Goal: Task Accomplishment & Management: Manage account settings

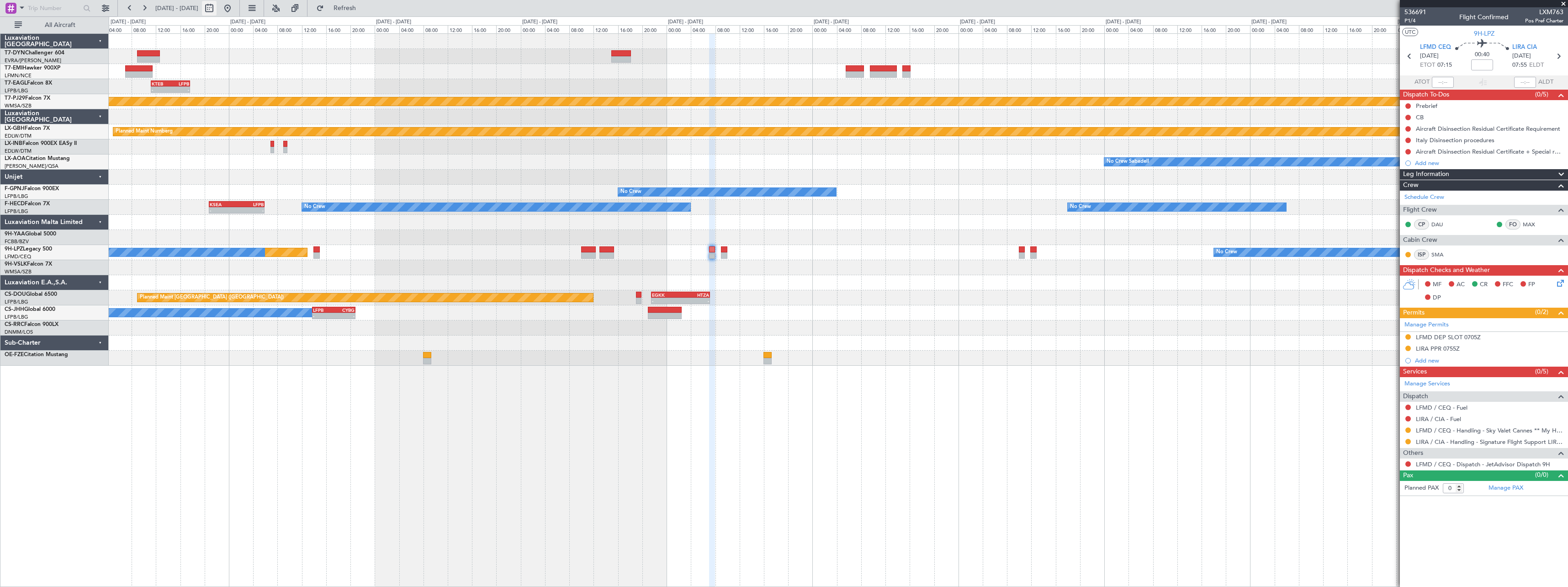
click at [216, 9] on button at bounding box center [209, 8] width 15 height 15
select select "9"
select select "2025"
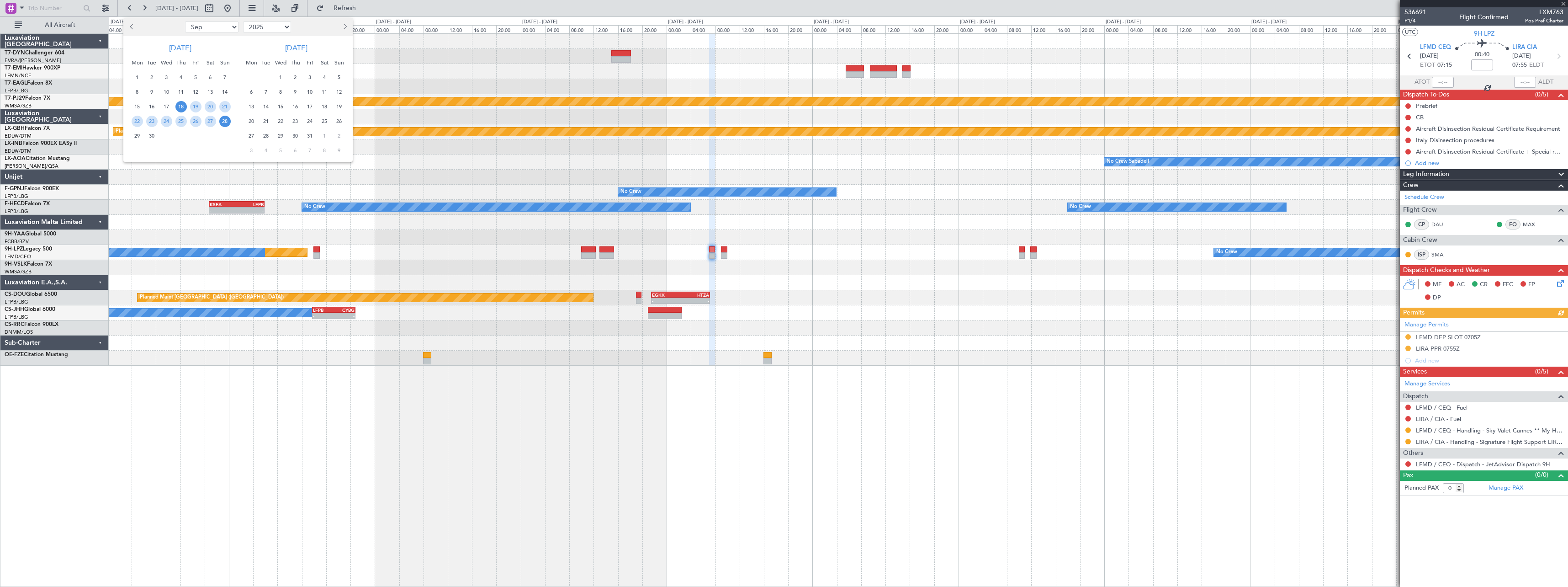
click at [278, 102] on span "15" at bounding box center [281, 107] width 12 height 12
drag, startPoint x: 278, startPoint y: 102, endPoint x: 280, endPoint y: 107, distance: 5.4
click at [280, 107] on span "15" at bounding box center [281, 107] width 12 height 12
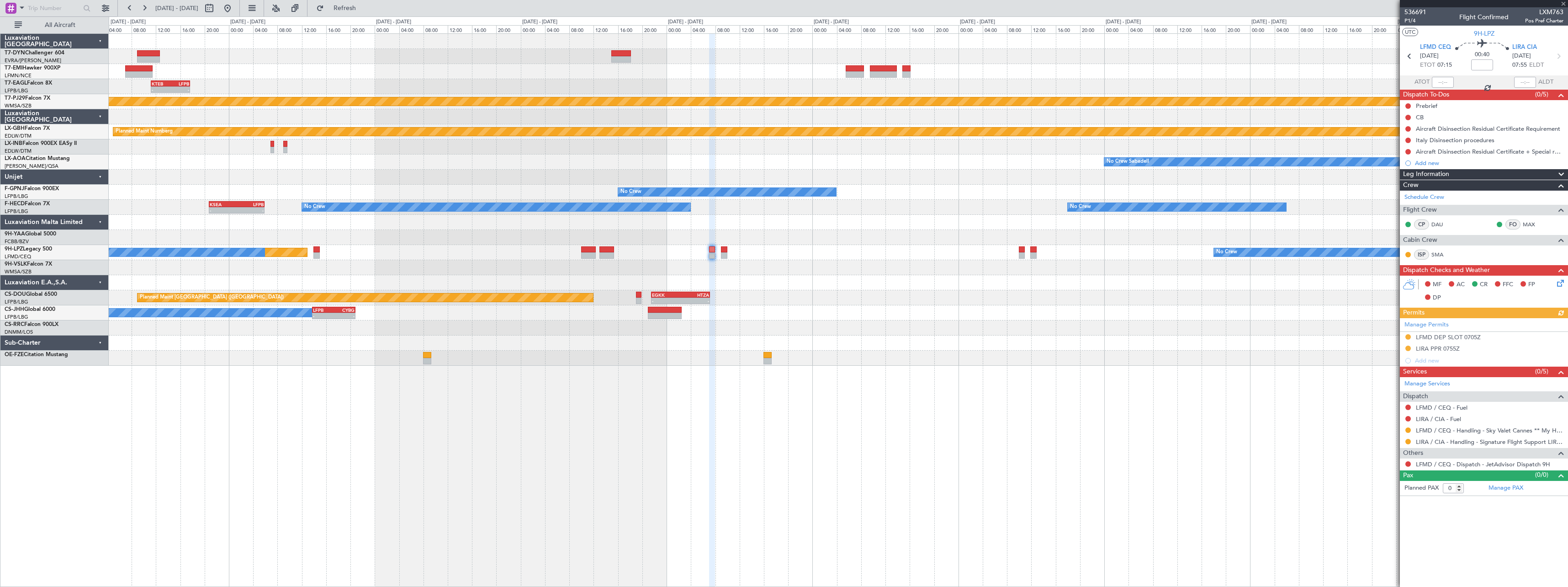
select select "10"
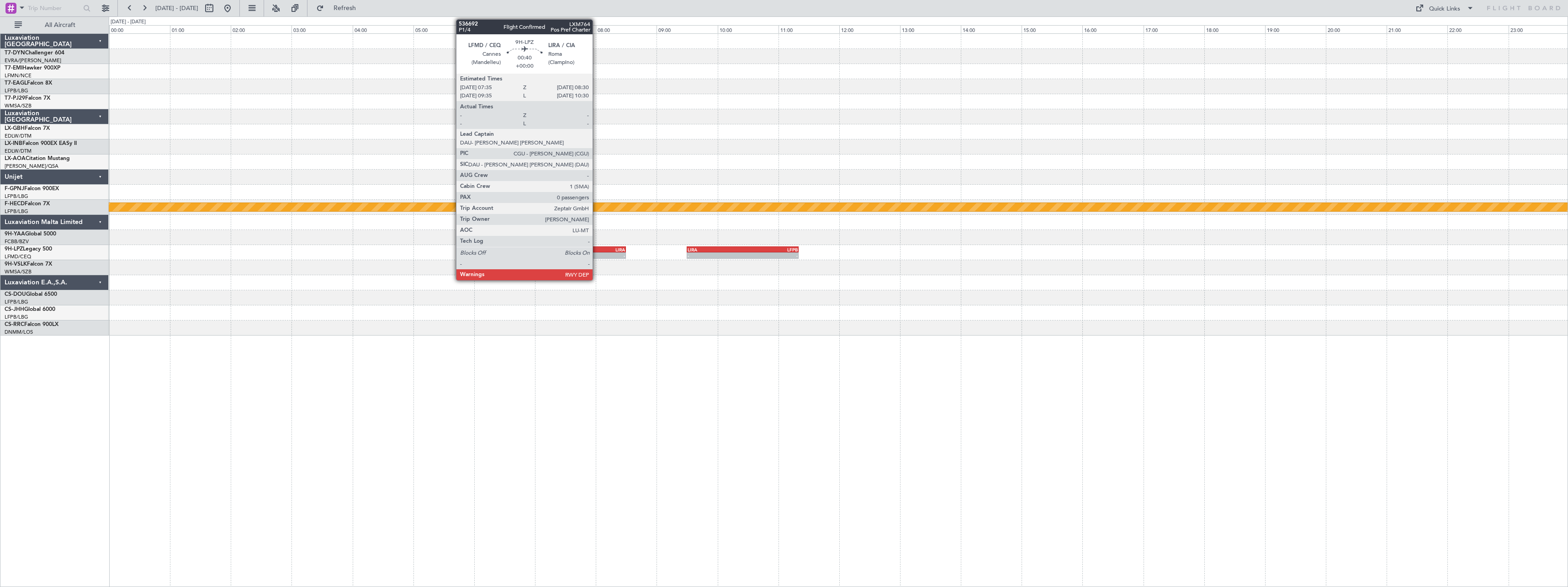
click at [597, 251] on div "LFMD" at bounding box center [585, 249] width 27 height 5
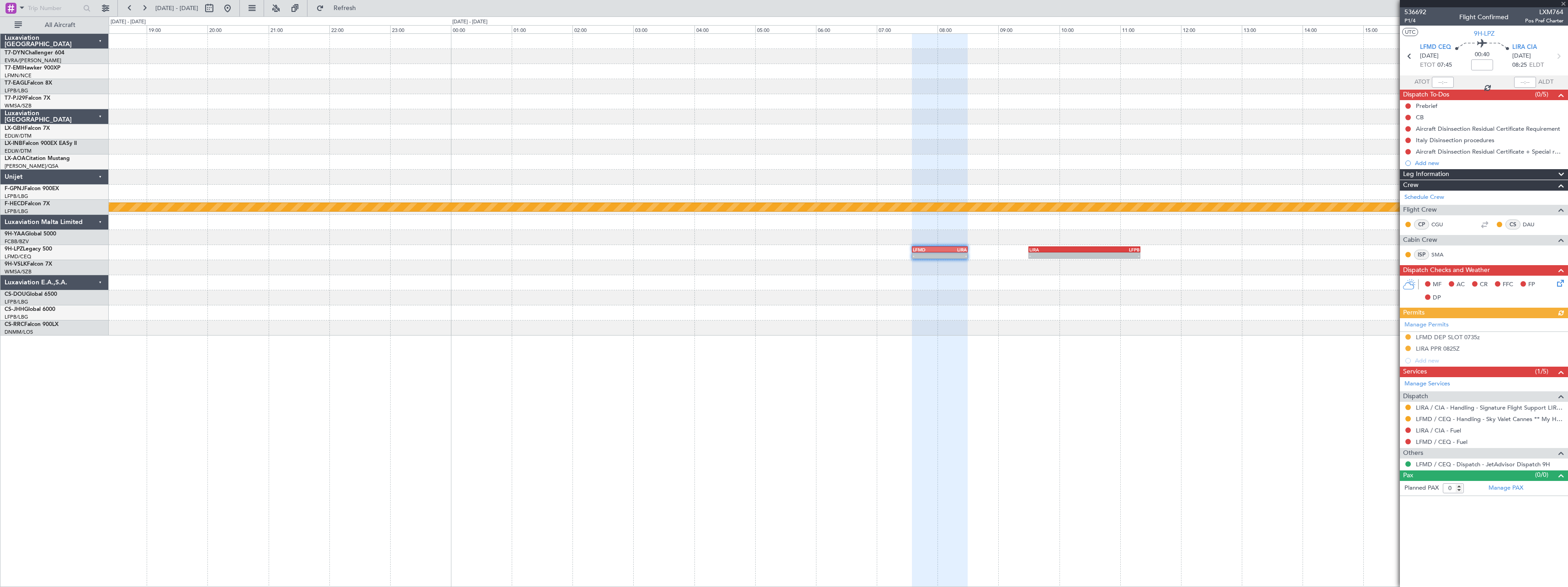
click at [732, 302] on div "Planned Maint Nurnberg Planned Maint Paris (Le Bourget) - - LFMD 07:35 Z LIRA 0…" at bounding box center [837, 184] width 1459 height 302
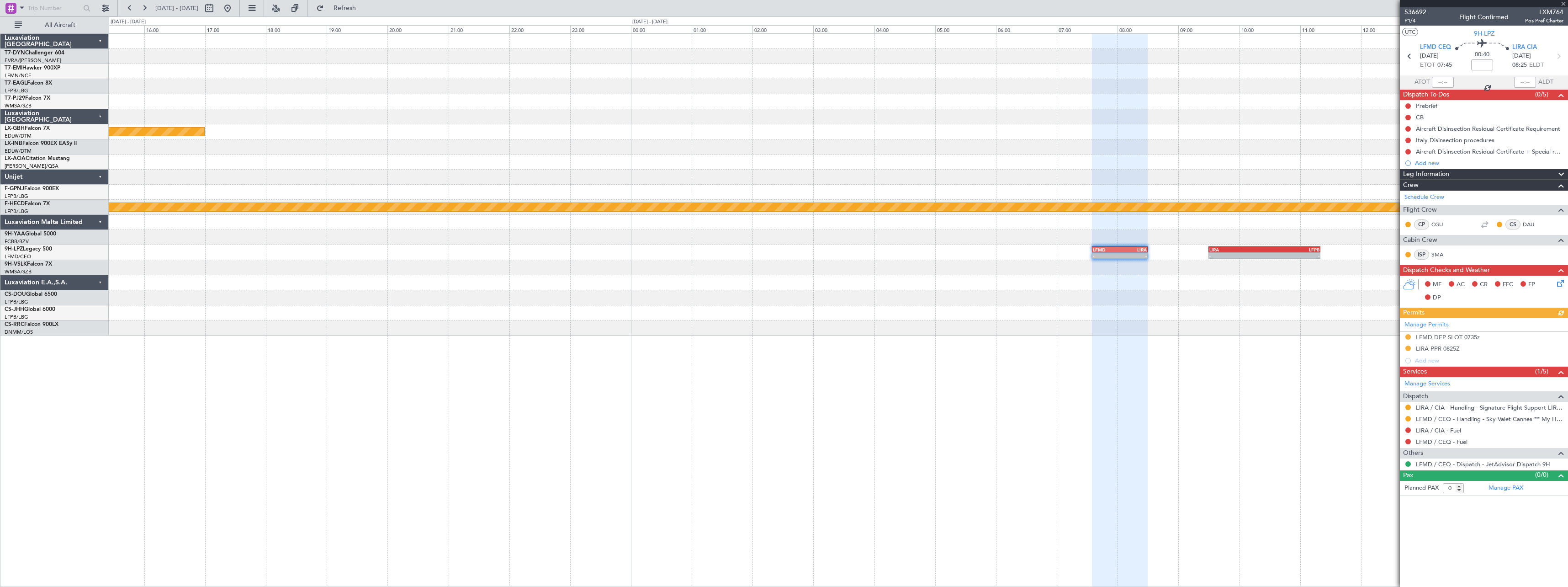
click at [664, 276] on div "Planned Maint Nurnberg Planned Maint Paris (Le Bourget) - - LFMD 07:35 Z LIRA 0…" at bounding box center [837, 184] width 1459 height 302
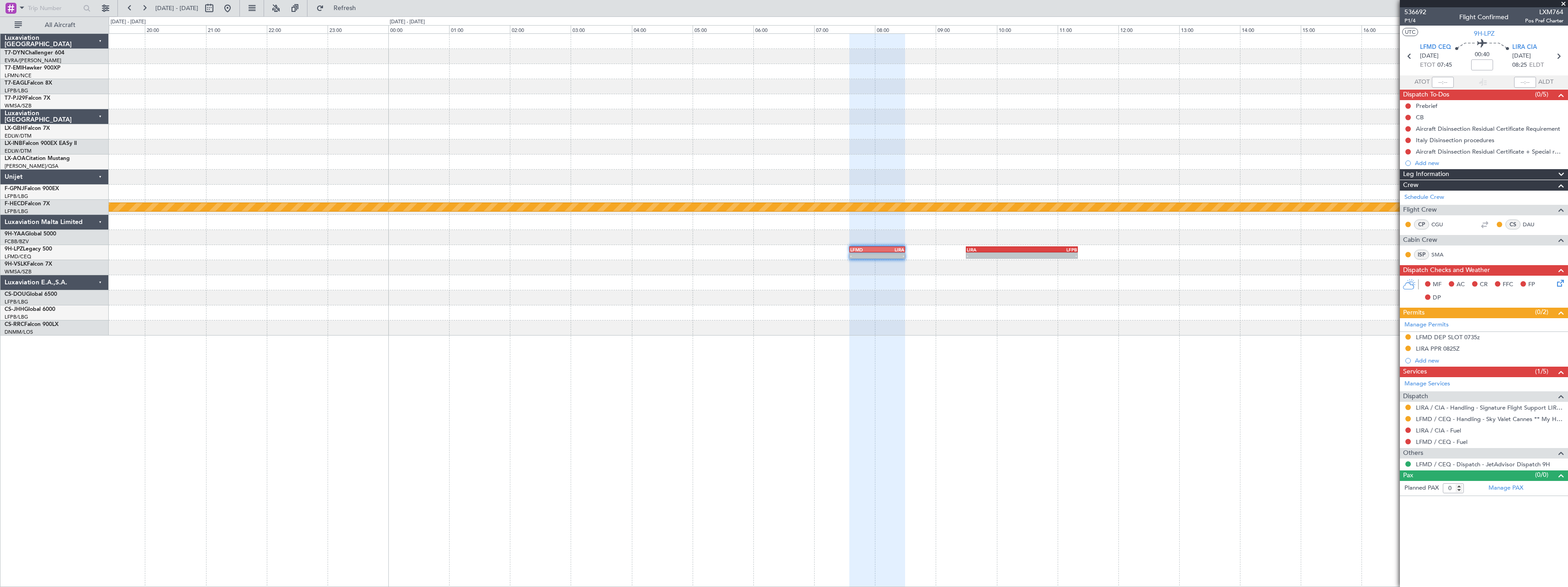
click at [405, 151] on div at bounding box center [837, 147] width 1459 height 16
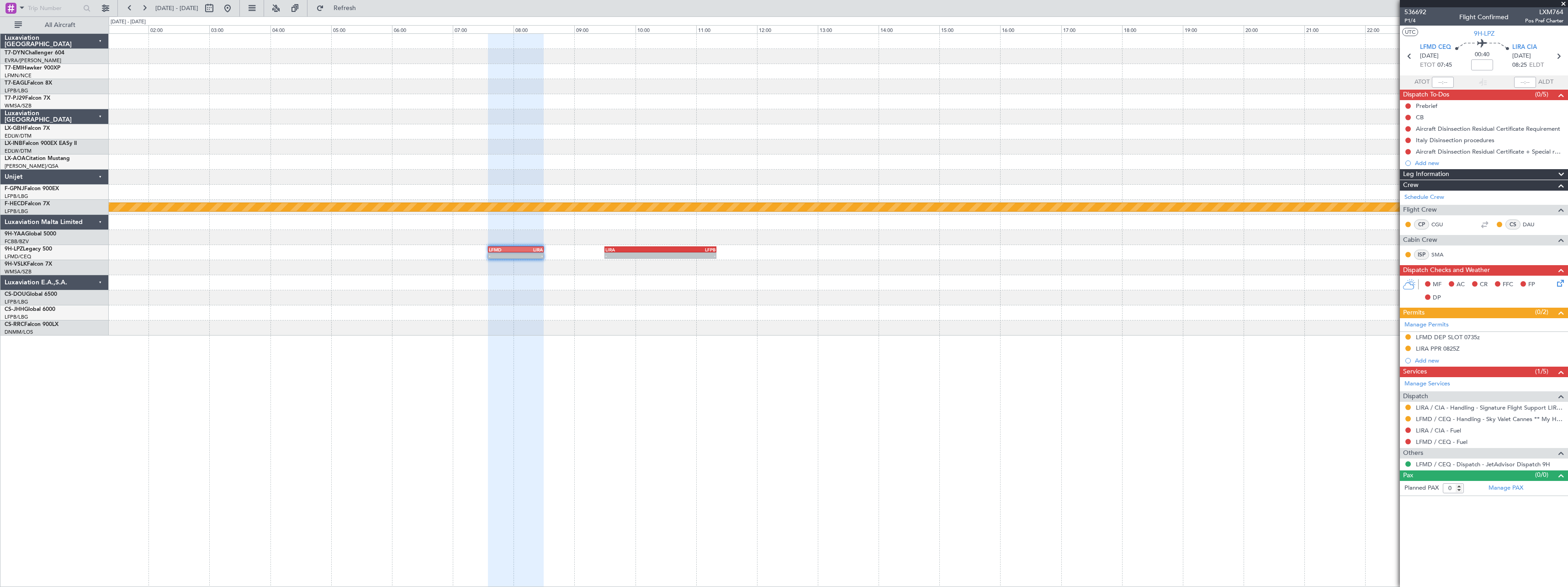
click at [341, 157] on div "- - RJBB 05:00 Z WMSA 11:20 Z Planned Maint Paris (Le Bourget) - - LFMD 07:35 Z…" at bounding box center [837, 184] width 1459 height 302
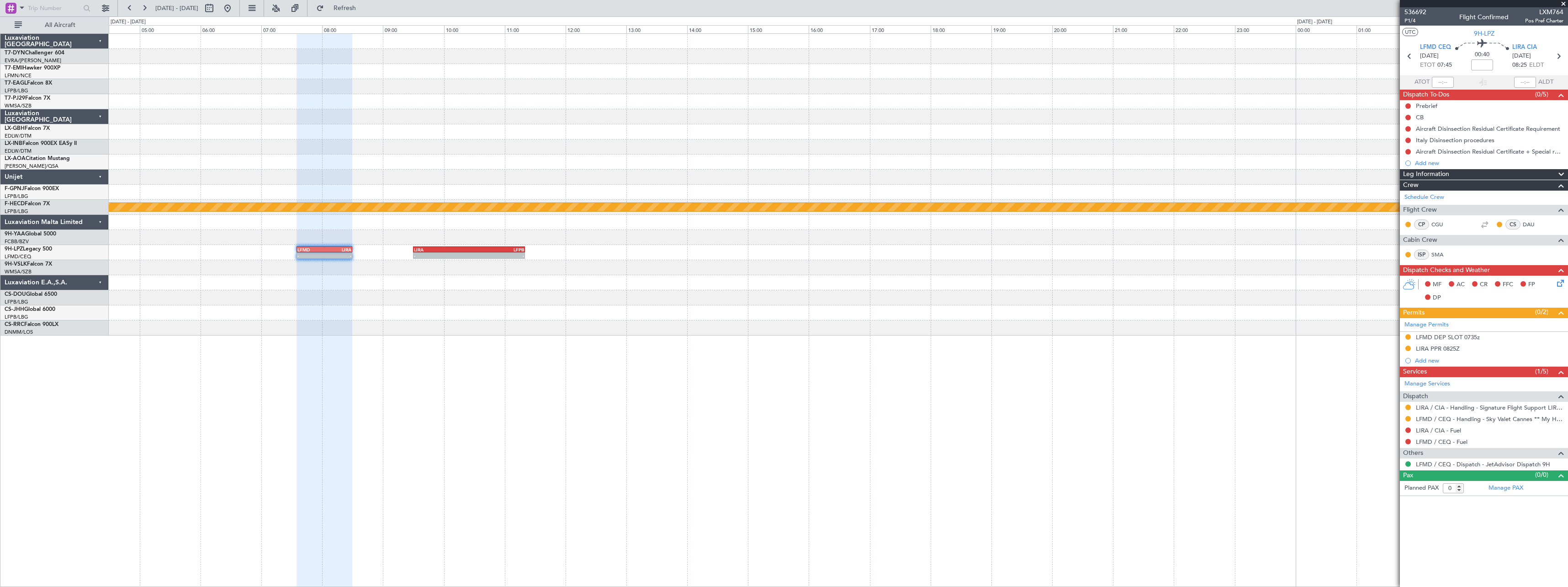
click at [620, 154] on div "- - RJBB 05:00 Z WMSA 11:20 Z Planned Maint Paris (Le Bourget) - - LFMD 07:35 Z…" at bounding box center [837, 184] width 1459 height 302
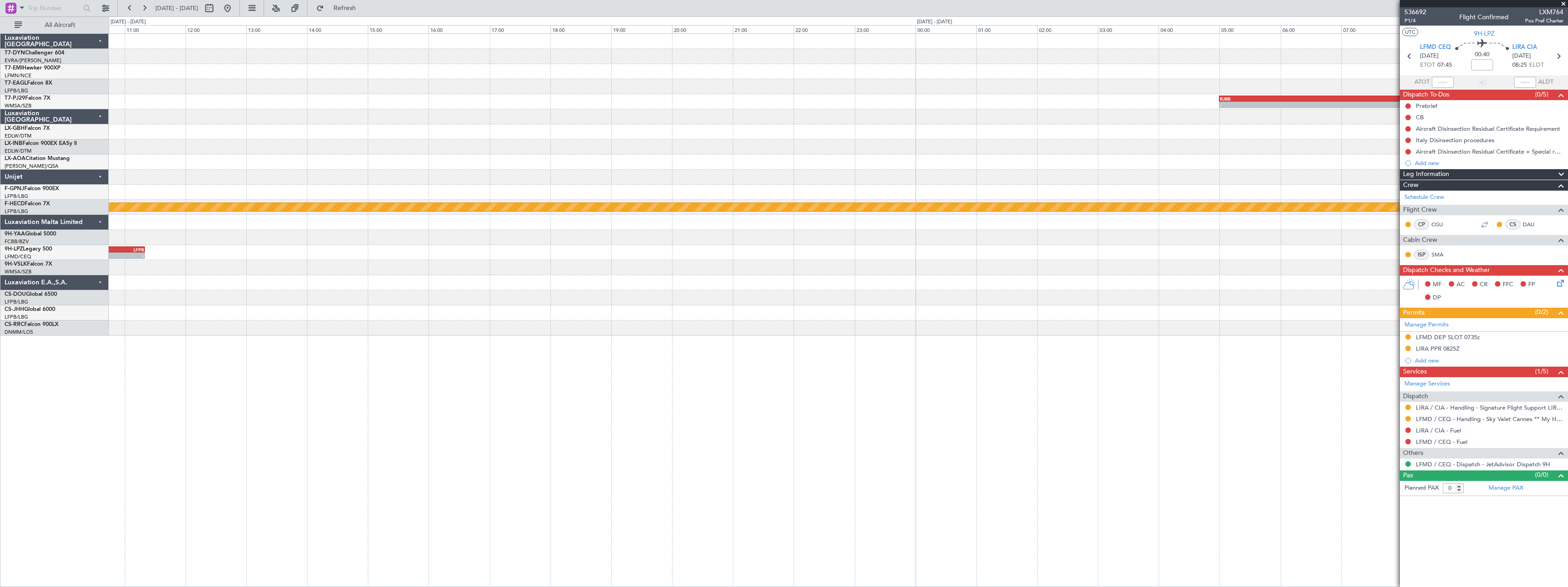
click at [316, 170] on div "- - RJBB 05:00 Z WMSA 11:20 Z Planned Maint Paris (Le Bourget) - - LIRA 09:30 Z…" at bounding box center [837, 184] width 1459 height 302
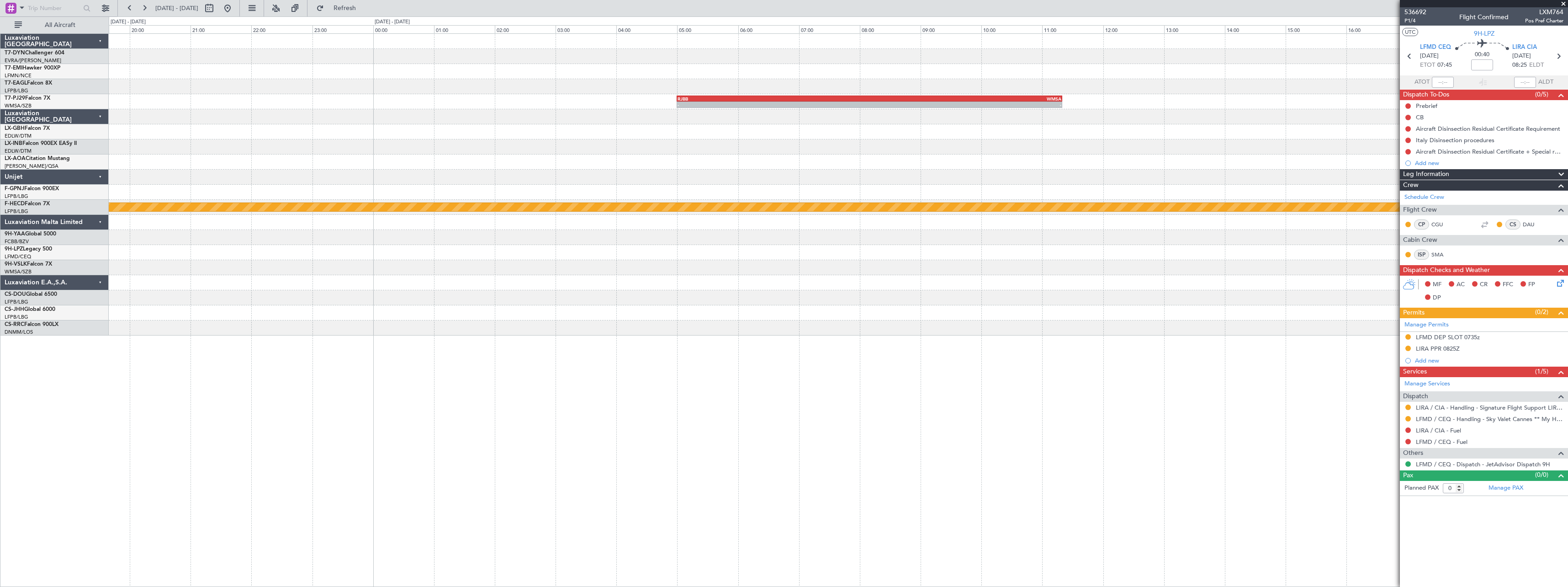
click at [240, 176] on div "- - RJBB 05:00 Z WMSA 11:20 Z Planned Maint Paris (Le Bourget)" at bounding box center [837, 184] width 1459 height 302
click at [353, 10] on button "Refresh" at bounding box center [339, 8] width 55 height 15
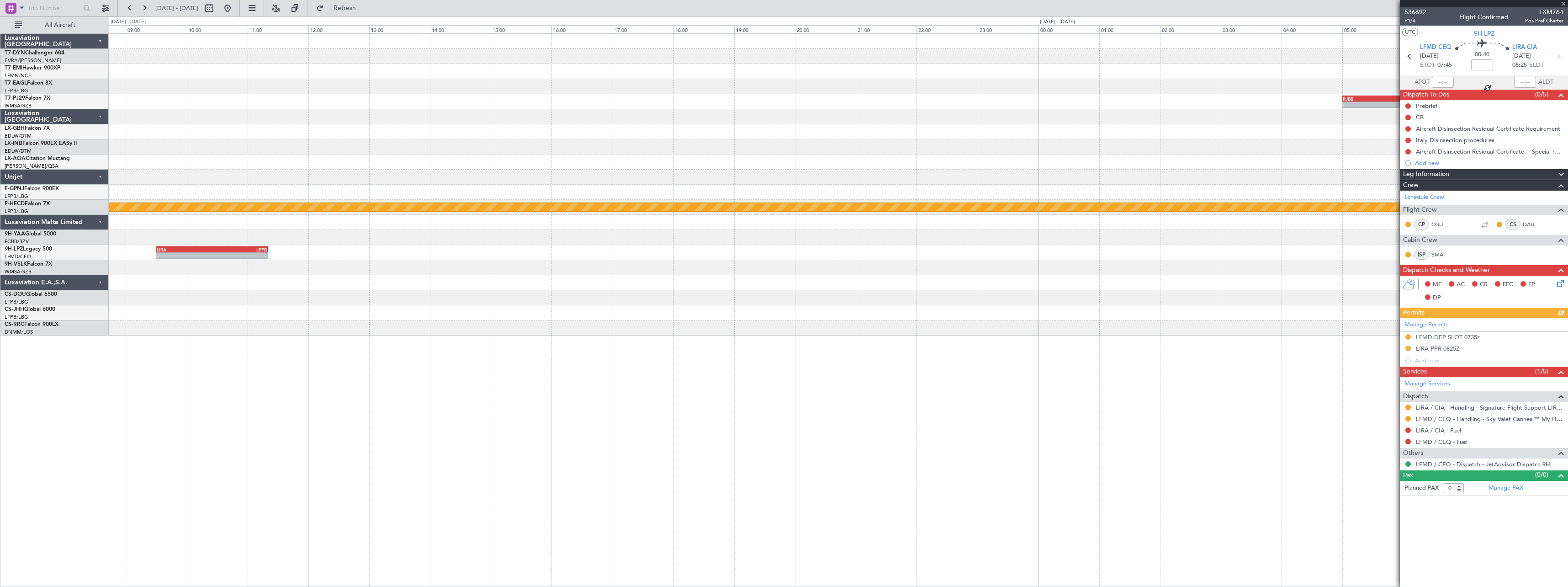
click at [583, 141] on div at bounding box center [837, 147] width 1459 height 16
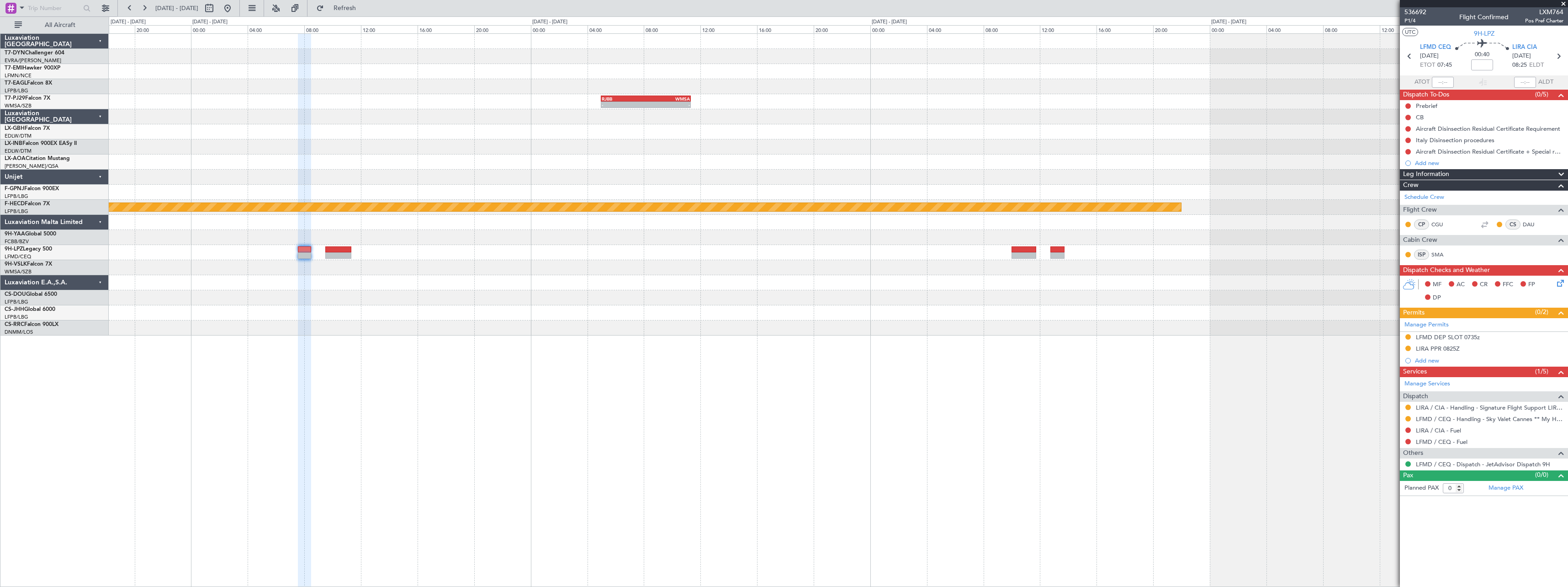
click at [630, 174] on div at bounding box center [837, 177] width 1459 height 16
click at [216, 4] on button at bounding box center [209, 8] width 15 height 15
select select "10"
select select "2025"
click at [133, 32] on button "Previous month" at bounding box center [131, 27] width 10 height 15
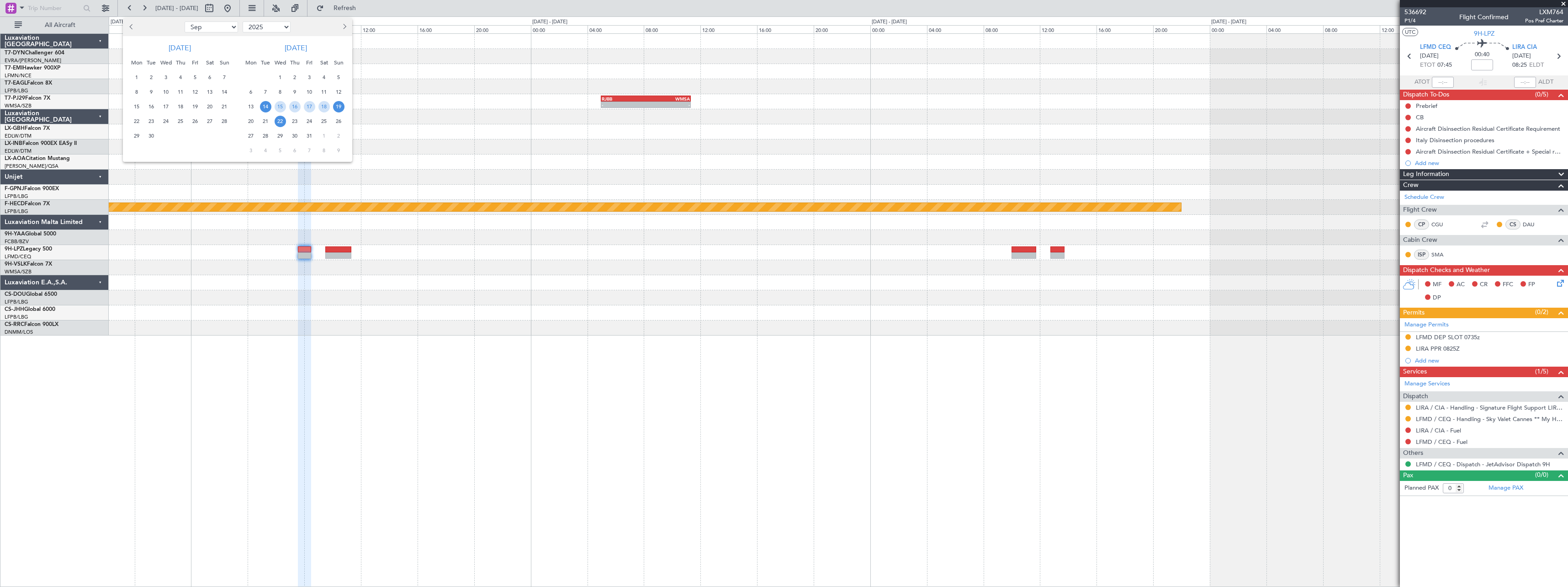
click at [284, 123] on span "22" at bounding box center [280, 121] width 12 height 12
click at [284, 122] on span "22" at bounding box center [280, 121] width 12 height 12
select select "10"
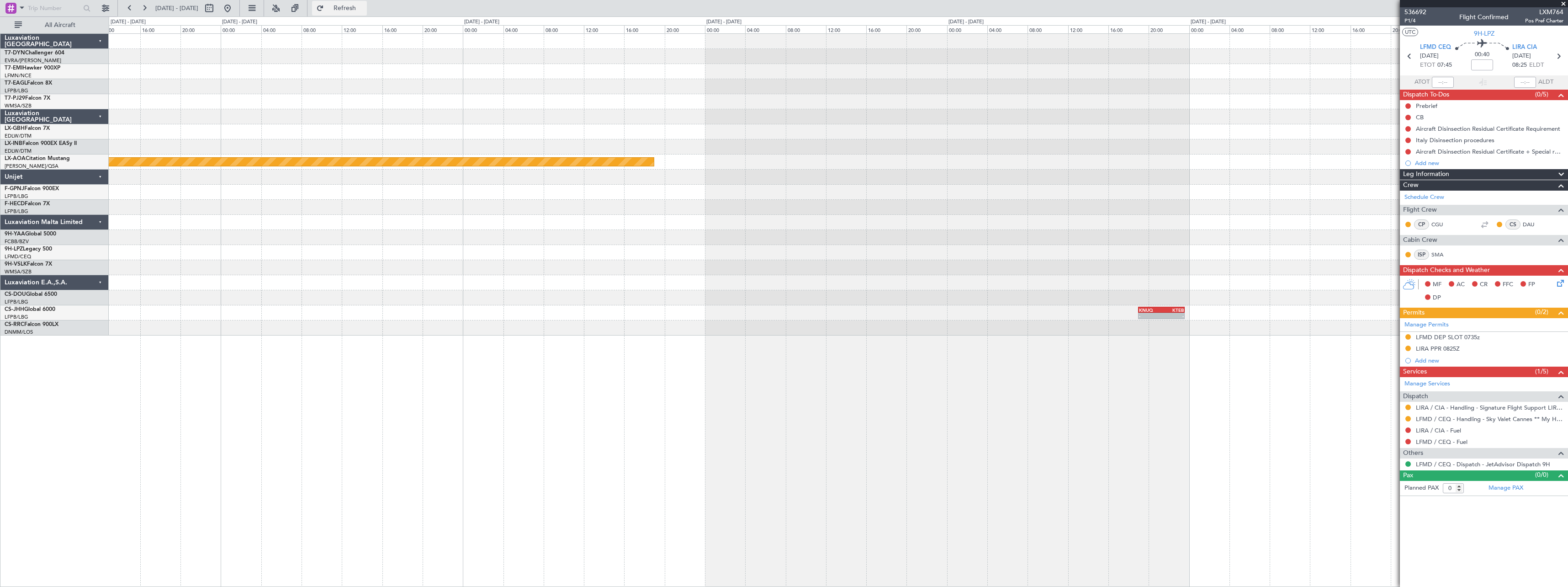
click at [363, 4] on button "Refresh" at bounding box center [339, 8] width 55 height 15
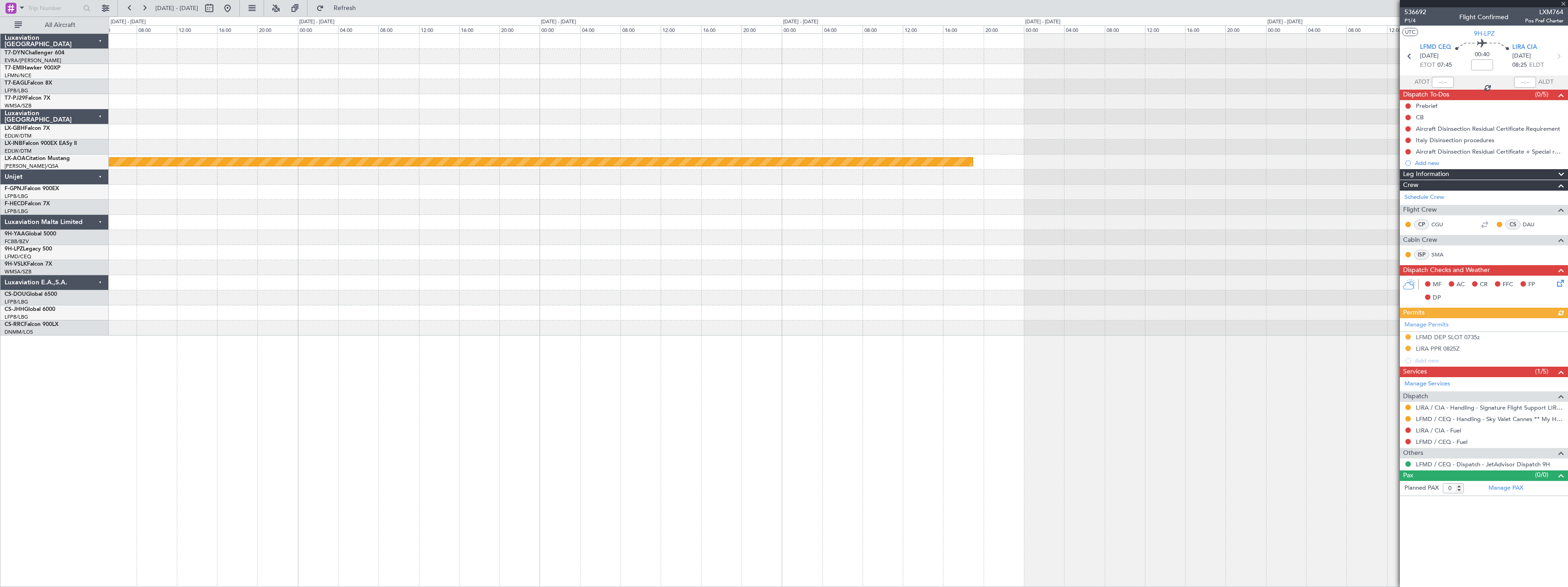
click at [626, 130] on div at bounding box center [837, 131] width 1459 height 16
click at [663, 132] on div at bounding box center [837, 131] width 1459 height 16
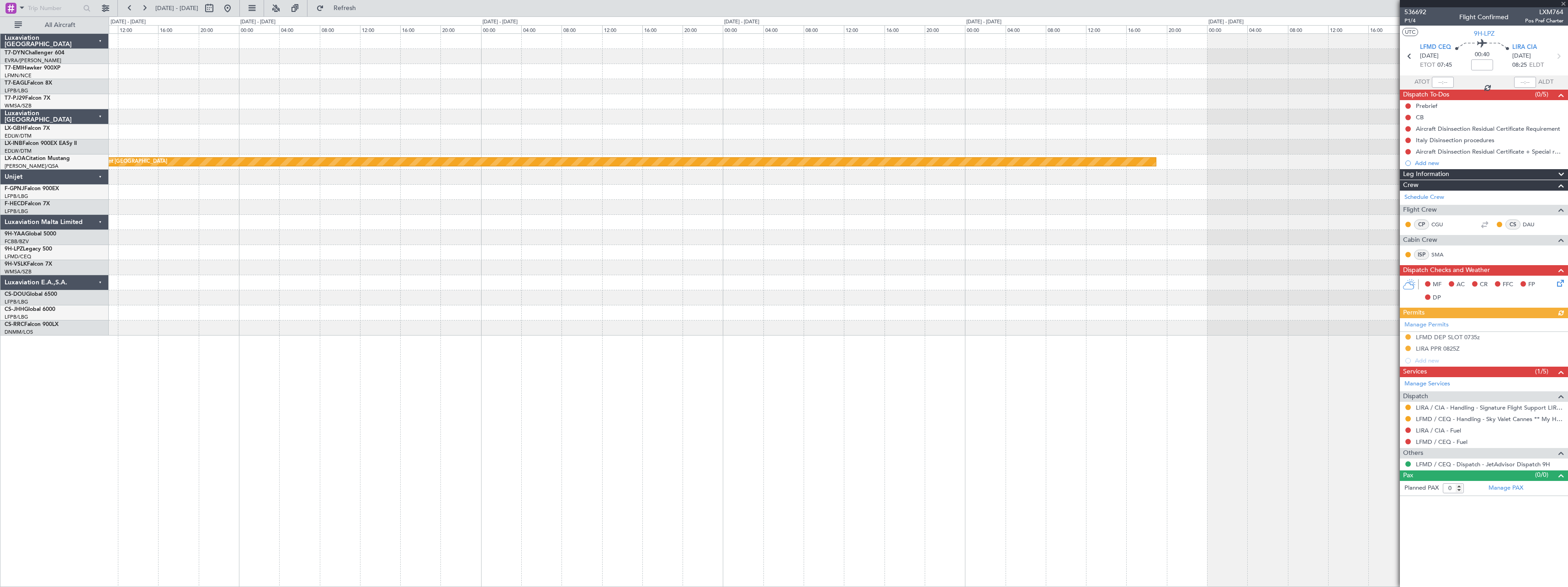
click at [623, 137] on div at bounding box center [837, 131] width 1459 height 16
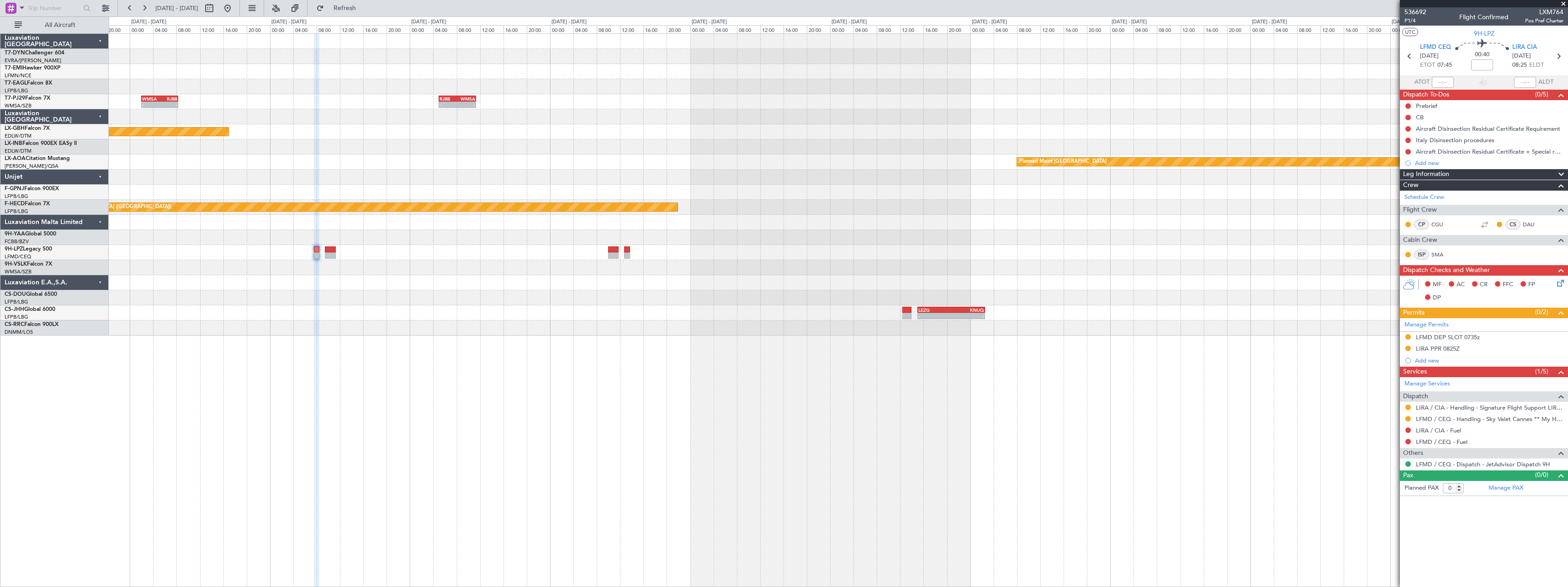
click at [862, 193] on div "- - RJBB 05:00 Z WMSA 11:20 Z WMSA 02:00 Z RJBB 08:20 Z - - Planned Maint Nurnb…" at bounding box center [837, 184] width 1459 height 302
click at [785, 205] on div "- - RJBB 05:00 Z WMSA 11:20 Z WMSA 02:00 Z RJBB 08:20 Z - - Planned Maint Nurnb…" at bounding box center [837, 184] width 1459 height 302
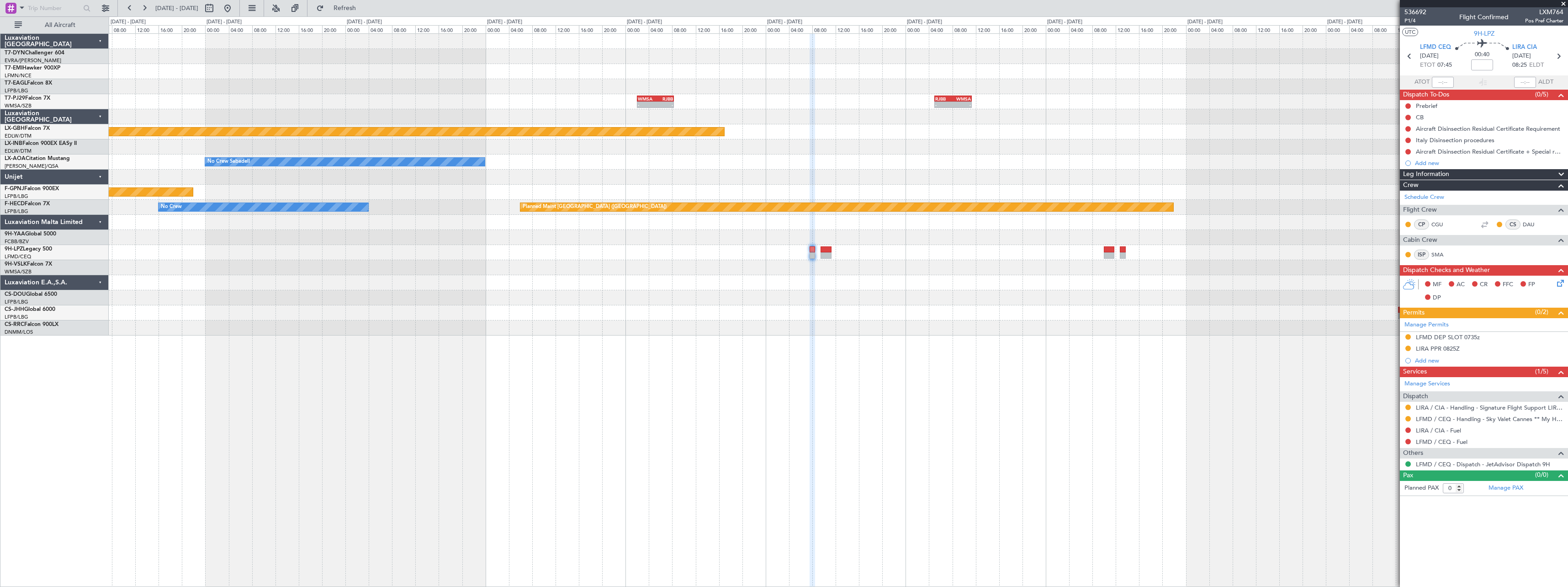
click at [791, 225] on div "- - RJBB 05:00 Z WMSA 11:20 Z WMSA 02:00 Z RJBB 08:20 Z - - Planned Maint Kuala…" at bounding box center [837, 184] width 1459 height 302
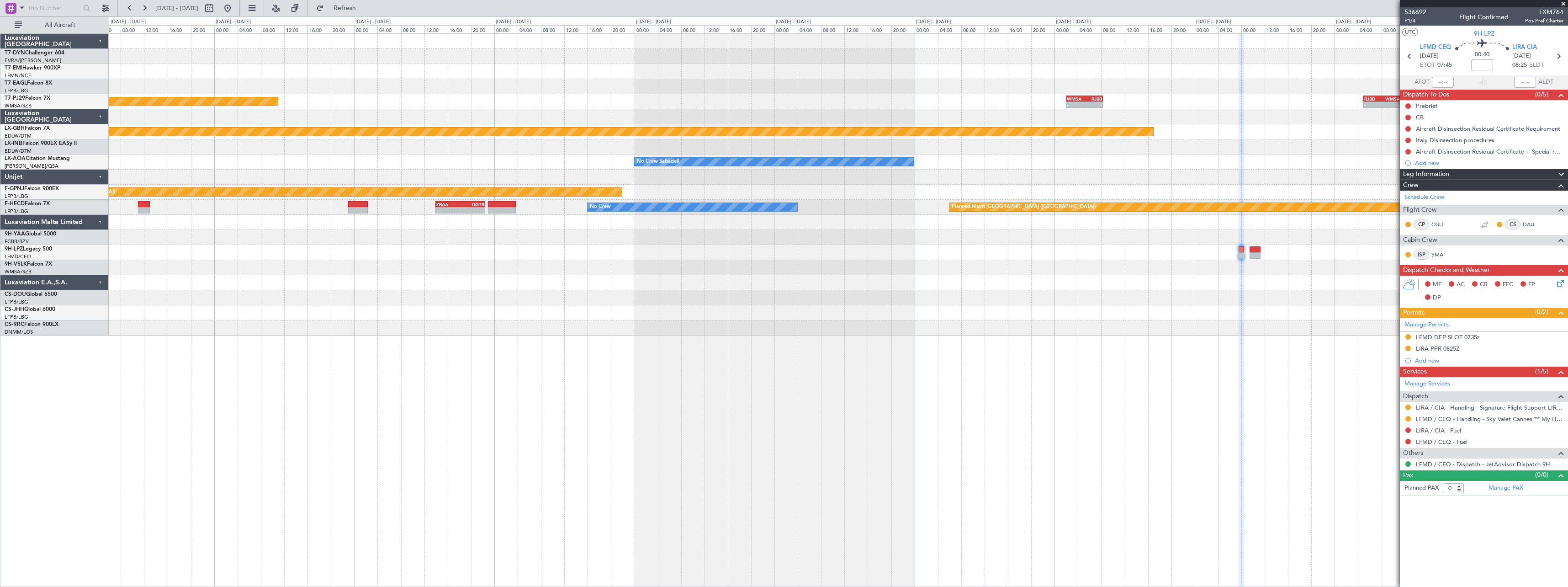
click at [783, 262] on div "- - RJBB 05:00 Z WMSA 11:20 Z WMSA 02:00 Z RJBB 08:20 Z - - Planned Maint Kuala…" at bounding box center [837, 184] width 1459 height 302
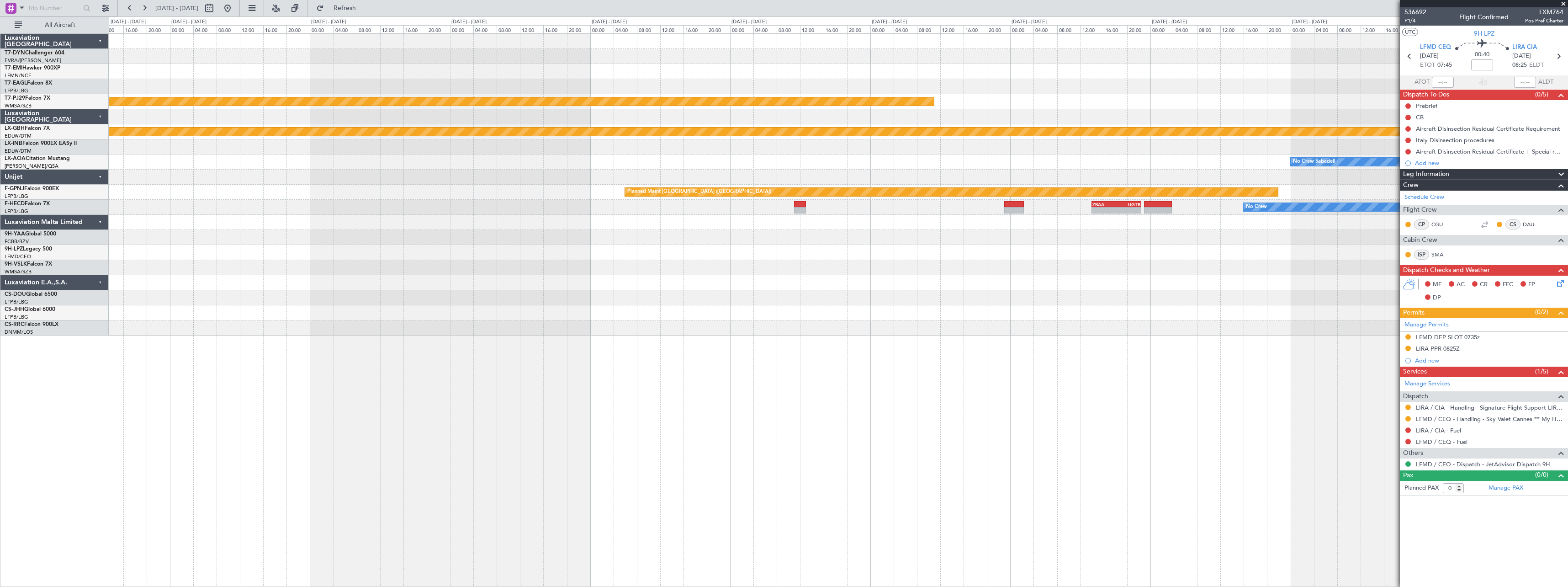
click at [709, 275] on div "Planned Maint Kuala Lumpur (Sultan Abdul Aziz Shah - Subang) WMSA 02:00 Z RJBB …" at bounding box center [837, 184] width 1459 height 302
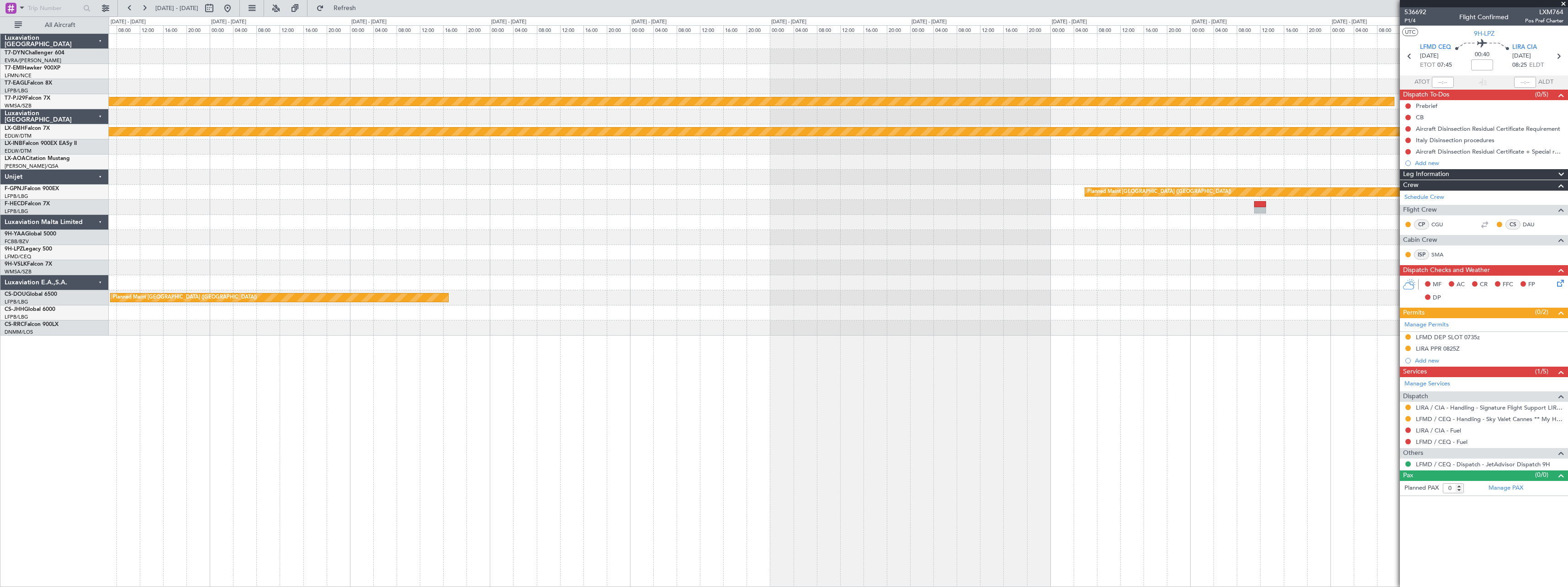
click at [745, 288] on div "Planned Maint Kuala Lumpur (Sultan Abdul Aziz Shah - Subang) Planned Maint Nurn…" at bounding box center [837, 184] width 1459 height 302
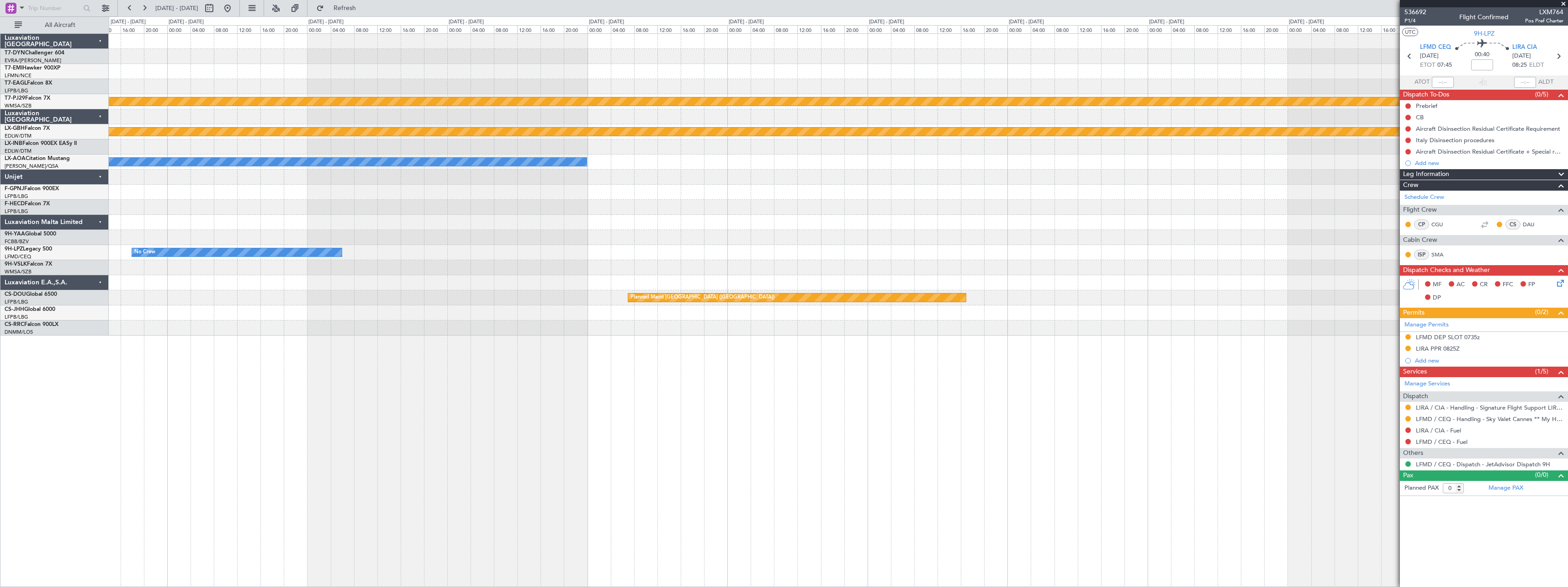
click at [715, 287] on div "Planned Maint Kuala Lumpur (Sultan Abdul Aziz Shah - Subang) Planned Maint Nurn…" at bounding box center [837, 184] width 1459 height 302
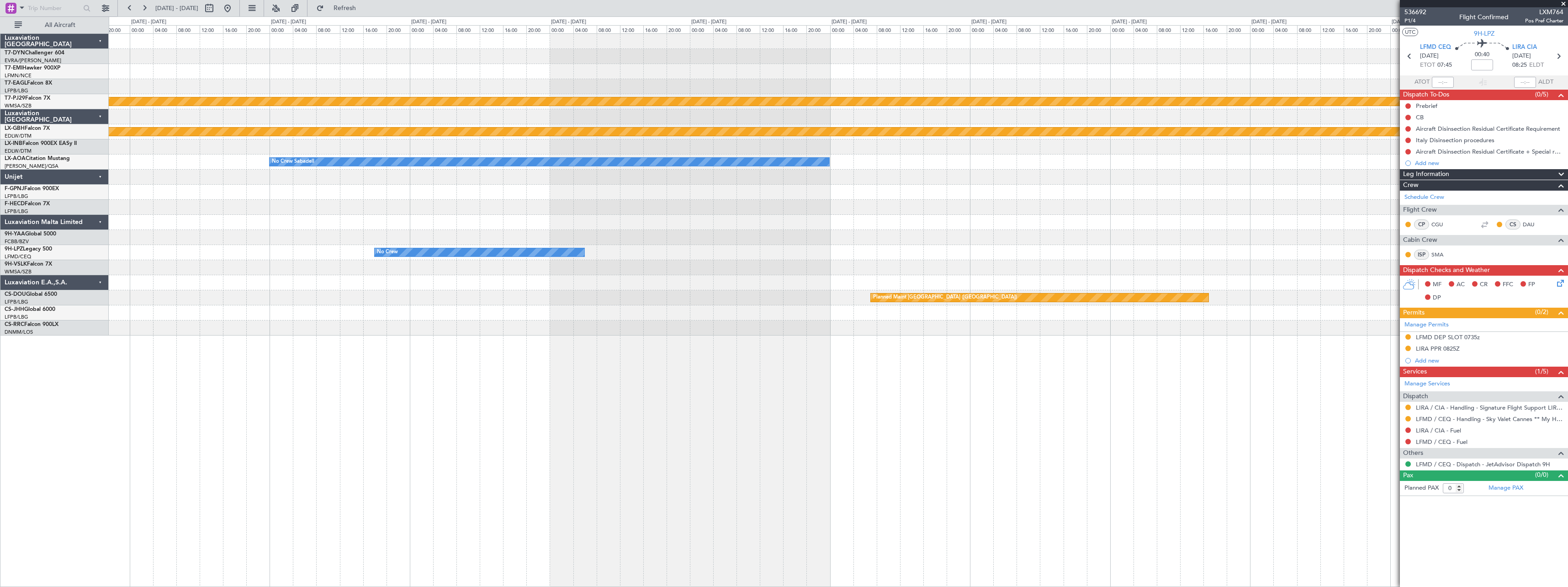
click at [613, 291] on div "Planned Maint Kuala Lumpur (Sultan Abdul Aziz Shah - Subang) Planned Maint Nurn…" at bounding box center [837, 184] width 1459 height 302
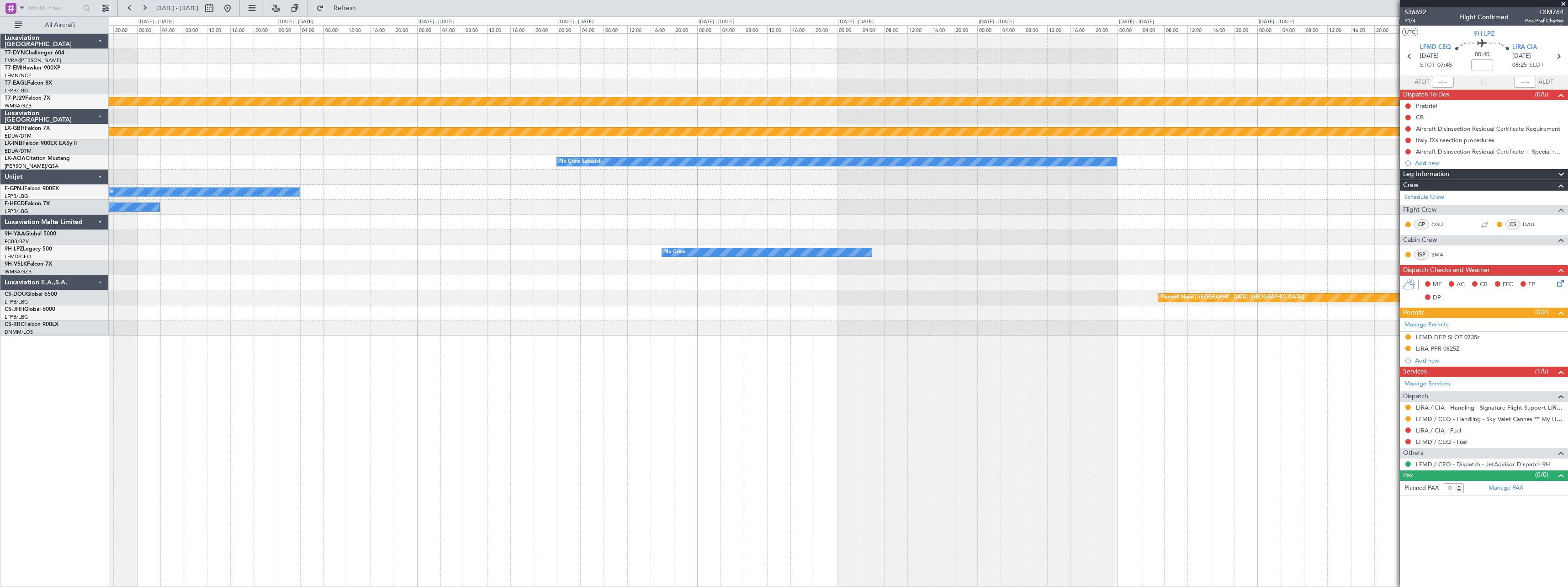
click at [576, 281] on div "Planned Maint Kuala Lumpur (Sultan Abdul Aziz Shah - Subang) Planned Maint Nurn…" at bounding box center [837, 184] width 1459 height 302
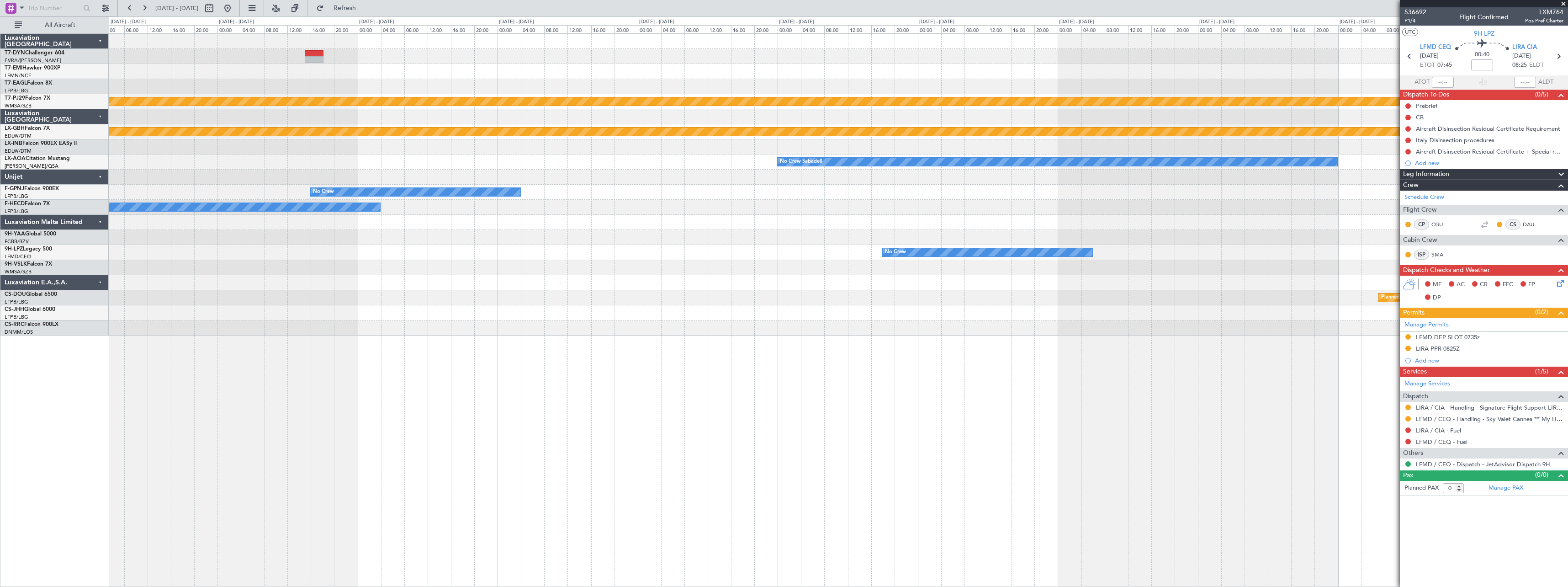
click at [896, 246] on div "Planned Maint Kuala Lumpur (Sultan Abdul Aziz Shah - Subang) Planned Maint Nurn…" at bounding box center [837, 184] width 1459 height 302
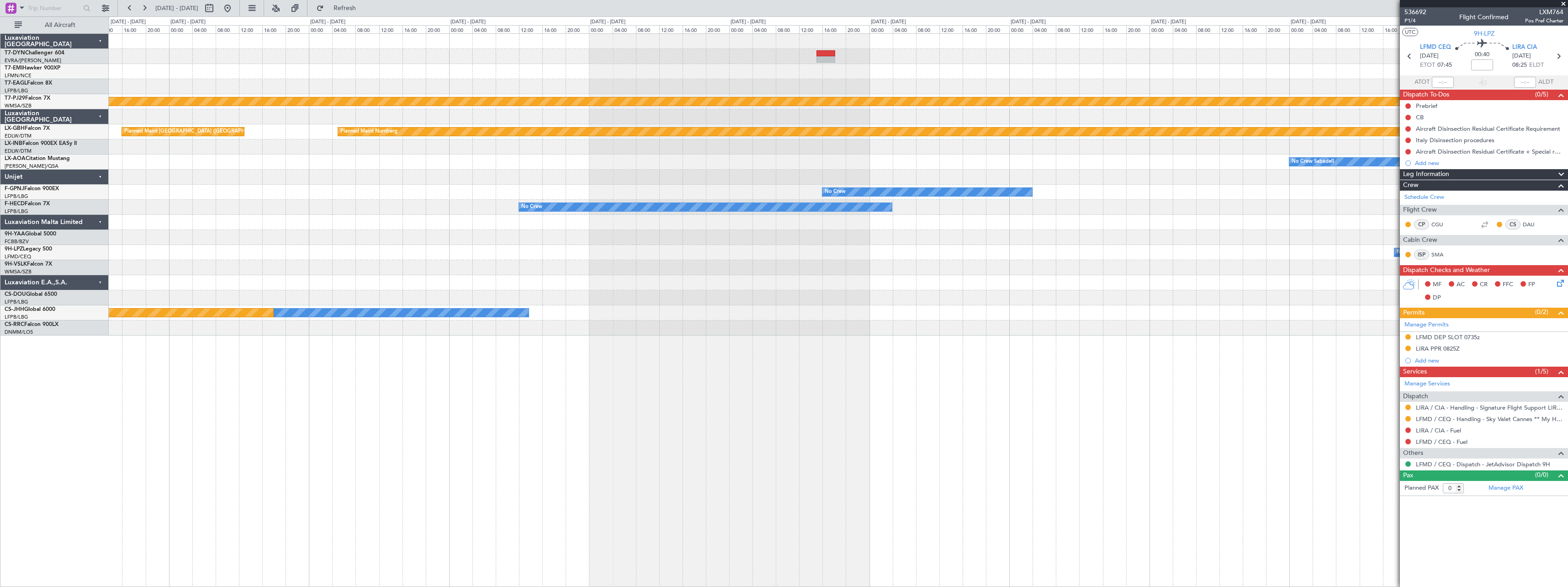
click at [735, 246] on div "Planned Maint Kuala Lumpur (Sultan Abdul Aziz Shah - Subang) Planned Maint Nurn…" at bounding box center [784, 301] width 1568 height 571
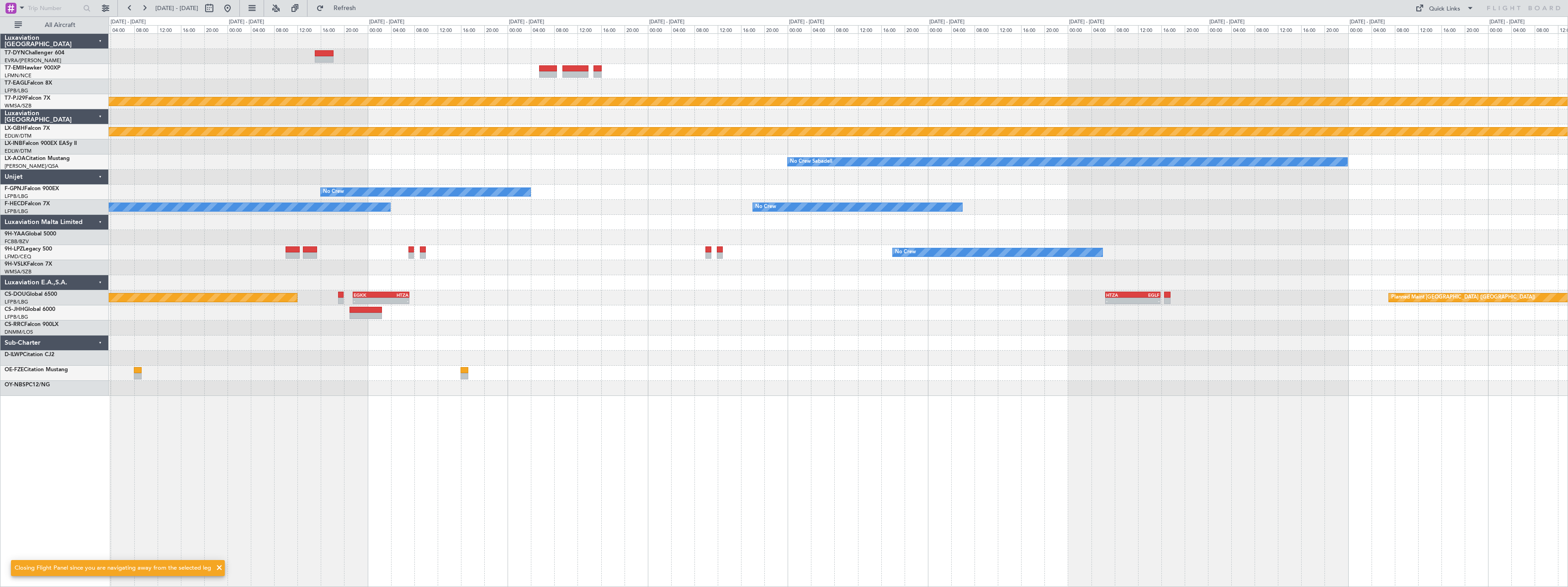
click at [204, 263] on div "- - KTEB 11:15 Z LFPB 17:40 Z Planned Maint Kuala Lumpur (Sultan Abdul Aziz Sha…" at bounding box center [837, 215] width 1459 height 362
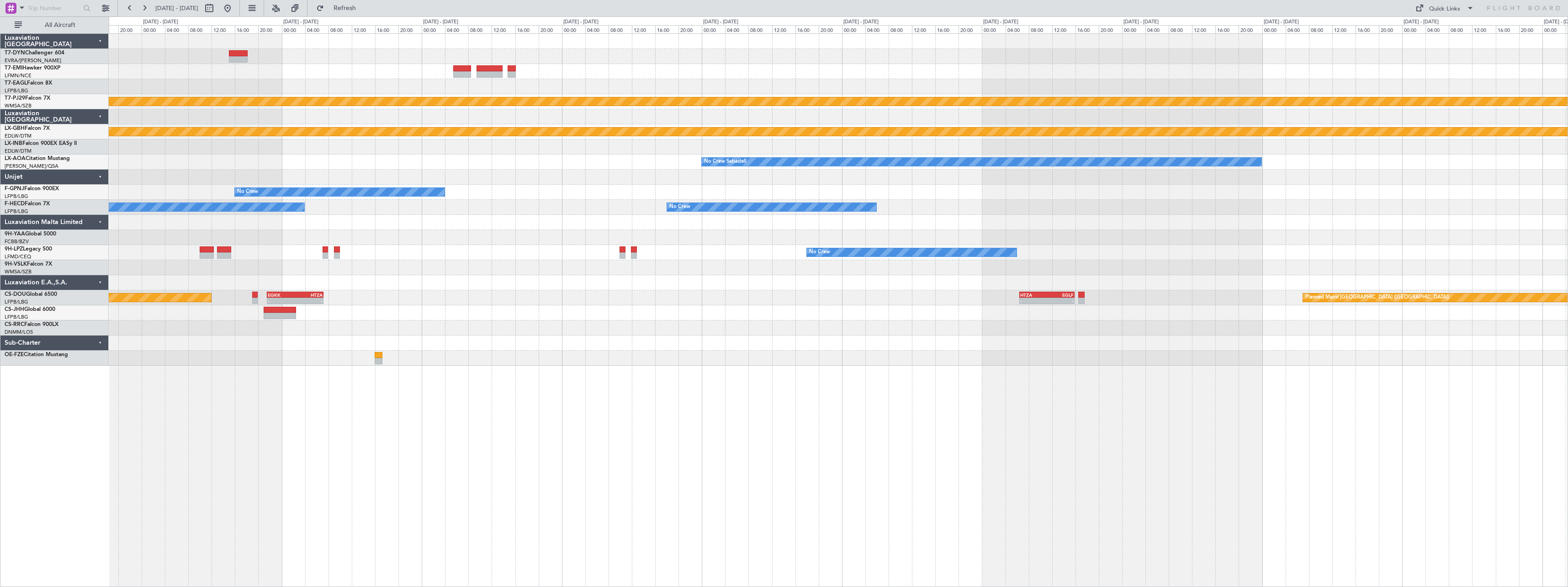
click at [434, 284] on div at bounding box center [837, 283] width 1459 height 16
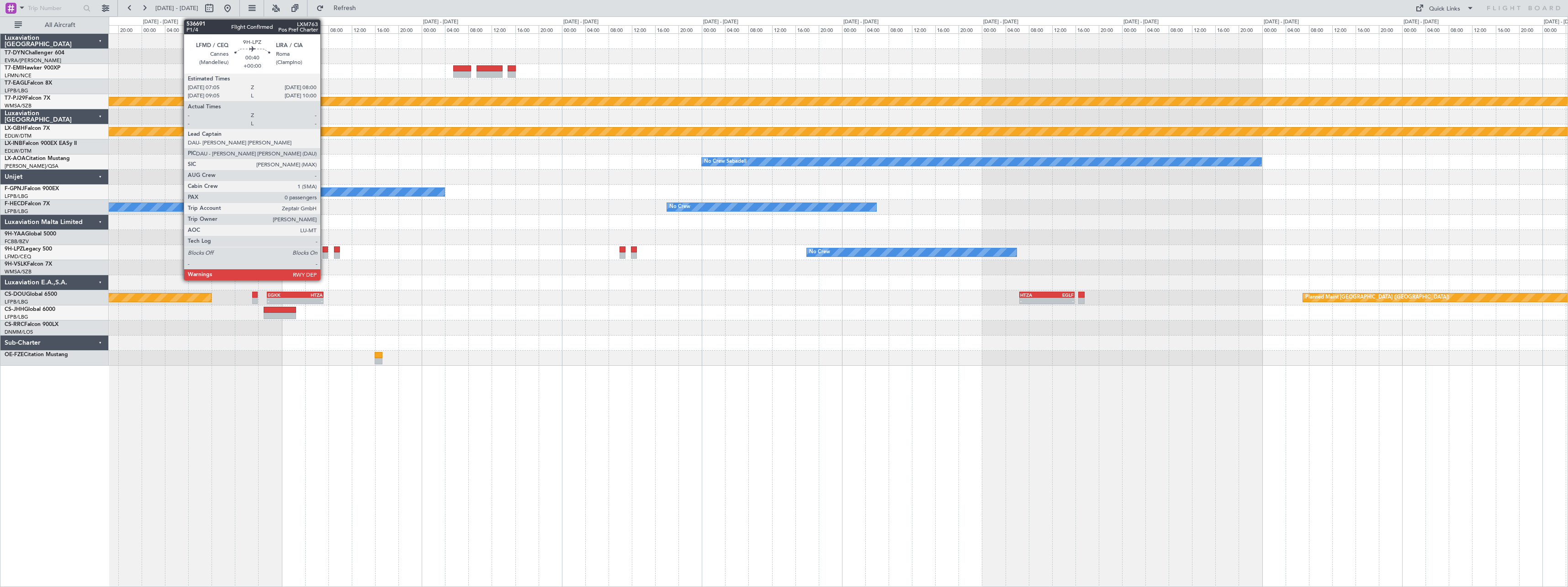
click at [325, 252] on div at bounding box center [326, 249] width 5 height 6
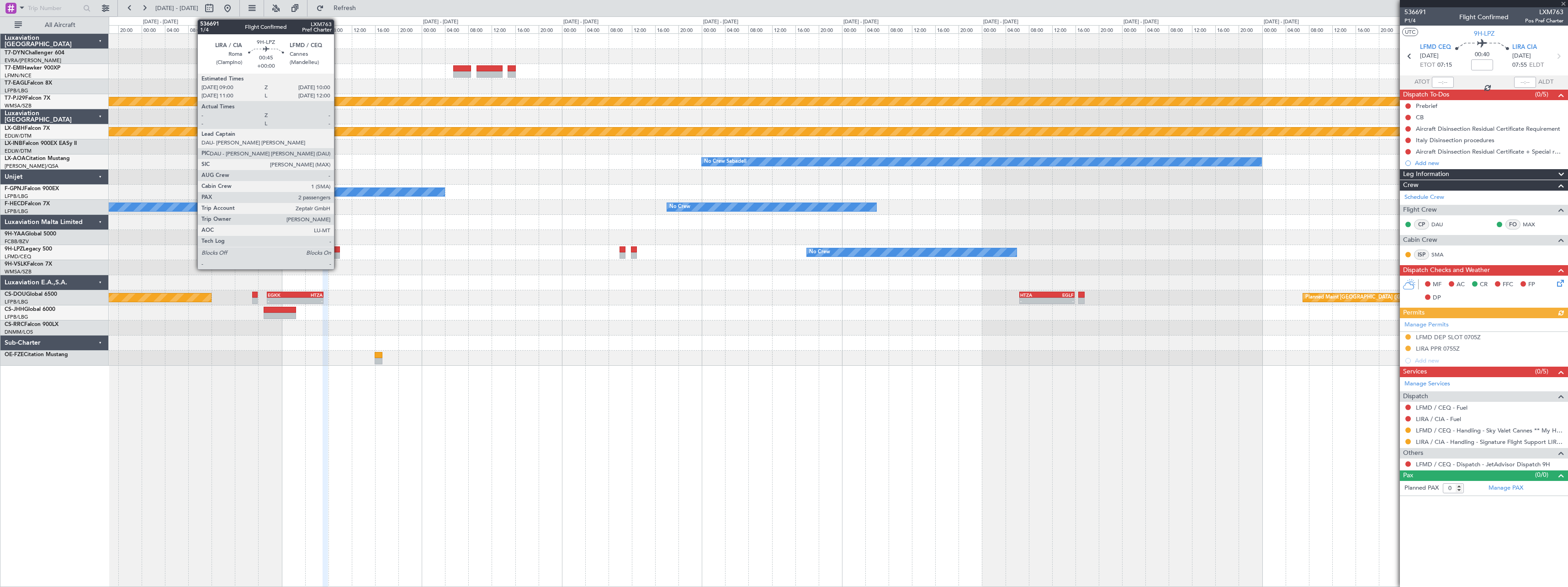
click at [338, 249] on div at bounding box center [337, 249] width 6 height 6
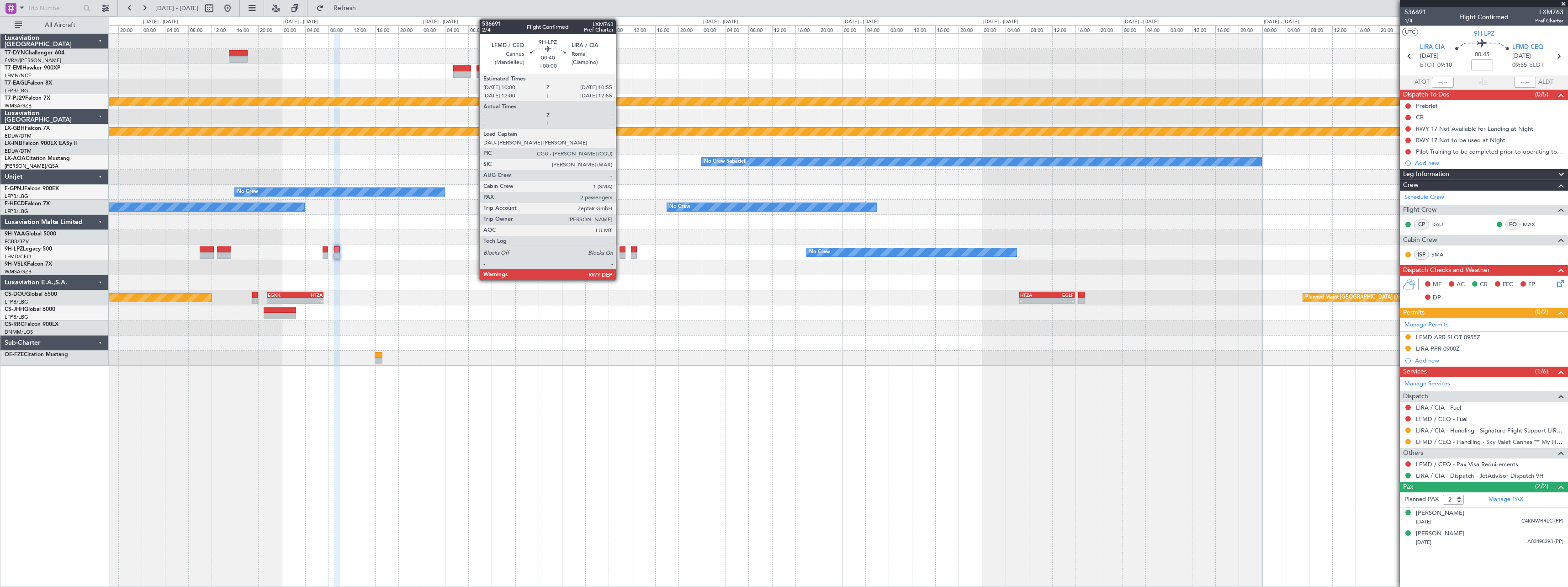
click at [620, 250] on div at bounding box center [622, 249] width 5 height 6
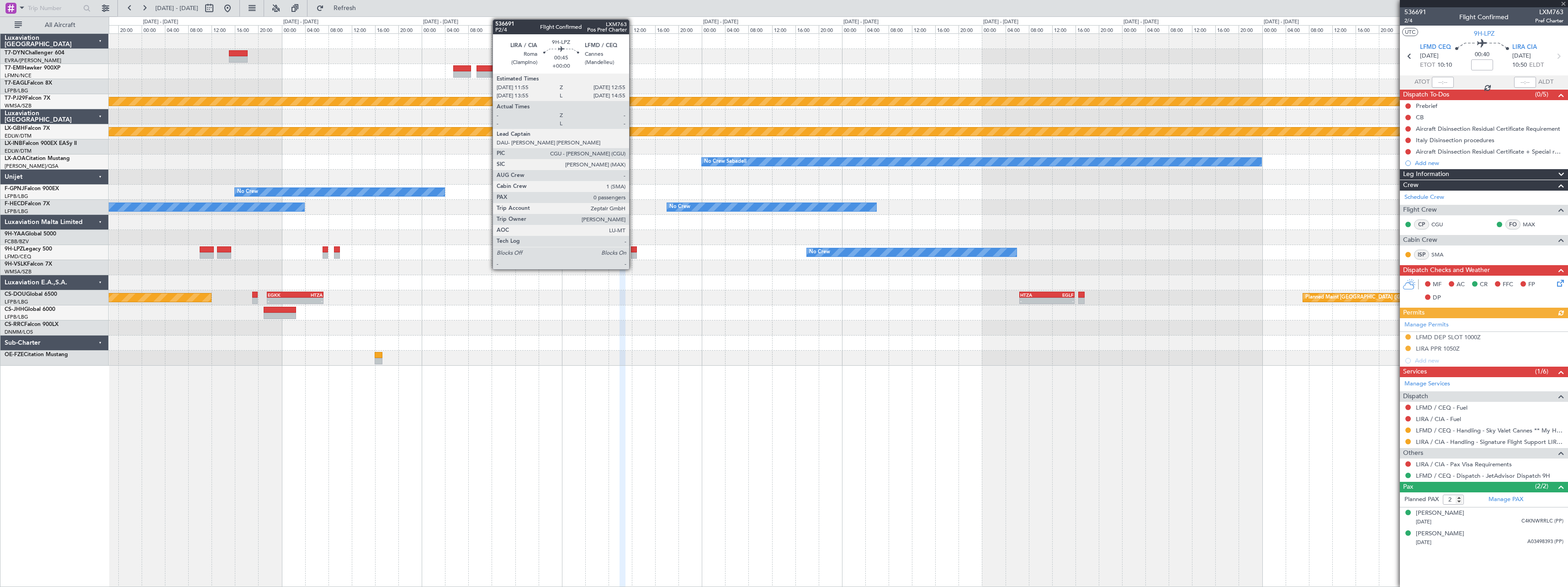
click at [633, 248] on div at bounding box center [634, 249] width 6 height 6
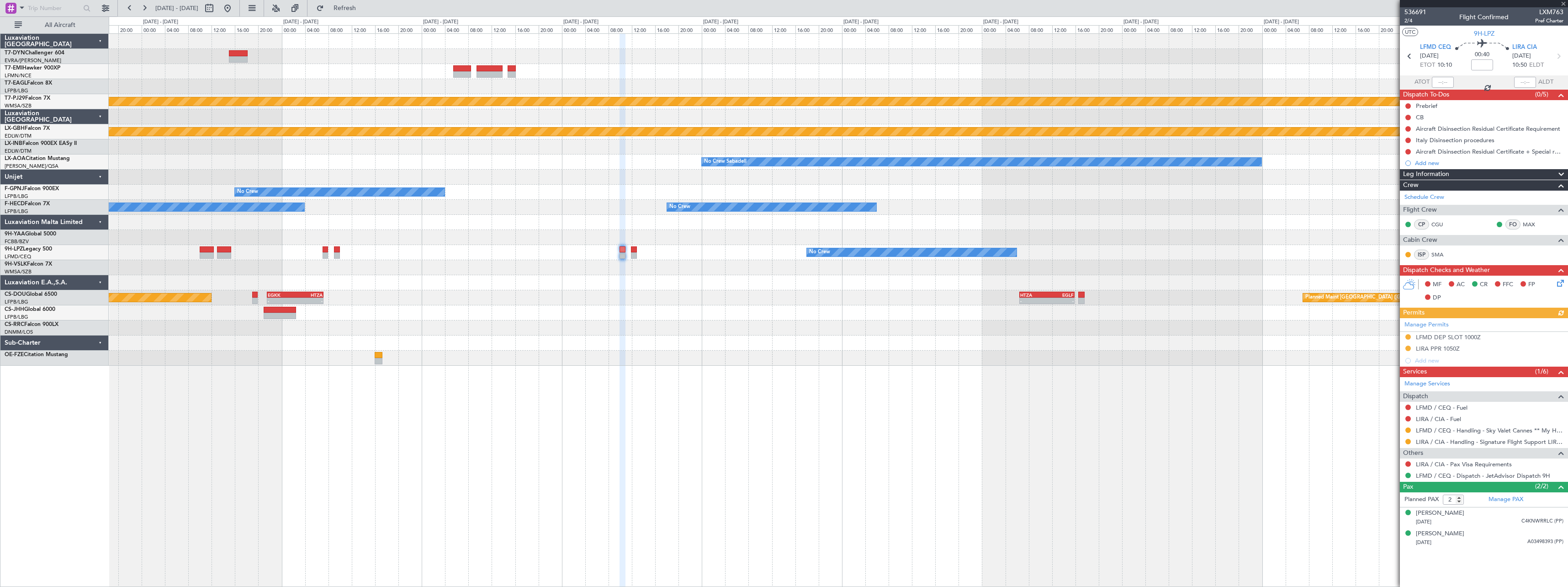
type input "0"
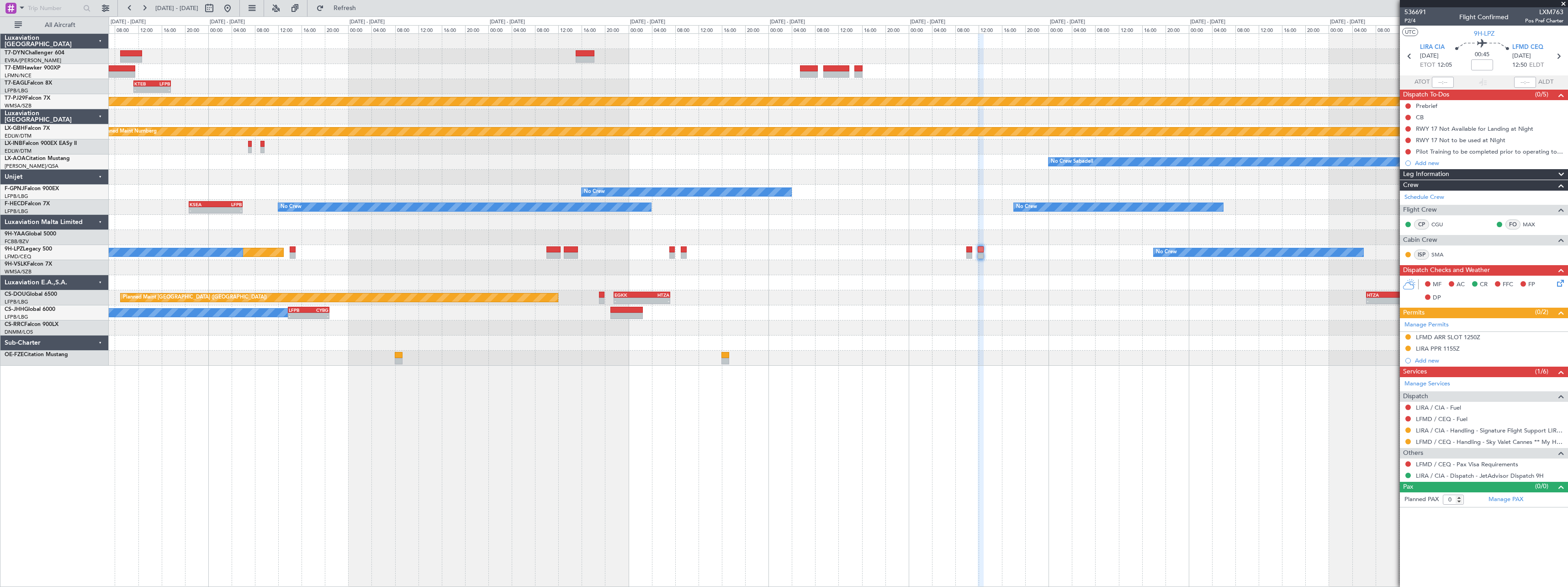
click at [779, 290] on div "- - KTEB 11:15 Z LFPB 17:40 Z Planned Maint New York (Teterboro) Planned Maint …" at bounding box center [837, 200] width 1459 height 332
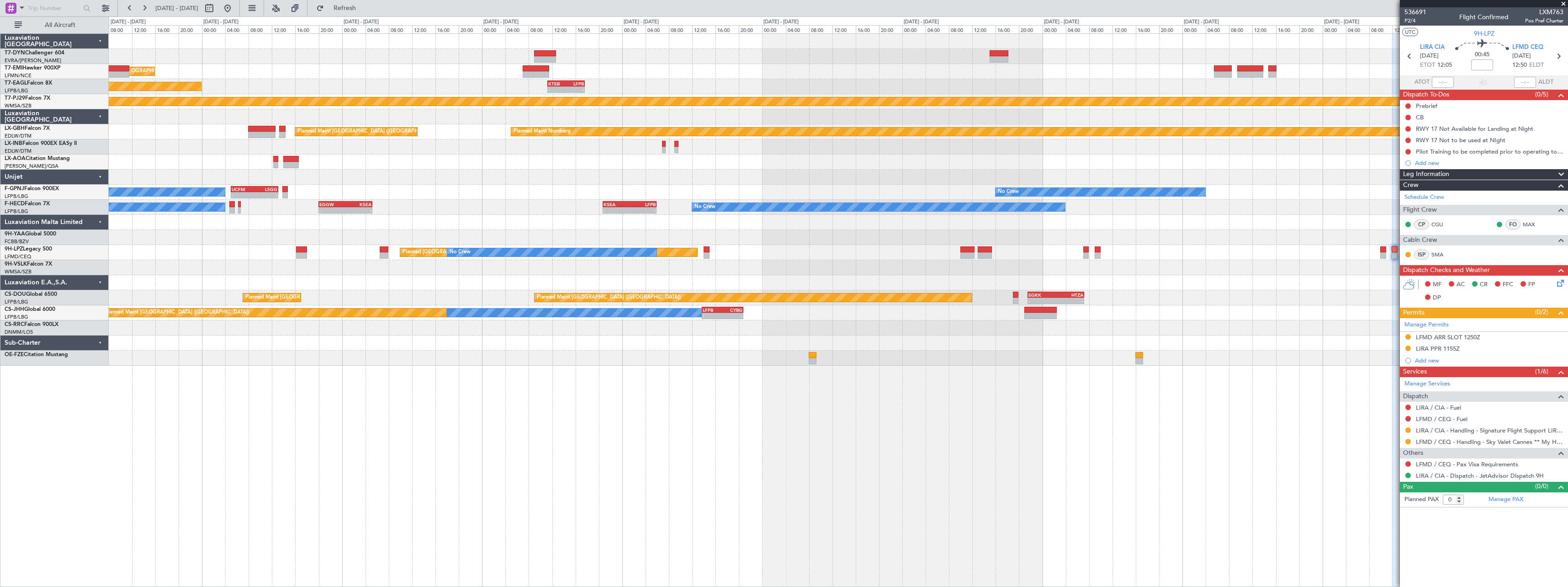
click at [535, 267] on div "Planned Maint Zurich - - KTEB 11:15 Z LFPB 17:40 Z Planned Maint New York (Tete…" at bounding box center [784, 301] width 1568 height 571
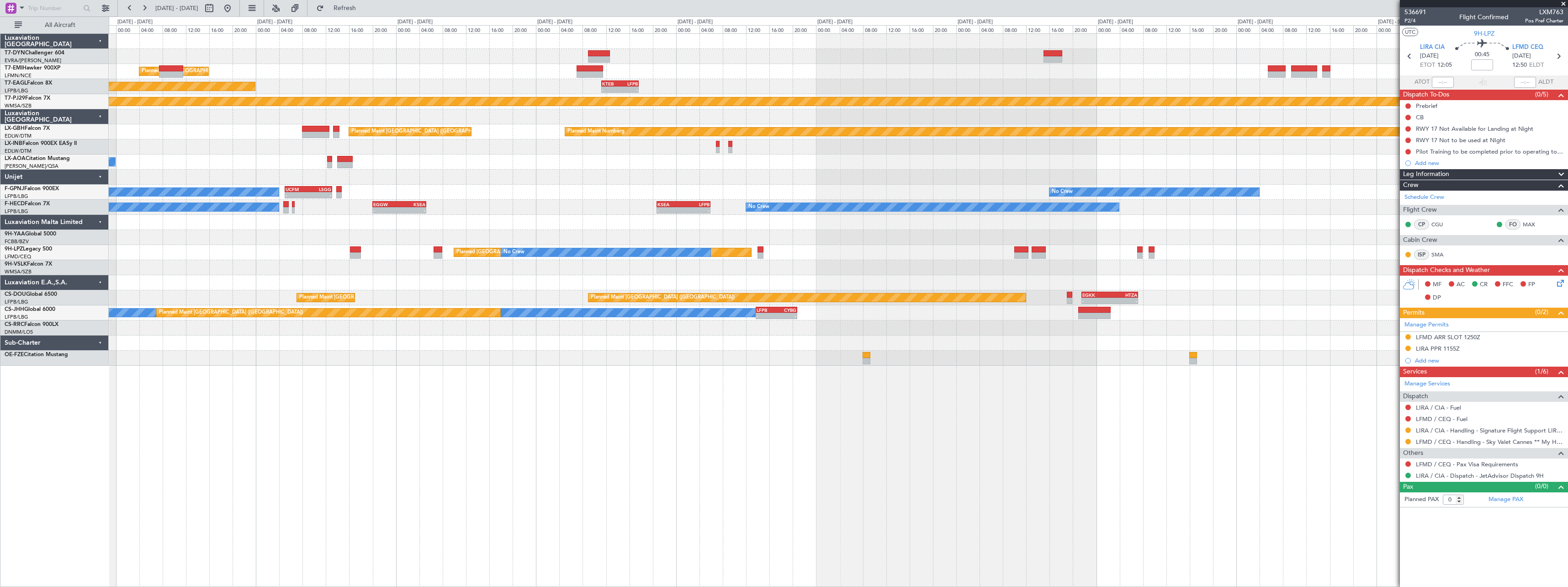
click at [523, 261] on div "Planned Maint Zurich - - KTEB 11:15 Z LFPB 17:40 Z Planned Maint New York (Tete…" at bounding box center [837, 200] width 1459 height 332
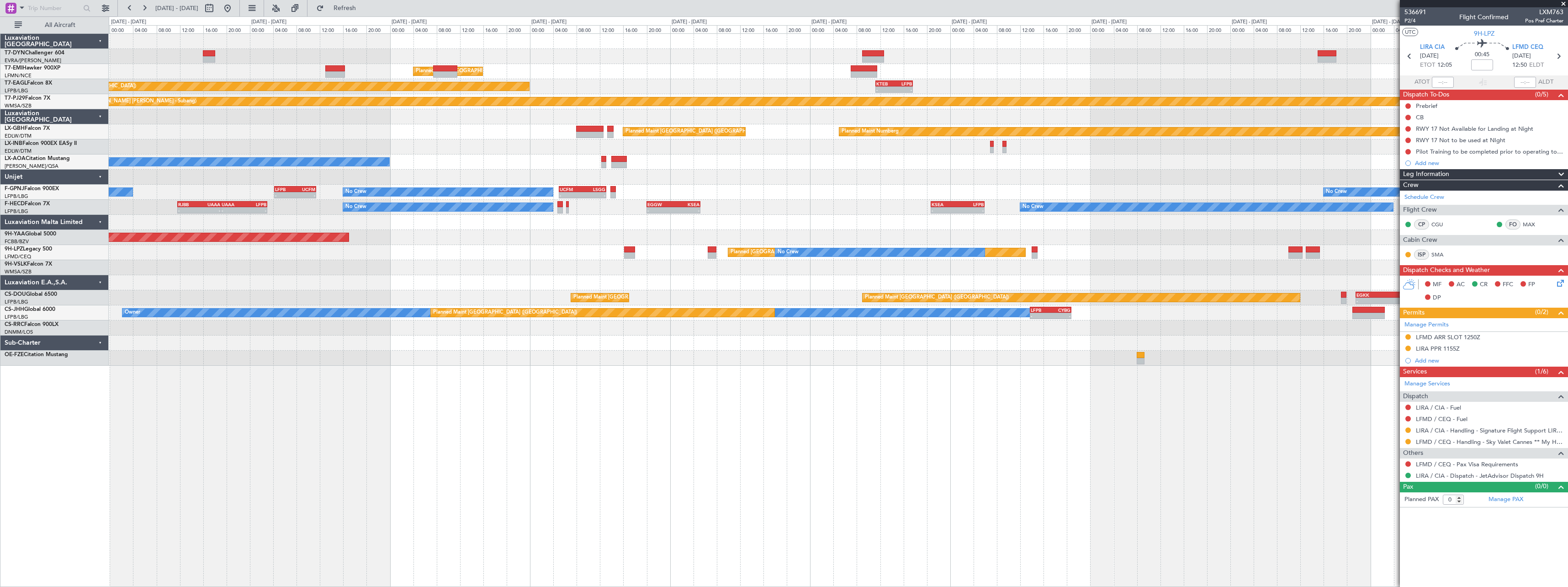
click at [409, 250] on div "Planned Maint Zurich - - KTEB 11:15 Z LFPB 17:40 Z Planned Maint New York (Tete…" at bounding box center [837, 200] width 1459 height 332
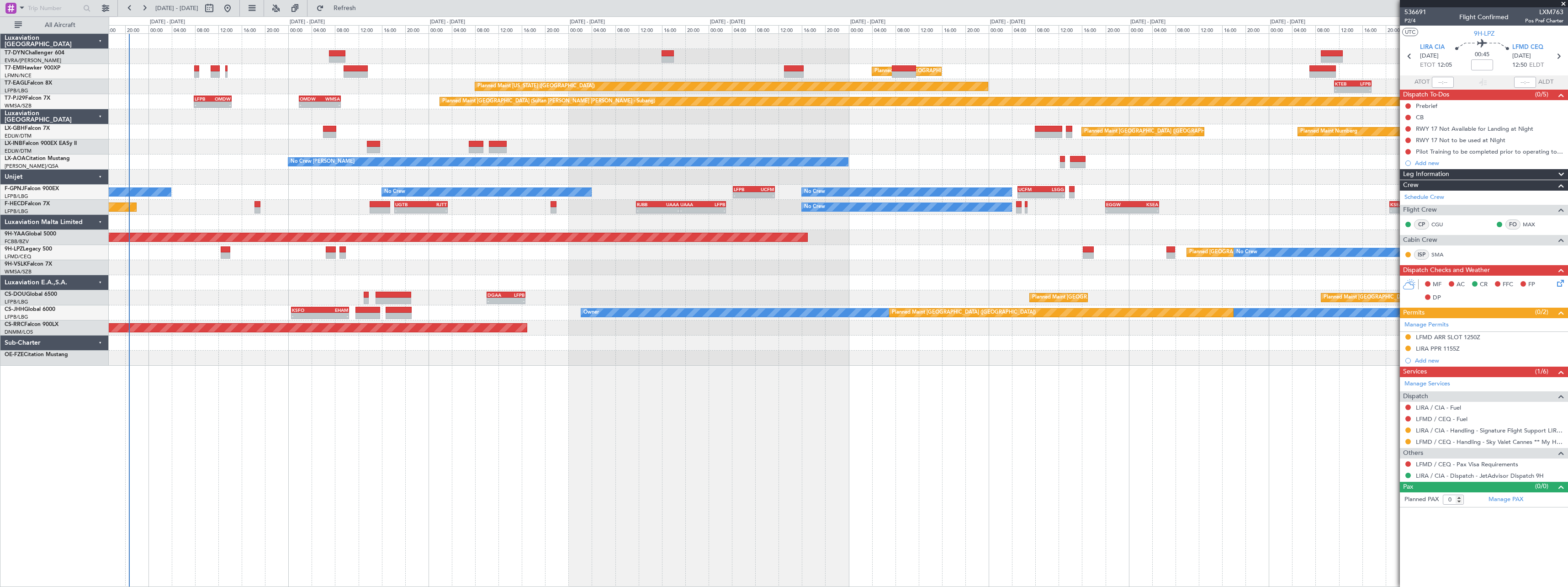
click at [358, 246] on div "Planned Maint Zurich Planned Maint Zurich - - KTEB 11:15 Z LFPB 17:40 Z Planned…" at bounding box center [837, 200] width 1459 height 332
click at [356, 232] on div "Planned Maint Zurich Planned Maint Zurich - - KTEB 11:15 Z LFPB 17:40 Z Planned…" at bounding box center [837, 200] width 1459 height 332
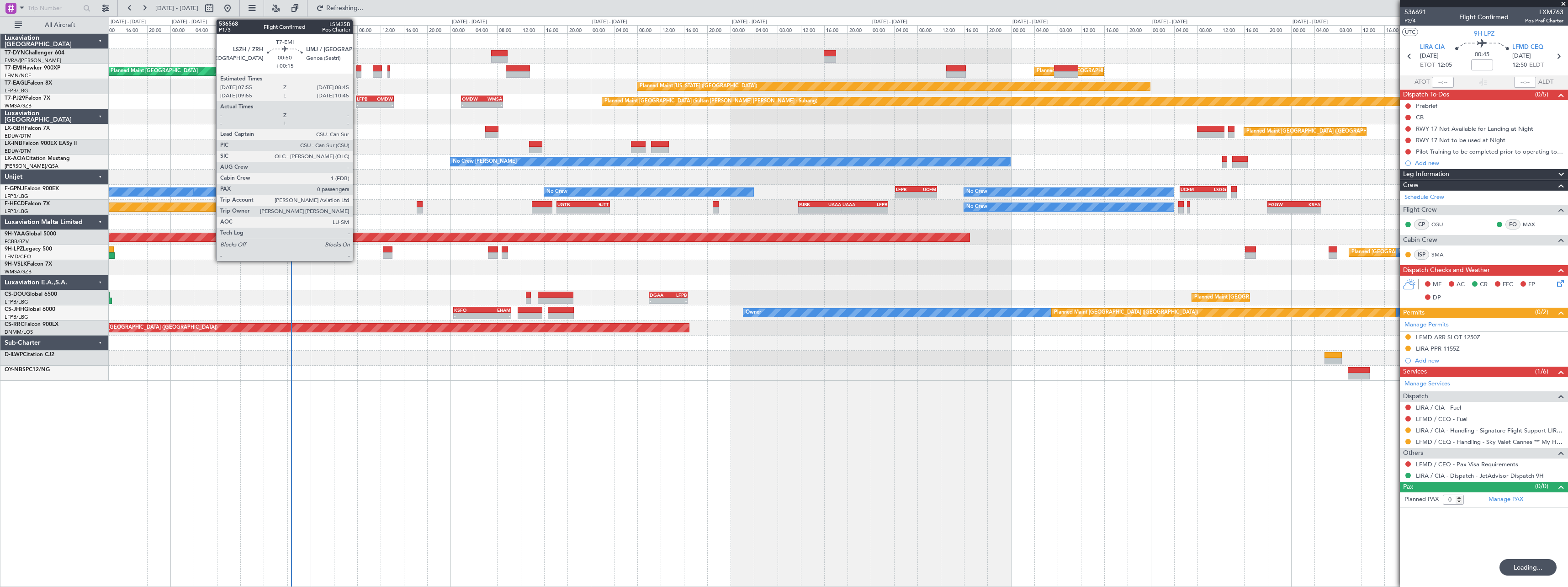
click at [357, 66] on div at bounding box center [359, 68] width 5 height 6
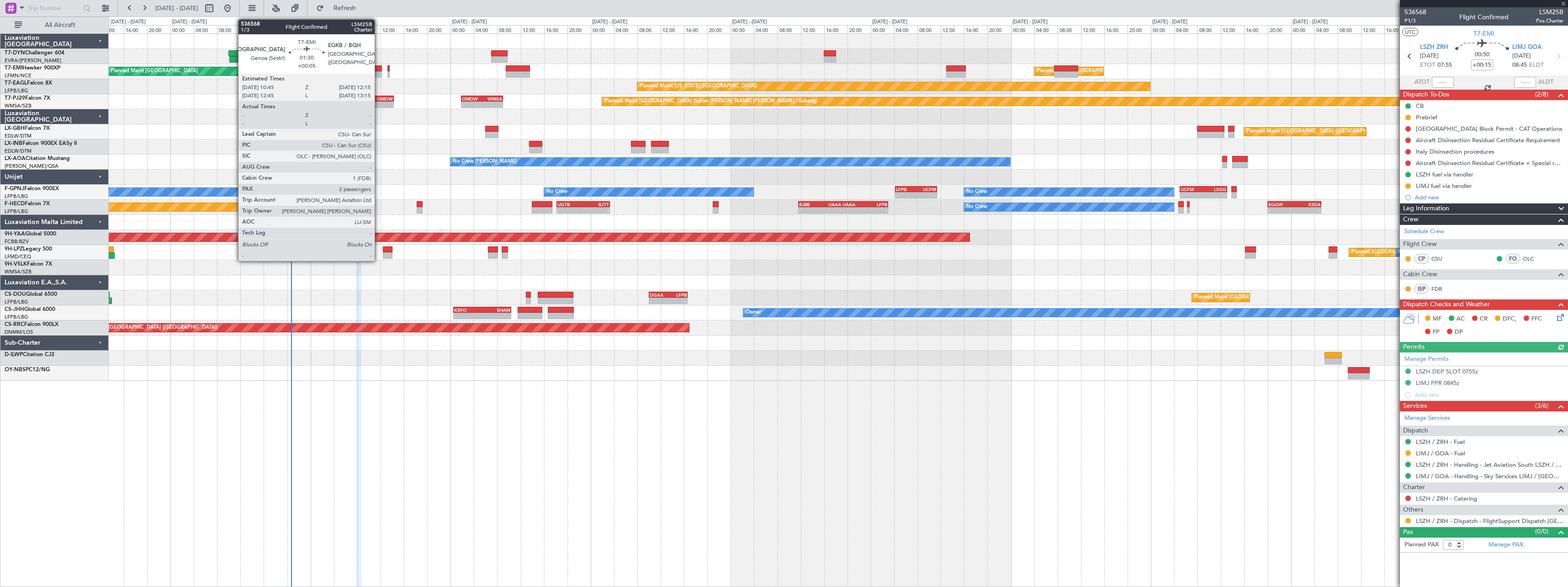
click at [379, 69] on div at bounding box center [378, 68] width 9 height 6
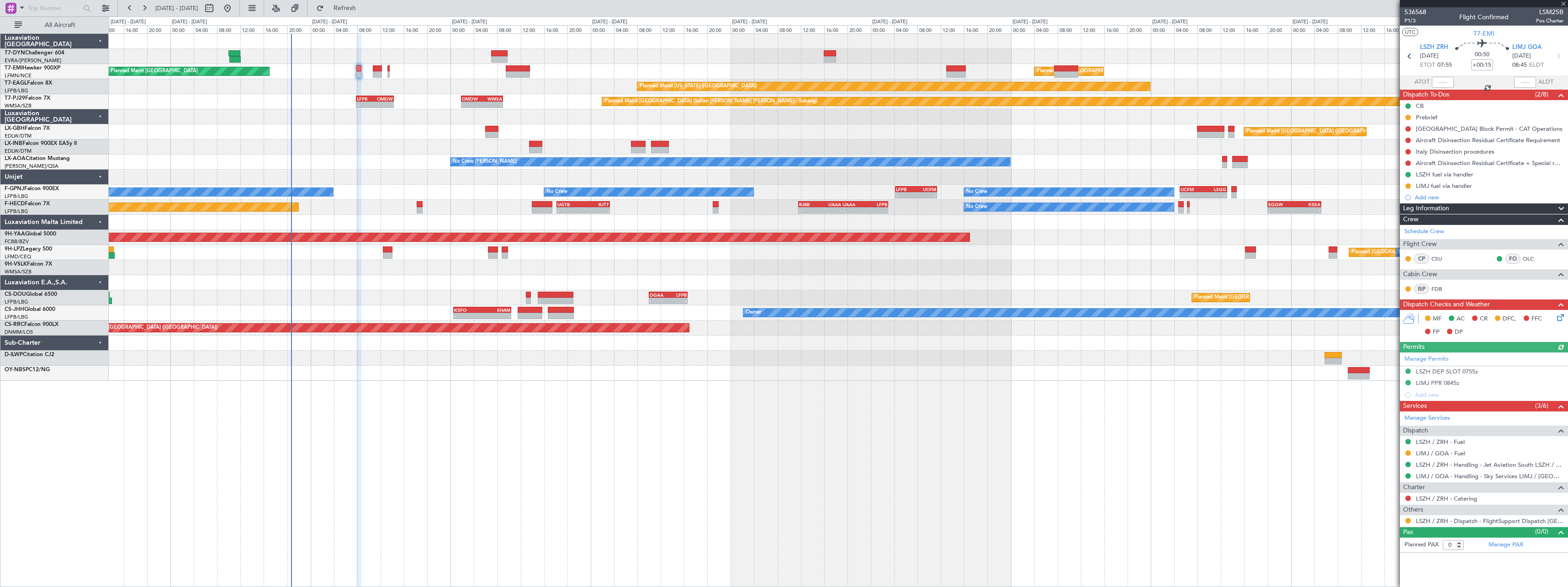
type input "+00:05"
type input "2"
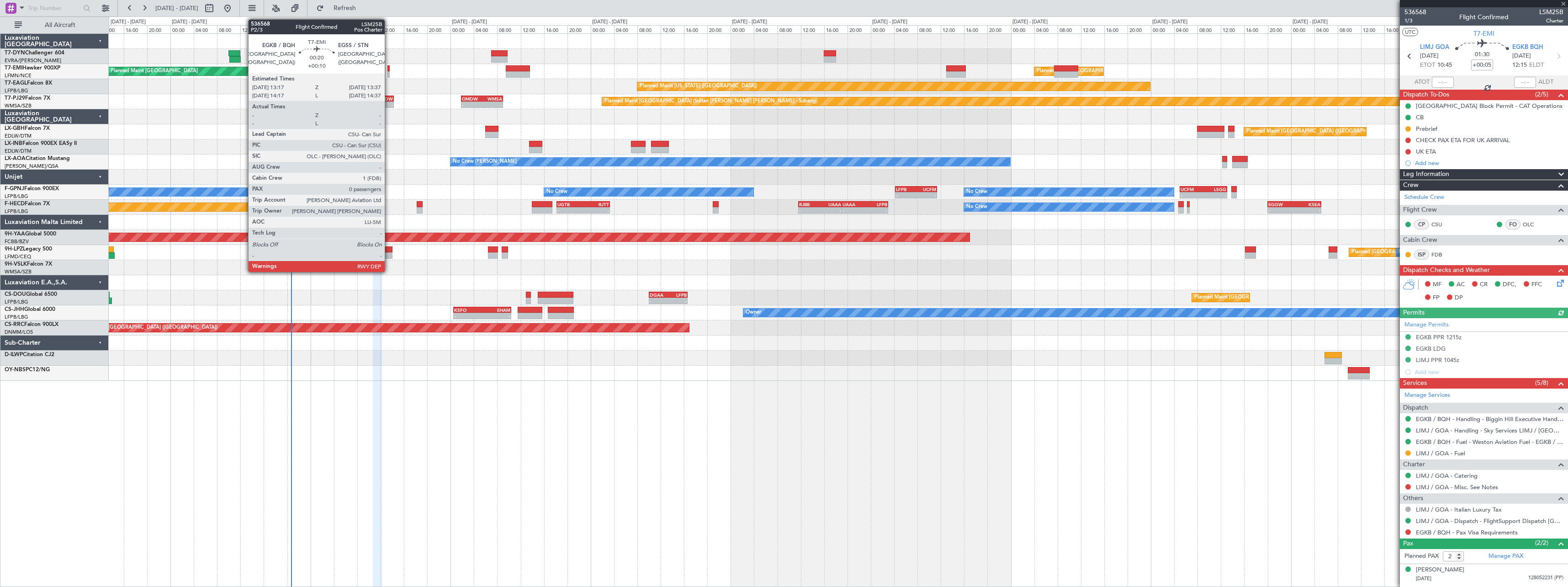
click at [389, 70] on div at bounding box center [389, 68] width 3 height 6
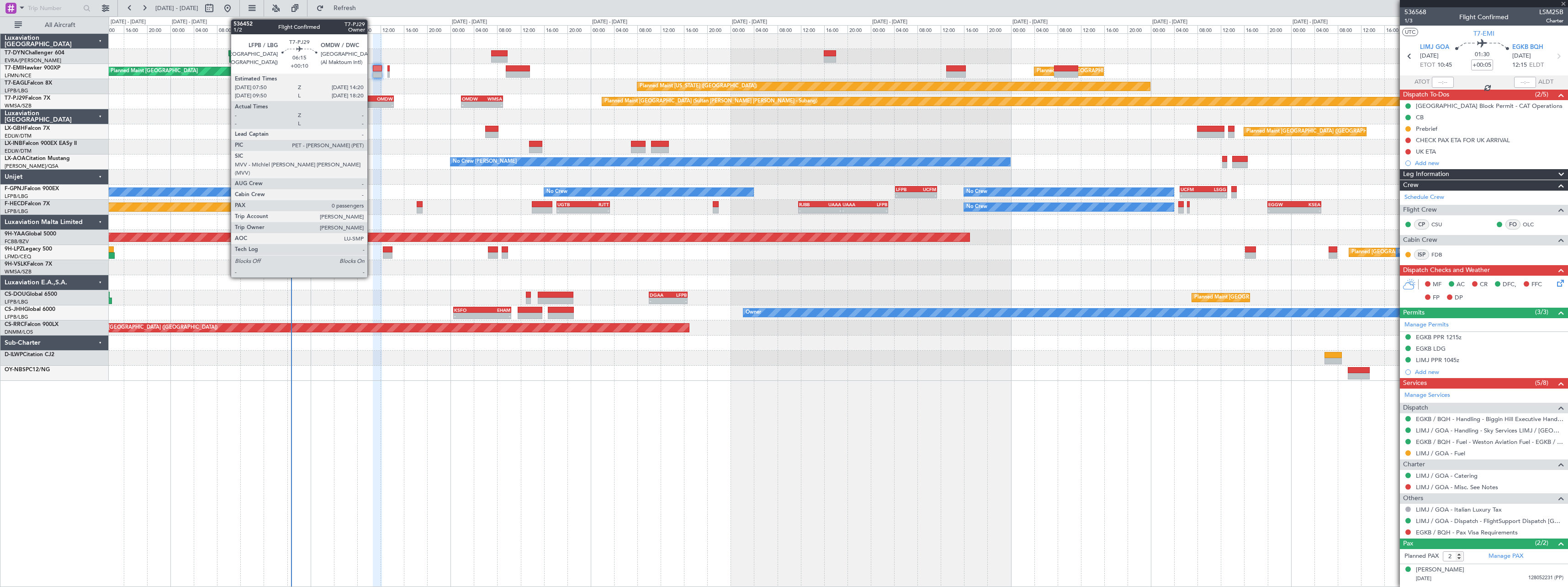
type input "+00:10"
type input "0"
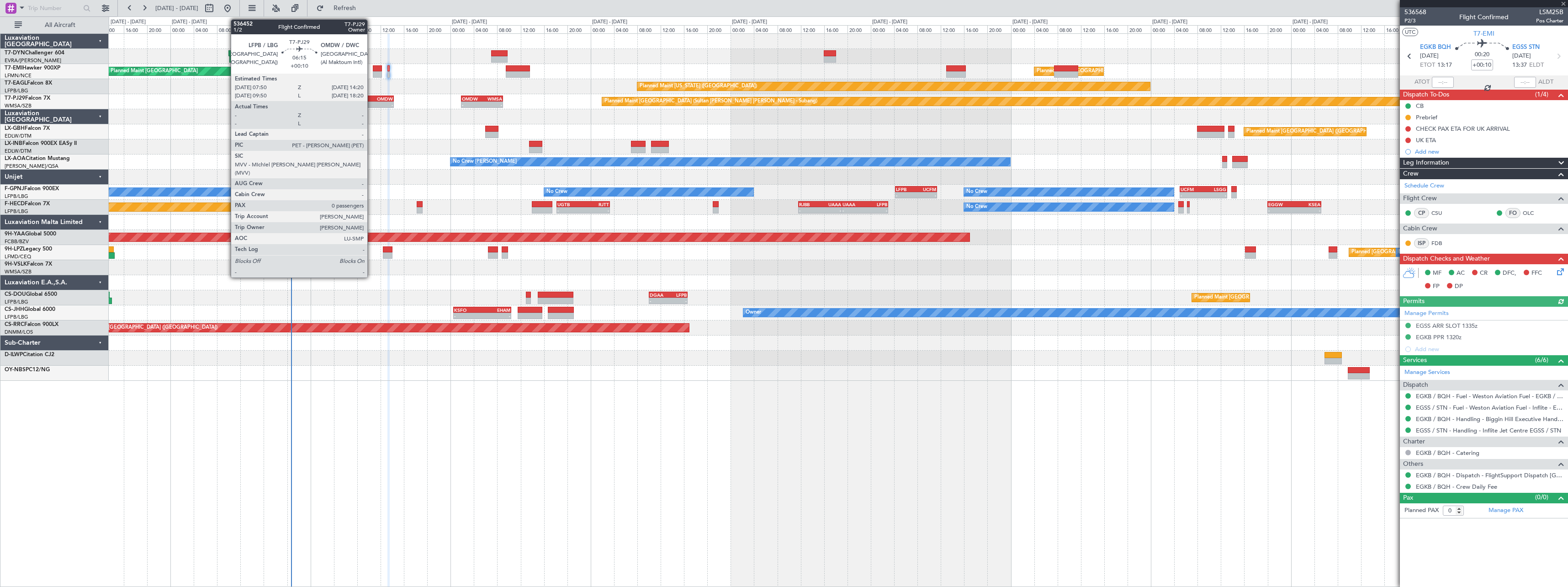
click at [371, 98] on div "LFPB" at bounding box center [366, 99] width 18 height 5
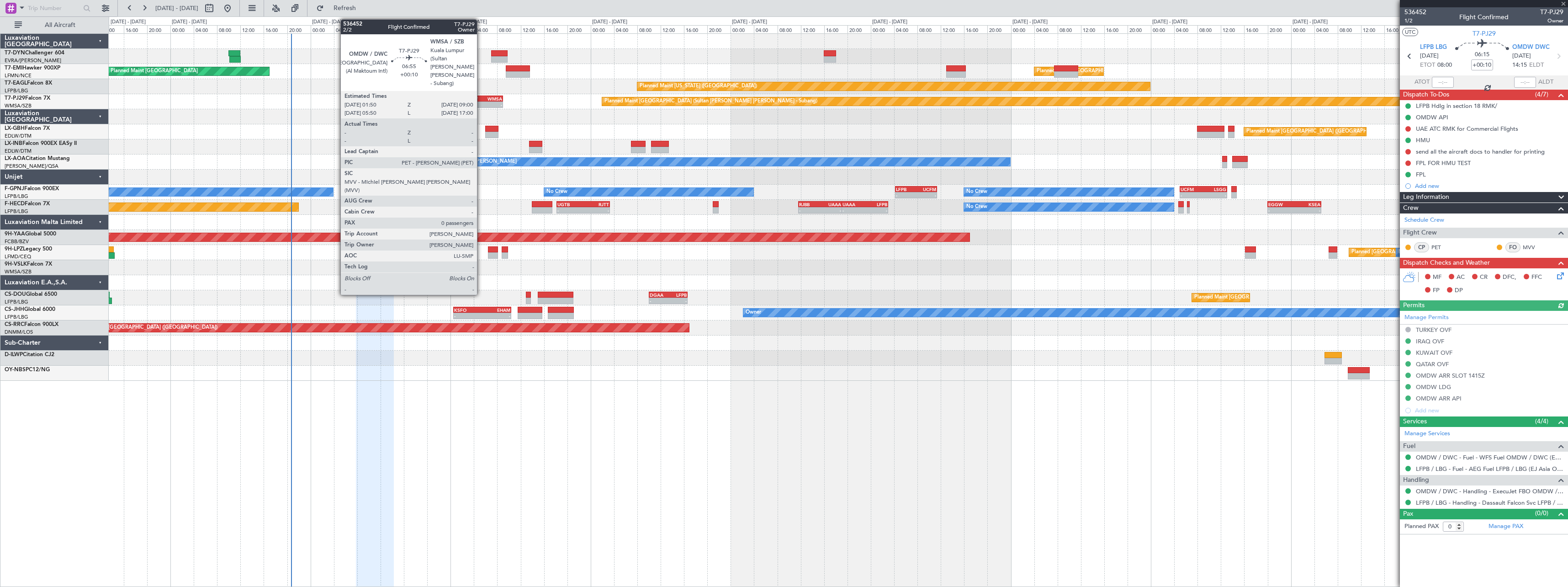
click at [481, 98] on div "OMDW" at bounding box center [472, 99] width 20 height 5
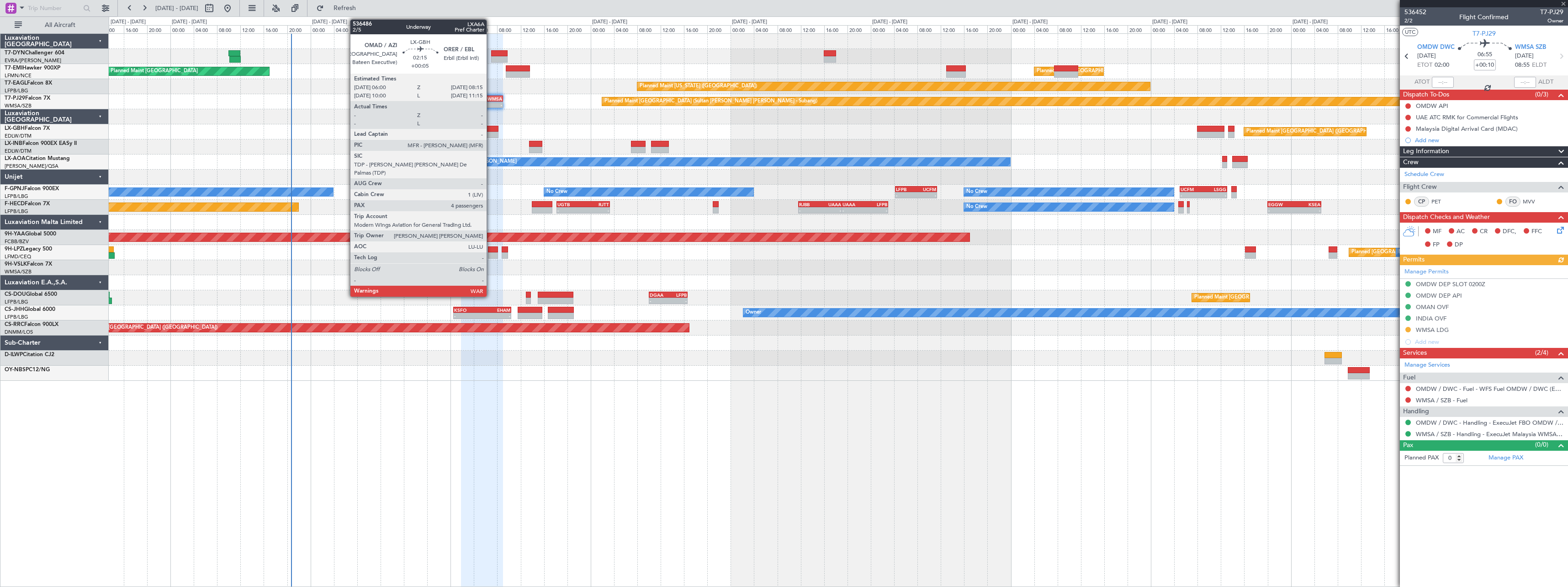
click at [491, 127] on div at bounding box center [492, 129] width 14 height 6
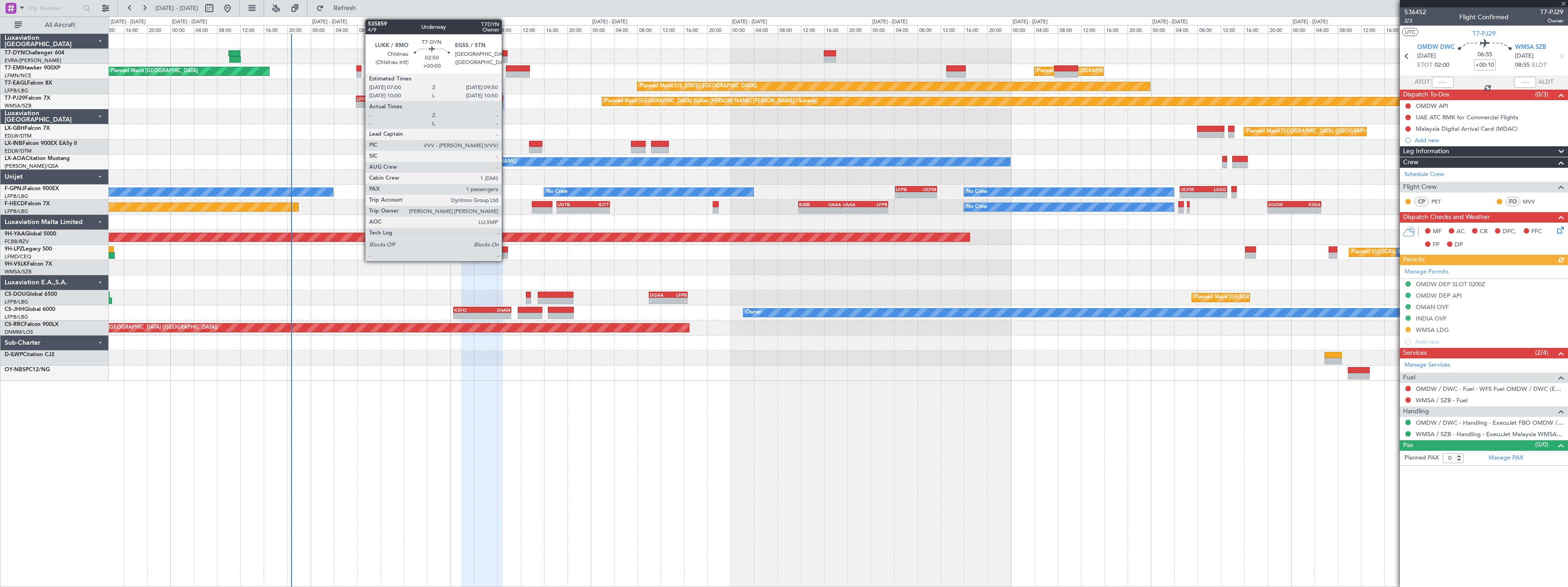
type input "+00:05"
type input "4"
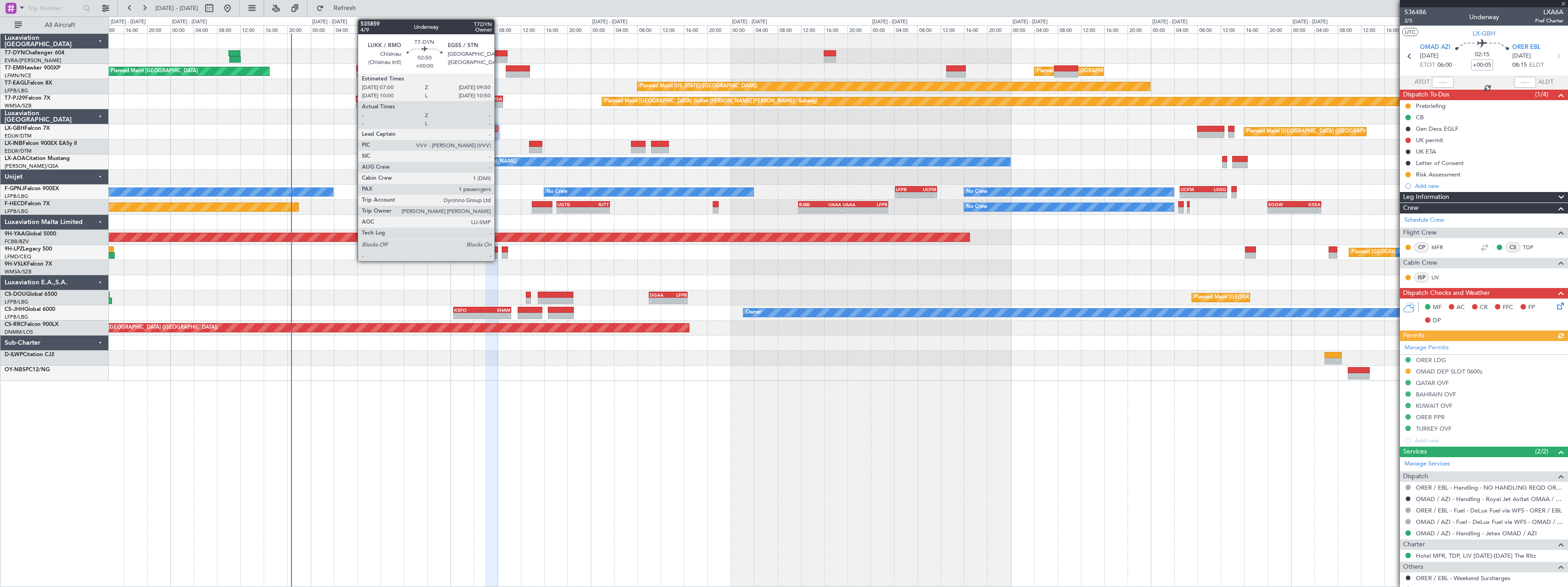
click at [498, 51] on div at bounding box center [499, 53] width 17 height 6
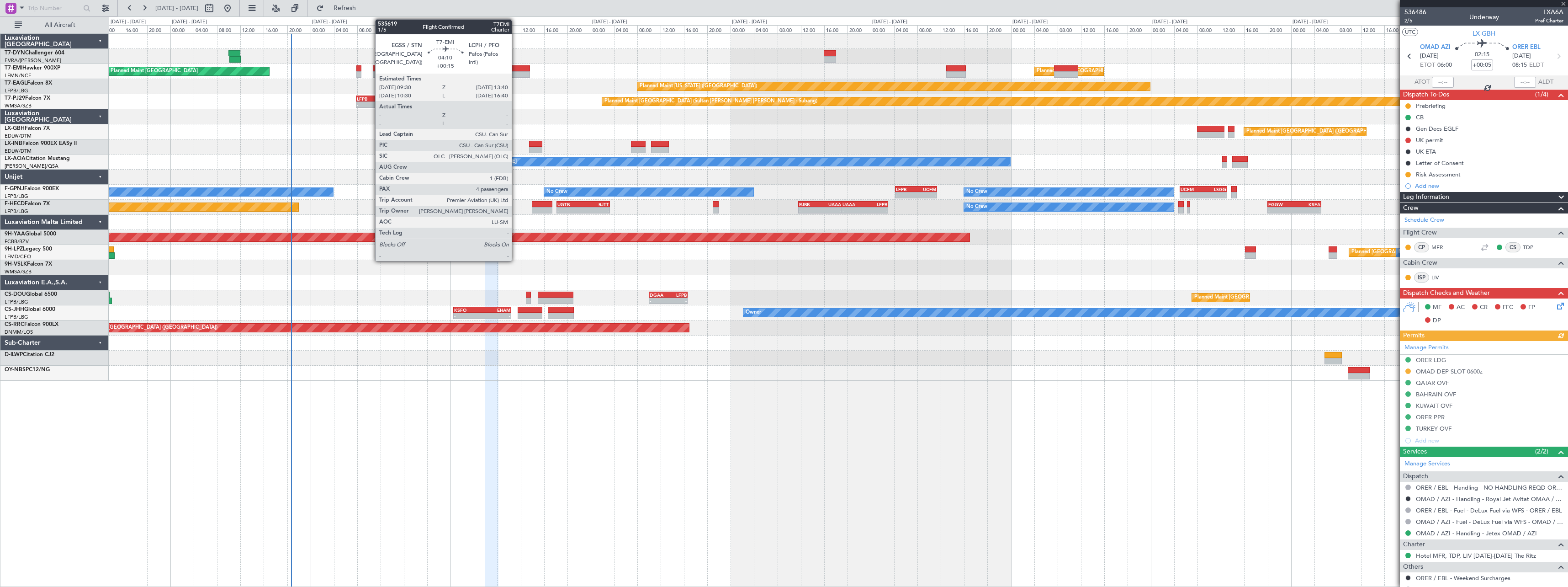
type input "1"
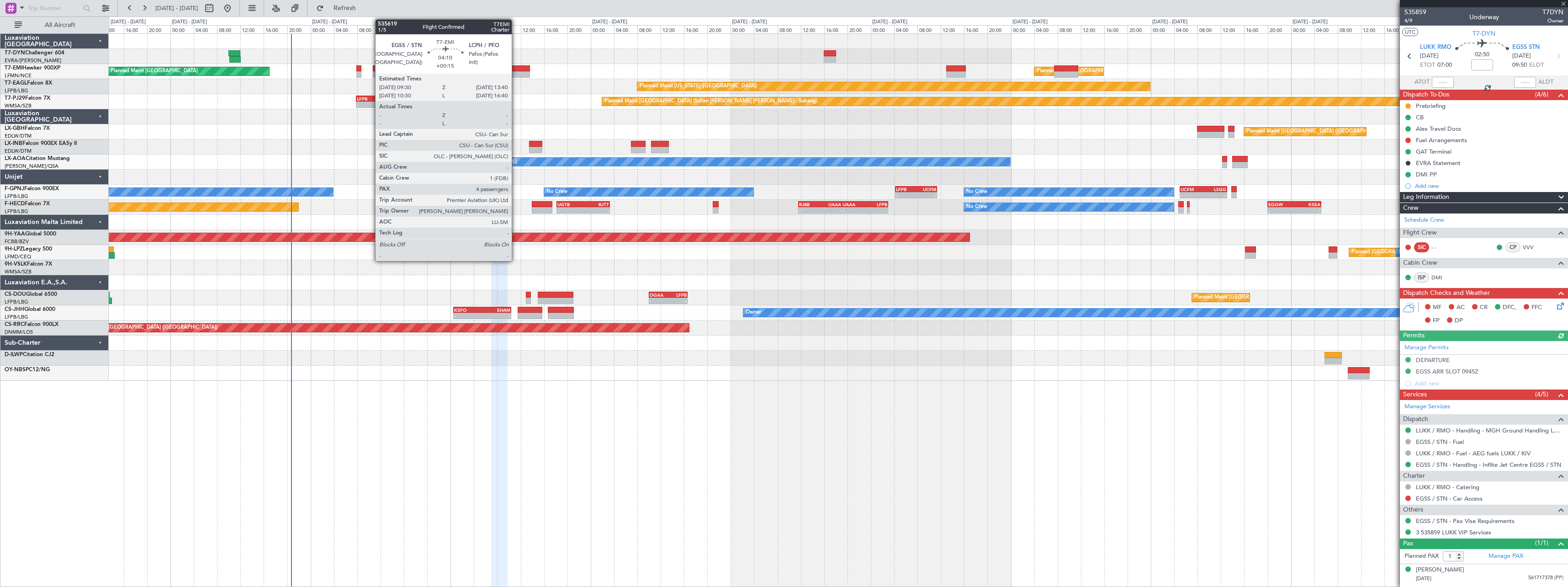
click at [516, 66] on div at bounding box center [518, 68] width 25 height 6
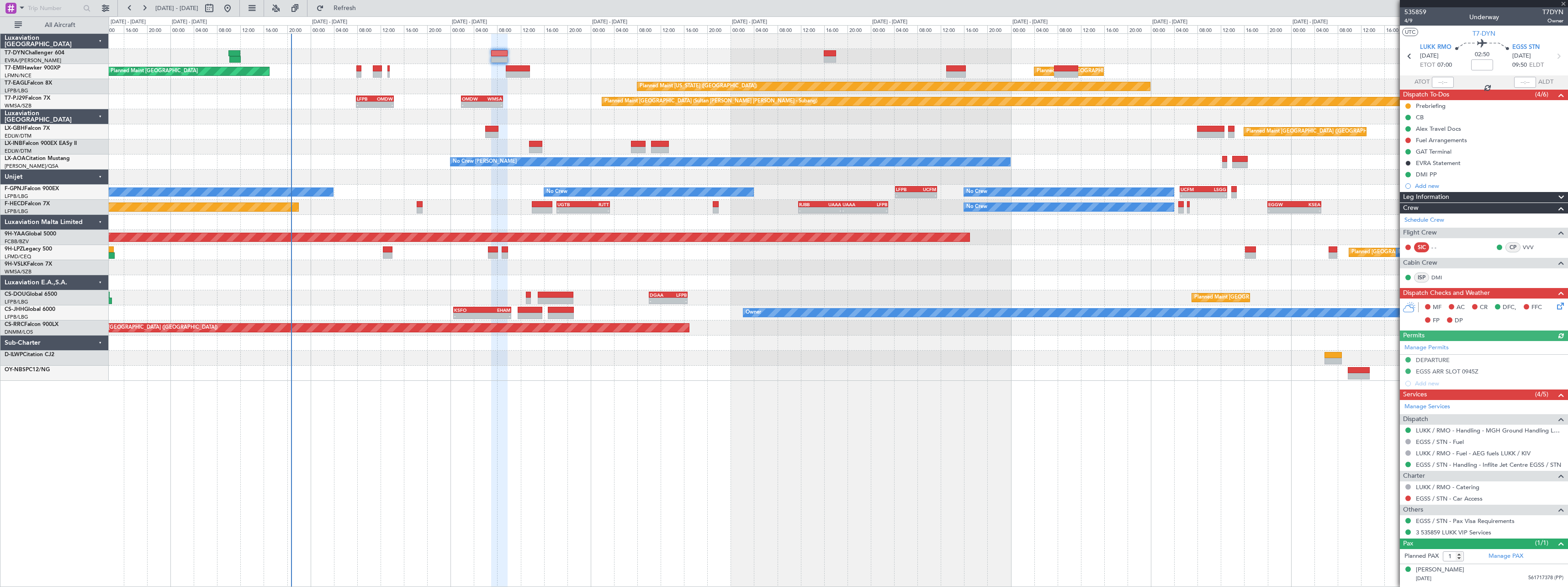
type input "+00:15"
type input "4"
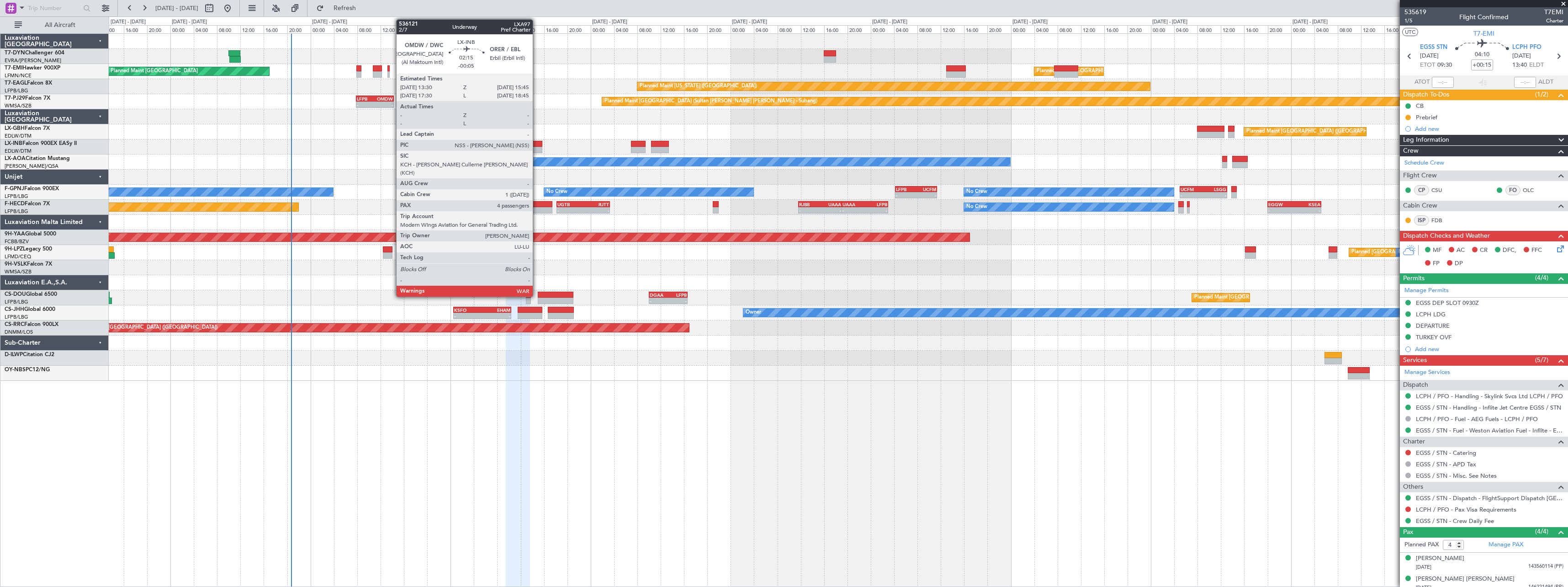
click at [537, 141] on div at bounding box center [535, 143] width 14 height 6
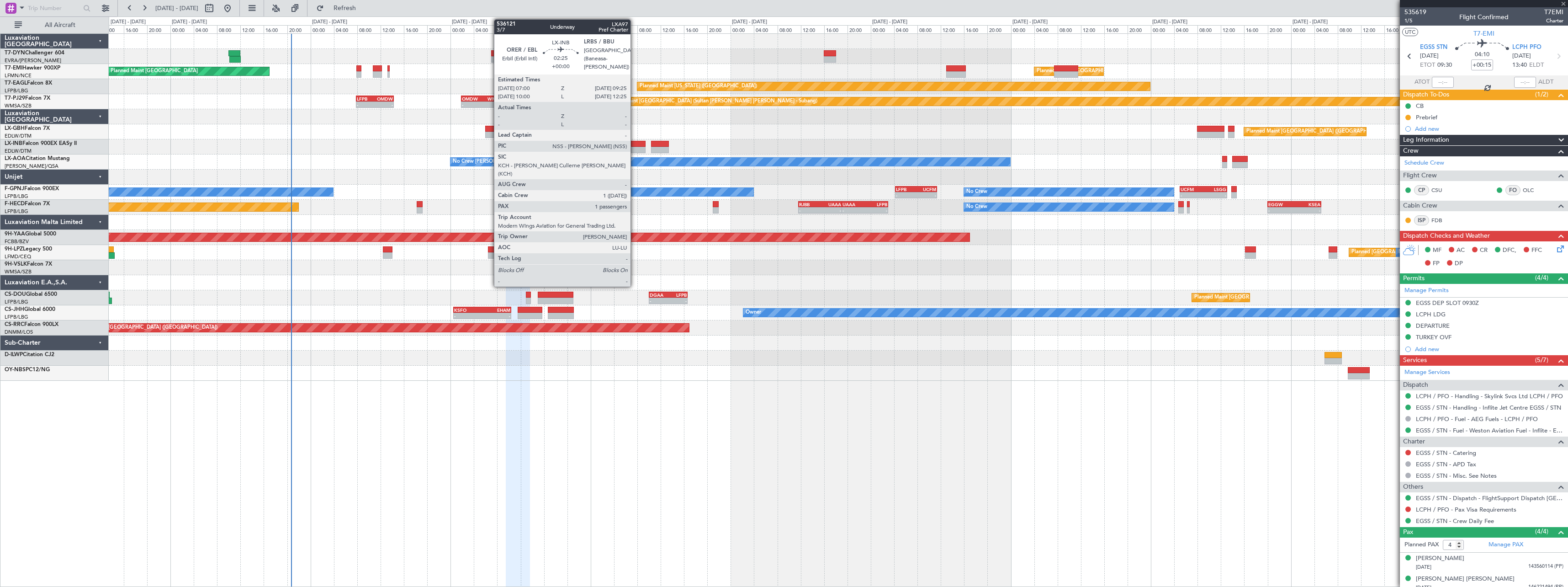
type input "-00:05"
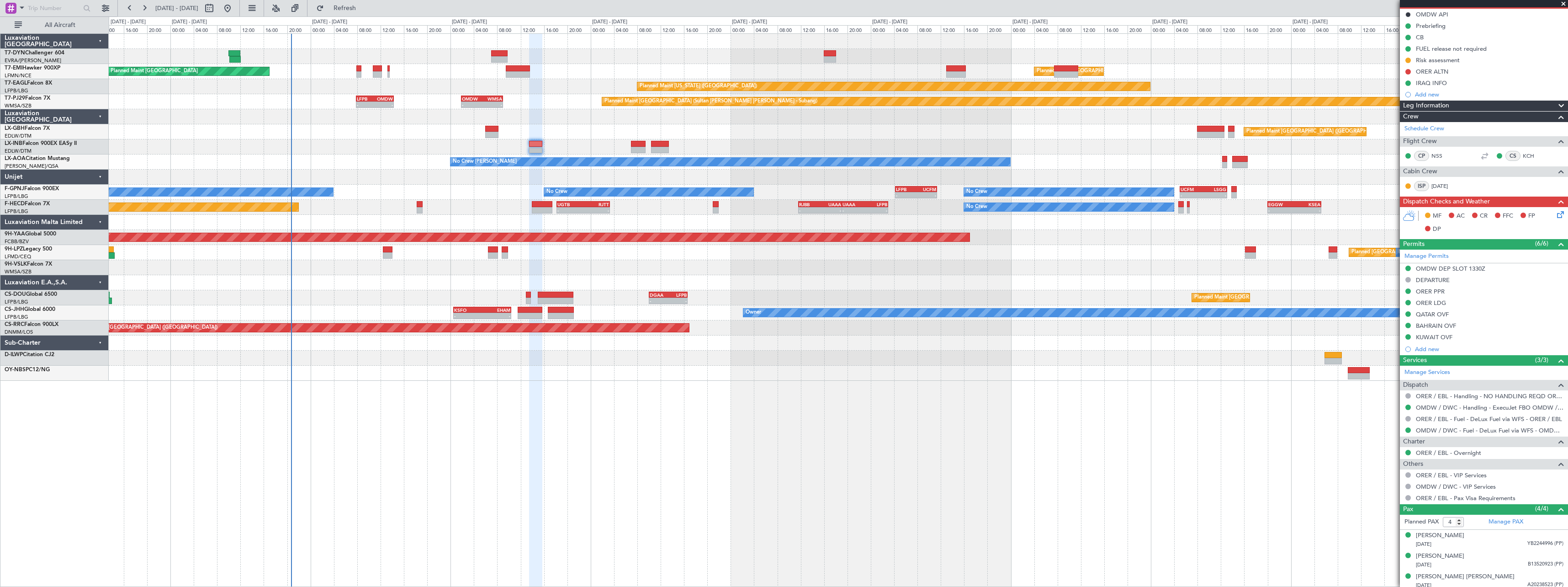
scroll to position [116, 0]
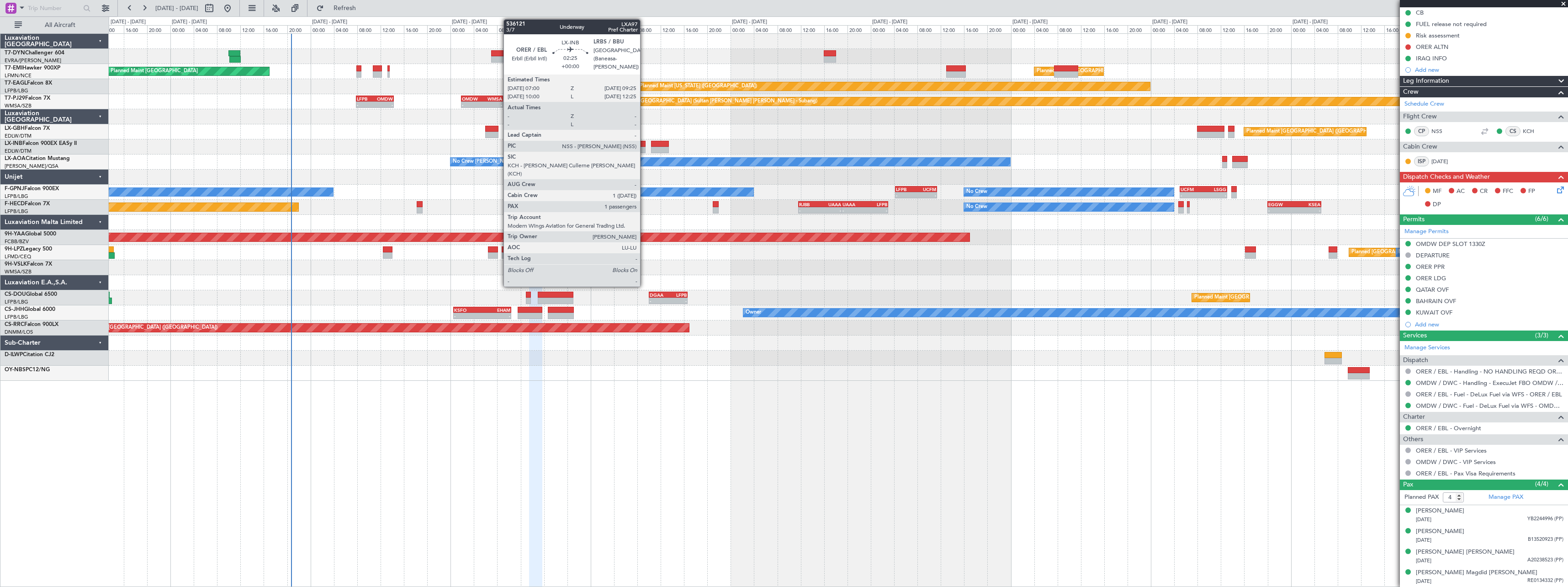
click at [644, 145] on div at bounding box center [639, 143] width 15 height 6
type input "1"
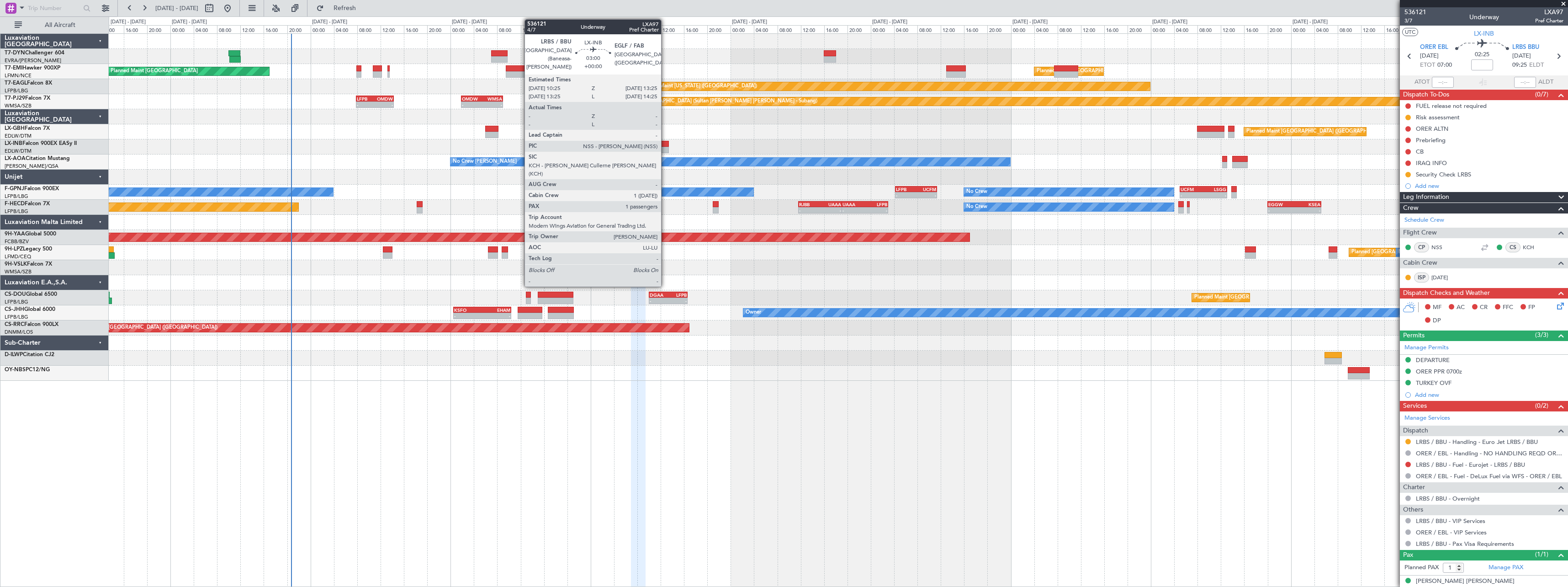
click at [662, 142] on div at bounding box center [660, 143] width 18 height 6
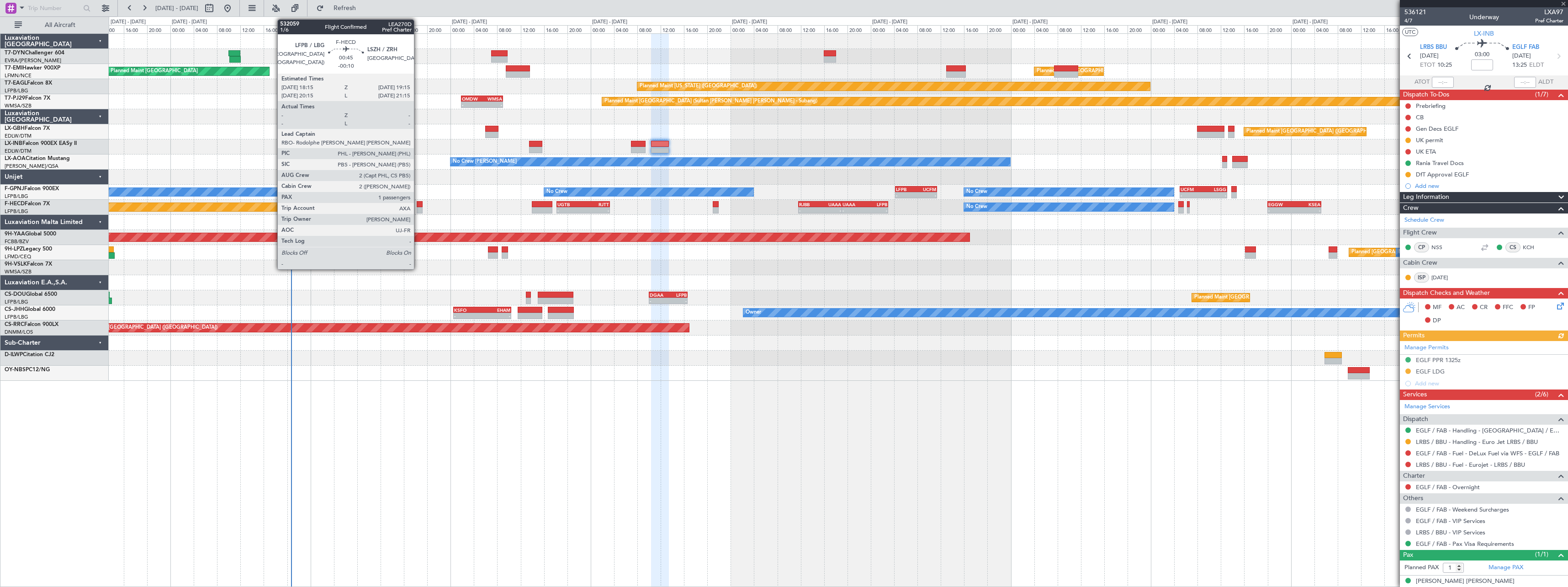
click at [418, 205] on div at bounding box center [420, 204] width 6 height 6
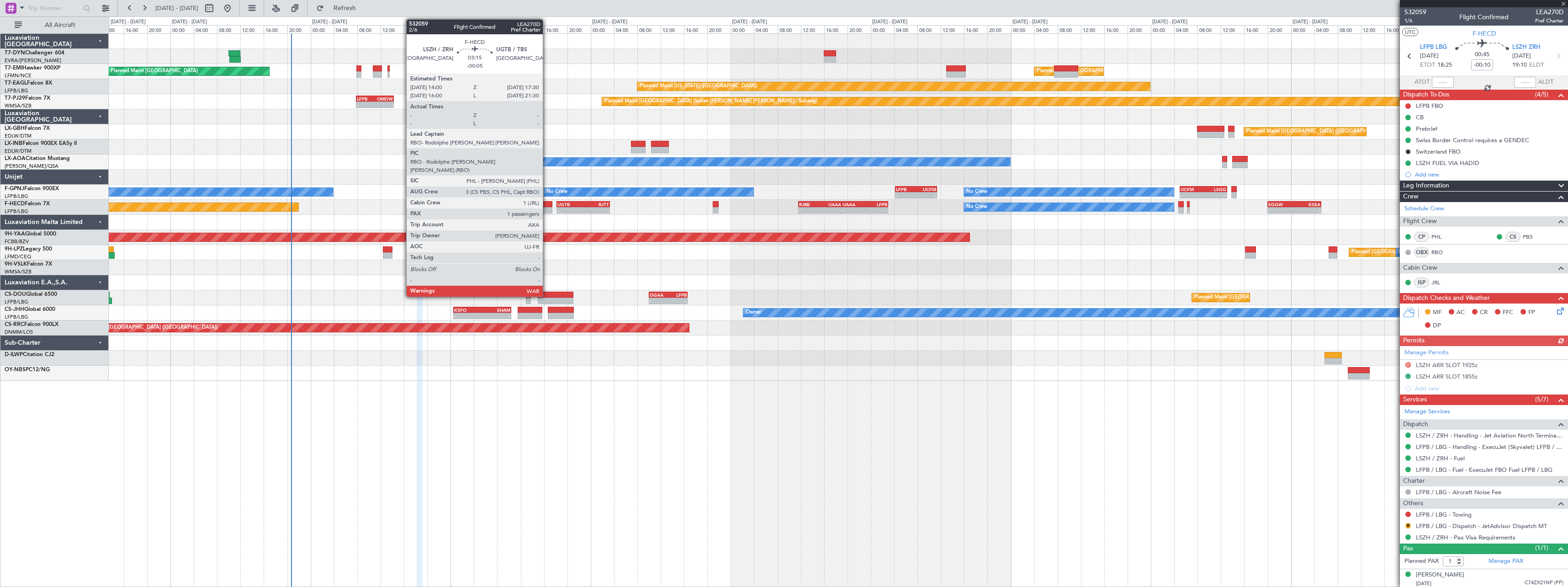
click at [547, 204] on div at bounding box center [542, 204] width 21 height 6
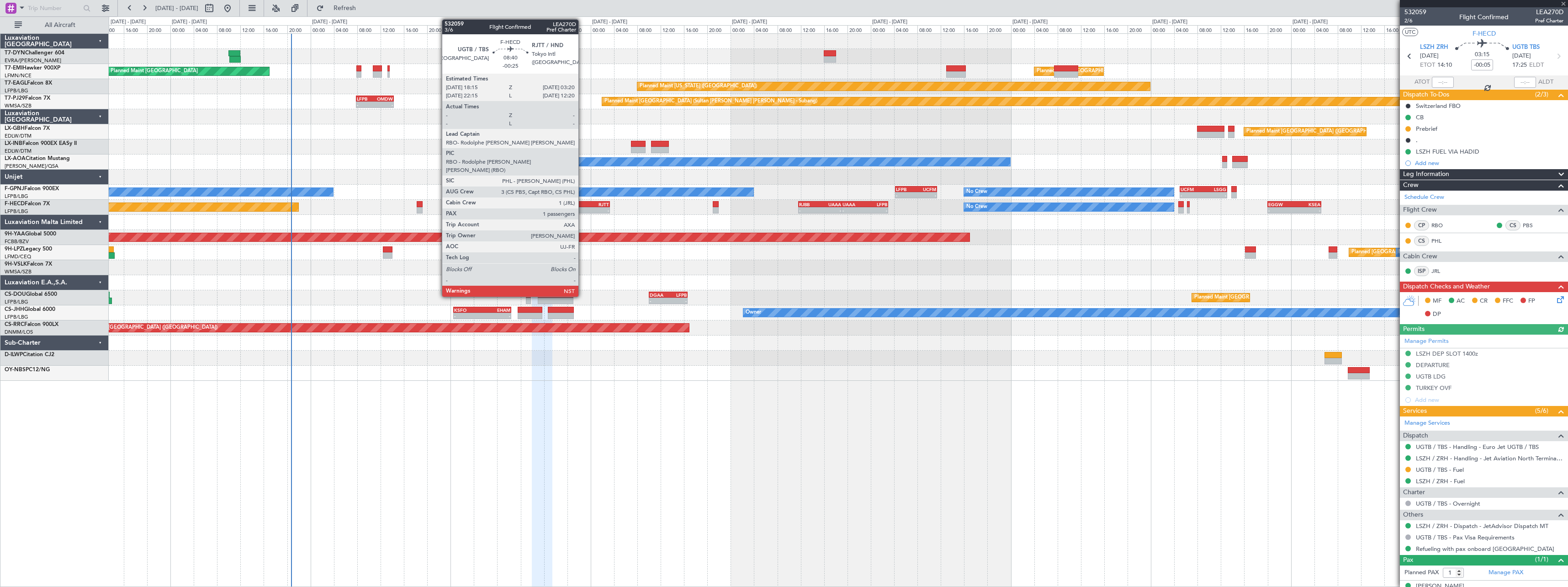
click at [583, 208] on div "-" at bounding box center [570, 210] width 26 height 5
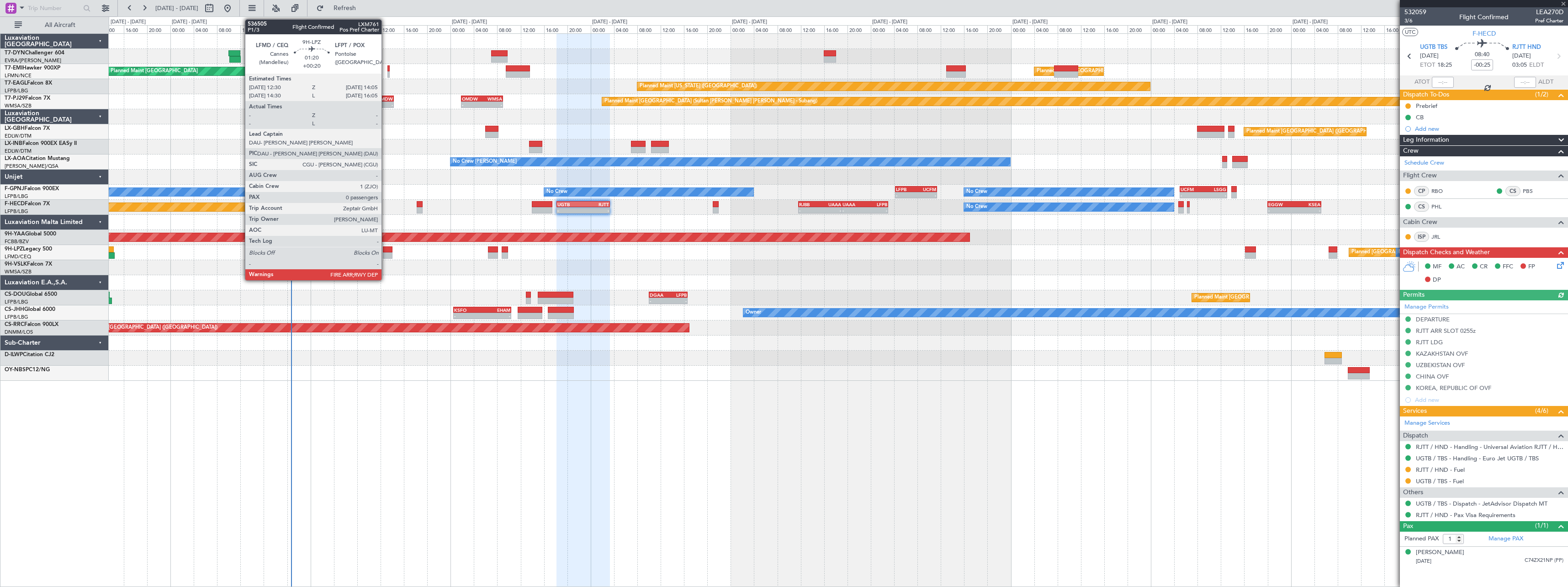
click at [386, 250] on div at bounding box center [388, 249] width 10 height 6
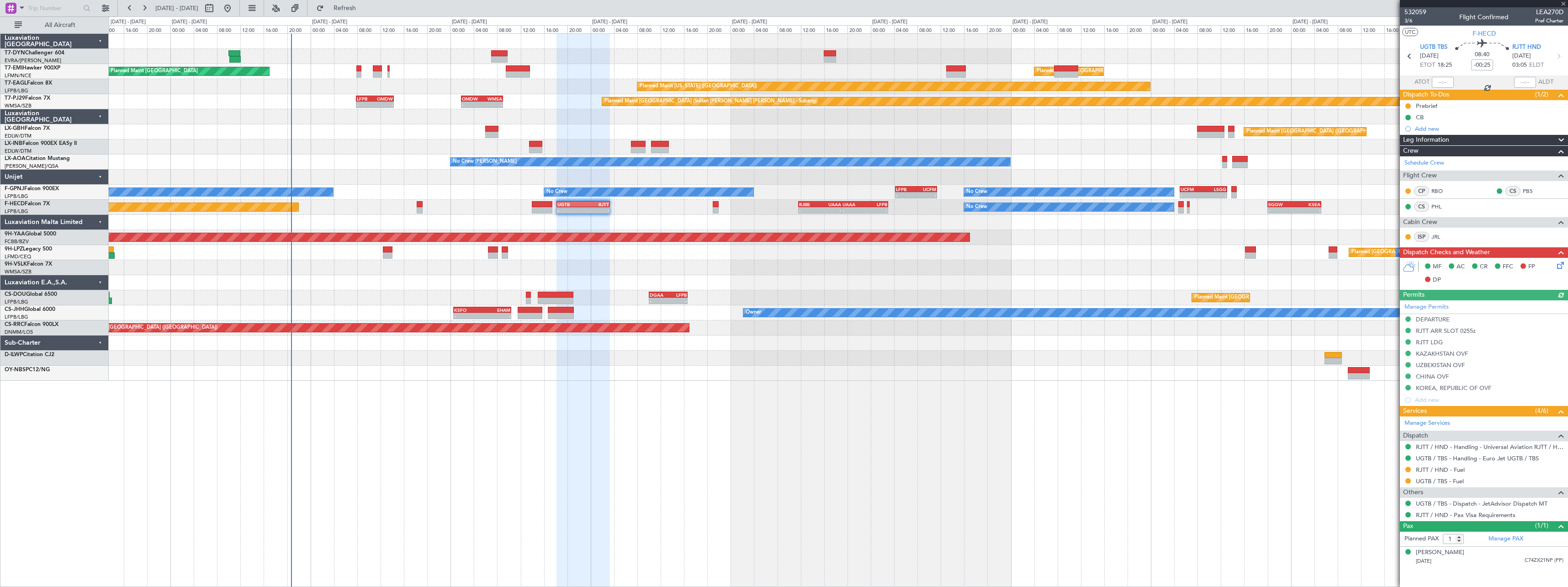
type input "+00:20"
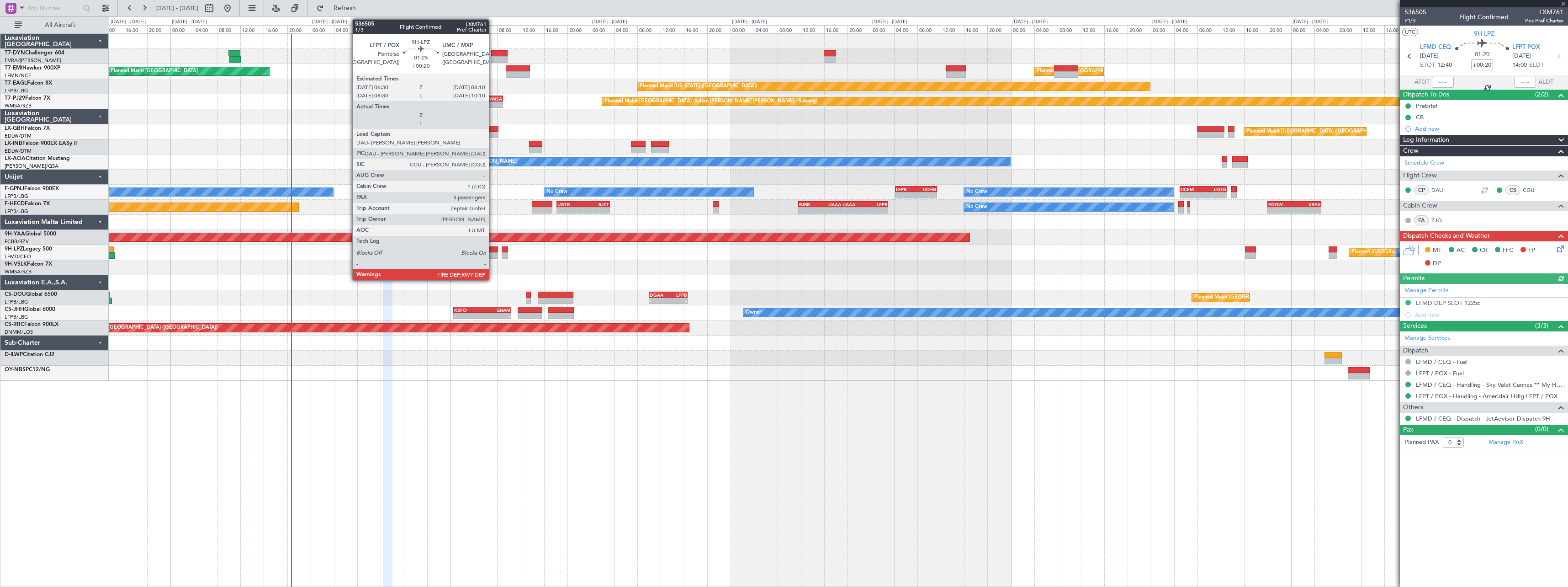
click at [493, 251] on div at bounding box center [493, 249] width 10 height 6
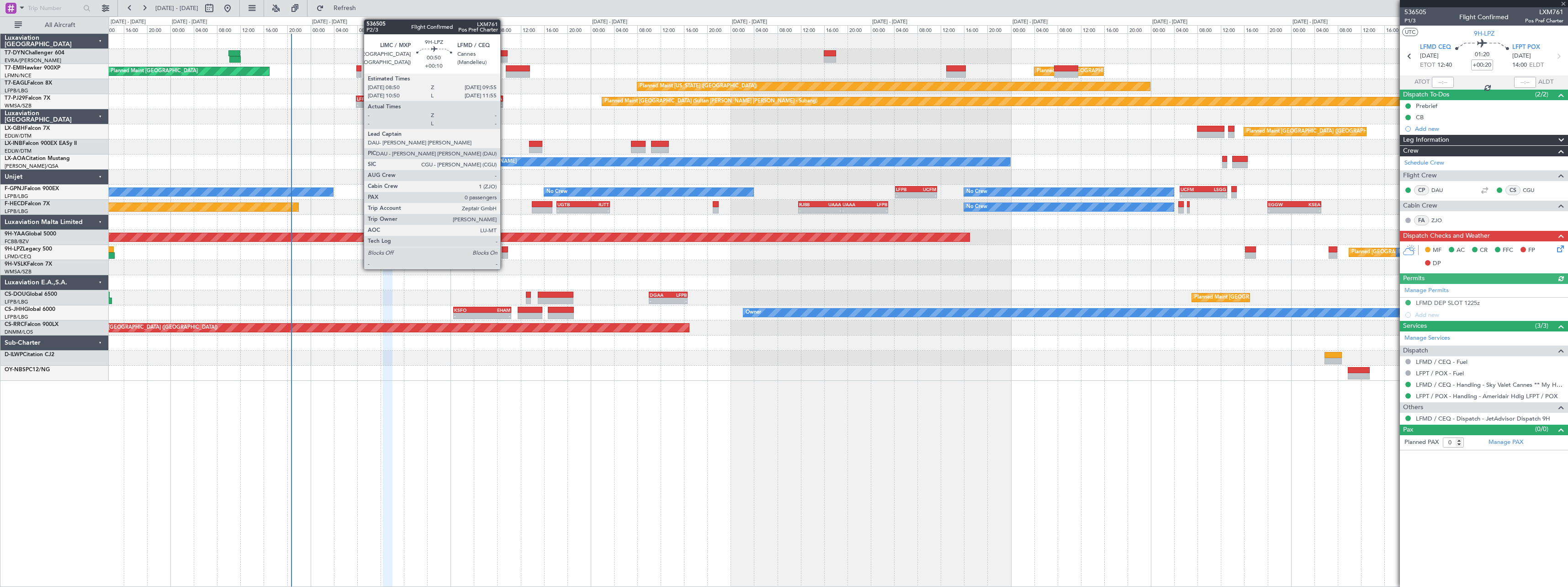
type input "4"
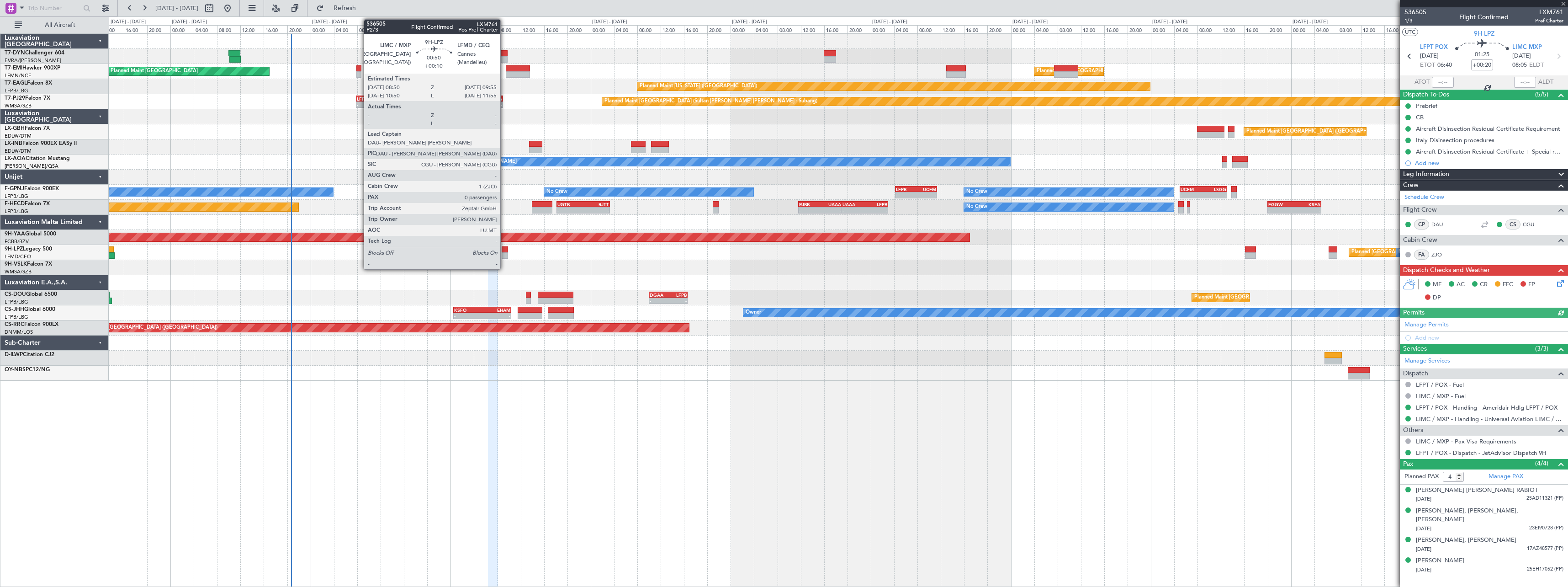
click at [504, 249] on div at bounding box center [504, 249] width 6 height 6
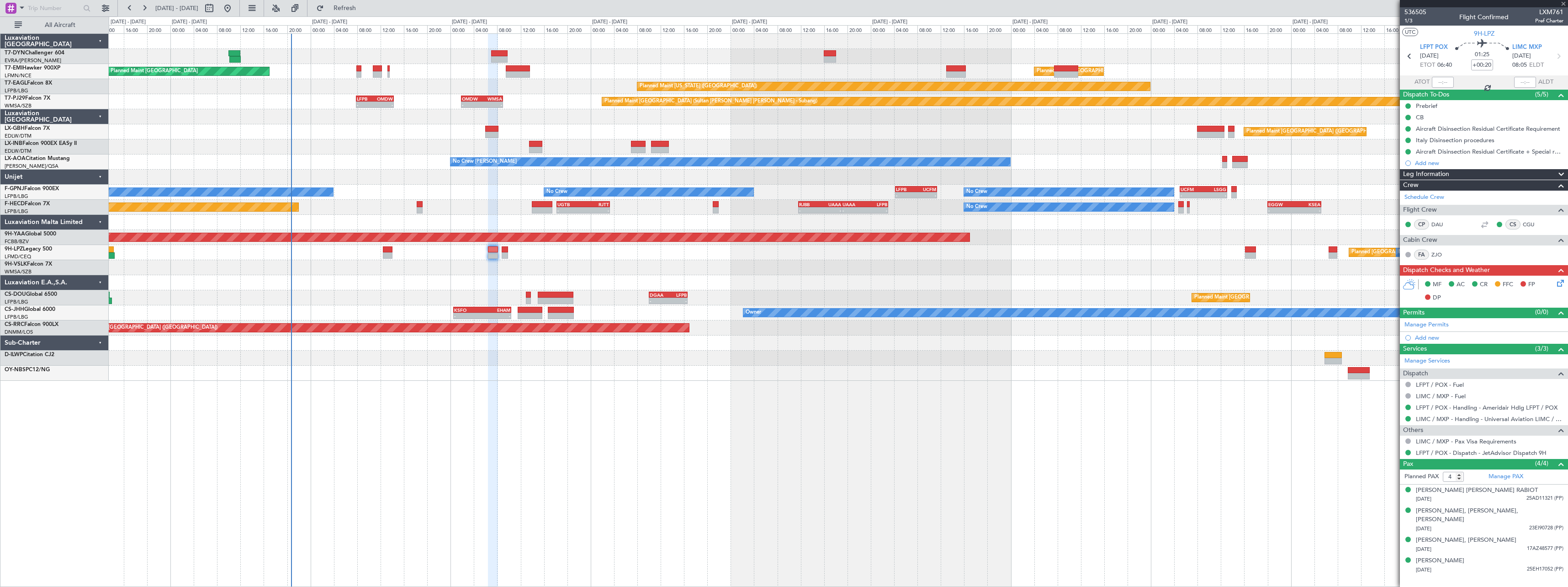
type input "+00:10"
type input "0"
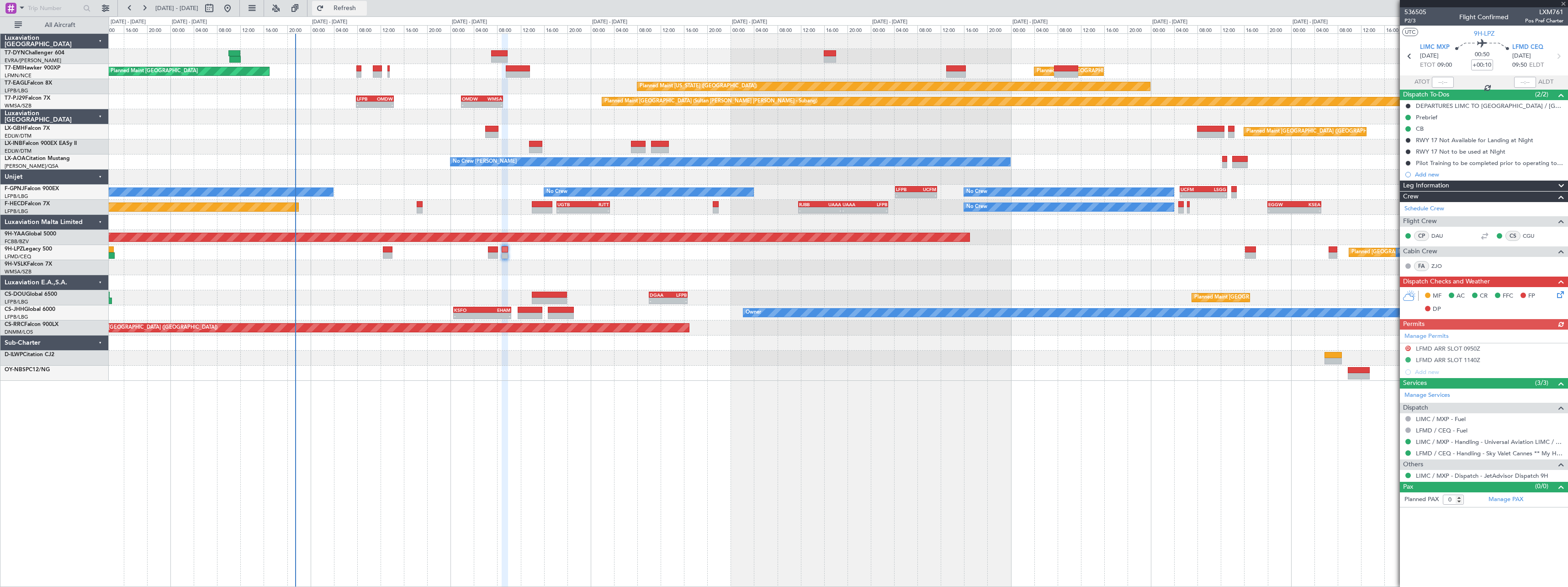
click at [358, 8] on span "Refresh" at bounding box center [345, 8] width 38 height 6
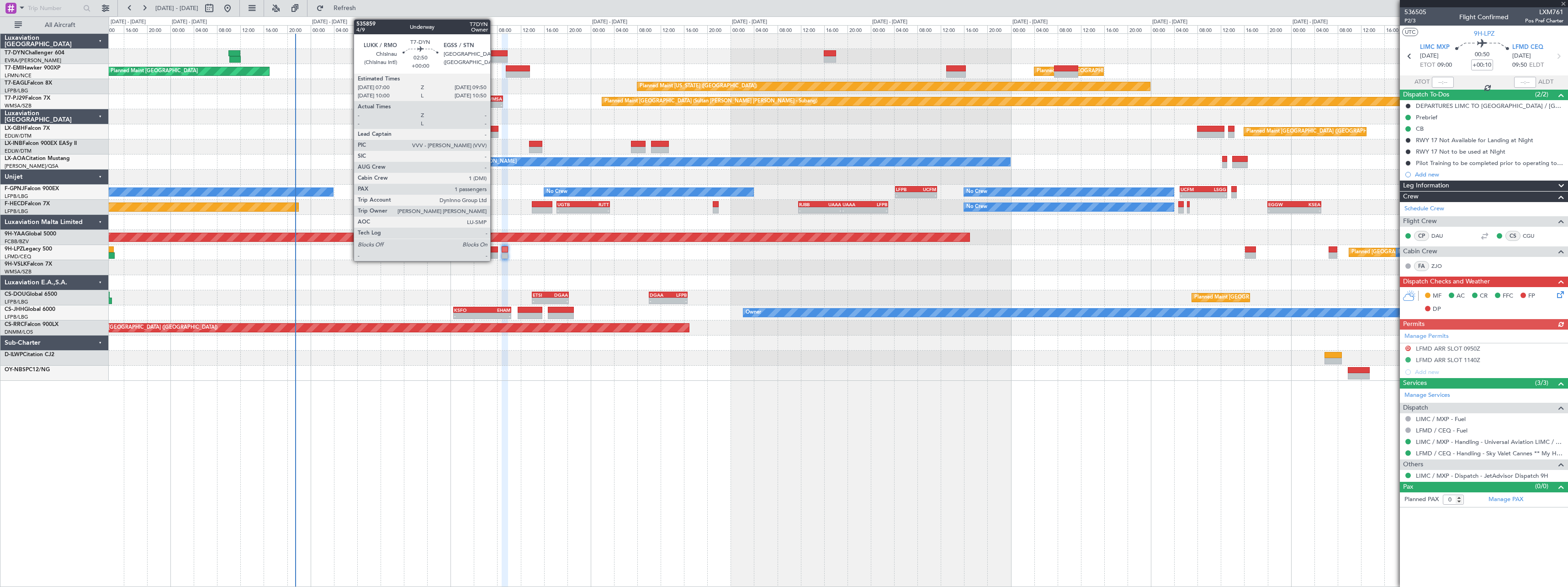
click at [494, 55] on div at bounding box center [499, 53] width 17 height 6
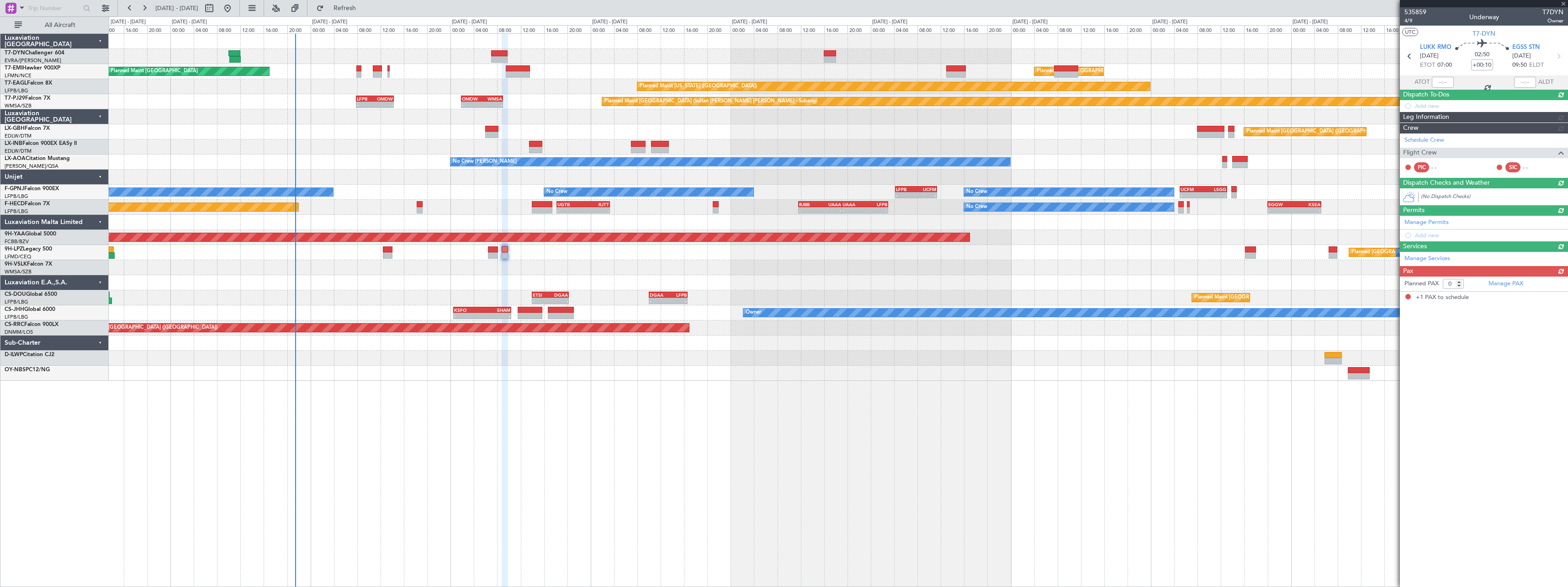
type input "1"
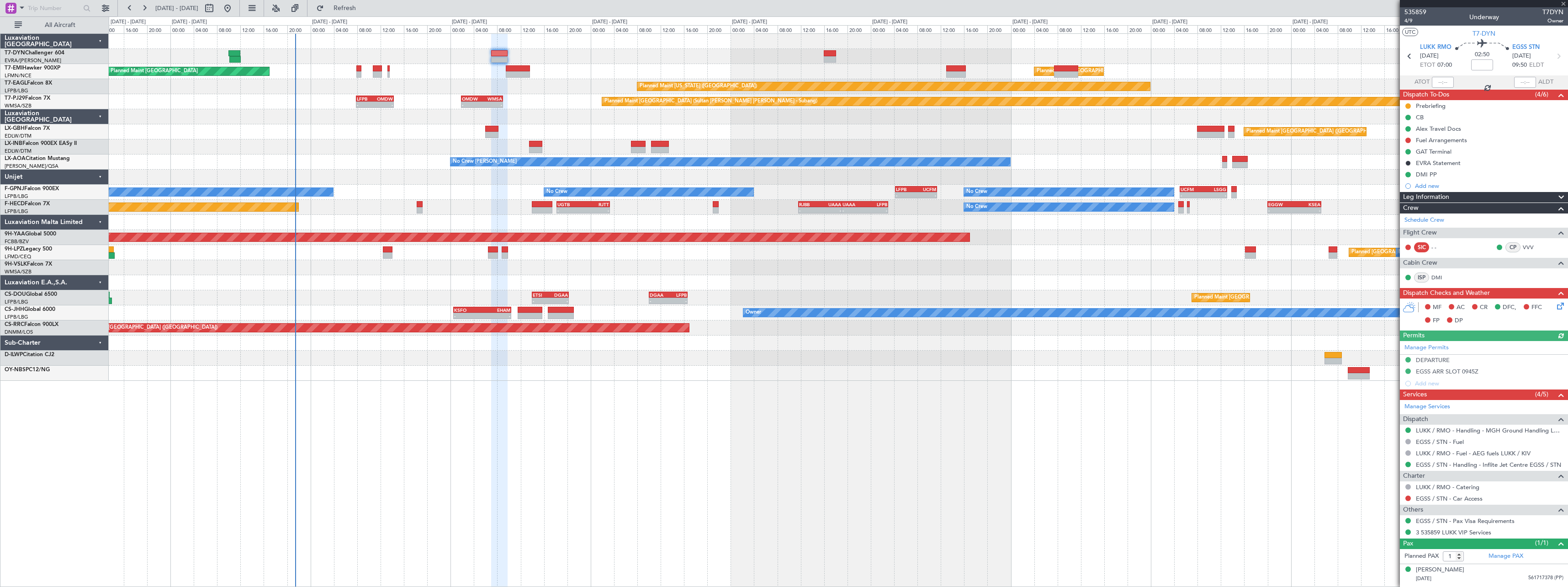
click at [356, 67] on div "Planned Maint Zurich Planned Maint Zurich" at bounding box center [837, 71] width 1459 height 16
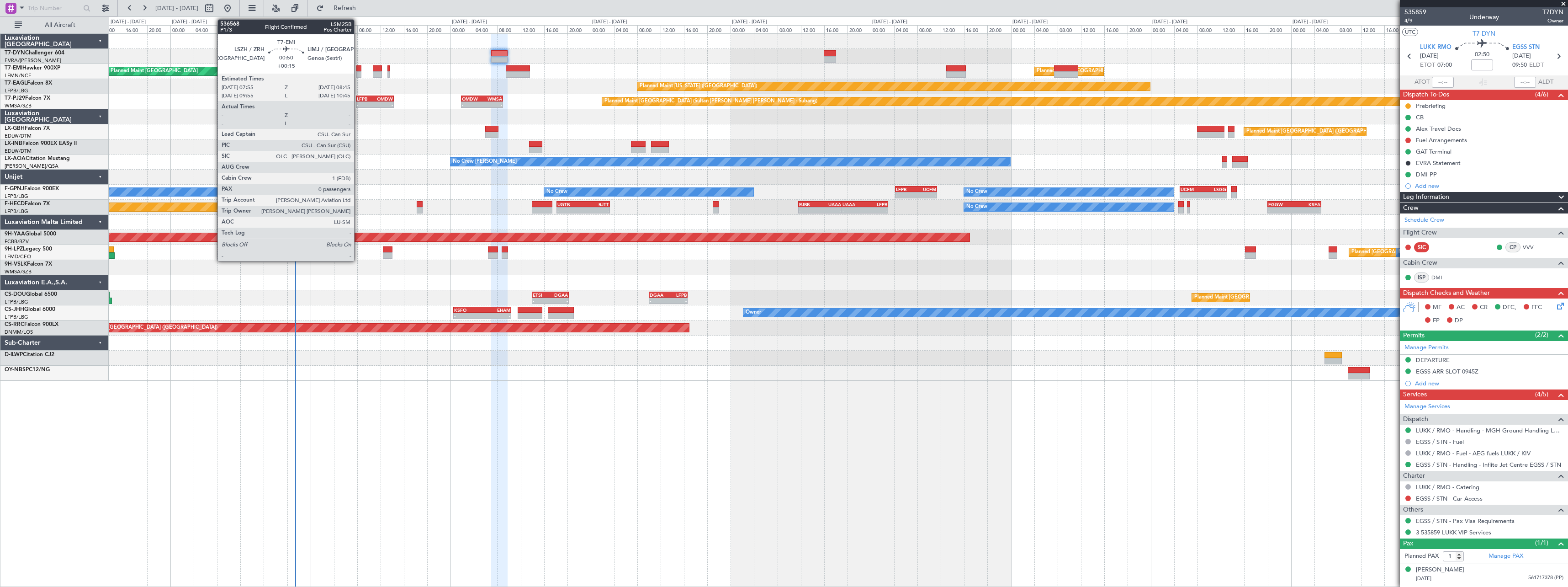
click at [358, 70] on div at bounding box center [359, 68] width 5 height 6
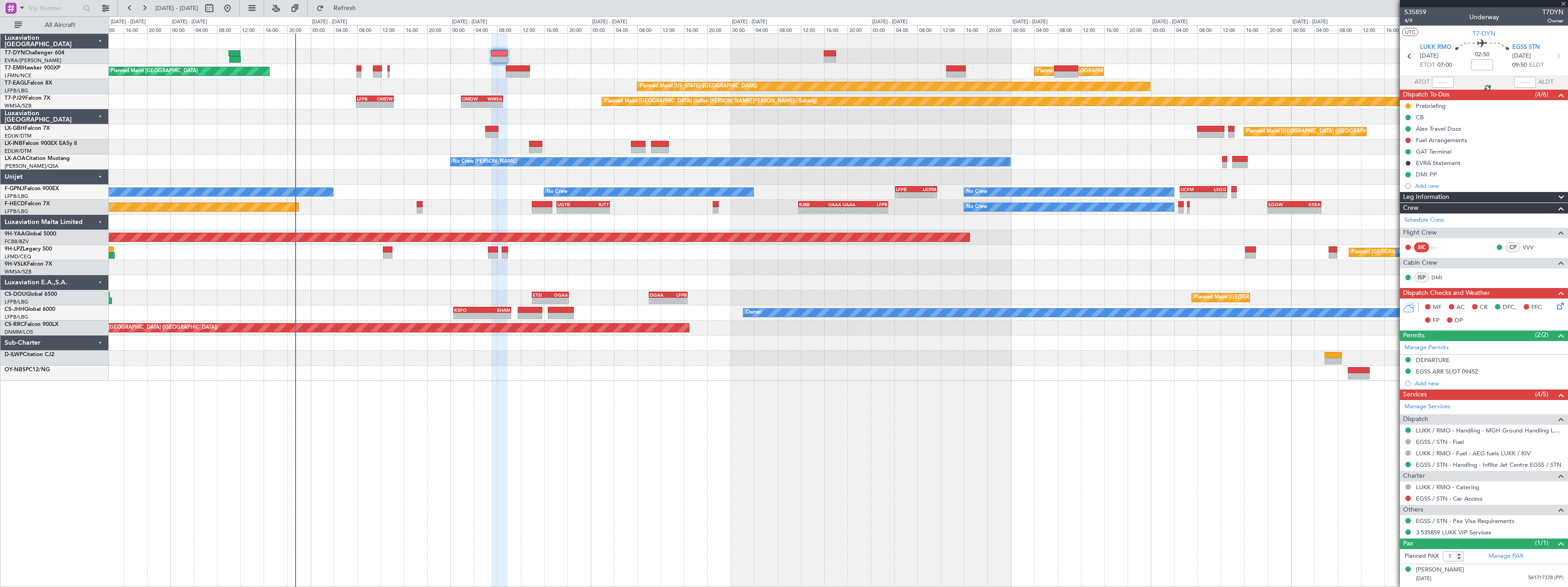
type input "+00:15"
type input "0"
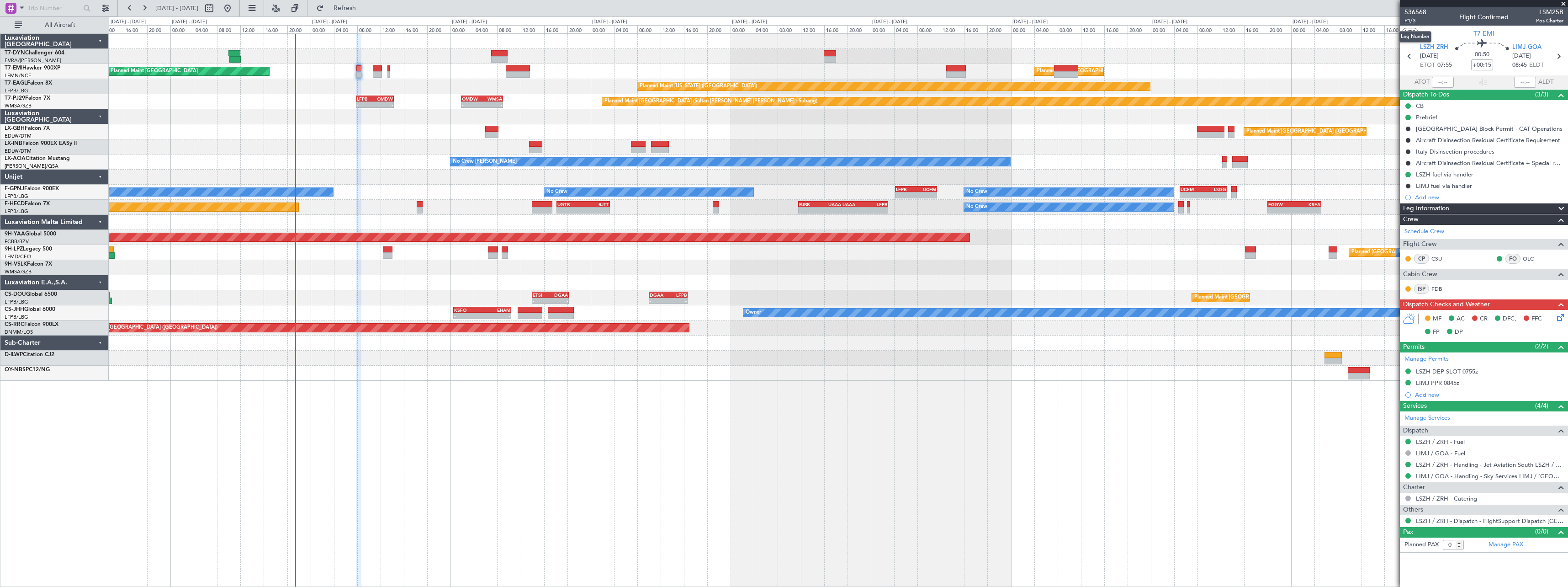
click at [1416, 20] on span "P1/3" at bounding box center [1416, 21] width 22 height 8
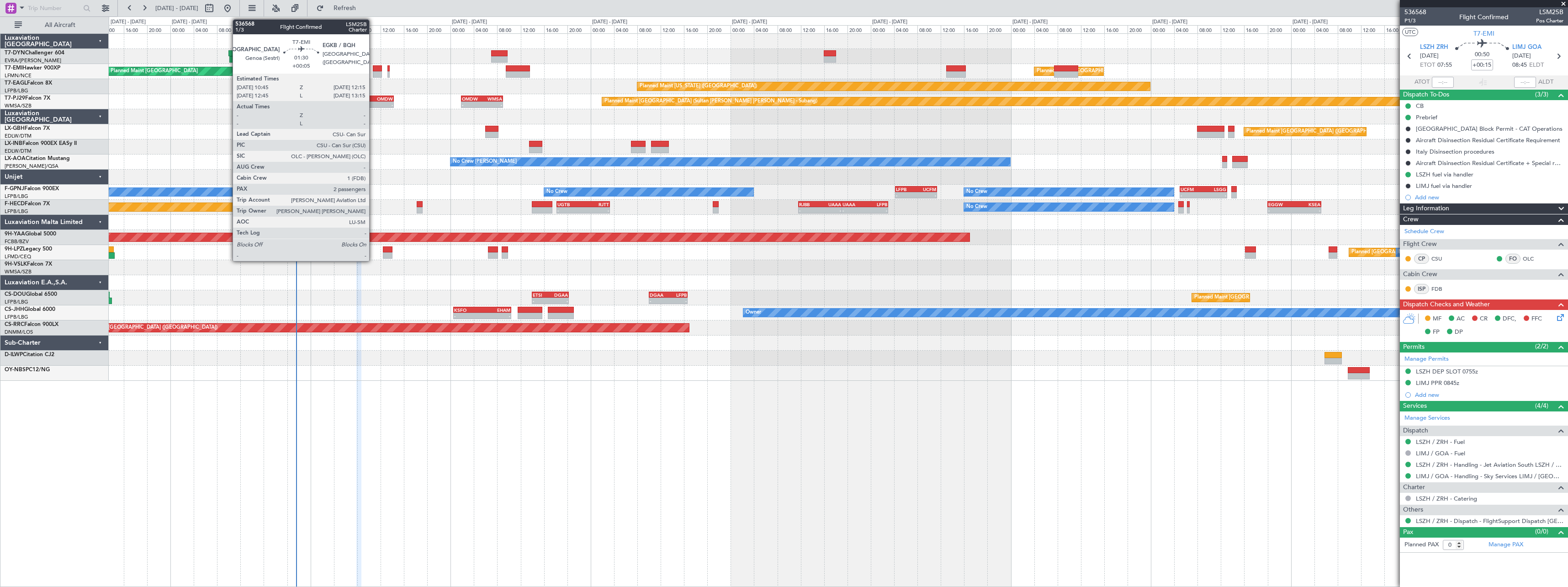
click at [373, 68] on div at bounding box center [378, 68] width 9 height 6
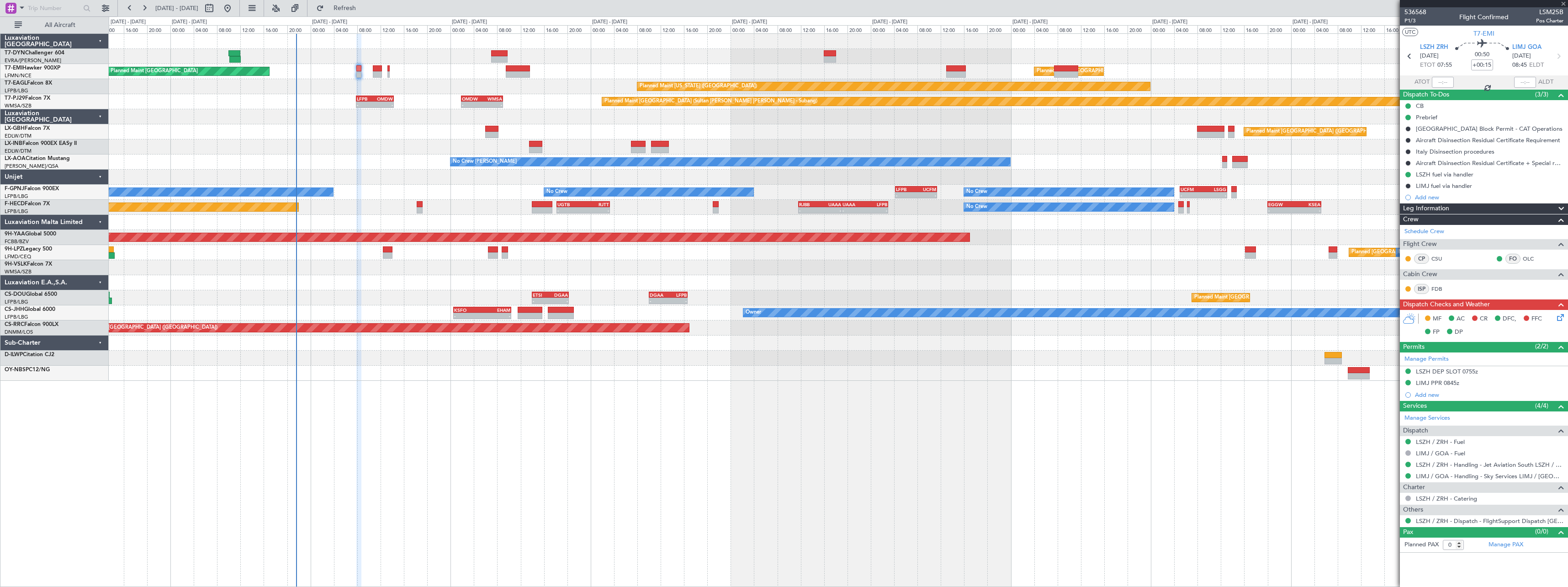
type input "+00:05"
type input "2"
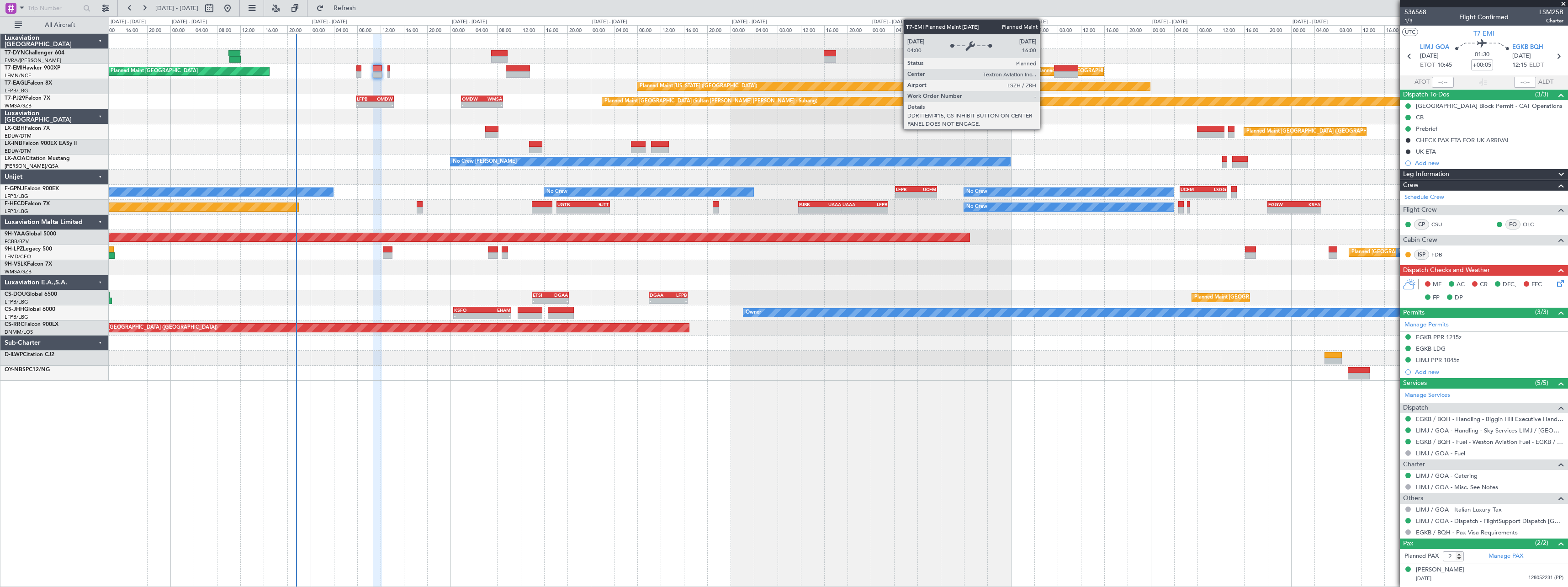
click at [1407, 21] on span "1/3" at bounding box center [1416, 21] width 22 height 8
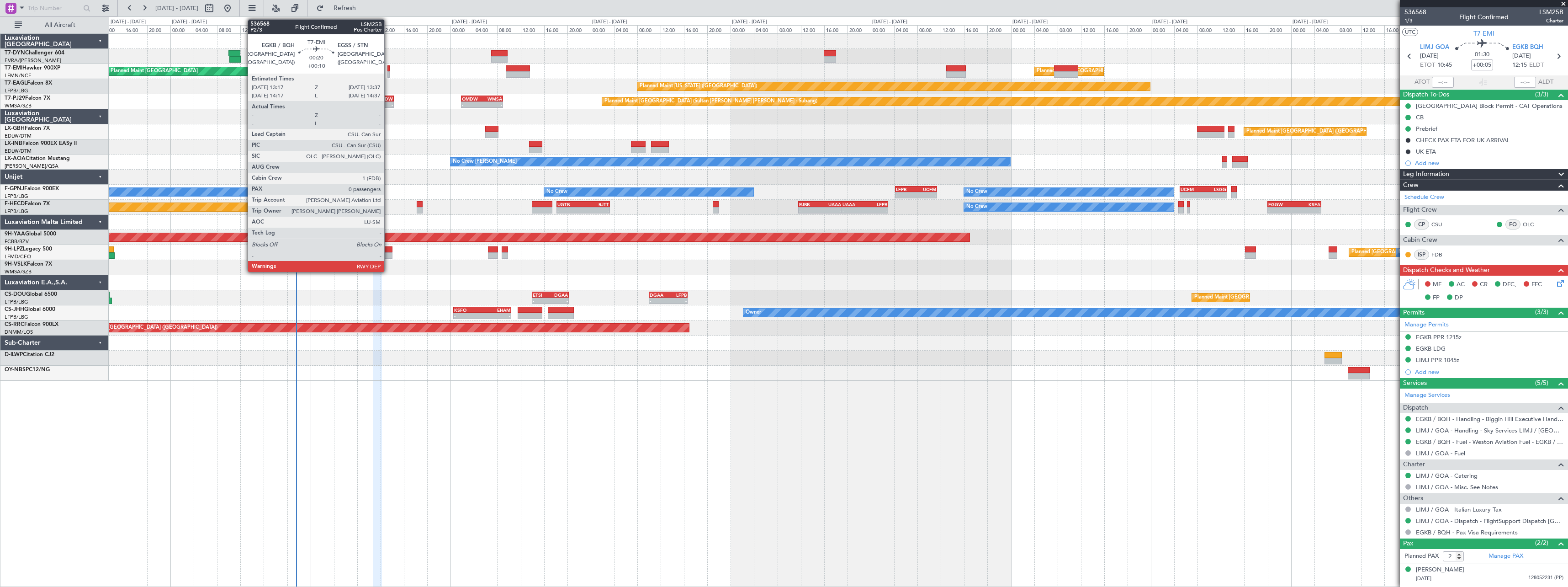
click at [389, 68] on div at bounding box center [389, 68] width 3 height 6
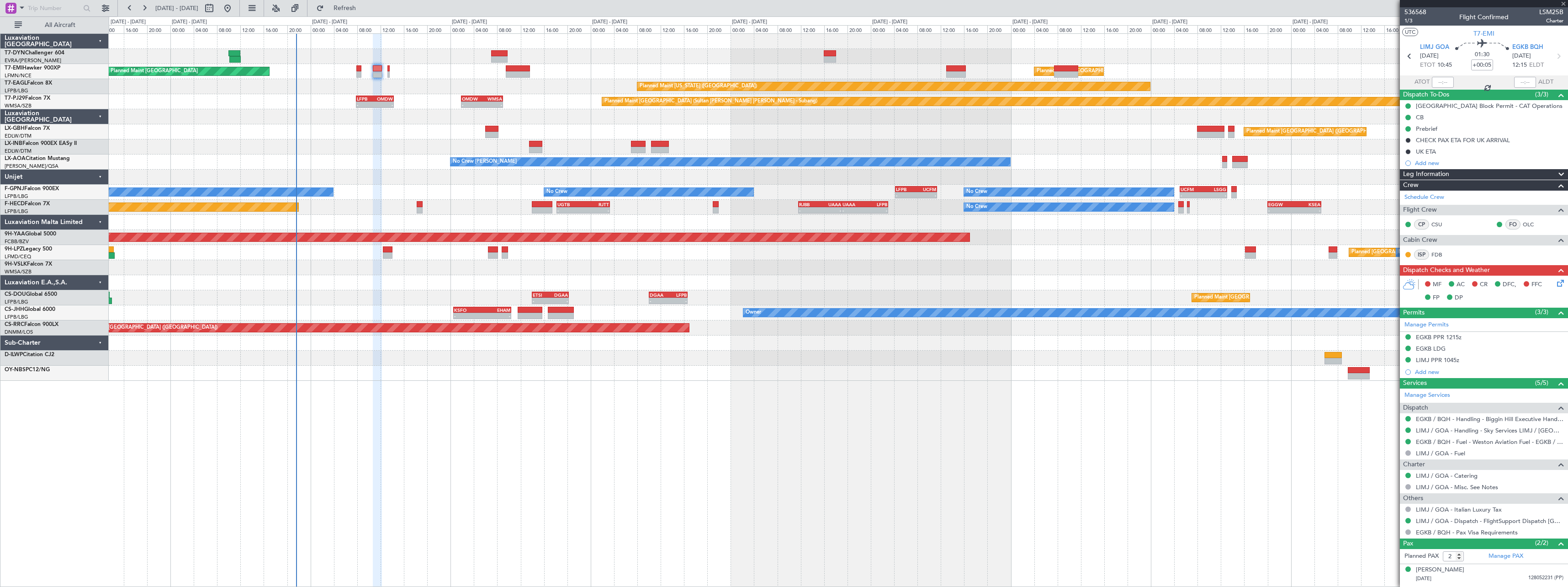
type input "+00:10"
type input "0"
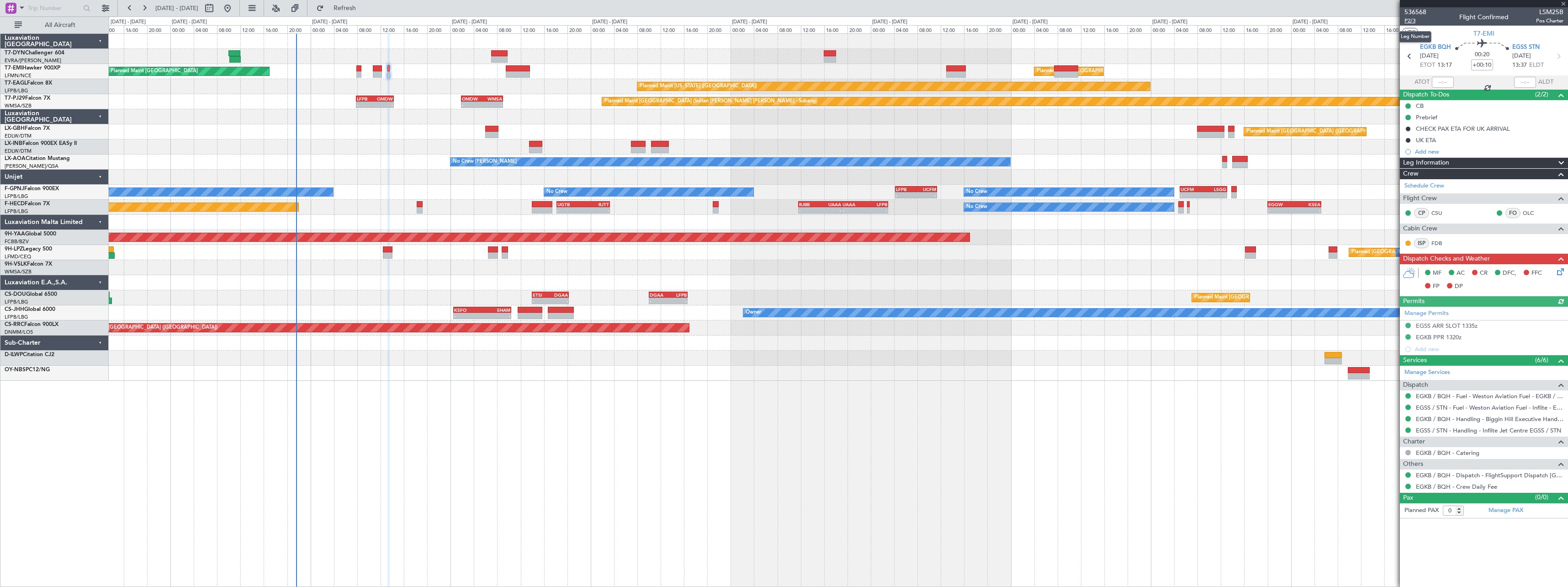
click at [1411, 21] on span "P2/3" at bounding box center [1416, 21] width 22 height 8
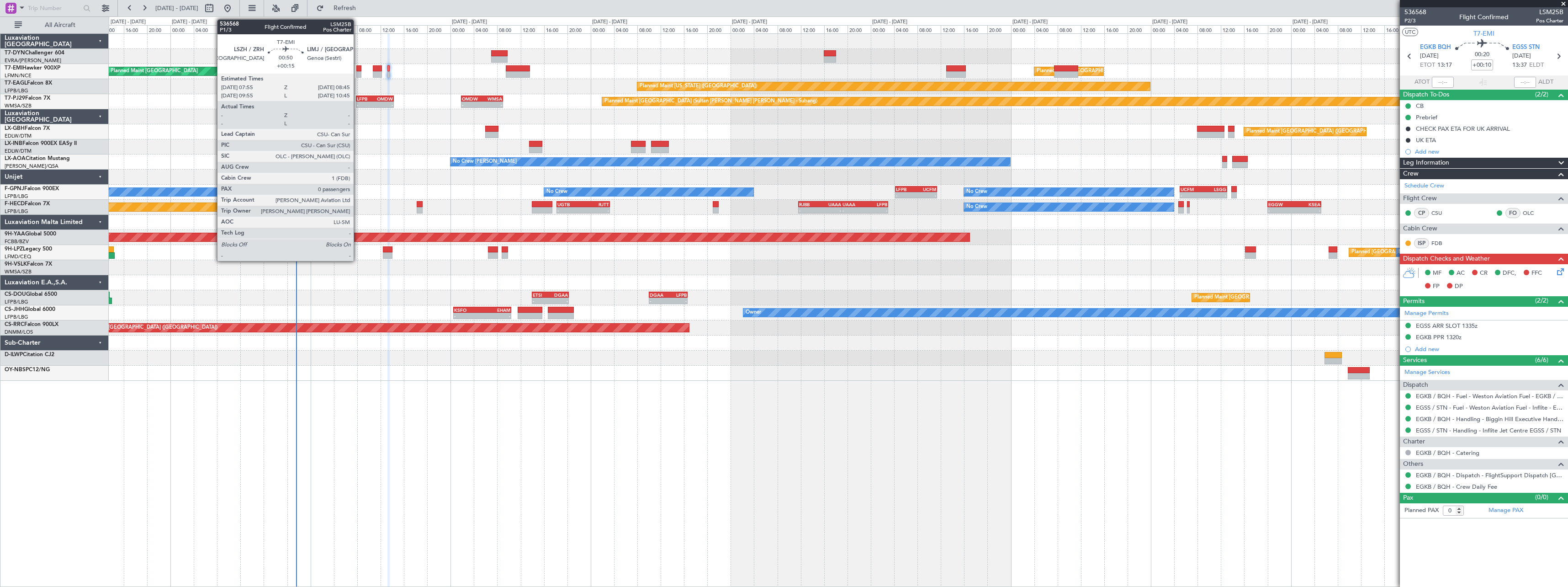
click at [358, 68] on div at bounding box center [359, 68] width 5 height 6
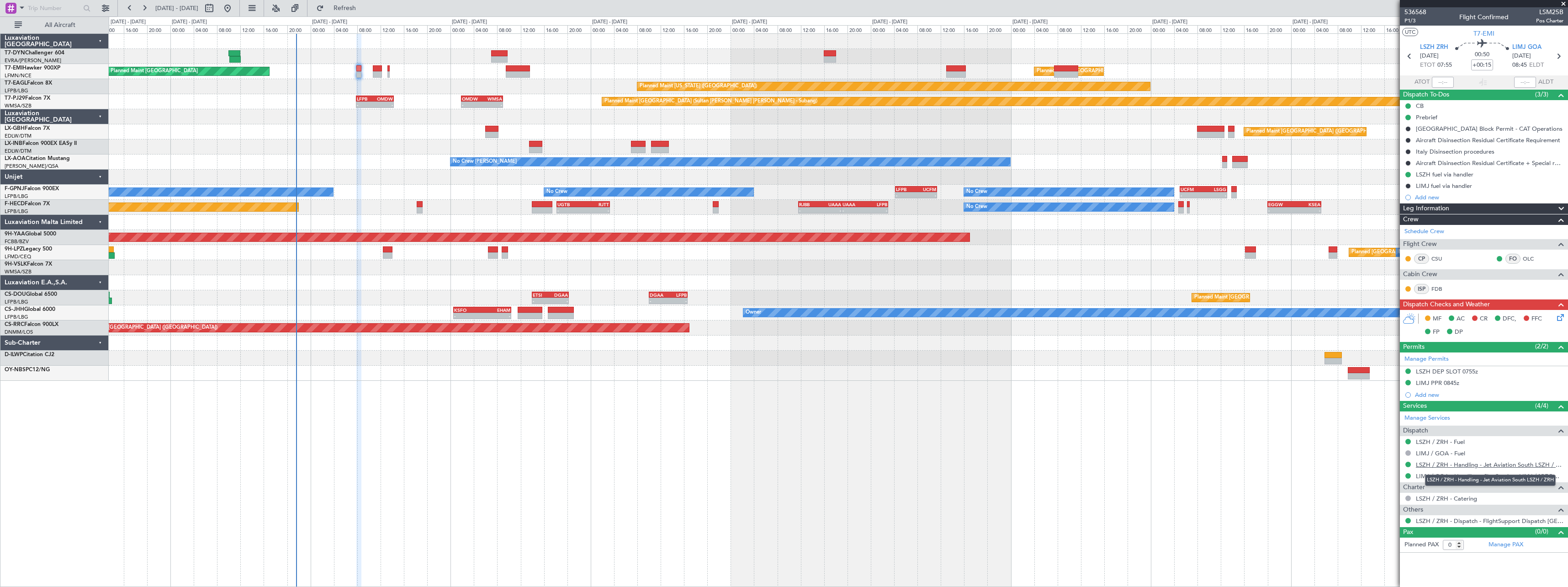
click at [1501, 466] on link "LSZH / ZRH - Handling - Jet Aviation South LSZH / ZRH" at bounding box center [1490, 465] width 148 height 8
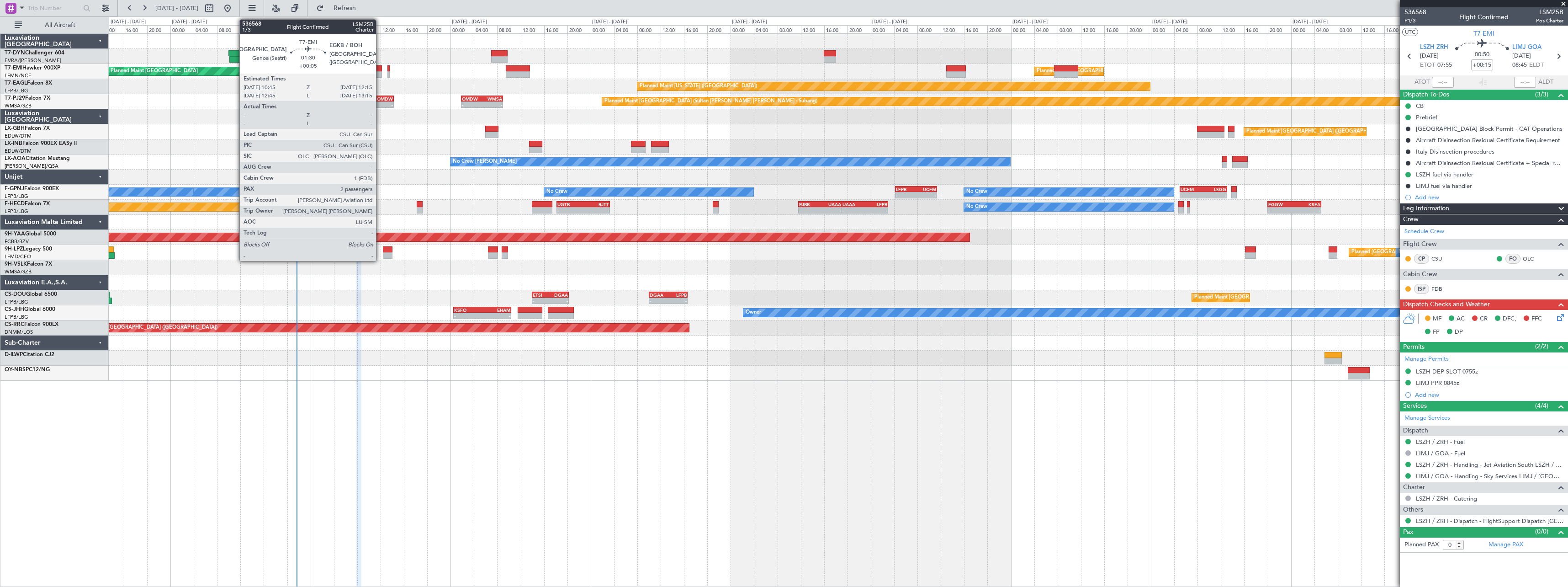
click at [380, 68] on div at bounding box center [378, 68] width 9 height 6
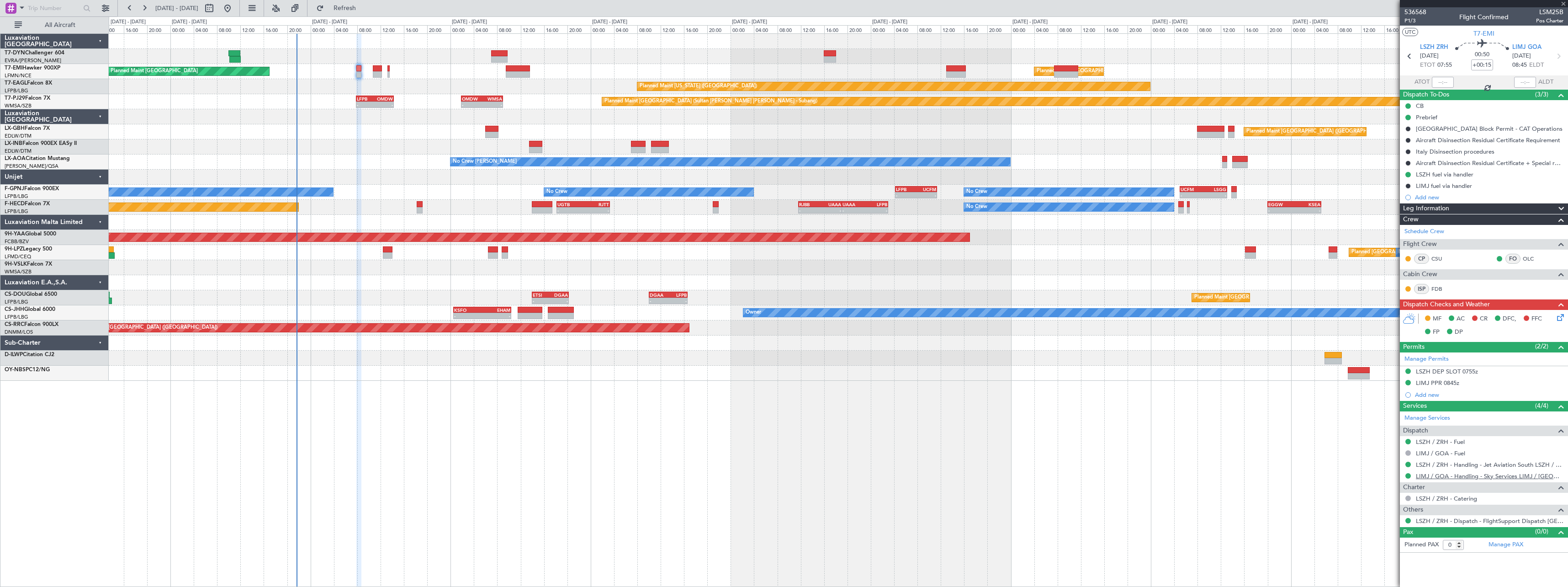
type input "+00:05"
type input "2"
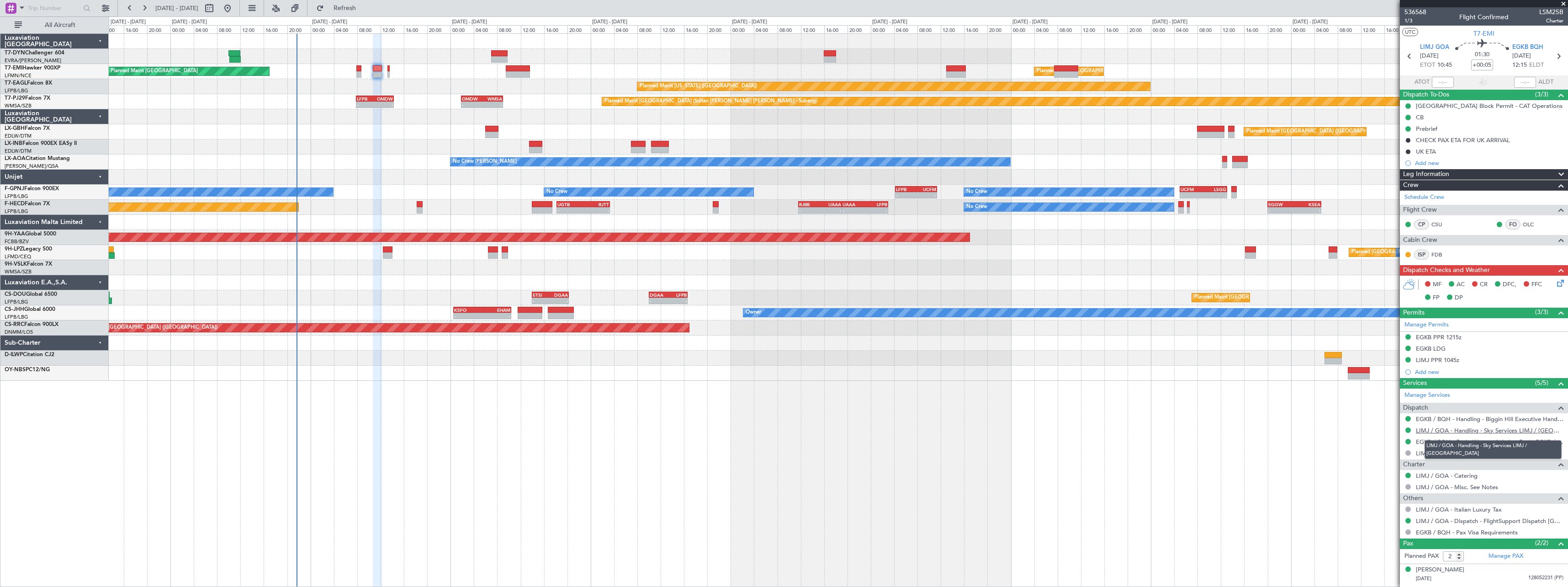
click at [1510, 429] on link "LIMJ / GOA - Handling - Sky Services LIMJ / [GEOGRAPHIC_DATA]" at bounding box center [1490, 430] width 148 height 8
click at [1547, 441] on link "EGKB / BQH - Fuel - Weston Aviation Fuel - EGKB / BQH" at bounding box center [1490, 442] width 148 height 8
click at [1532, 418] on link "EGKB / BQH - Handling - Biggin Hill Executive Handling EGKB / BQH" at bounding box center [1490, 419] width 148 height 8
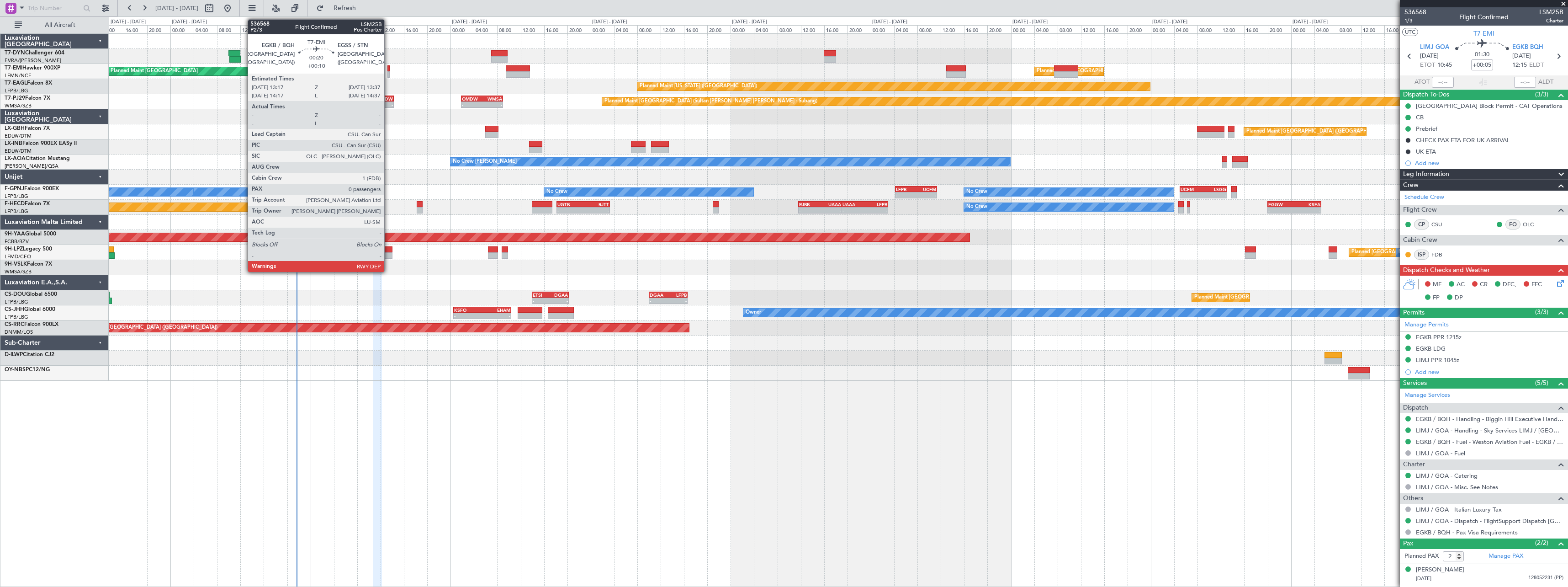
click at [389, 66] on div at bounding box center [389, 68] width 3 height 6
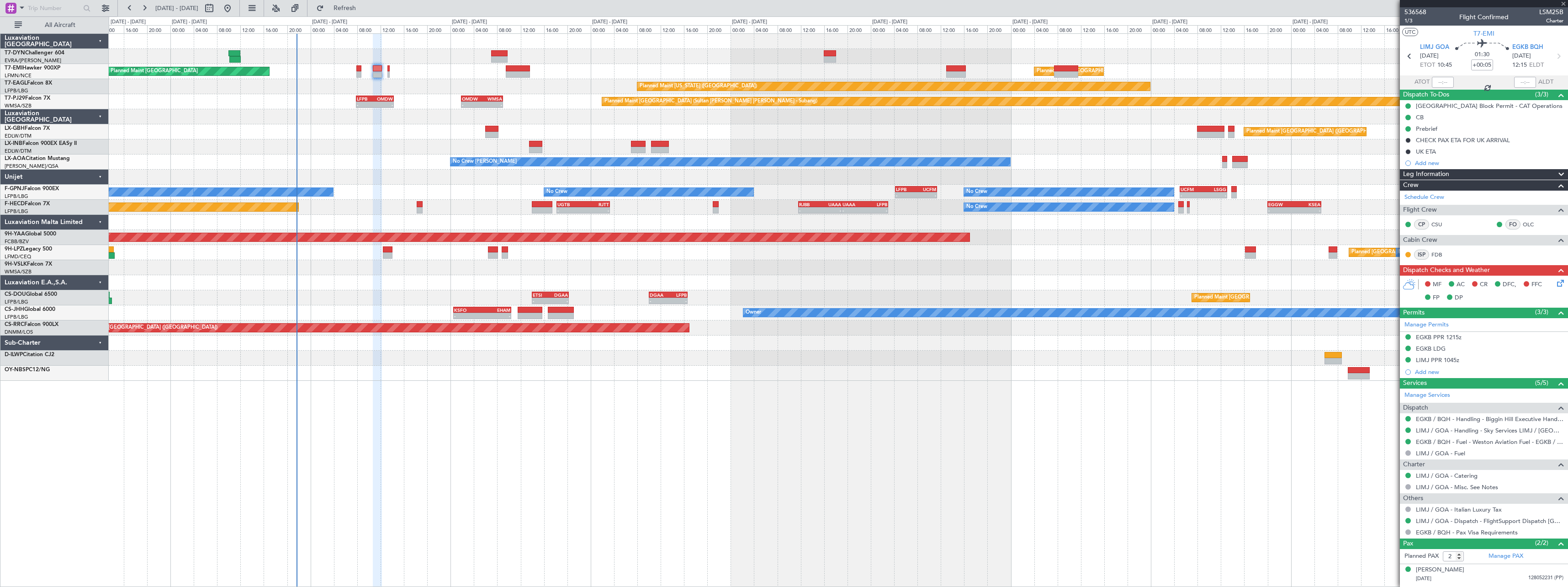
type input "+00:10"
type input "0"
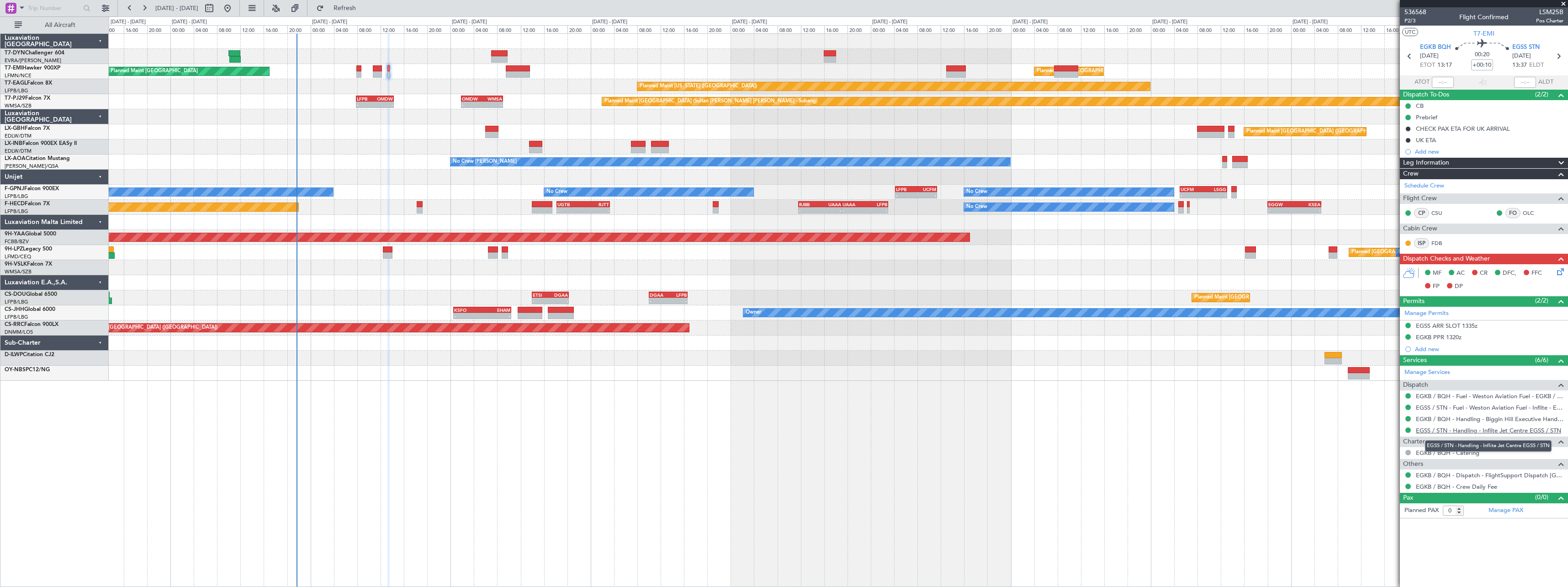
click at [1514, 427] on link "EGSS / STN - Handling - Inflite Jet Centre EGSS / STN" at bounding box center [1488, 430] width 145 height 8
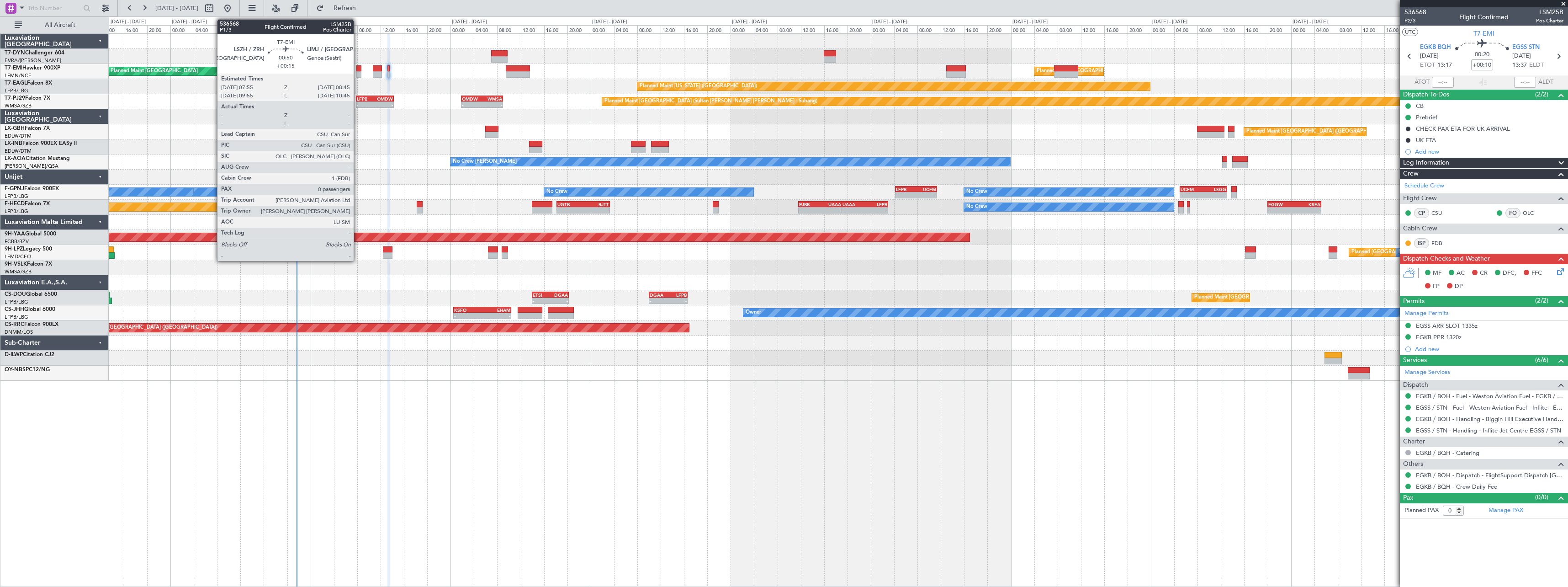
click at [358, 71] on div at bounding box center [359, 68] width 5 height 6
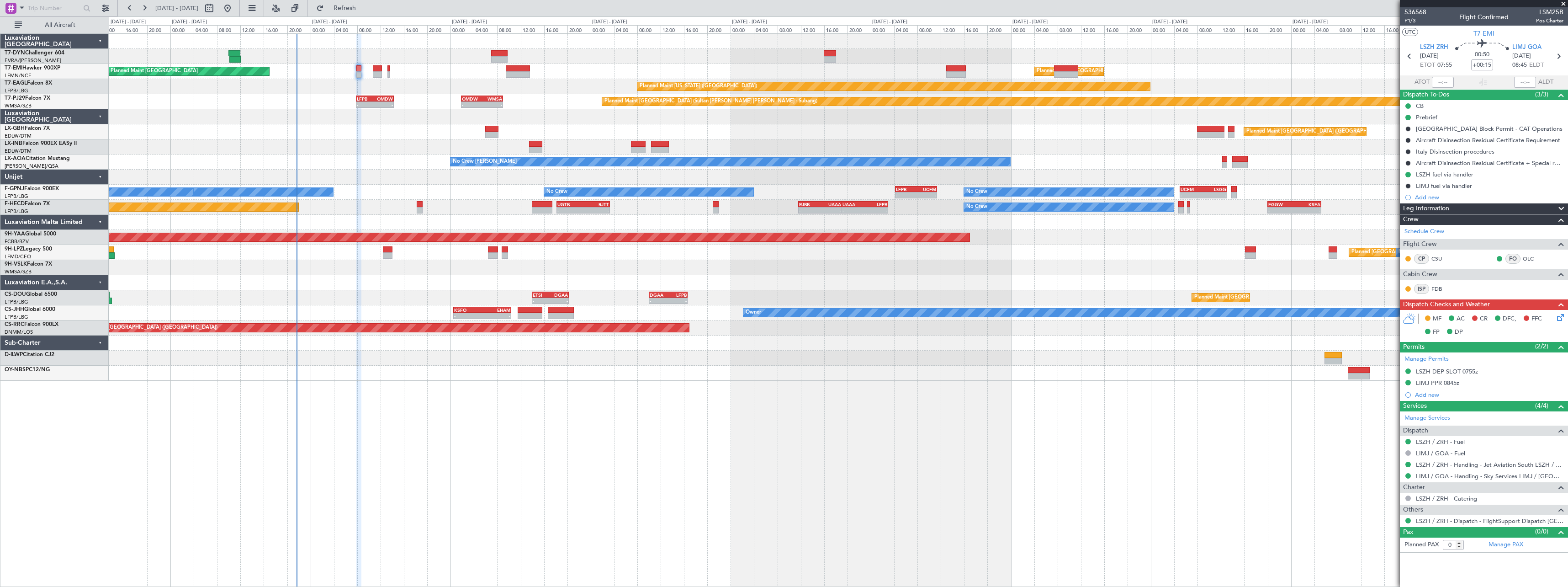
click at [1563, 320] on icon at bounding box center [1559, 316] width 7 height 7
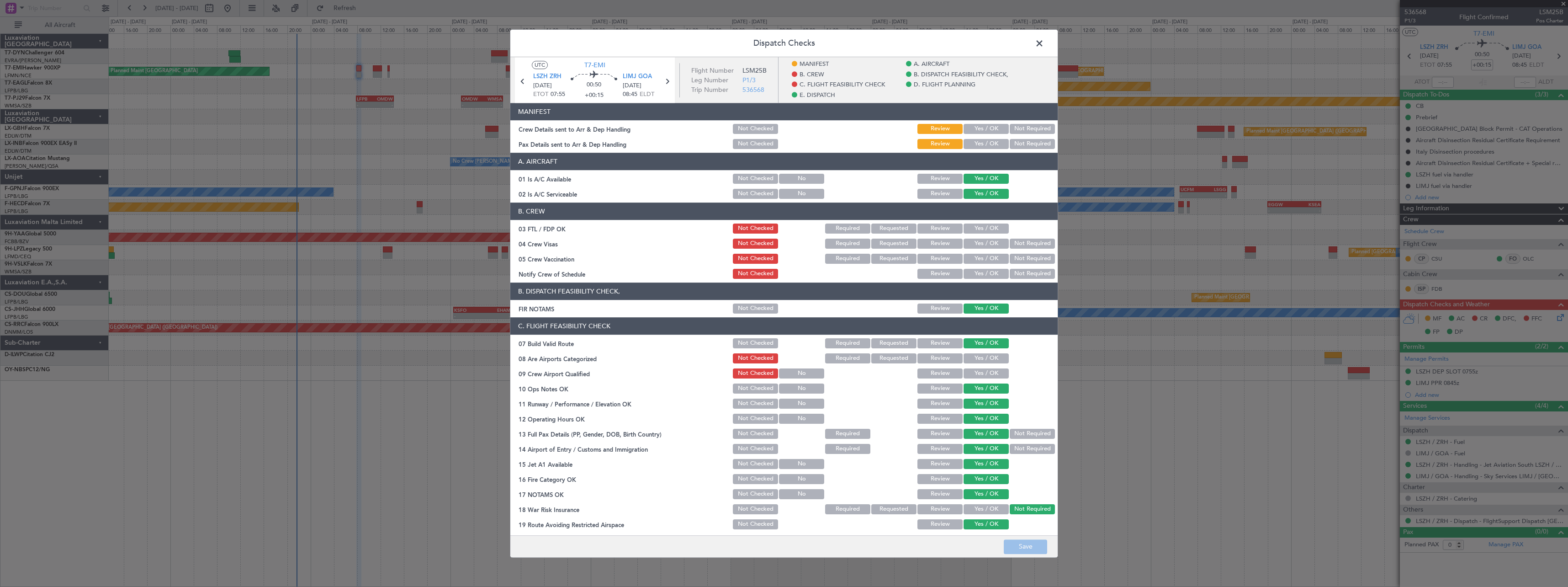
click at [972, 128] on button "Yes / OK" at bounding box center [986, 129] width 46 height 10
click at [978, 145] on button "Yes / OK" at bounding box center [986, 143] width 46 height 10
click at [1023, 542] on button "Save" at bounding box center [1026, 547] width 44 height 15
click at [1044, 47] on span at bounding box center [1044, 46] width 0 height 18
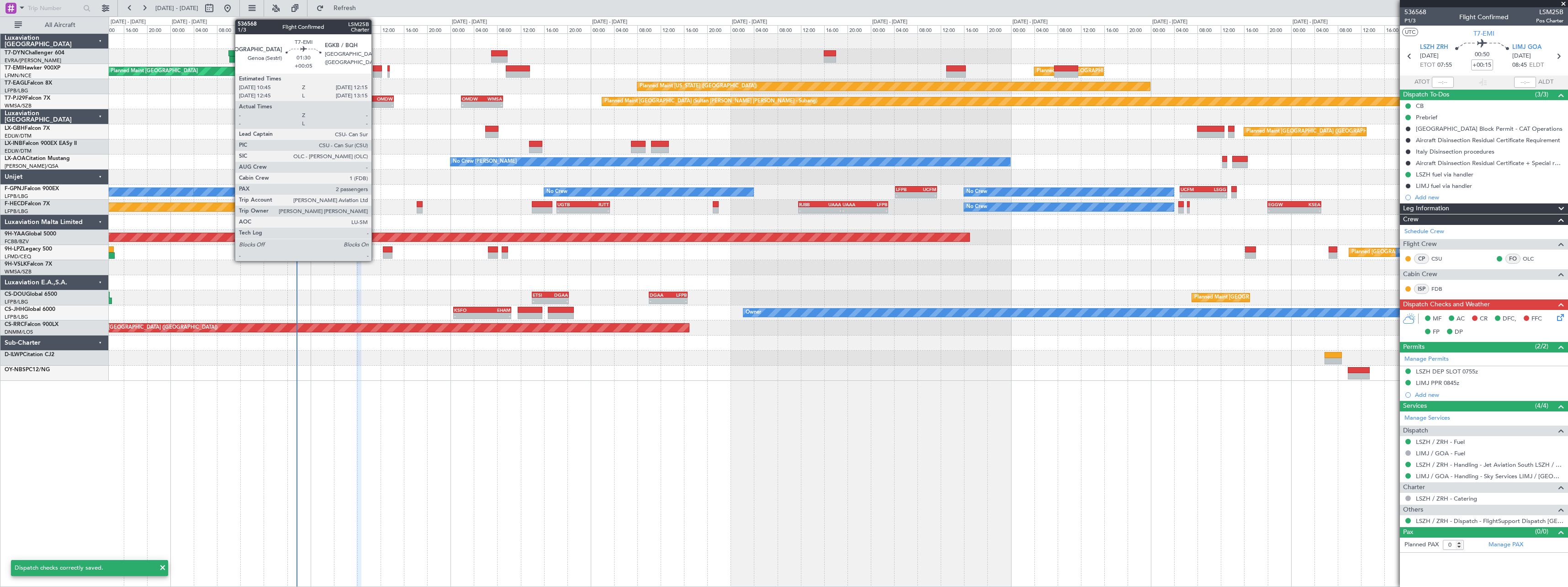
click at [376, 68] on div at bounding box center [378, 68] width 9 height 6
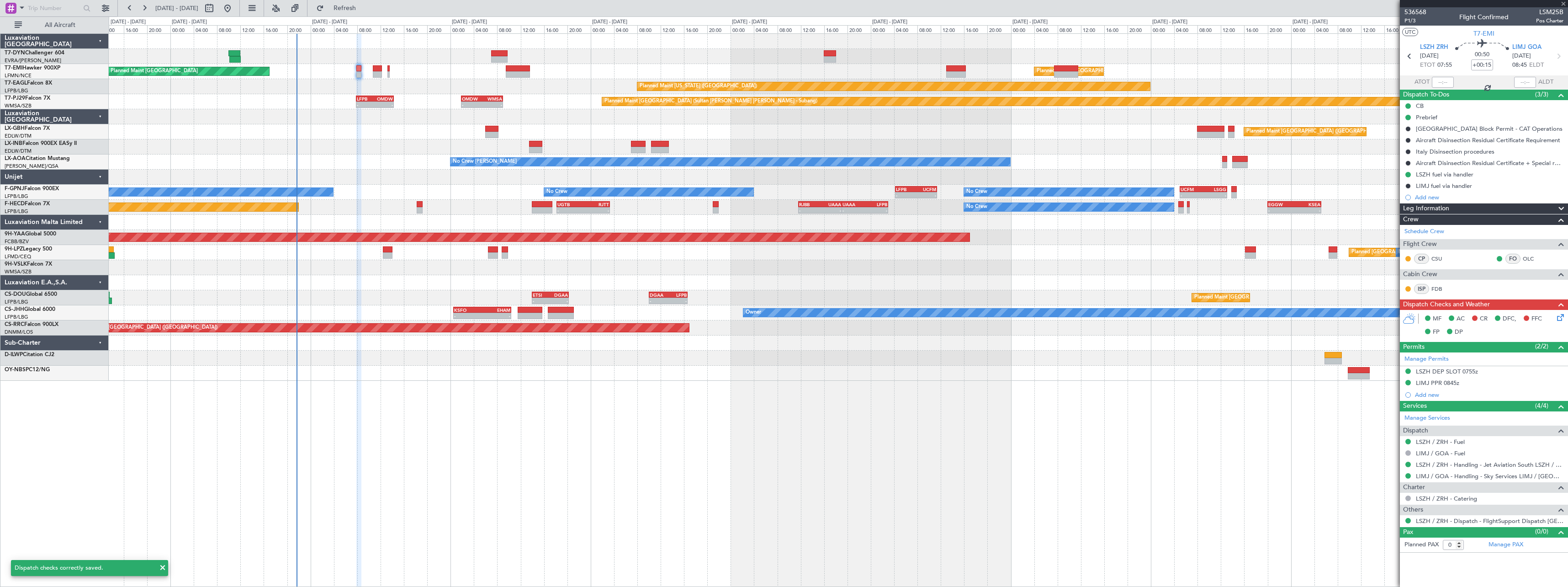
type input "+00:05"
type input "2"
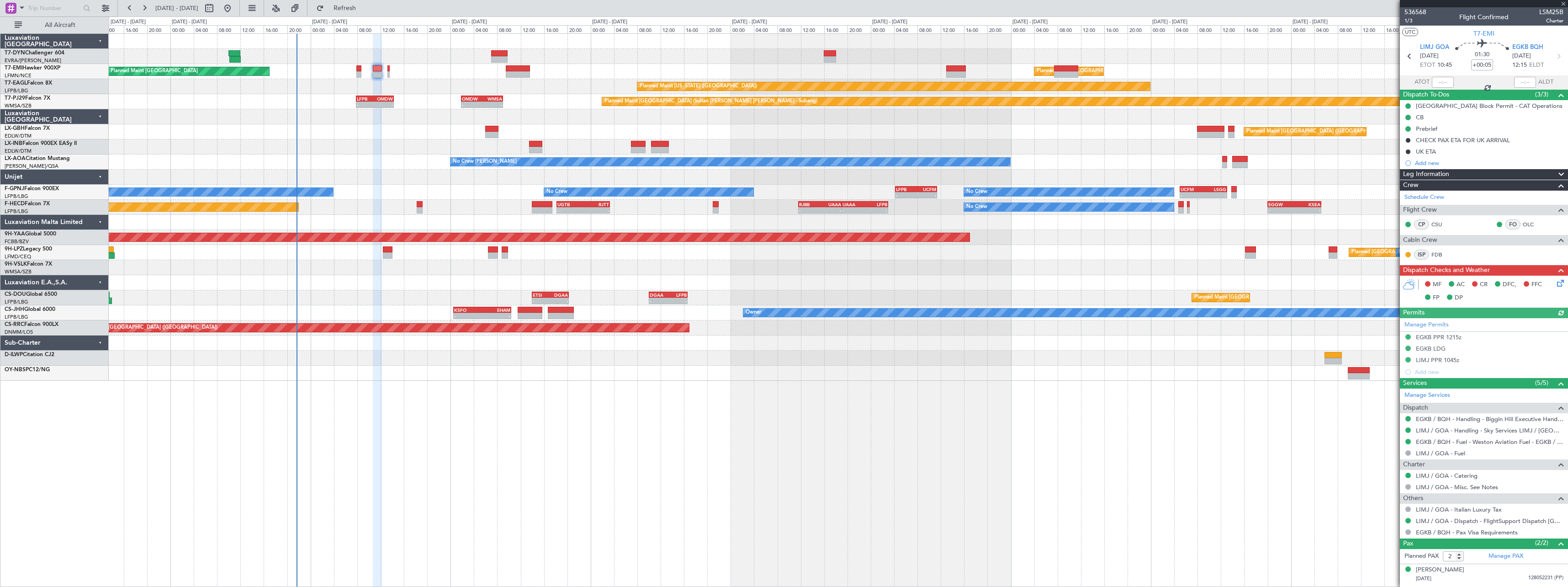
click at [1555, 284] on icon at bounding box center [1559, 282] width 7 height 7
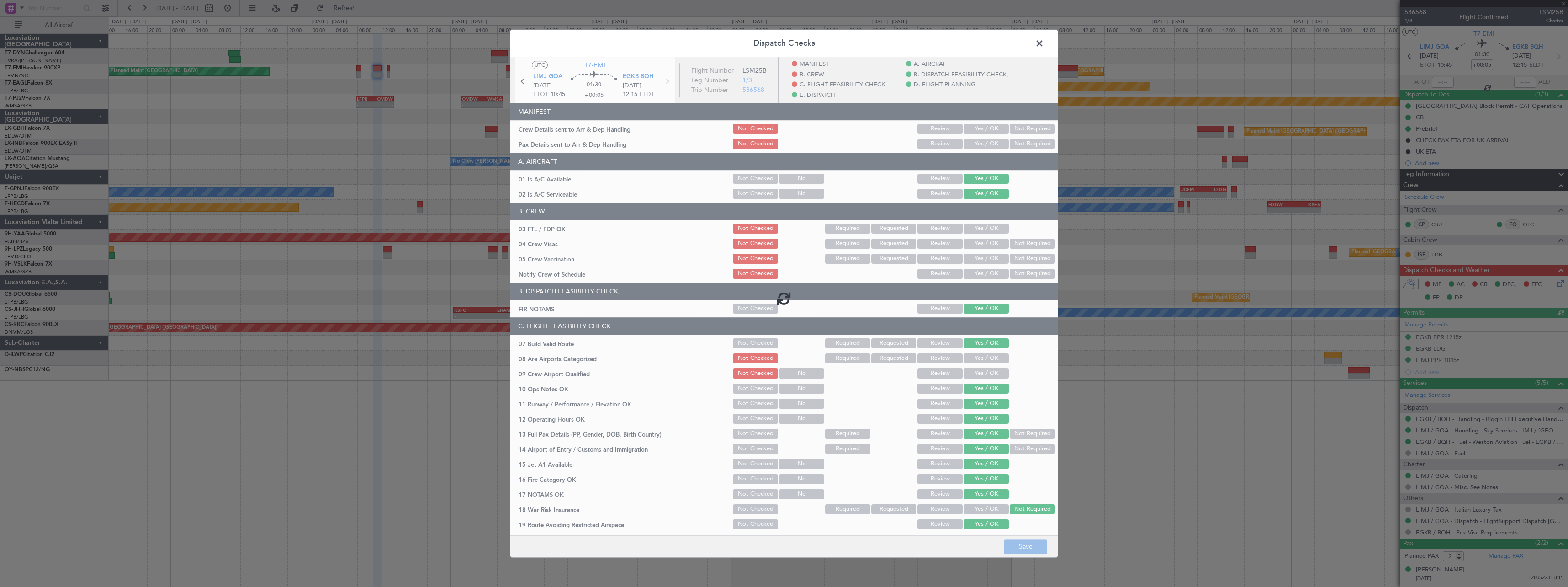
click at [978, 125] on div at bounding box center [784, 299] width 547 height 482
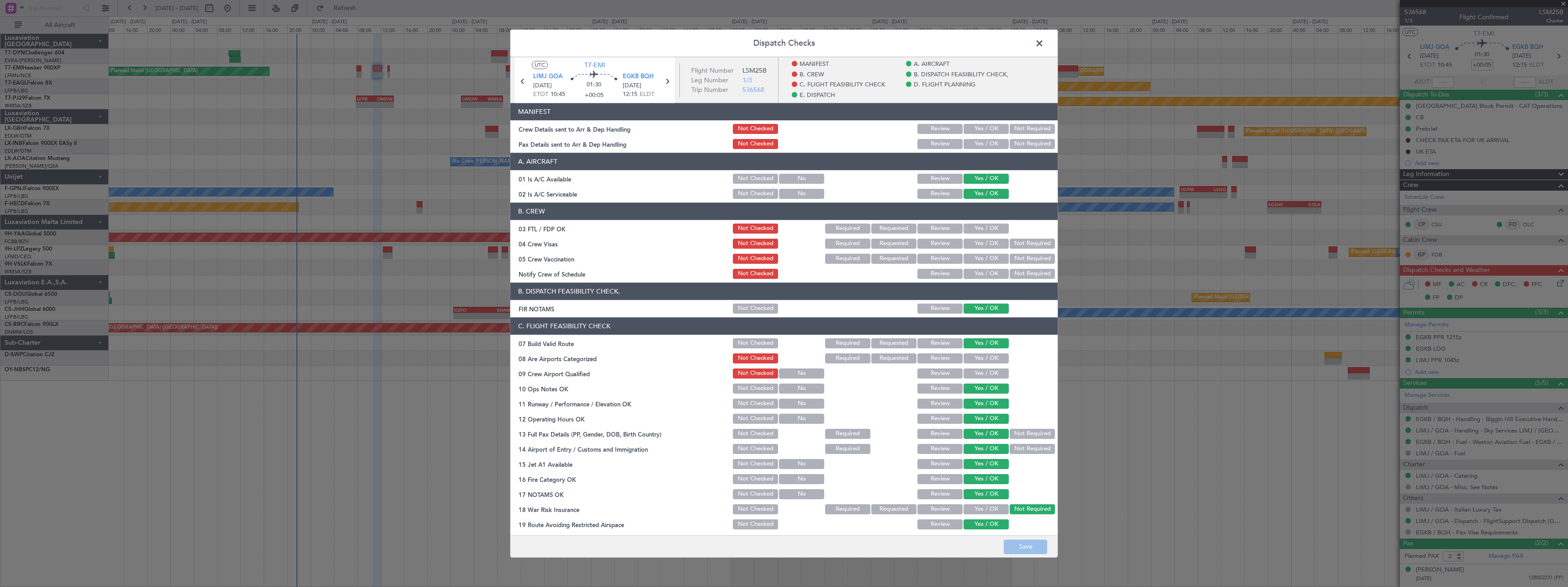
click at [980, 126] on button "Yes / OK" at bounding box center [986, 129] width 46 height 10
click at [993, 142] on button "Yes / OK" at bounding box center [986, 143] width 46 height 10
click at [1025, 547] on button "Save" at bounding box center [1026, 547] width 44 height 15
click at [1044, 42] on span at bounding box center [1044, 46] width 0 height 18
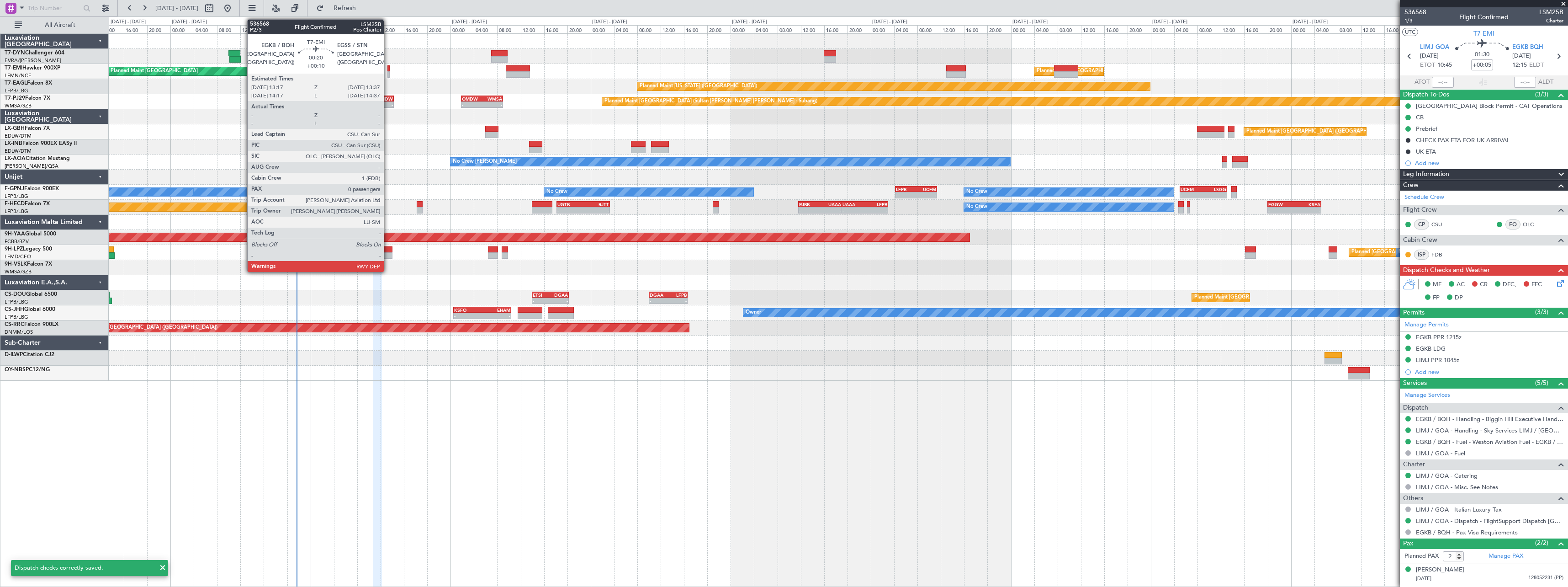
click at [388, 70] on div at bounding box center [389, 68] width 3 height 6
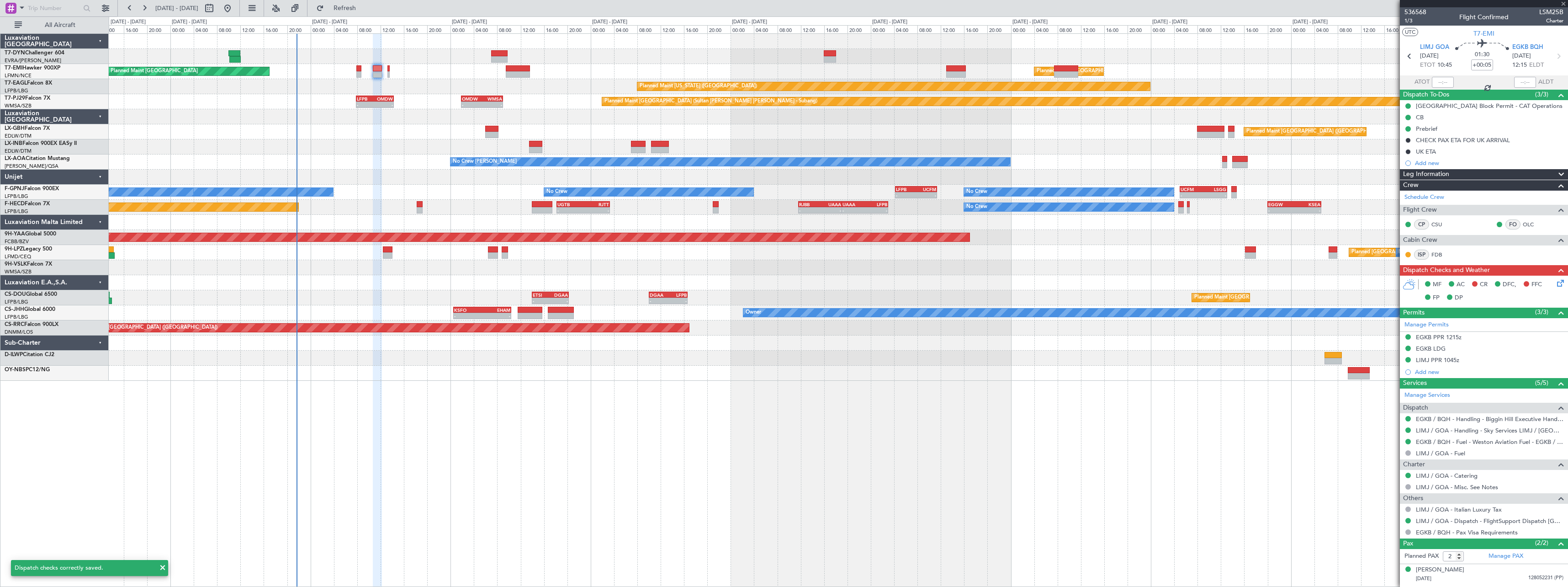
type input "+00:10"
type input "0"
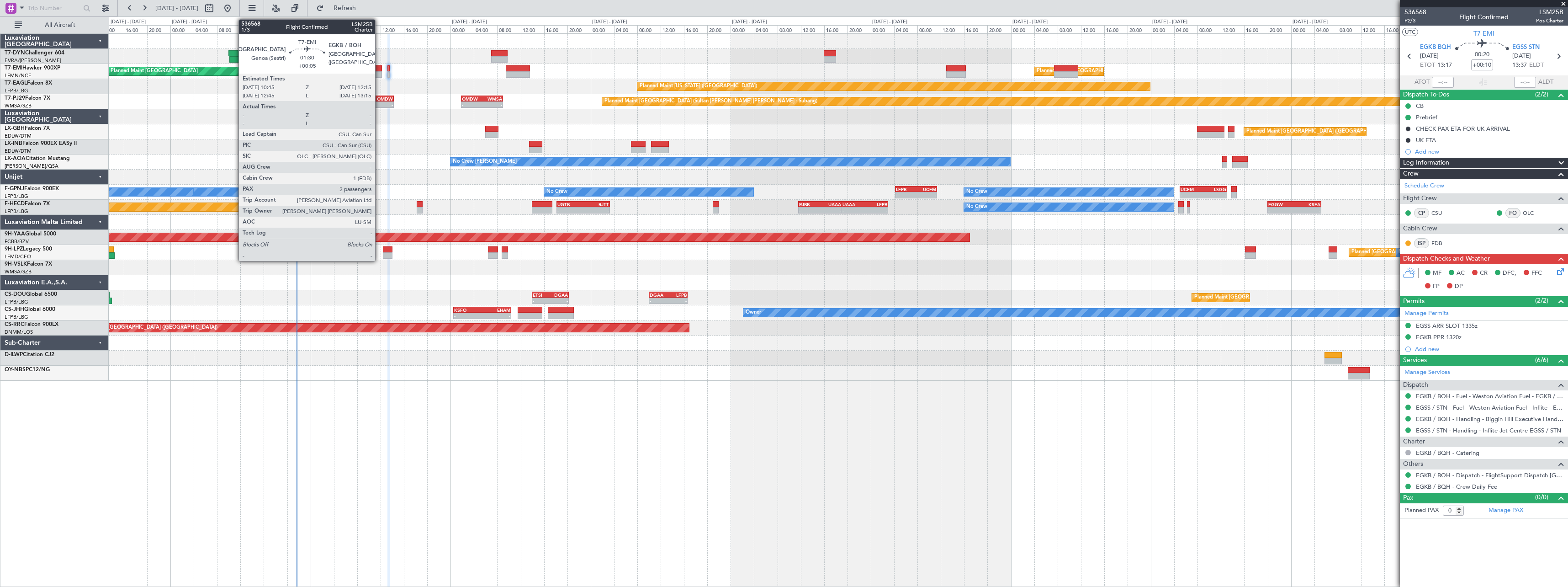
click at [379, 72] on div at bounding box center [378, 74] width 9 height 6
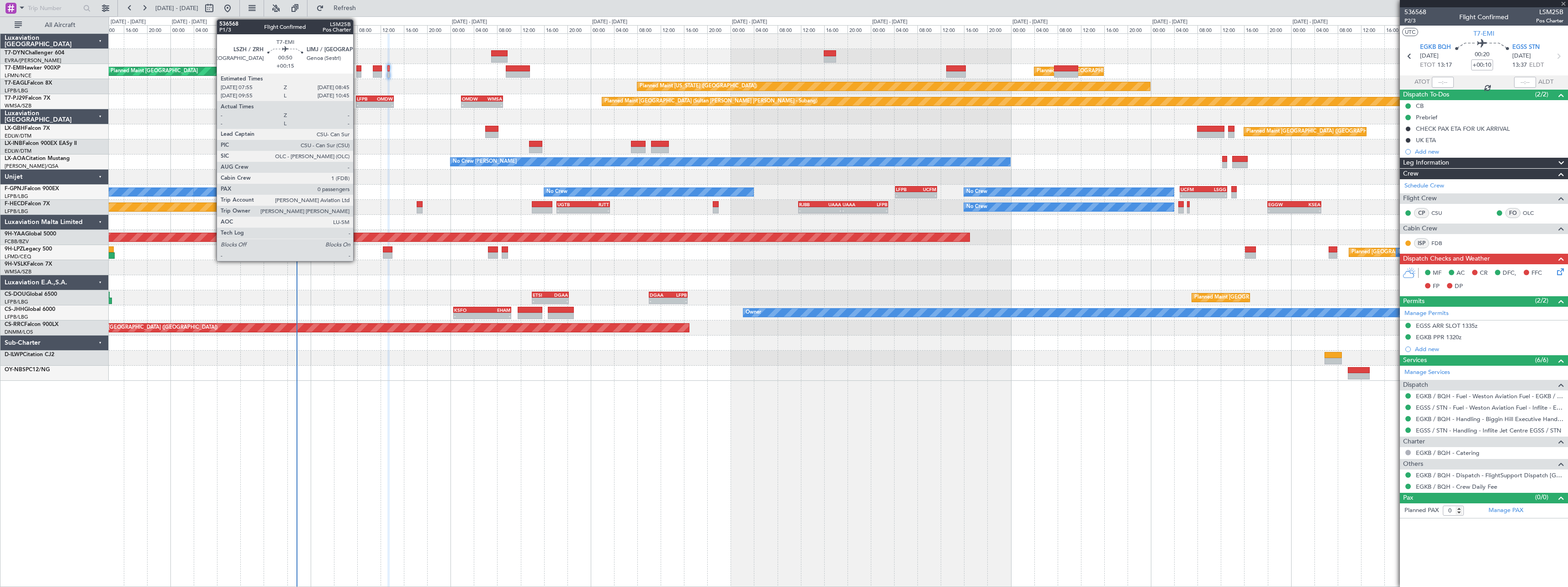
type input "+00:05"
type input "2"
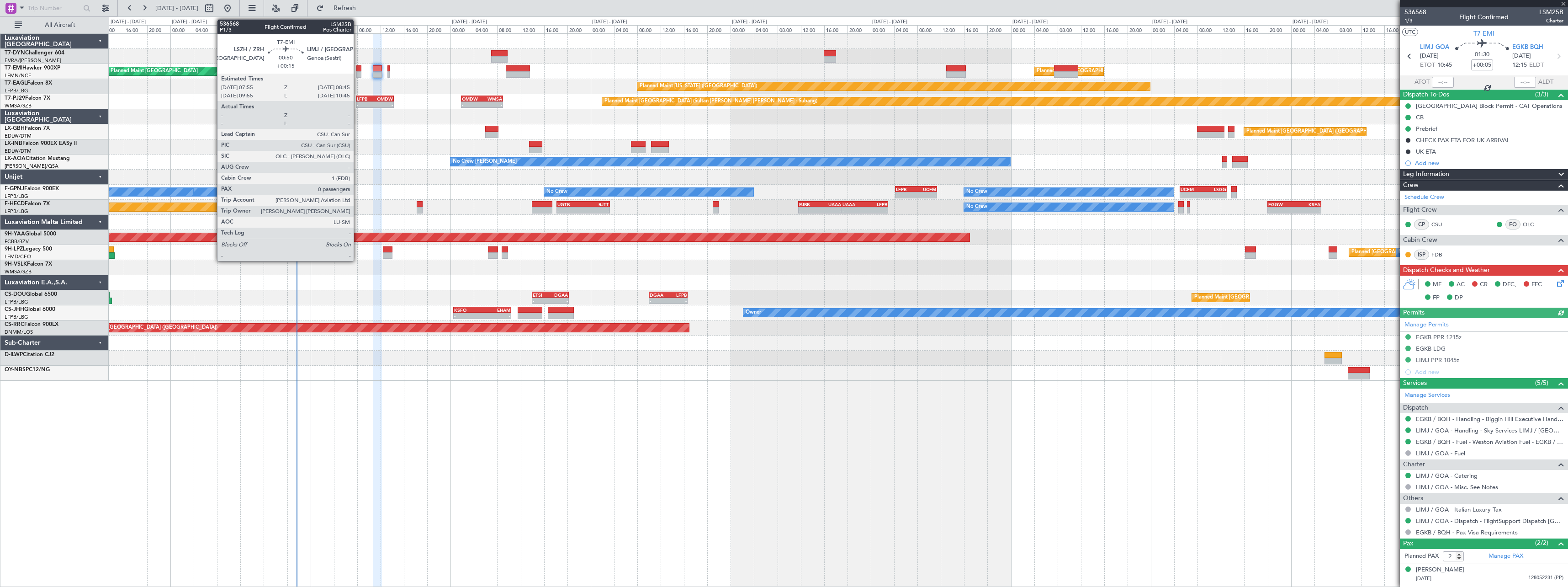
click at [358, 70] on div at bounding box center [359, 68] width 5 height 6
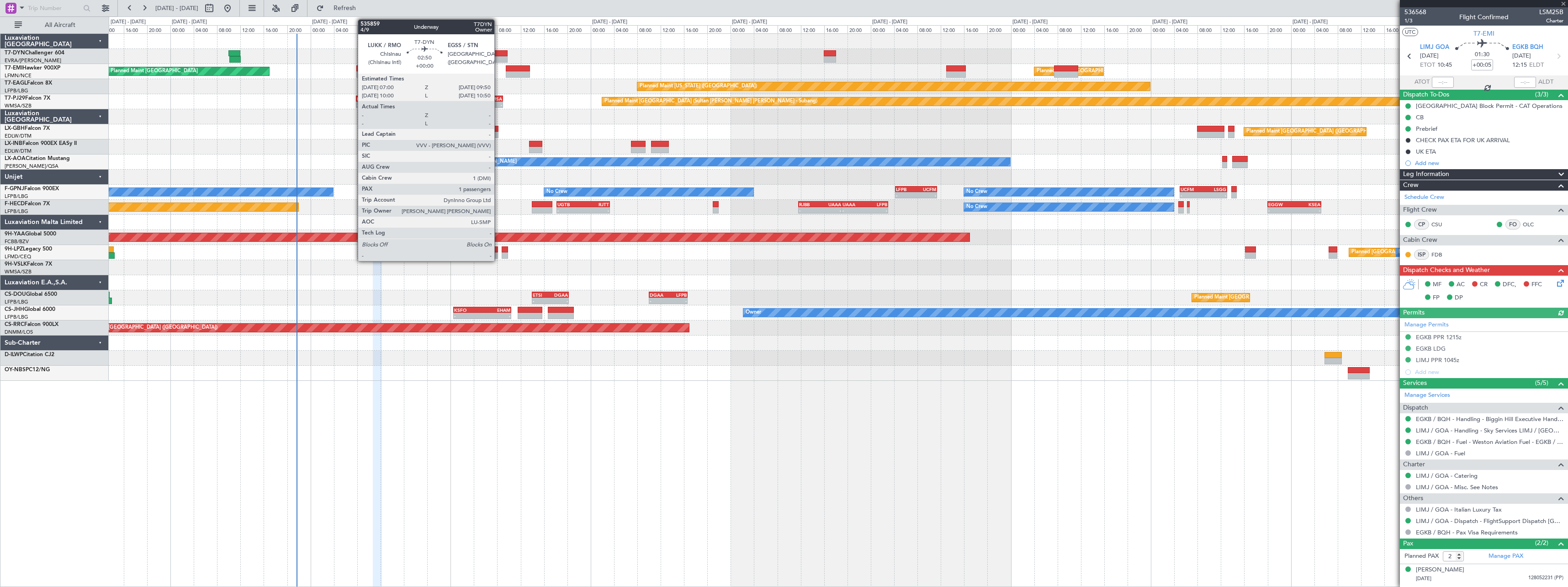
type input "+00:15"
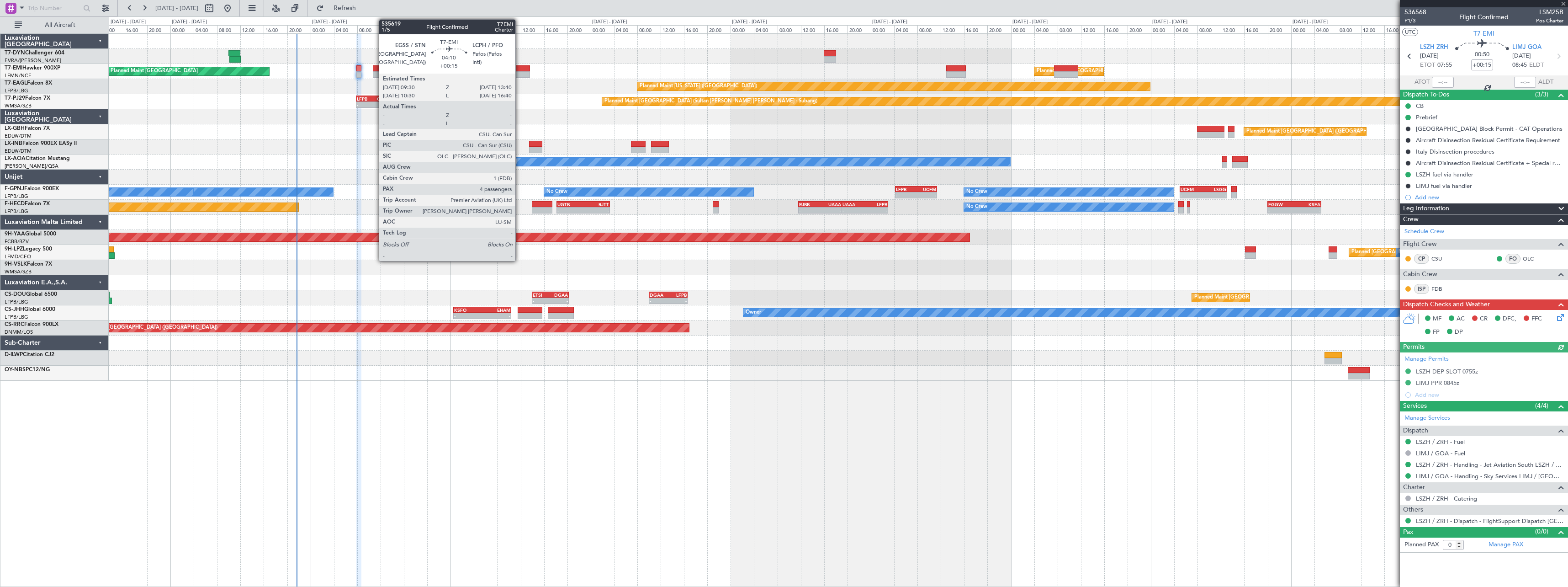
click at [520, 73] on div at bounding box center [518, 74] width 25 height 6
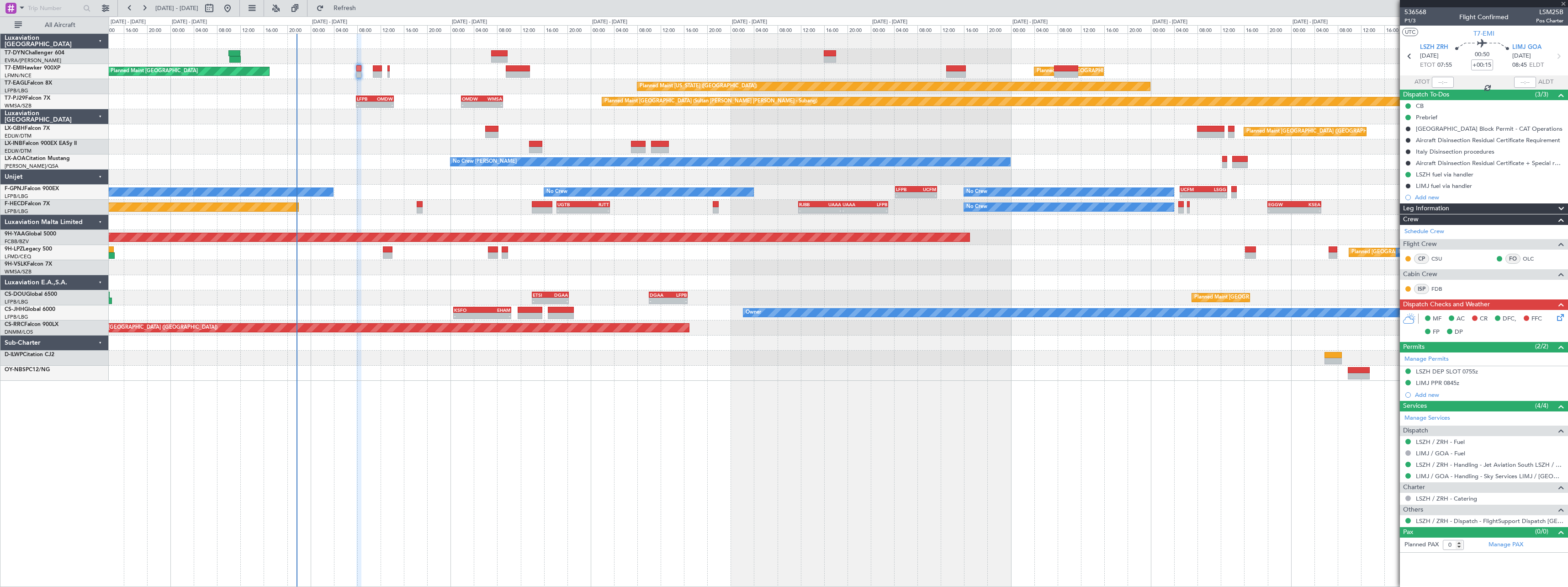
type input "4"
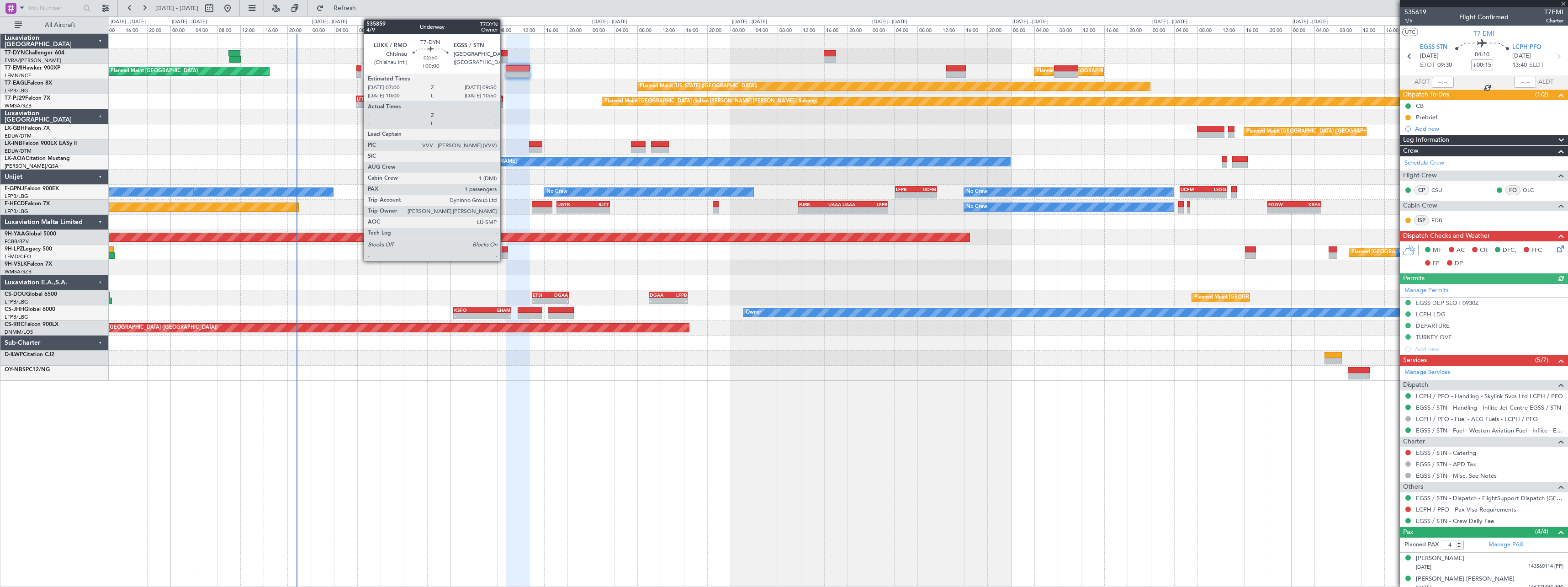
click at [504, 55] on div at bounding box center [499, 53] width 17 height 6
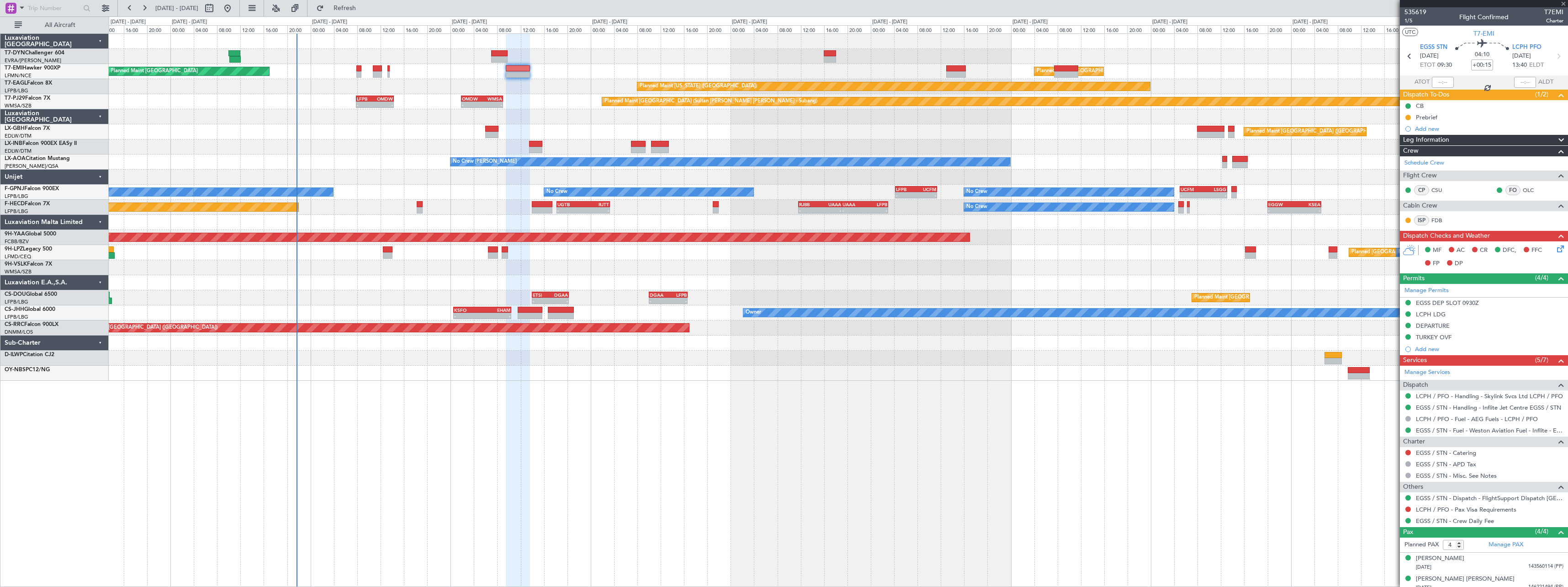
type input "1"
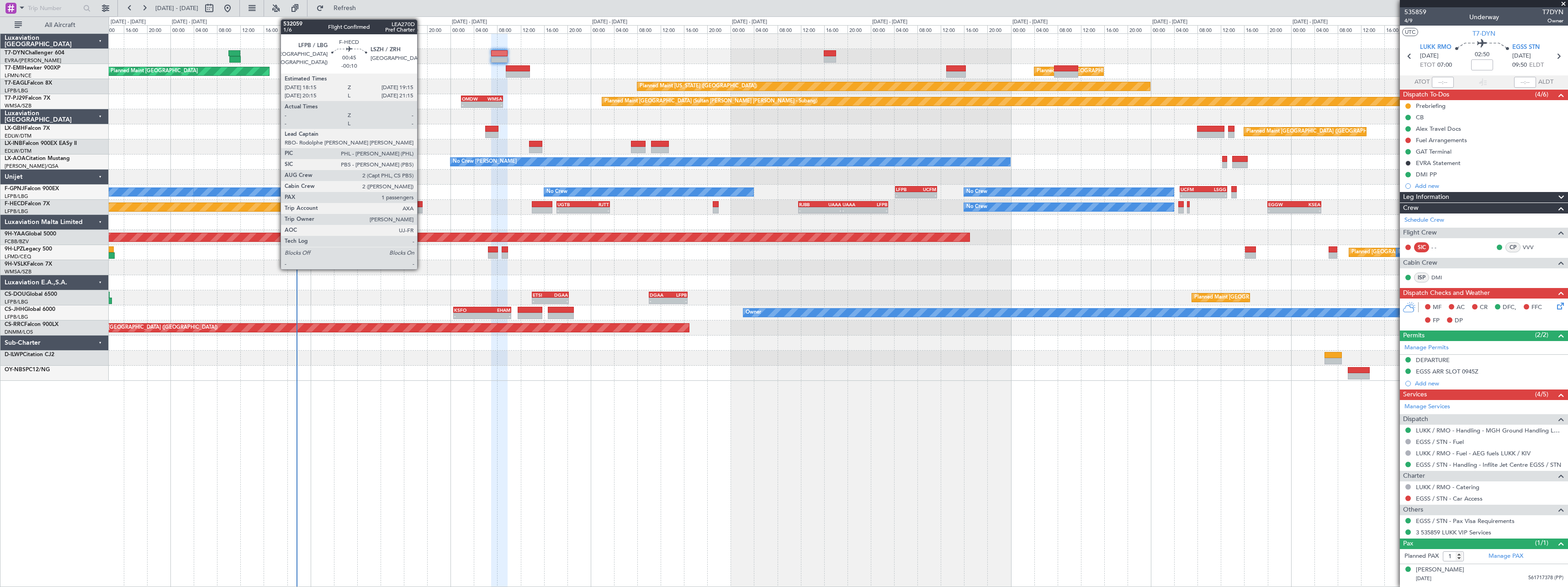
click at [421, 204] on div at bounding box center [420, 204] width 6 height 6
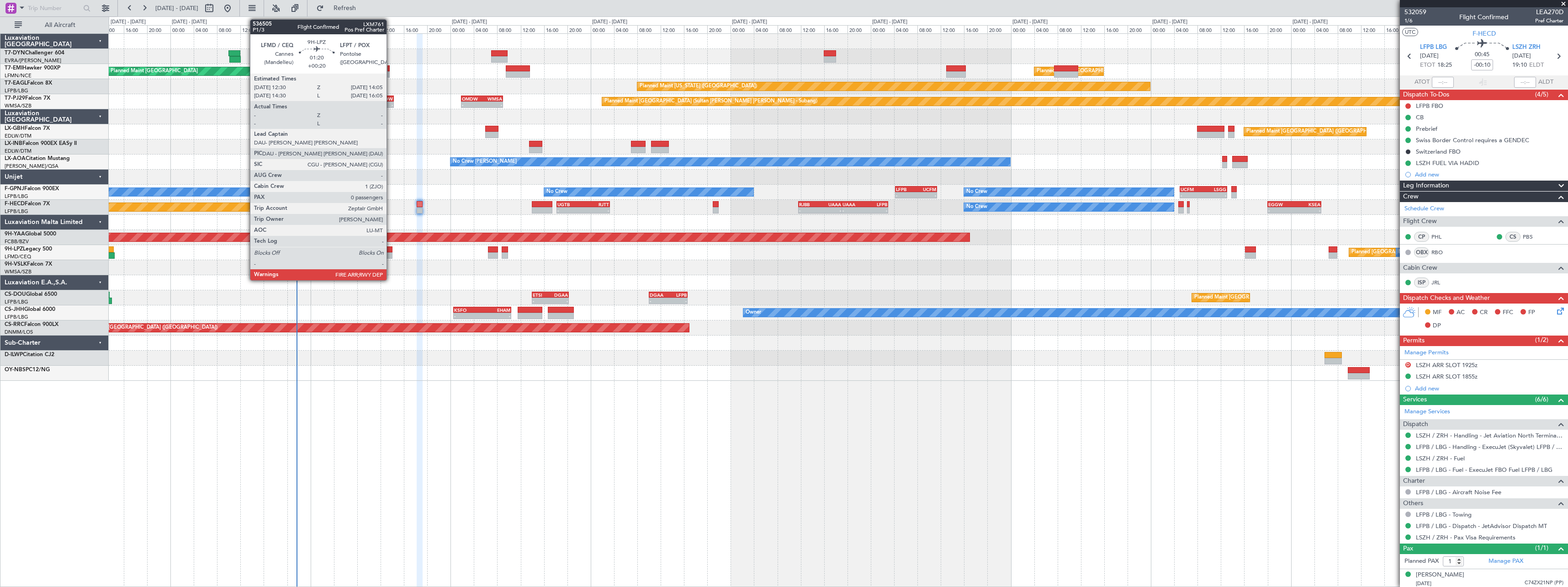
click at [390, 251] on div at bounding box center [388, 249] width 10 height 6
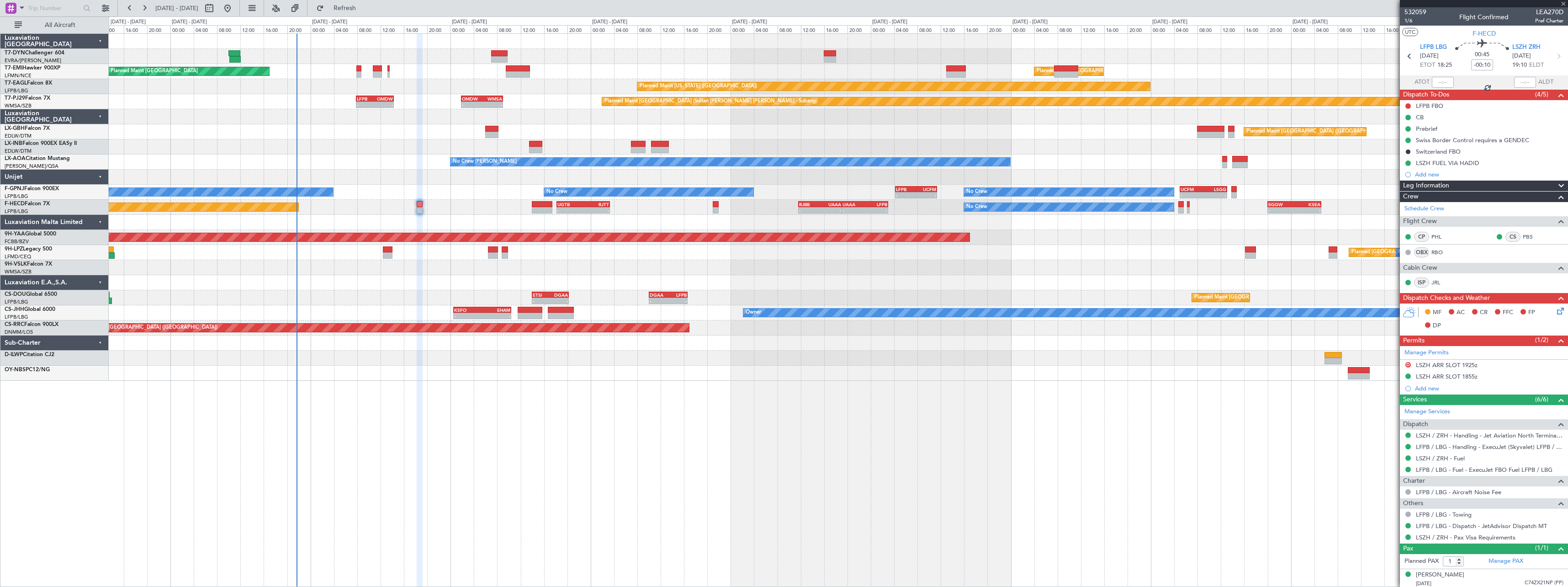
type input "+00:20"
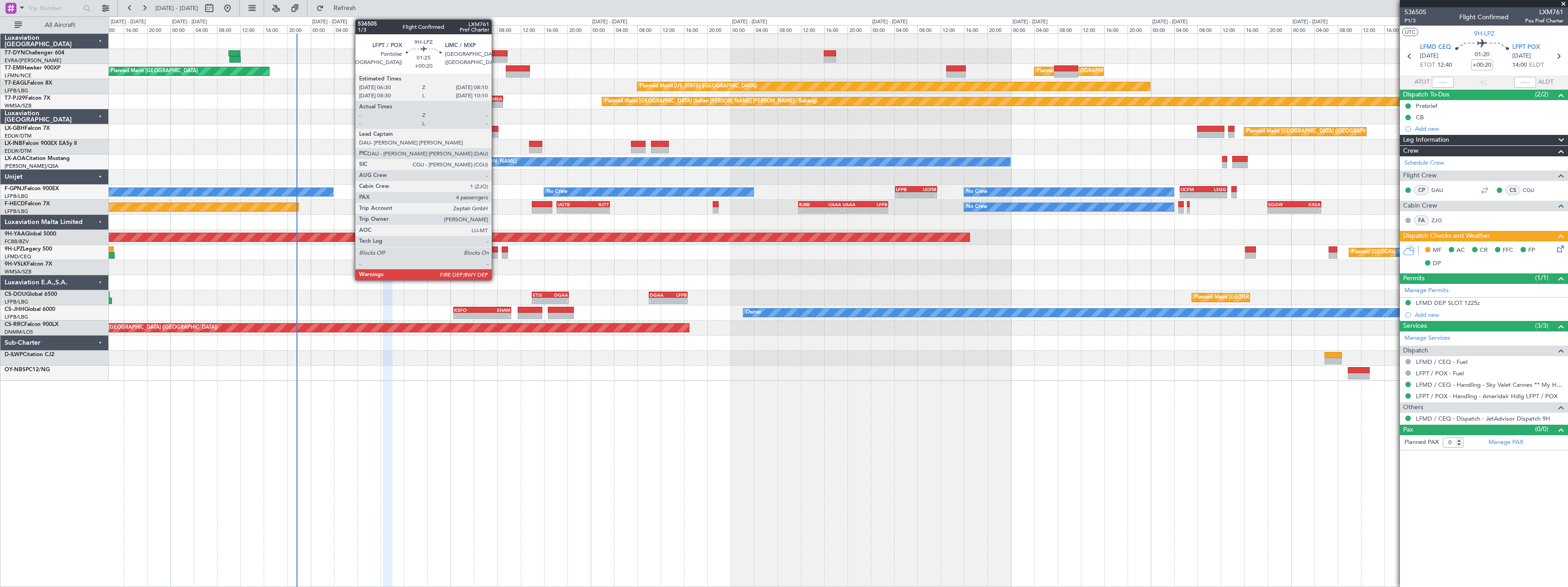
click at [495, 251] on div at bounding box center [493, 249] width 10 height 6
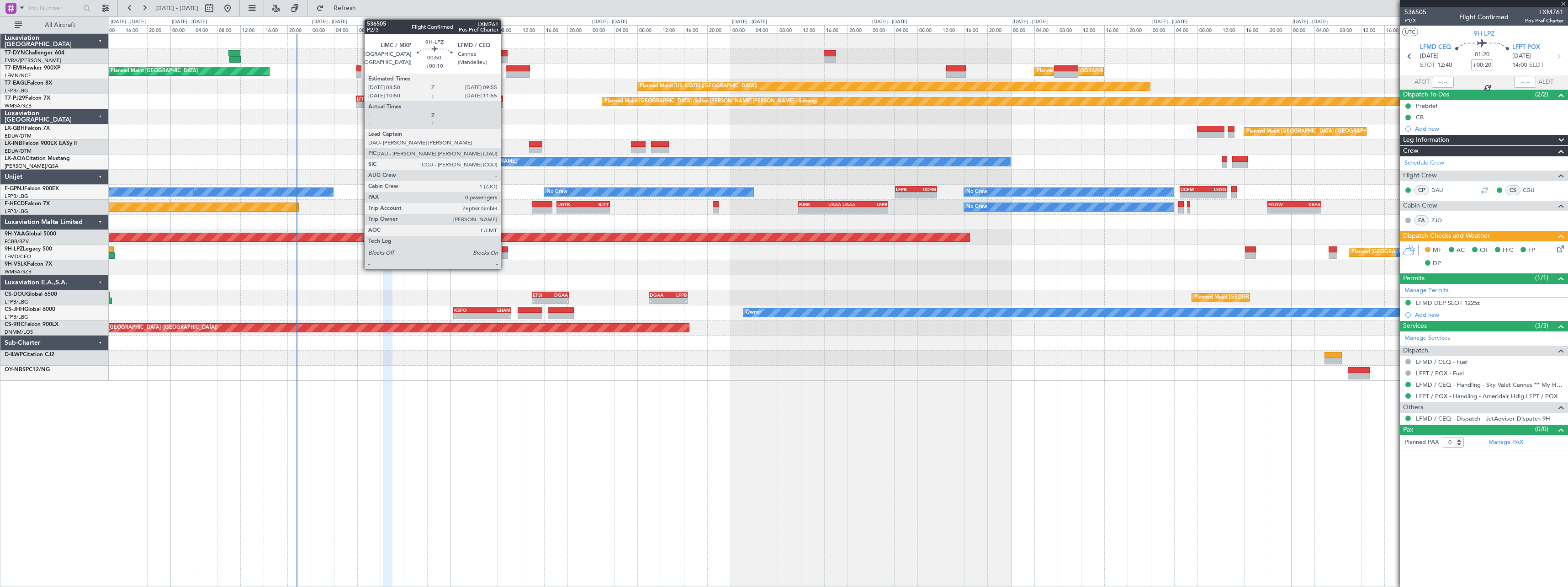
type input "4"
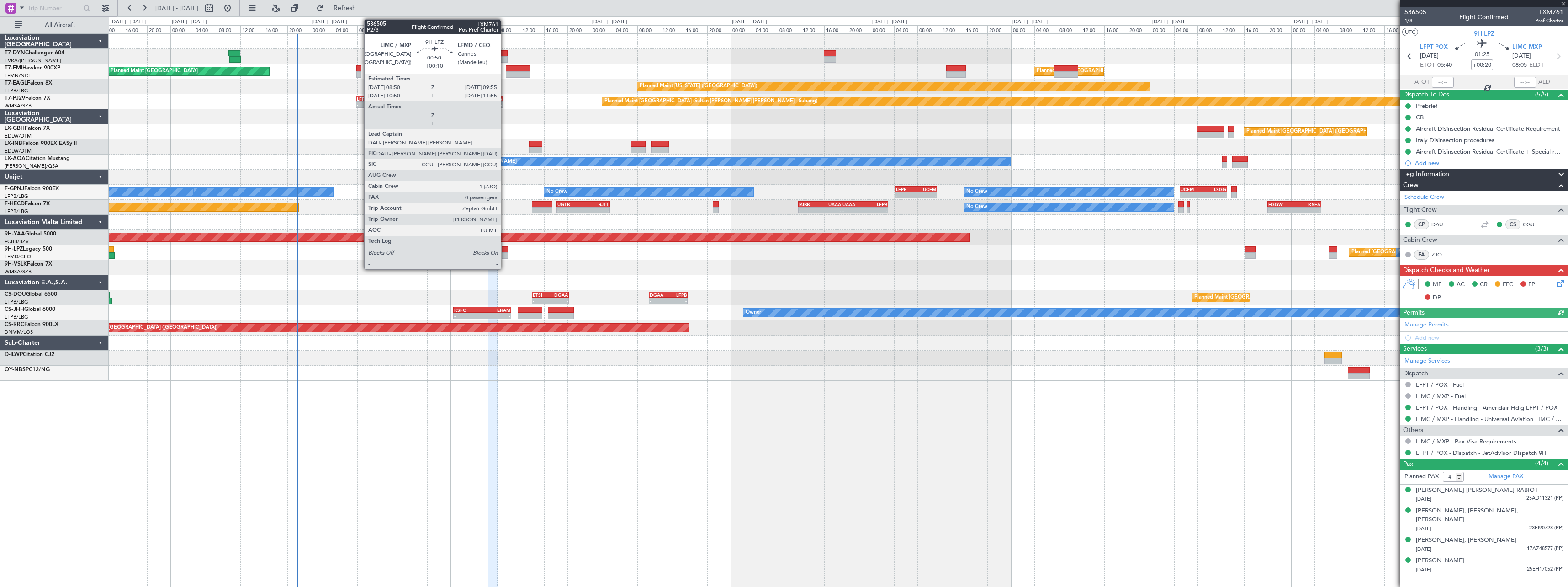
click at [505, 247] on div at bounding box center [504, 249] width 6 height 6
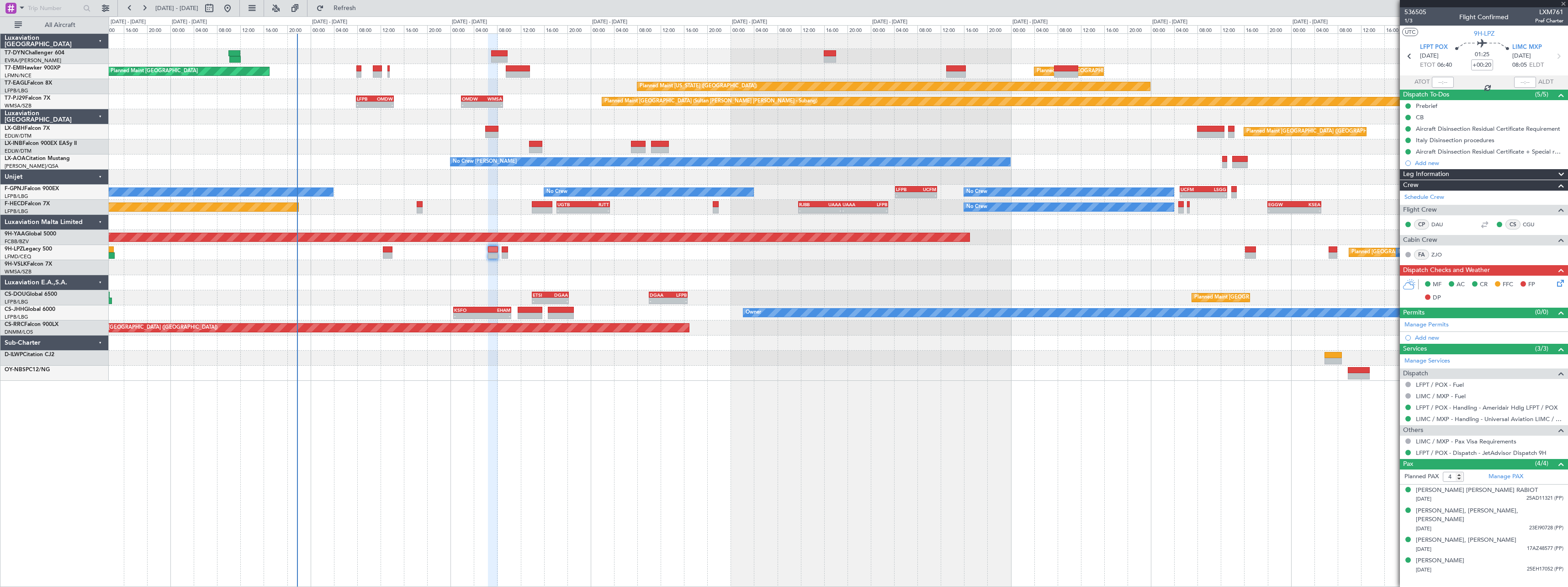
type input "+00:10"
type input "0"
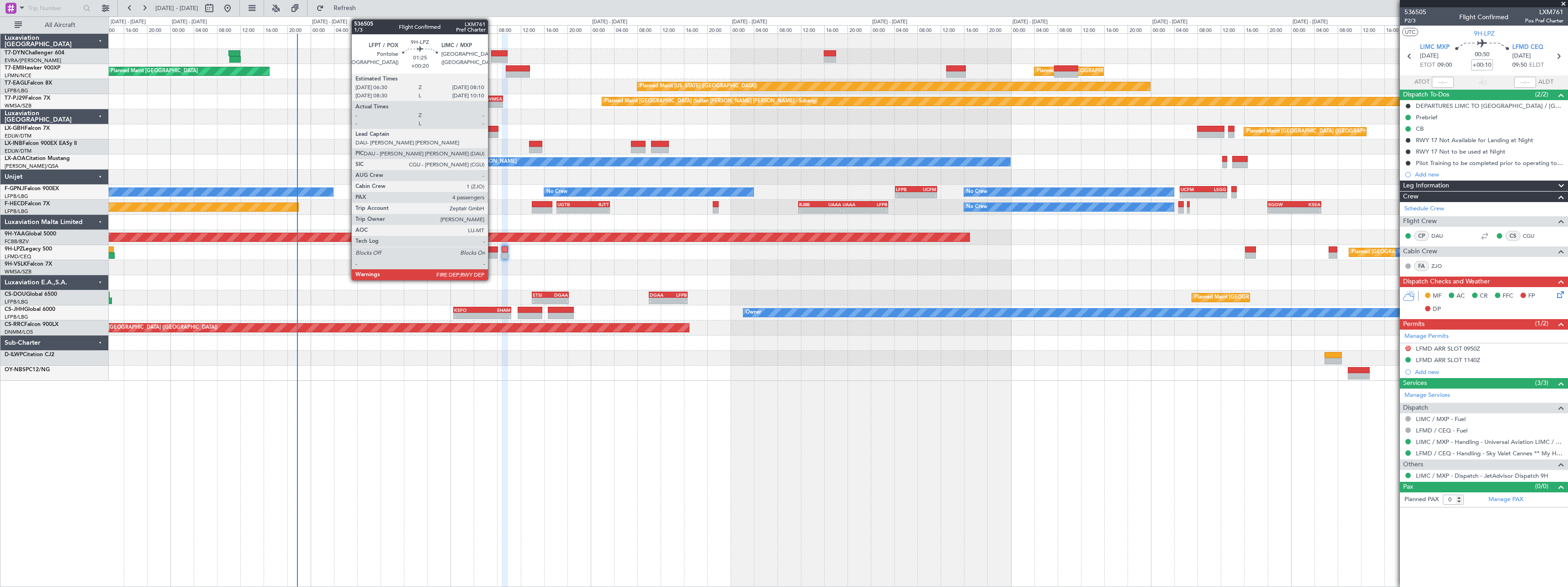
click at [492, 252] on div at bounding box center [493, 249] width 10 height 6
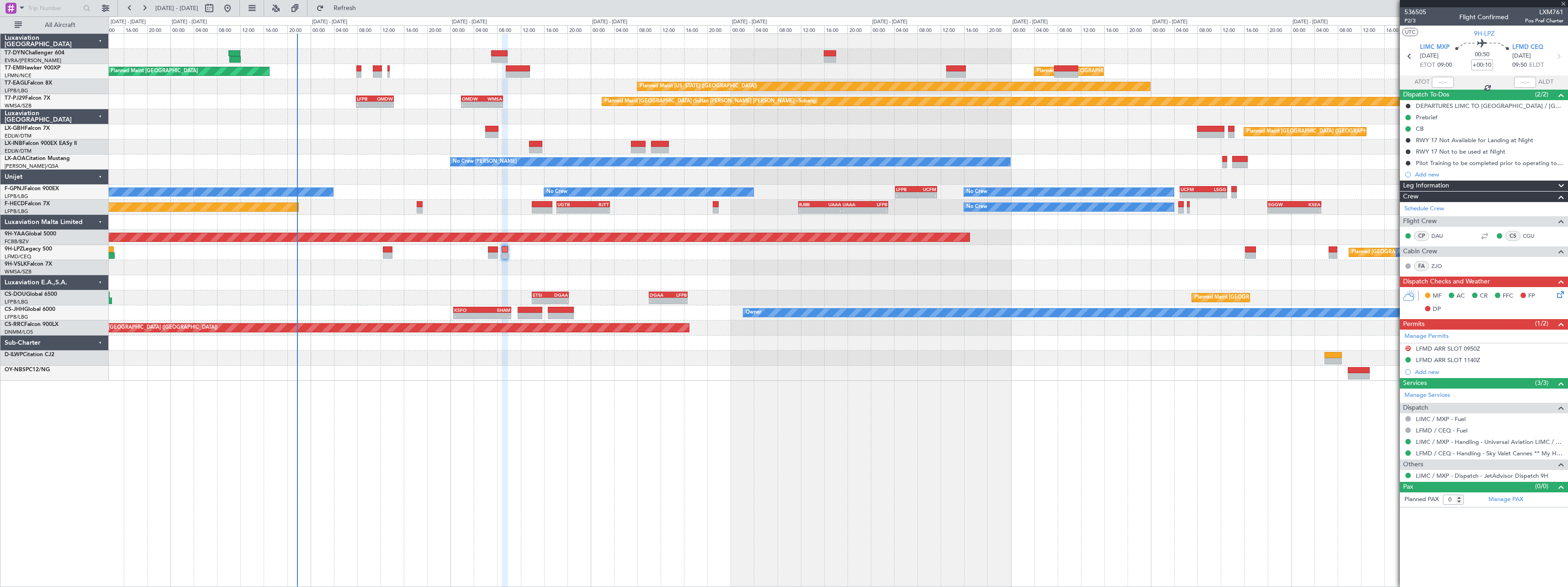
type input "+00:20"
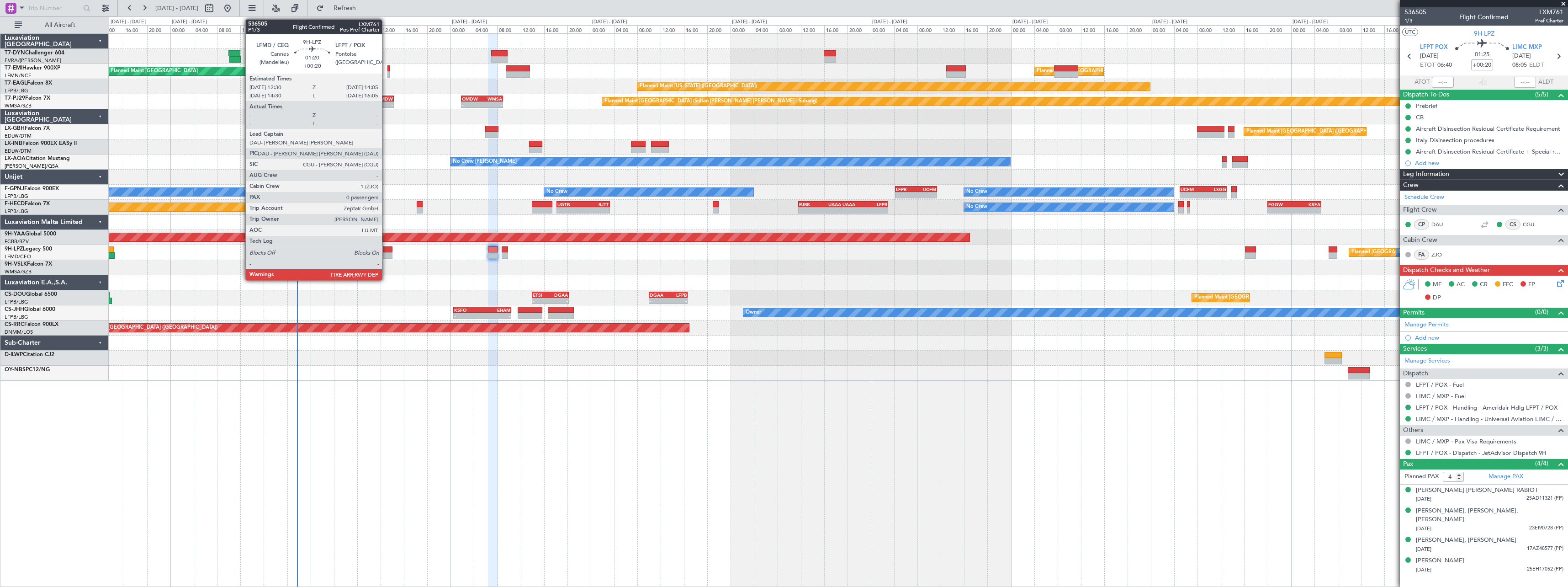
click at [386, 252] on div at bounding box center [388, 249] width 10 height 6
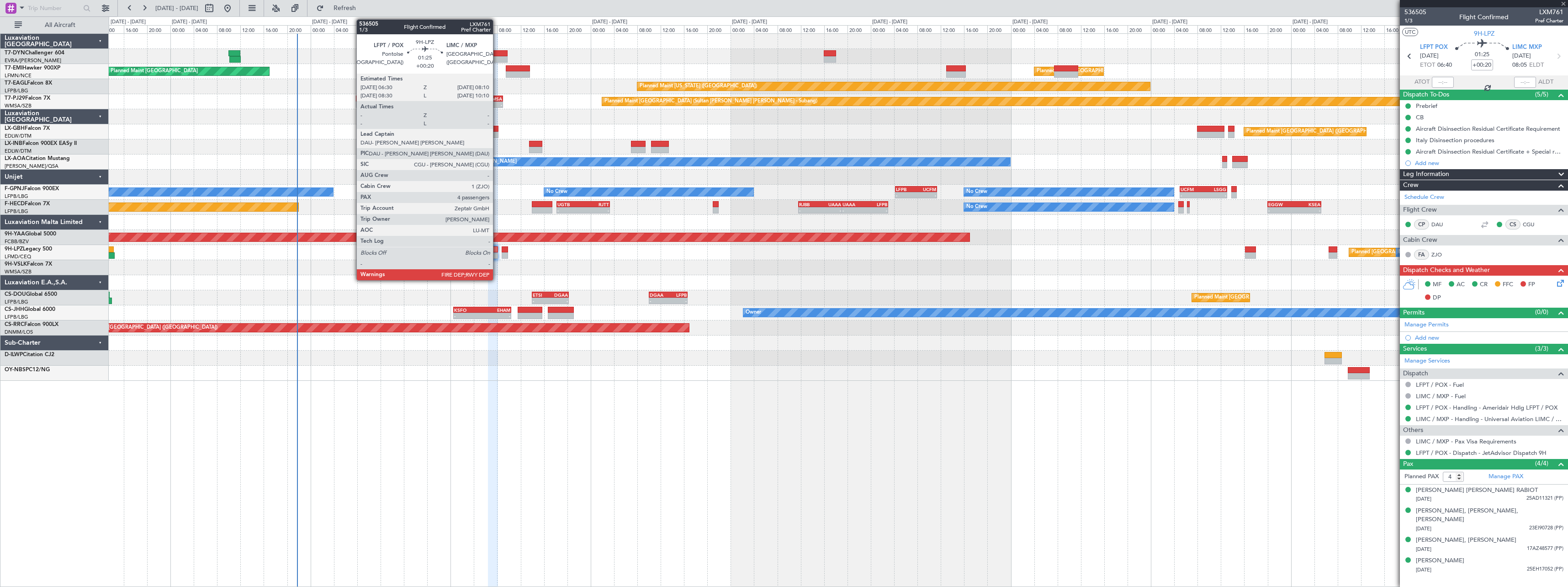
type input "0"
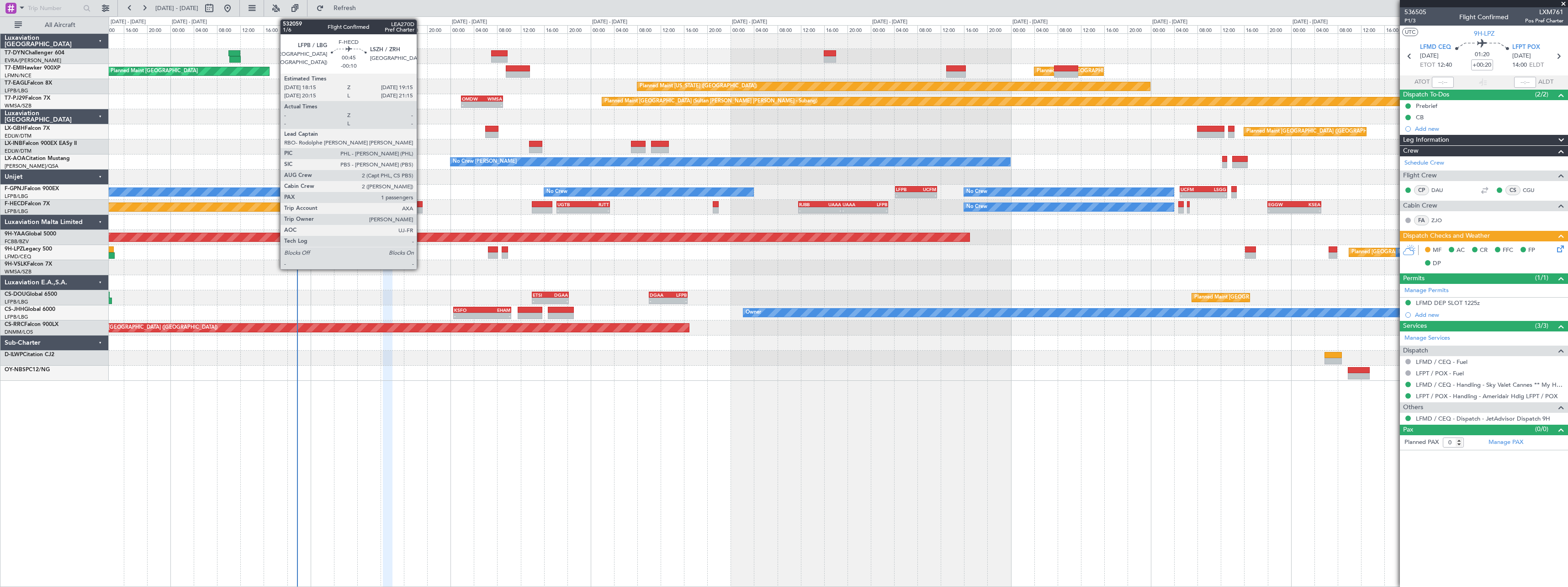
click at [421, 206] on div at bounding box center [420, 204] width 6 height 6
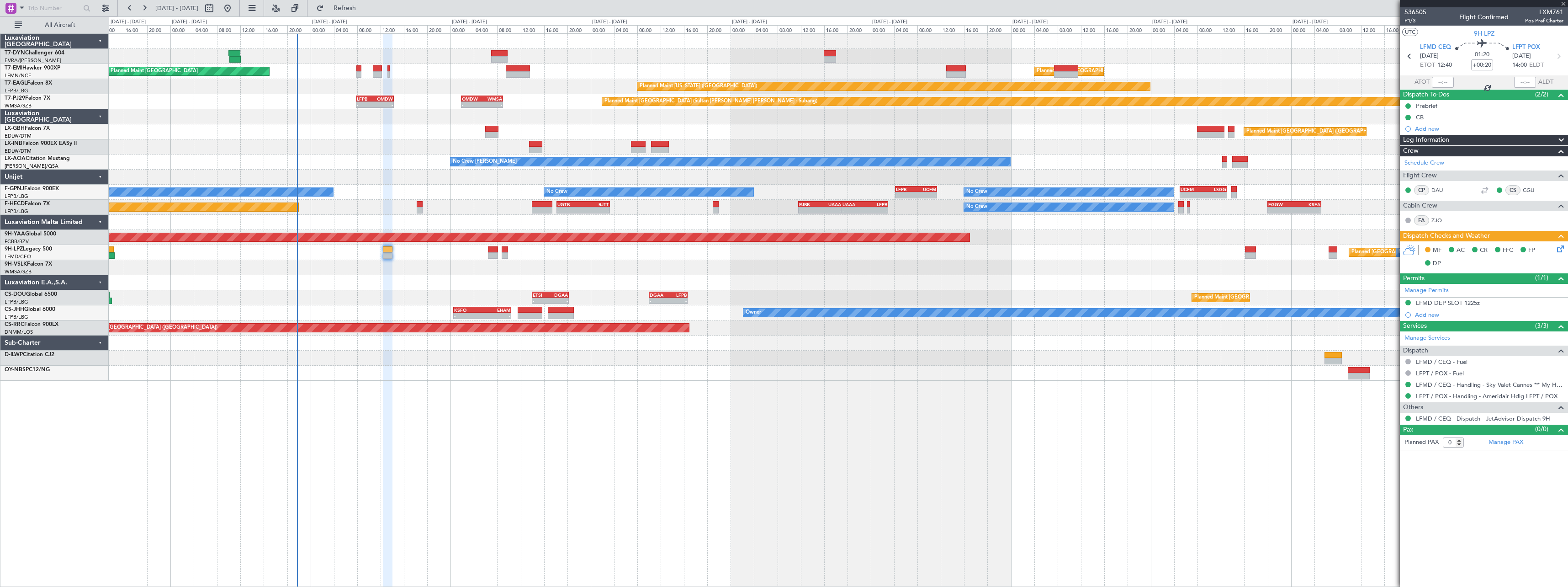
type input "-00:10"
type input "1"
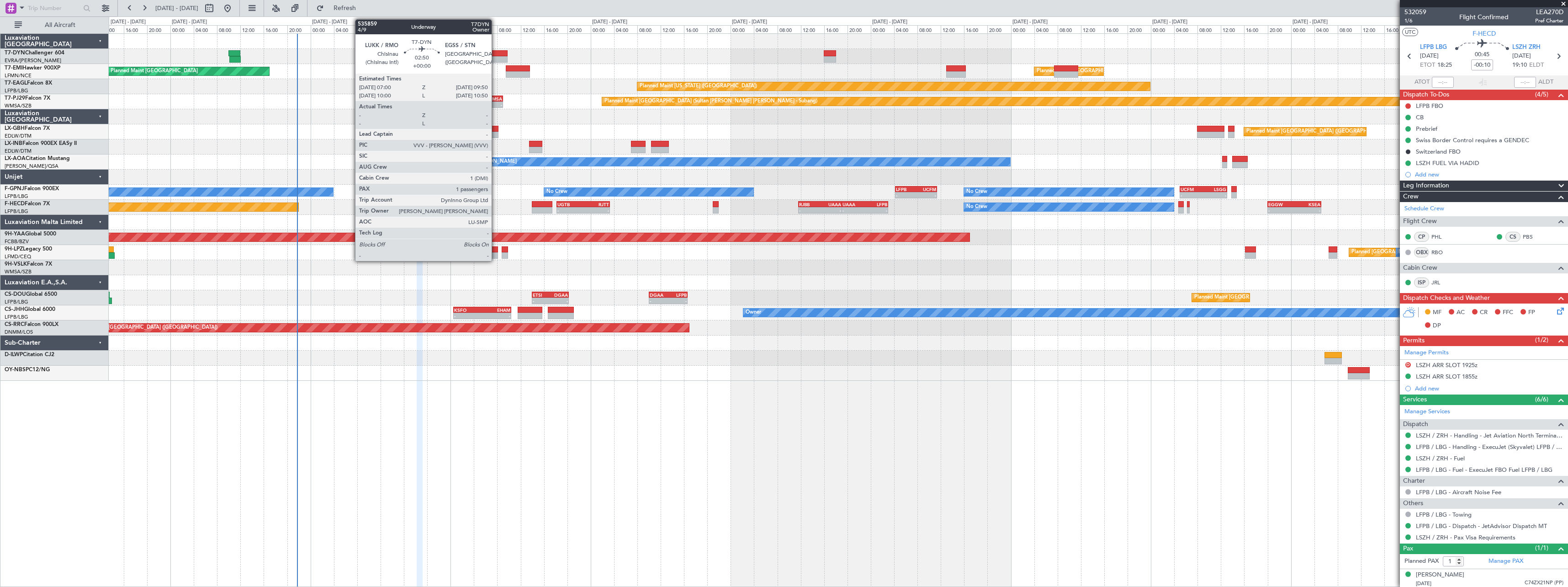
click at [495, 50] on div at bounding box center [499, 53] width 17 height 6
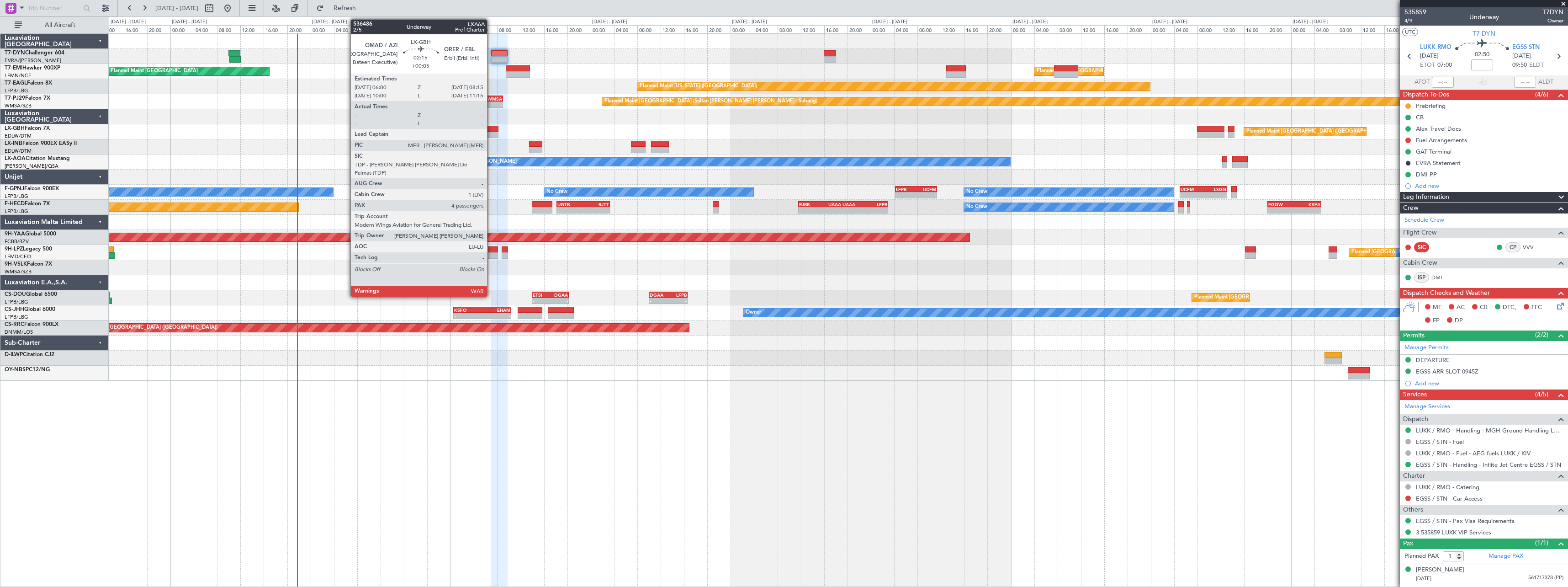
click at [491, 127] on div at bounding box center [492, 129] width 14 height 6
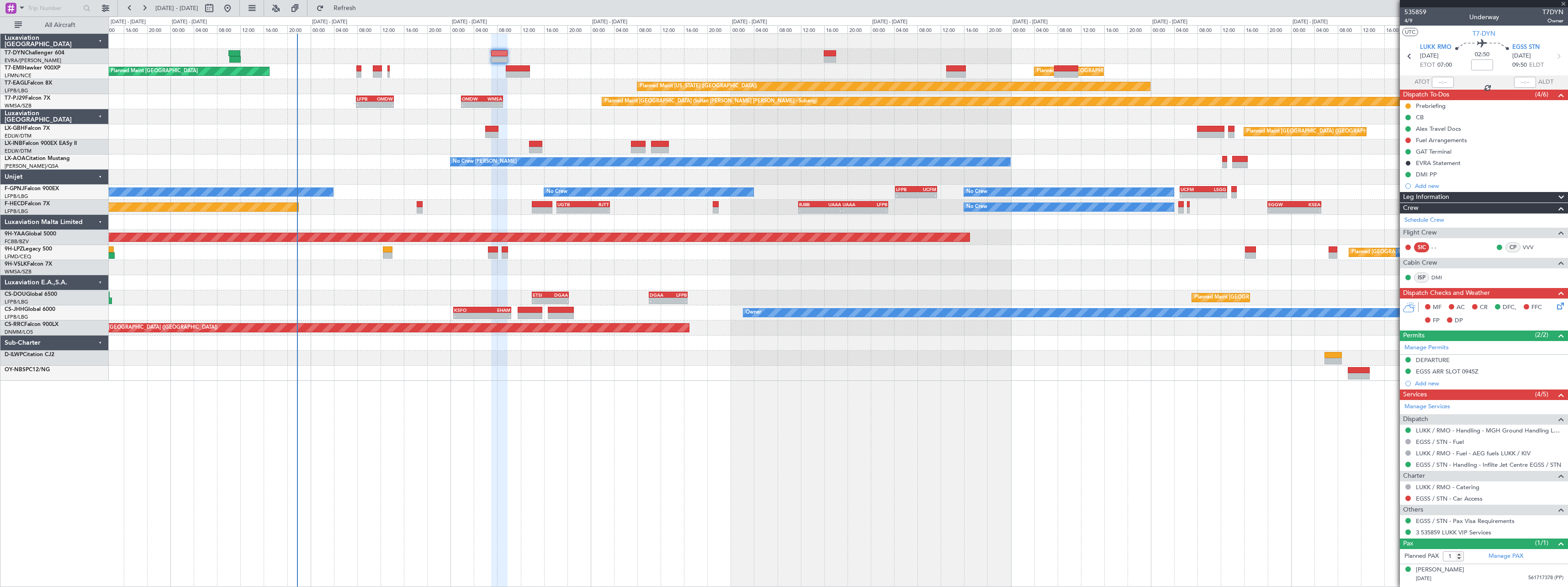
type input "+00:05"
type input "4"
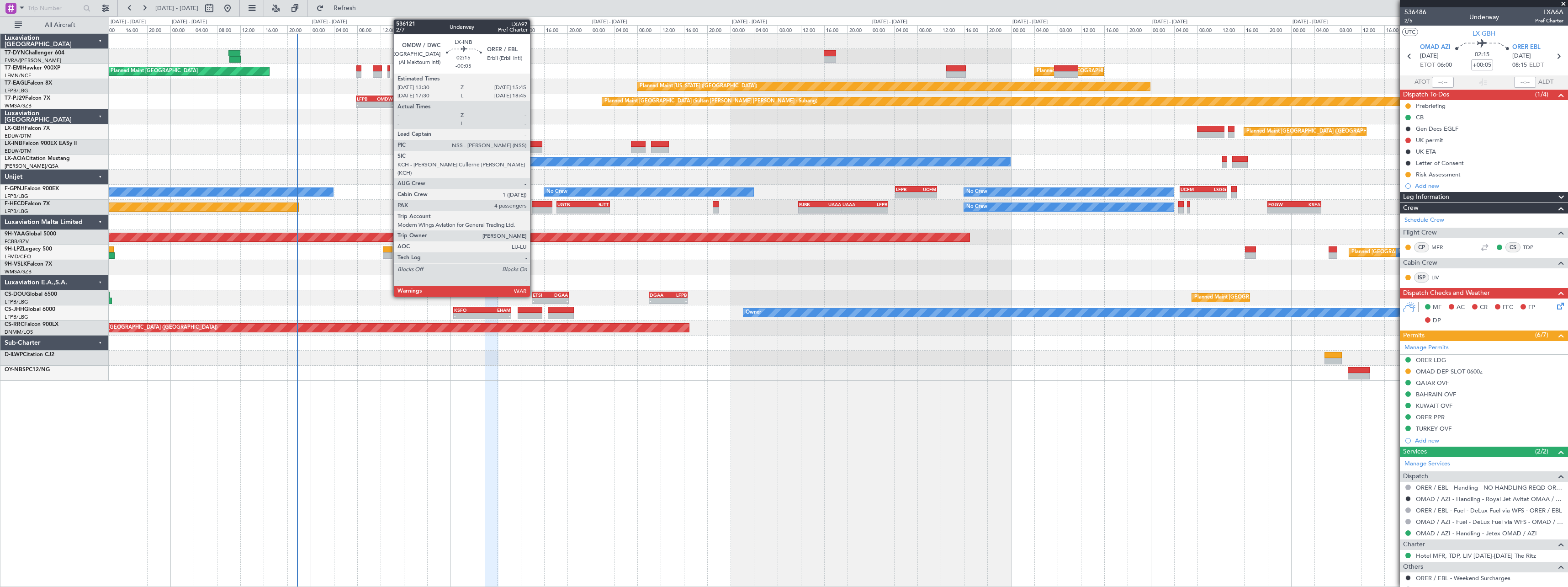
click at [535, 143] on div at bounding box center [535, 143] width 14 height 6
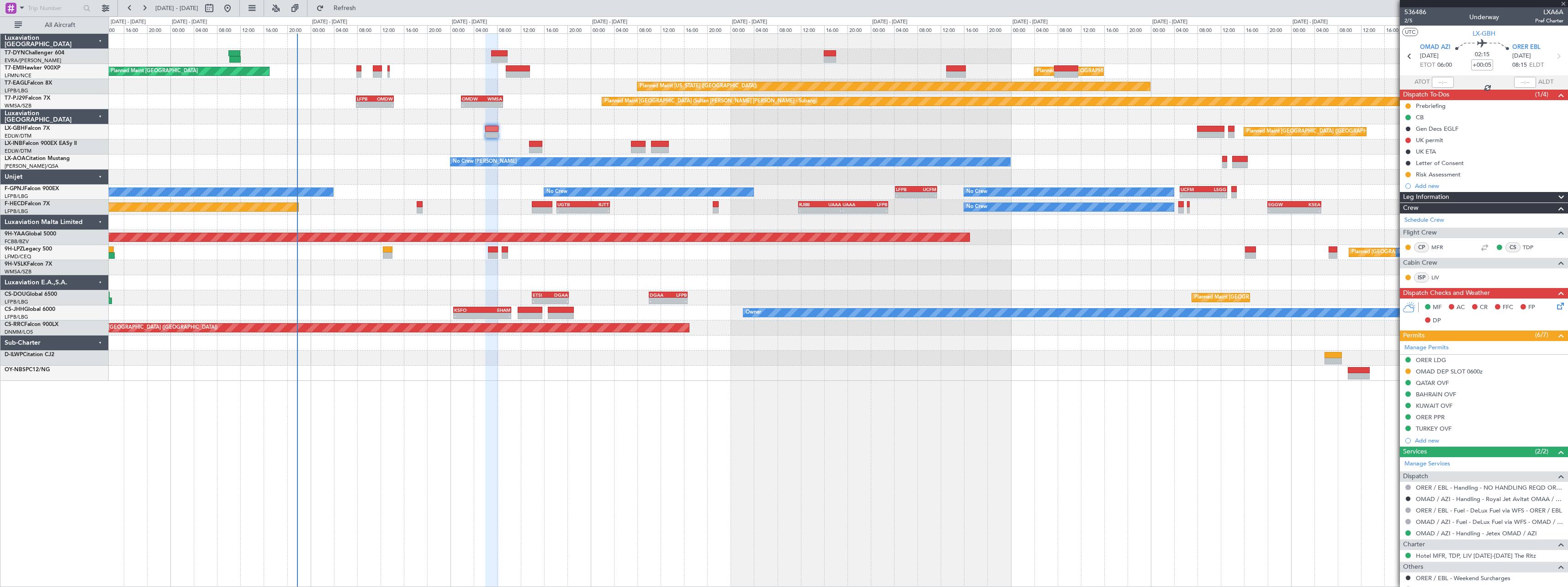
type input "-00:05"
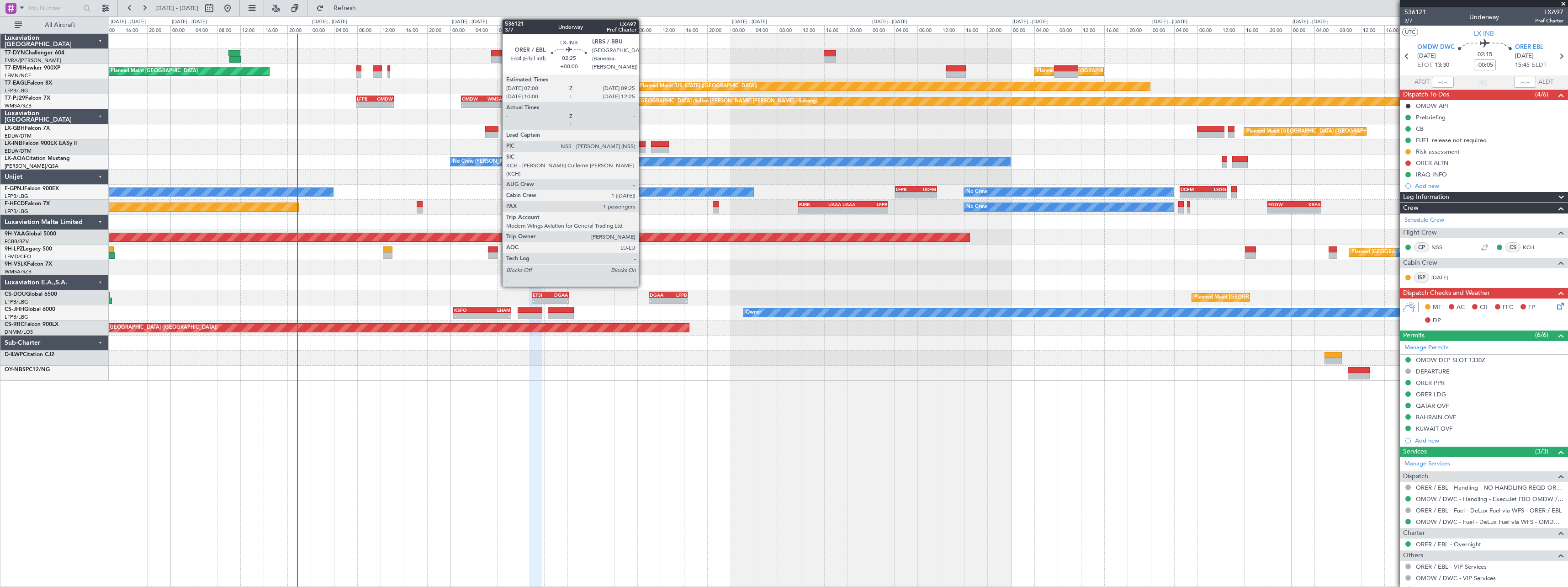
click at [643, 142] on div at bounding box center [639, 143] width 15 height 6
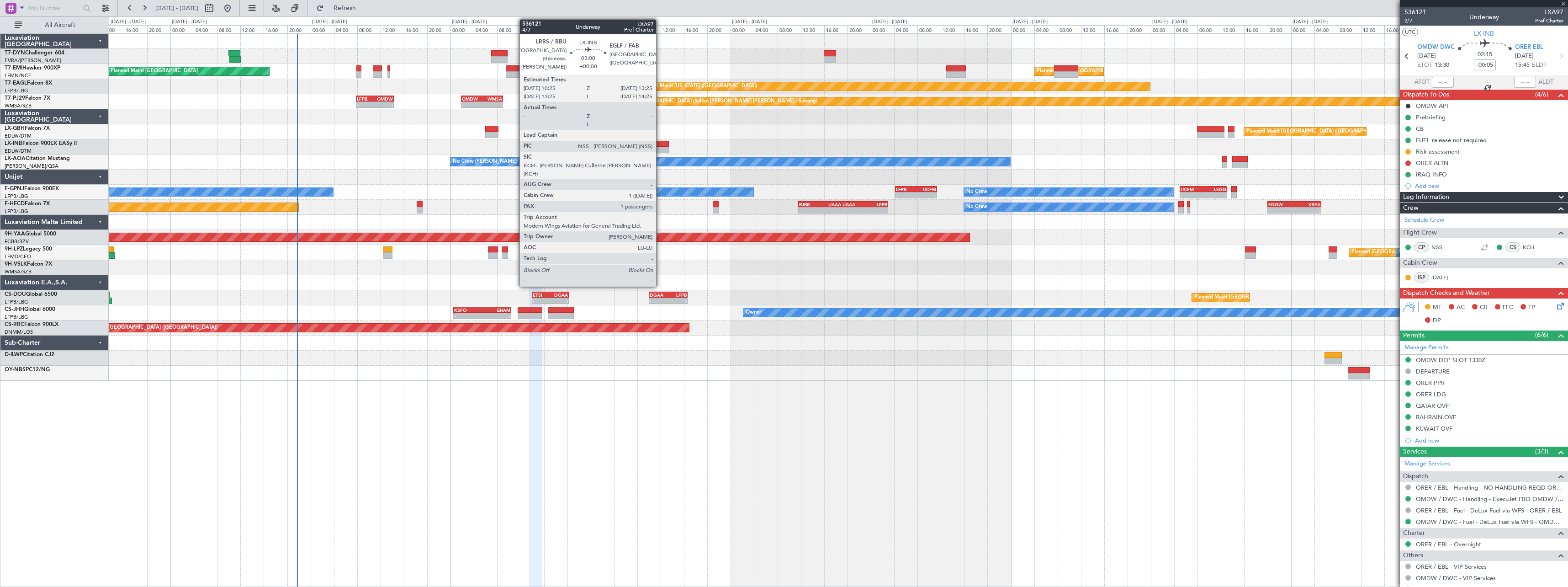
type input "1"
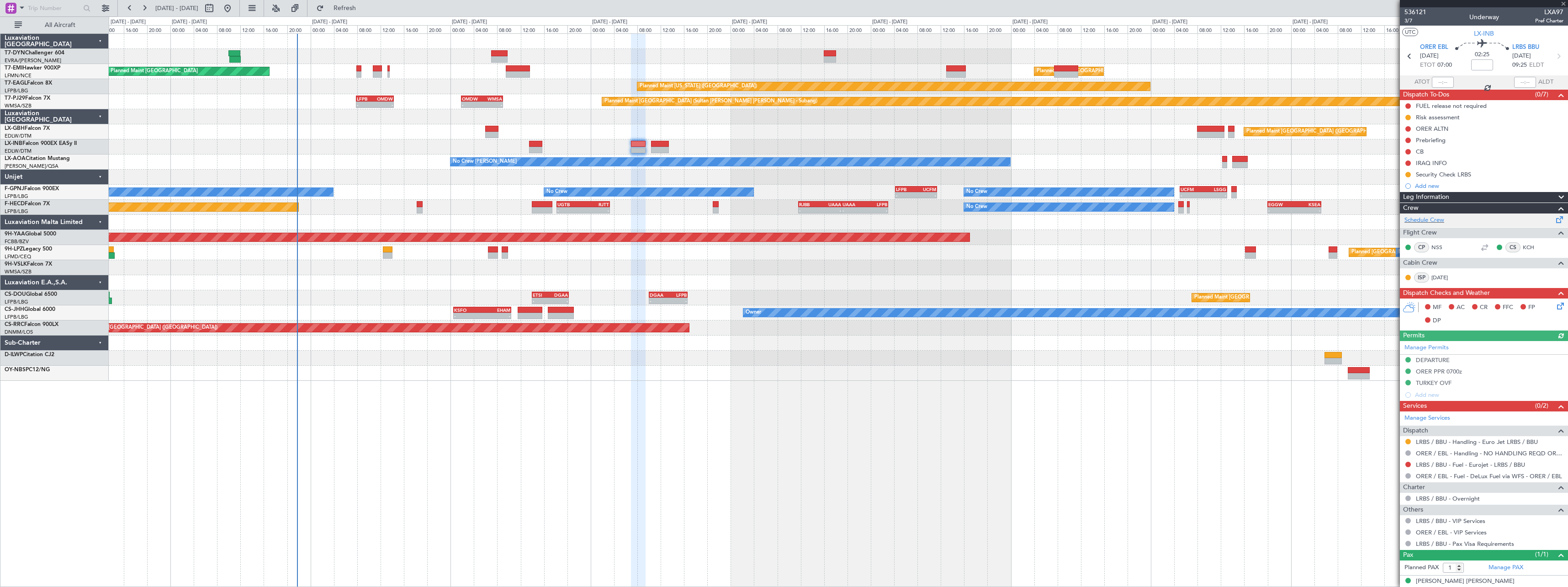
scroll to position [9, 0]
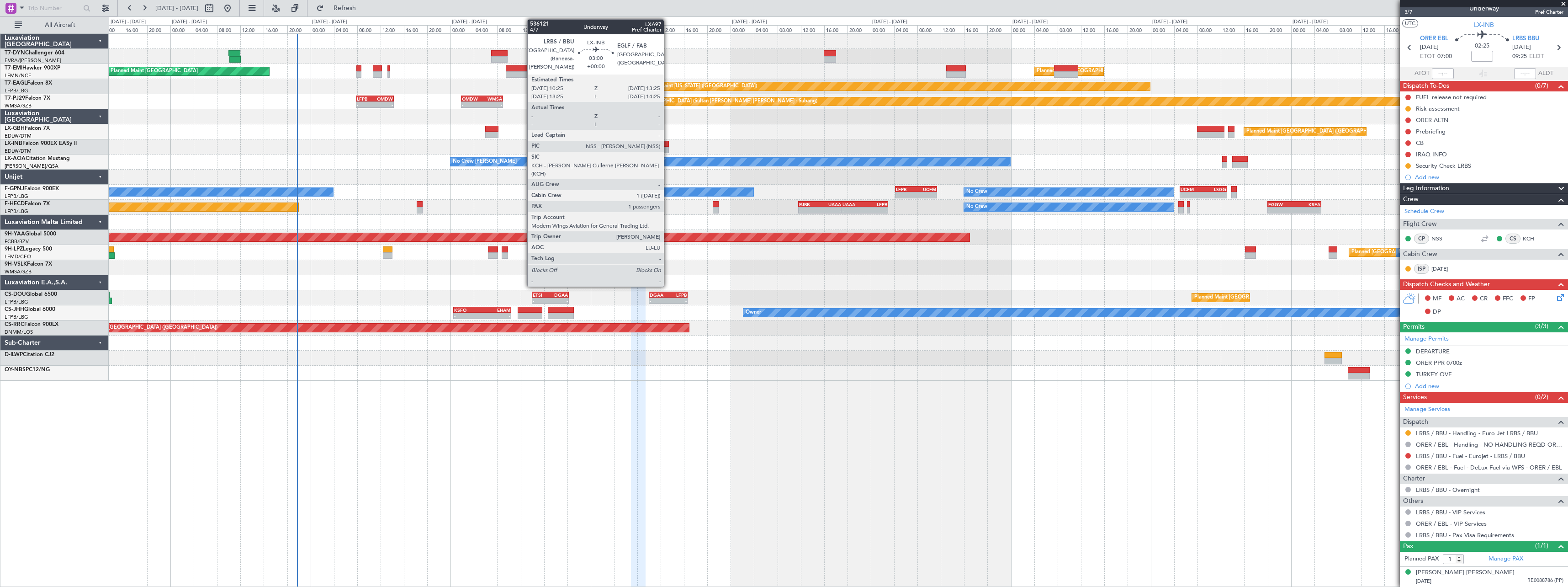
click at [669, 144] on div at bounding box center [660, 143] width 18 height 6
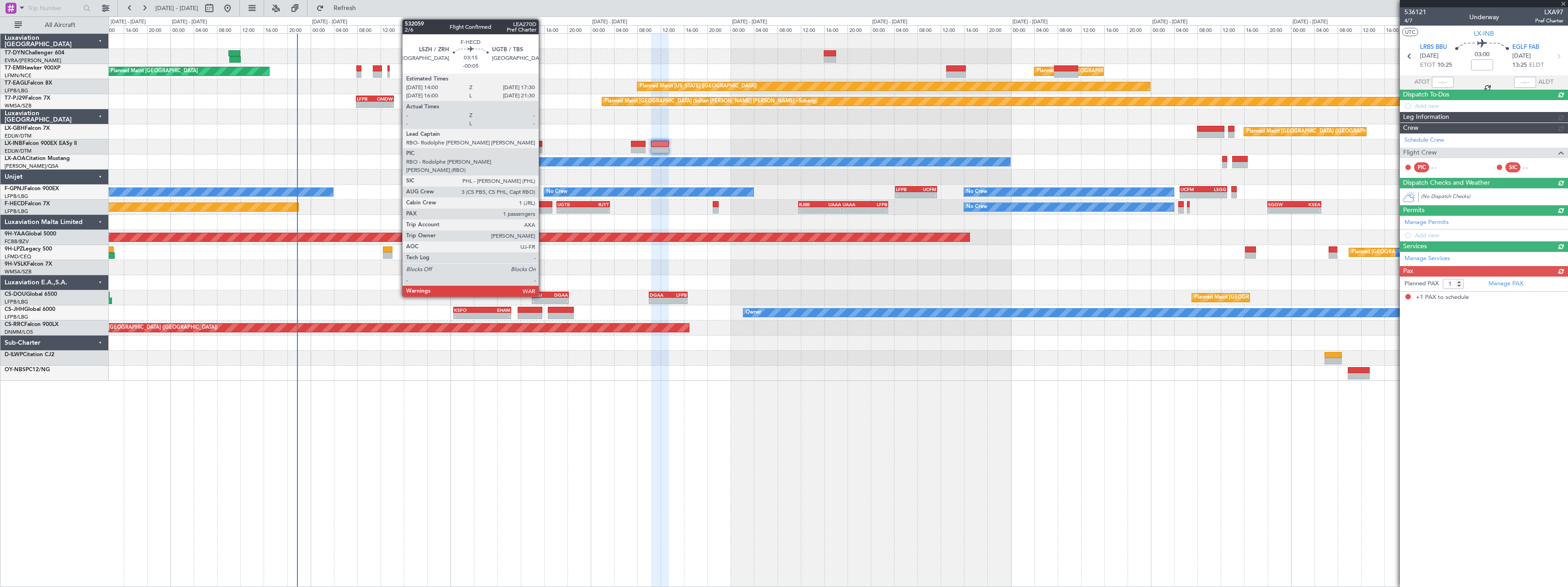
scroll to position [0, 0]
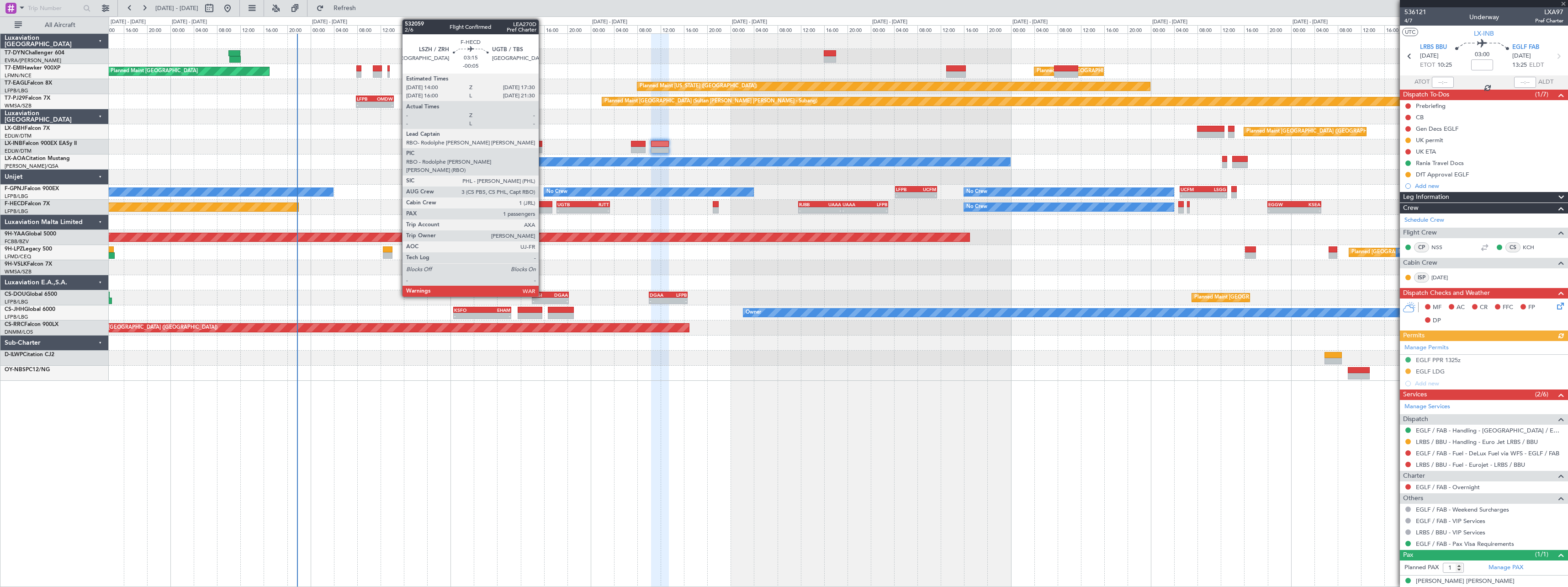
click at [543, 204] on div at bounding box center [542, 204] width 21 height 6
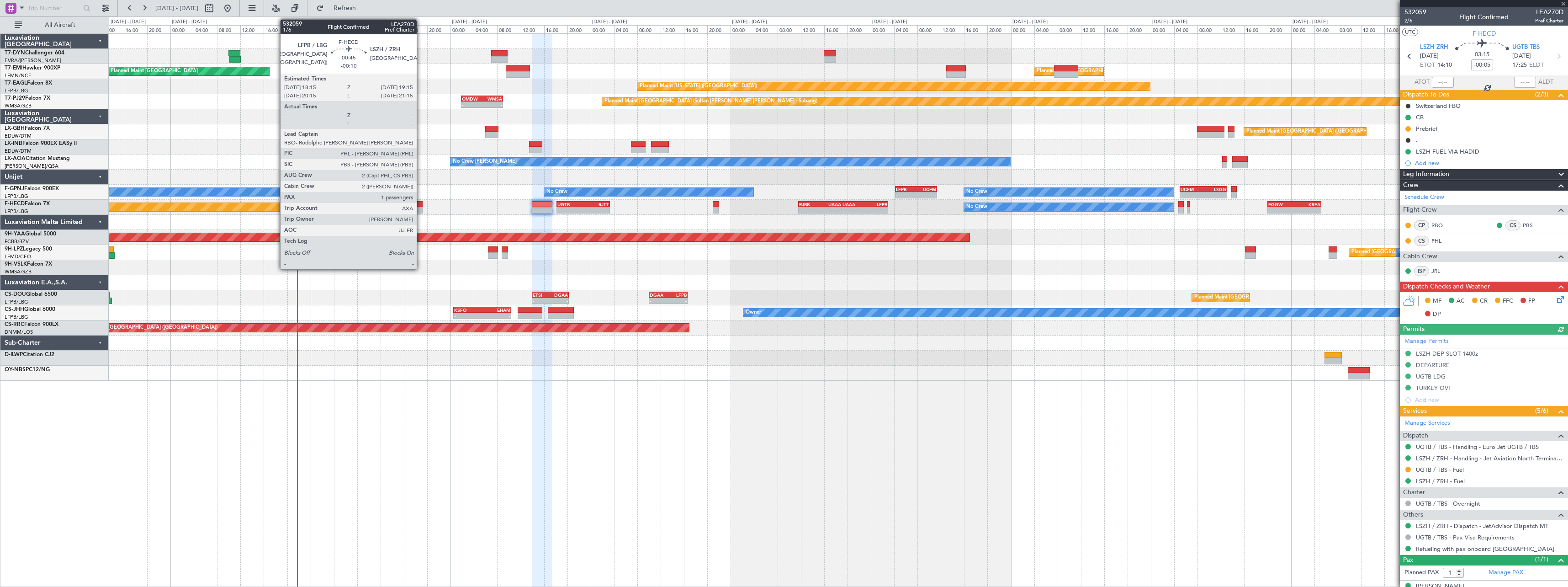
click at [421, 204] on div at bounding box center [420, 204] width 6 height 6
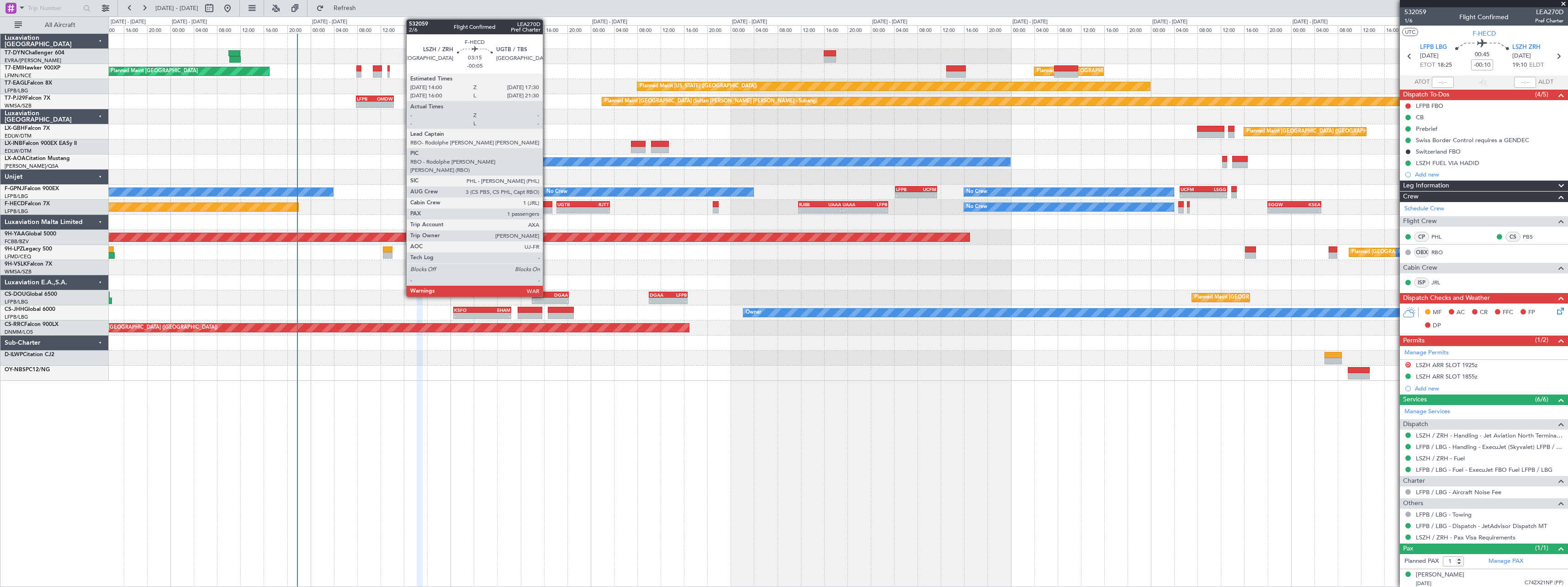
click at [546, 207] on div at bounding box center [542, 210] width 21 height 6
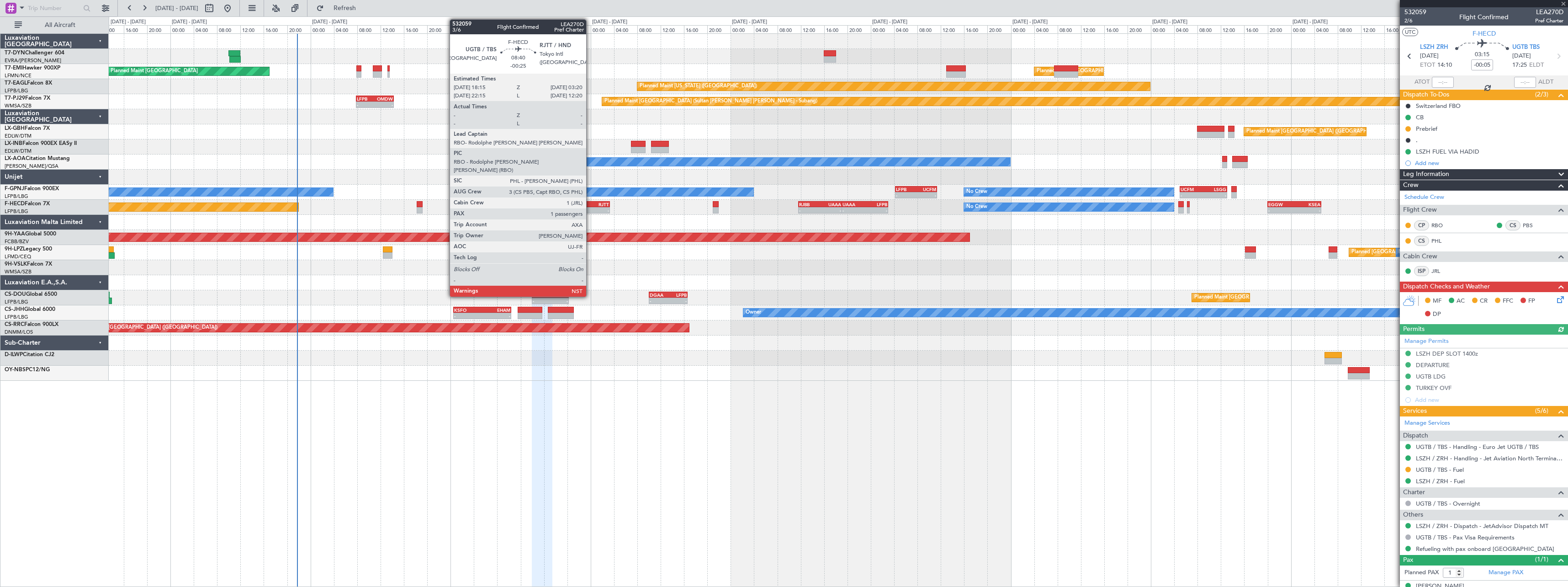
click at [590, 204] on div "RJTT" at bounding box center [597, 204] width 26 height 5
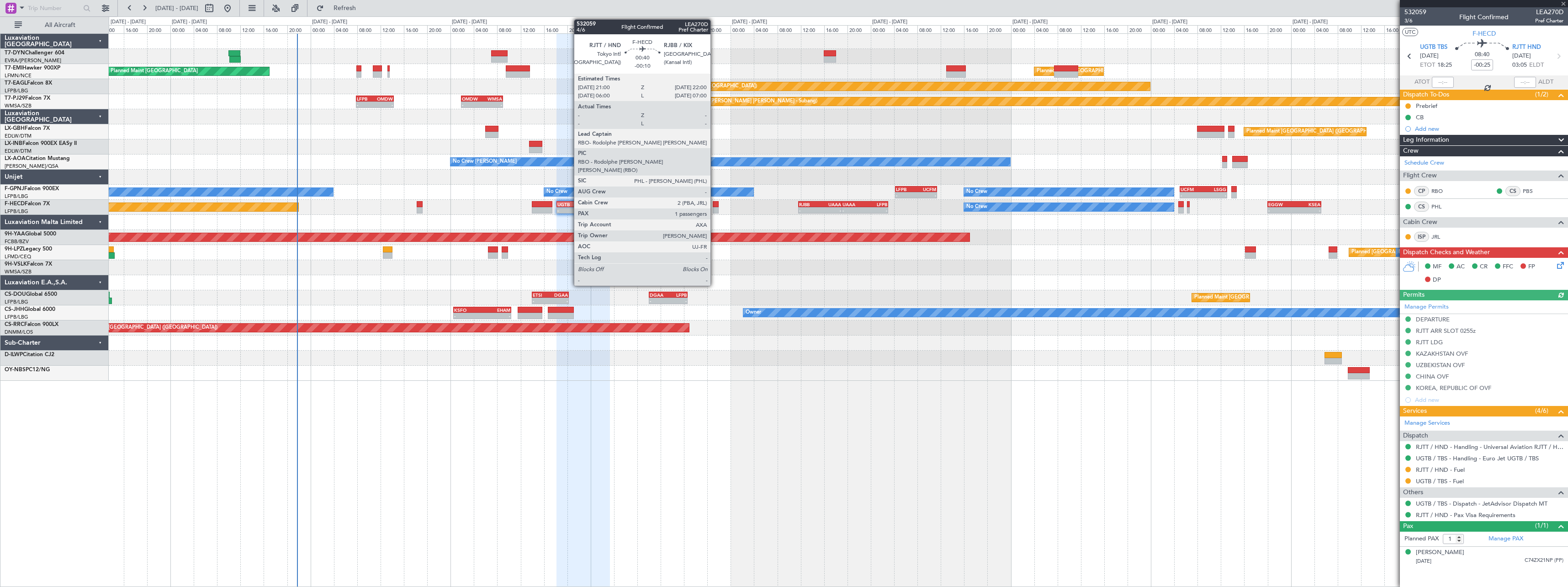
click at [714, 207] on div at bounding box center [715, 210] width 6 height 6
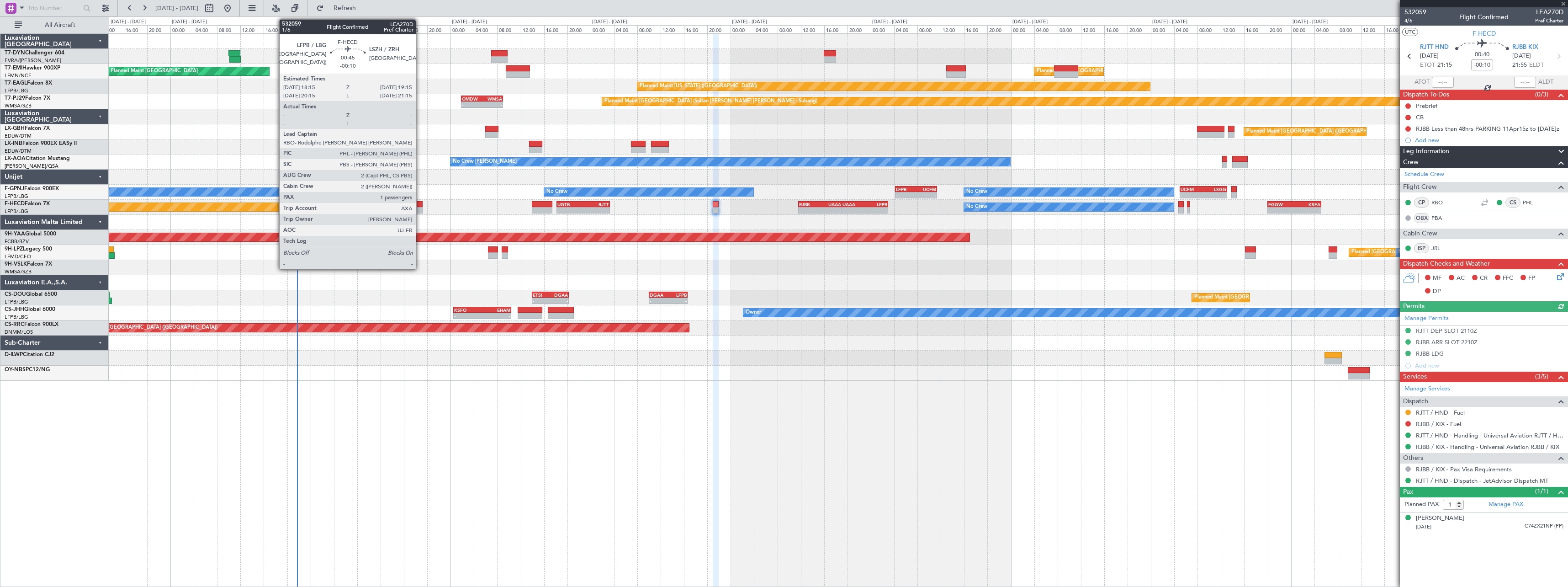
click at [420, 207] on div at bounding box center [420, 210] width 6 height 6
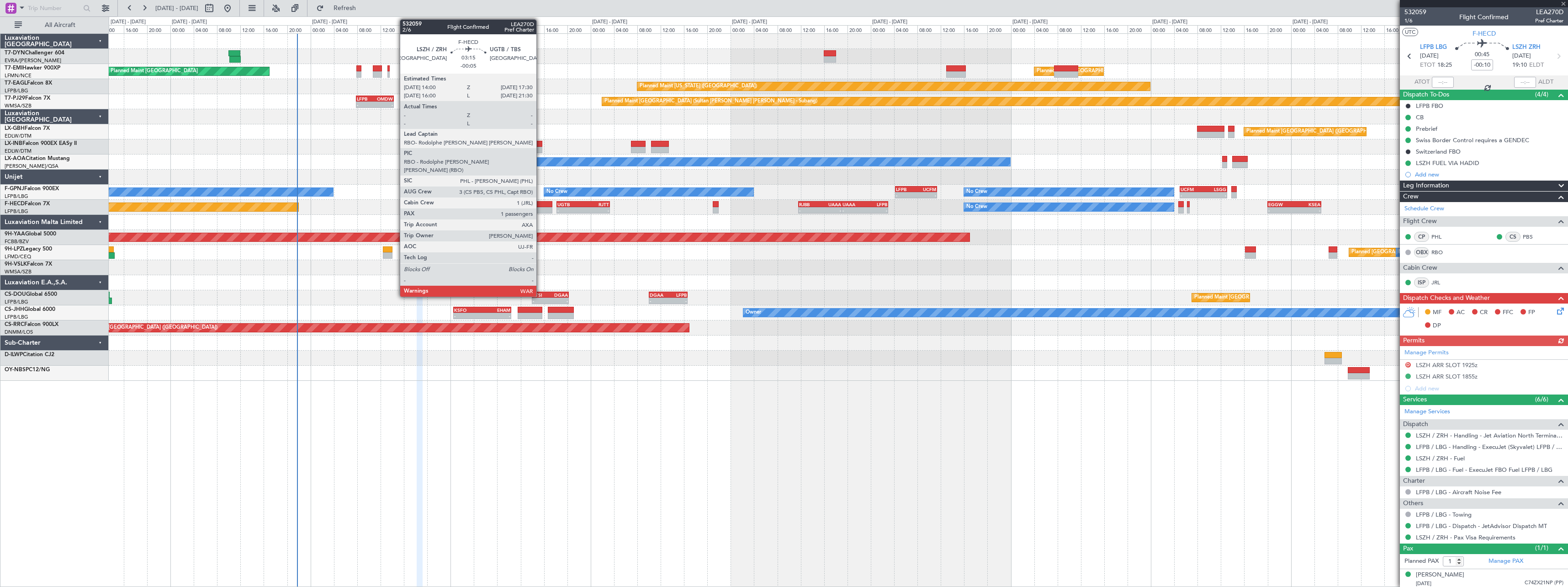
click at [541, 207] on div at bounding box center [542, 210] width 21 height 6
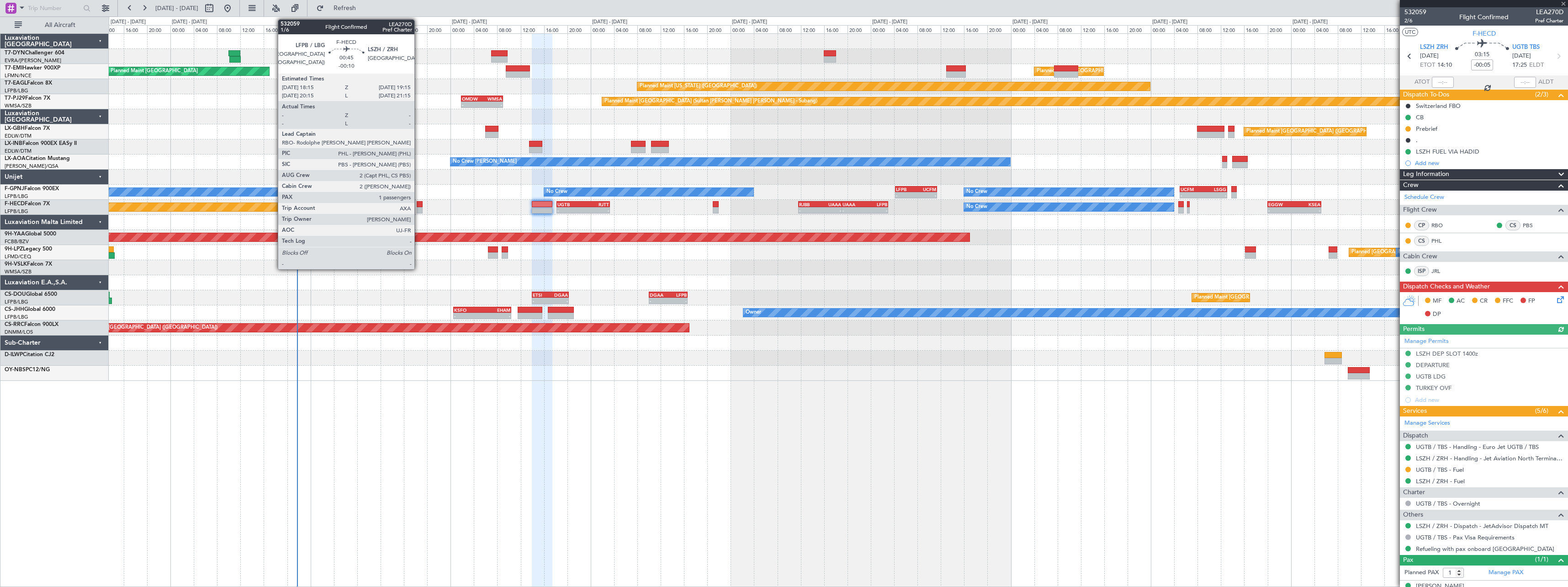
click at [419, 204] on div at bounding box center [420, 204] width 6 height 6
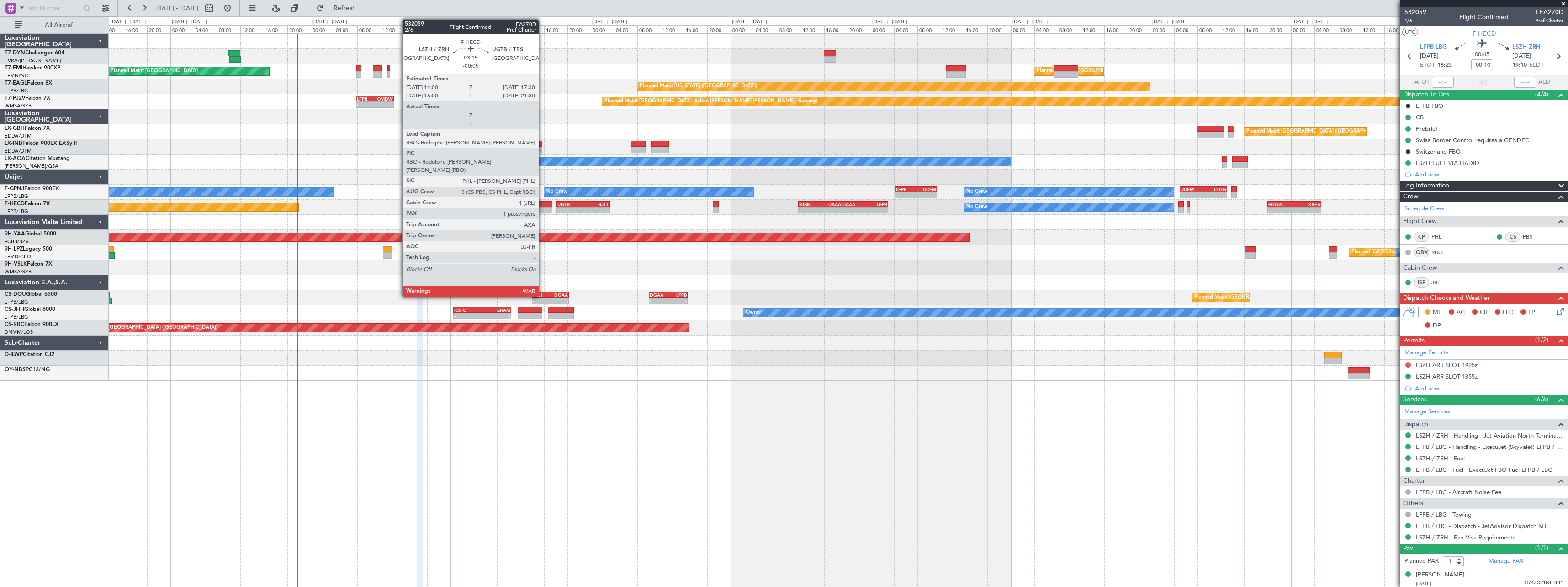
click at [543, 205] on div at bounding box center [542, 204] width 21 height 6
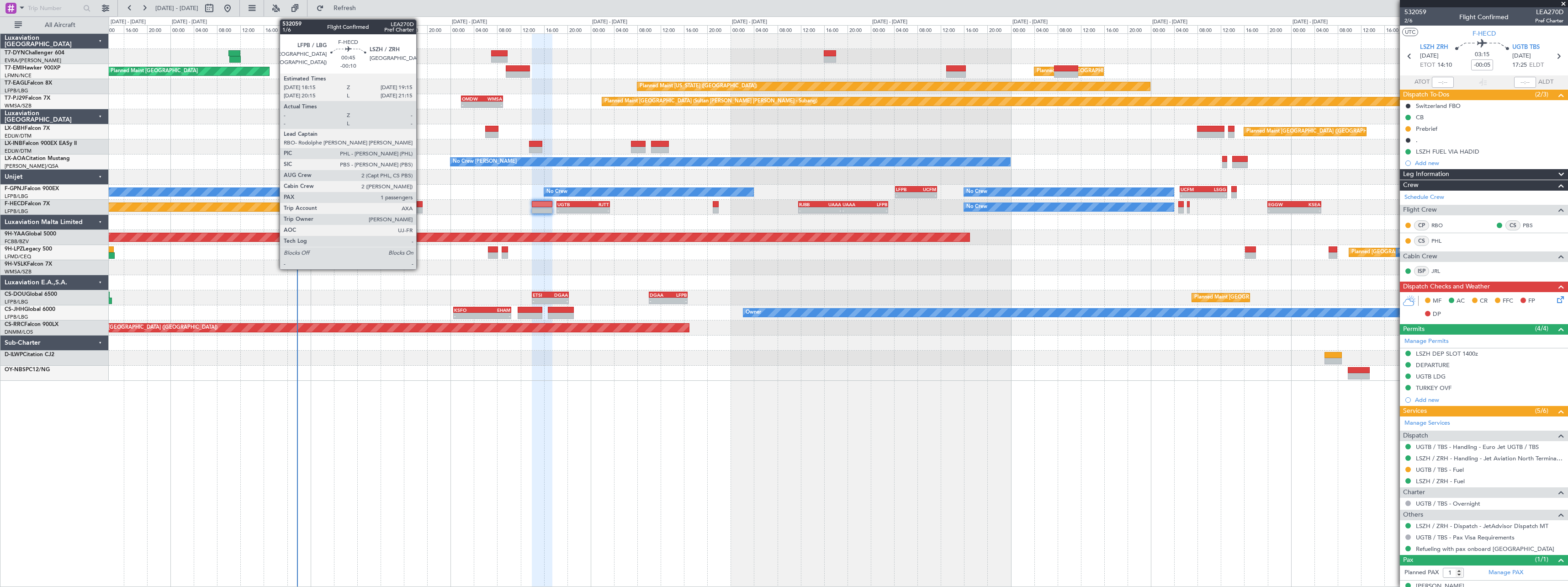
click at [421, 204] on div at bounding box center [420, 204] width 6 height 6
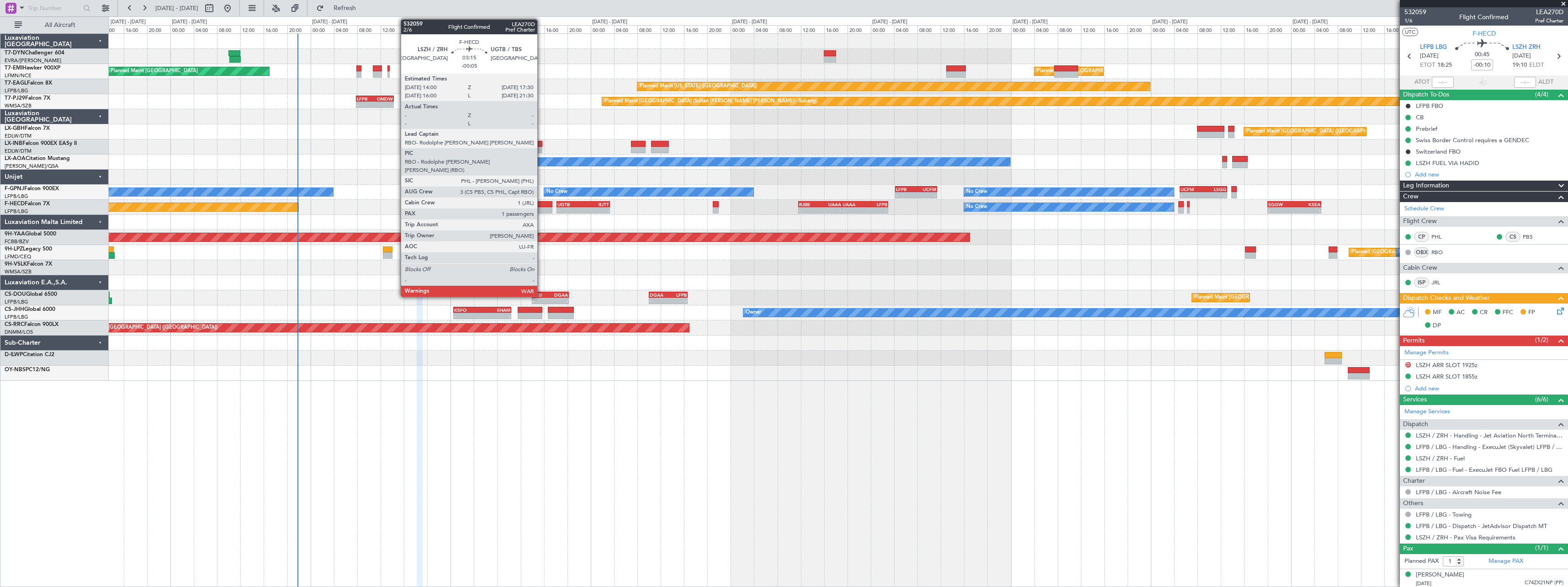
click at [542, 206] on div at bounding box center [542, 204] width 21 height 6
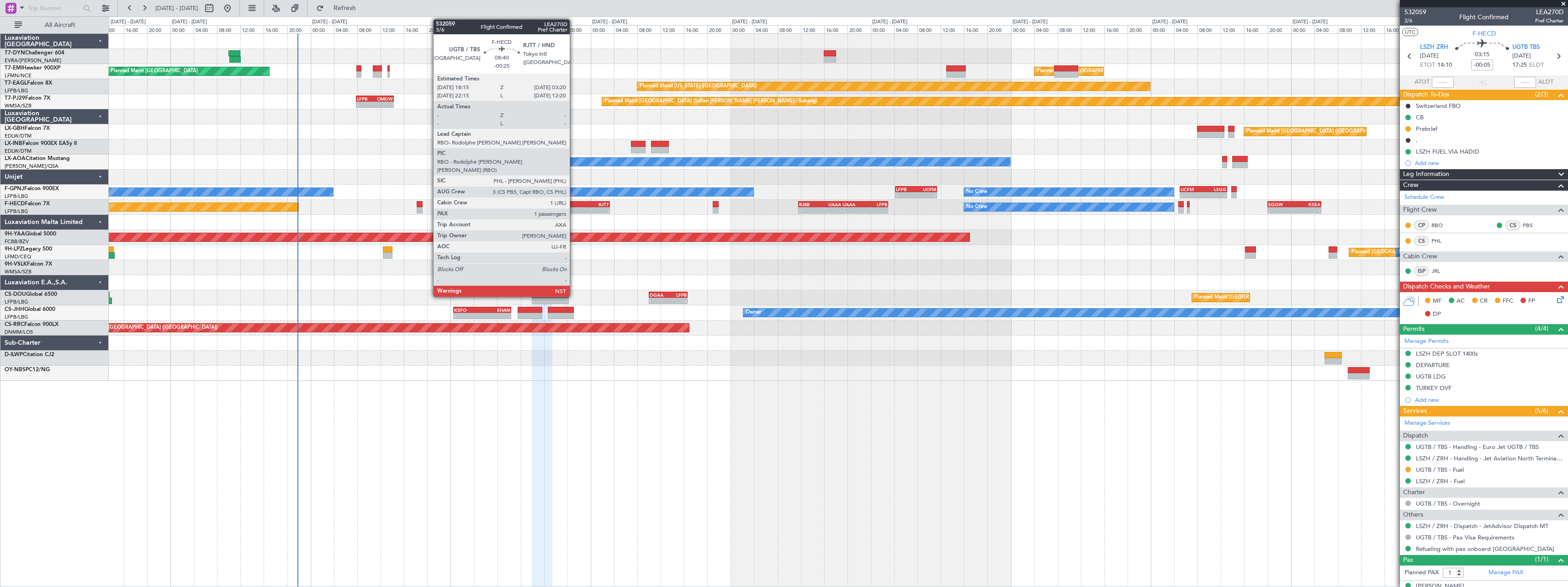
click at [574, 202] on div "UGTB" at bounding box center [570, 204] width 26 height 5
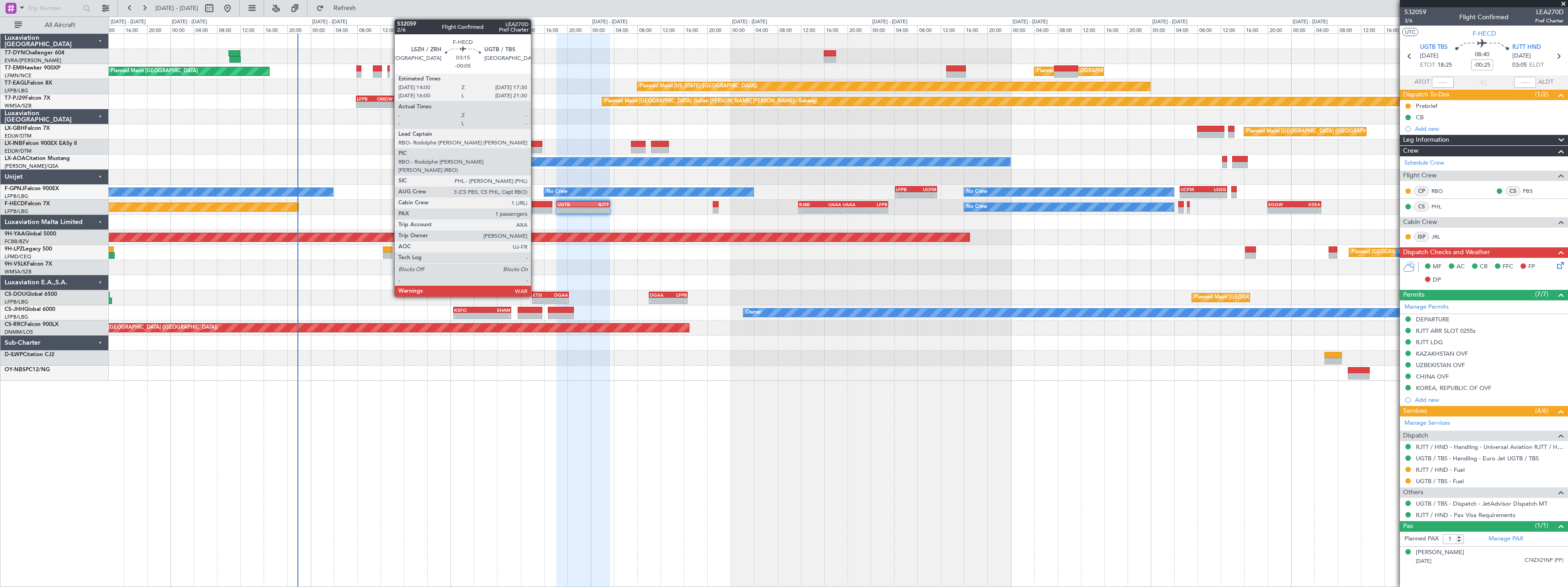
click at [535, 203] on div at bounding box center [542, 204] width 21 height 6
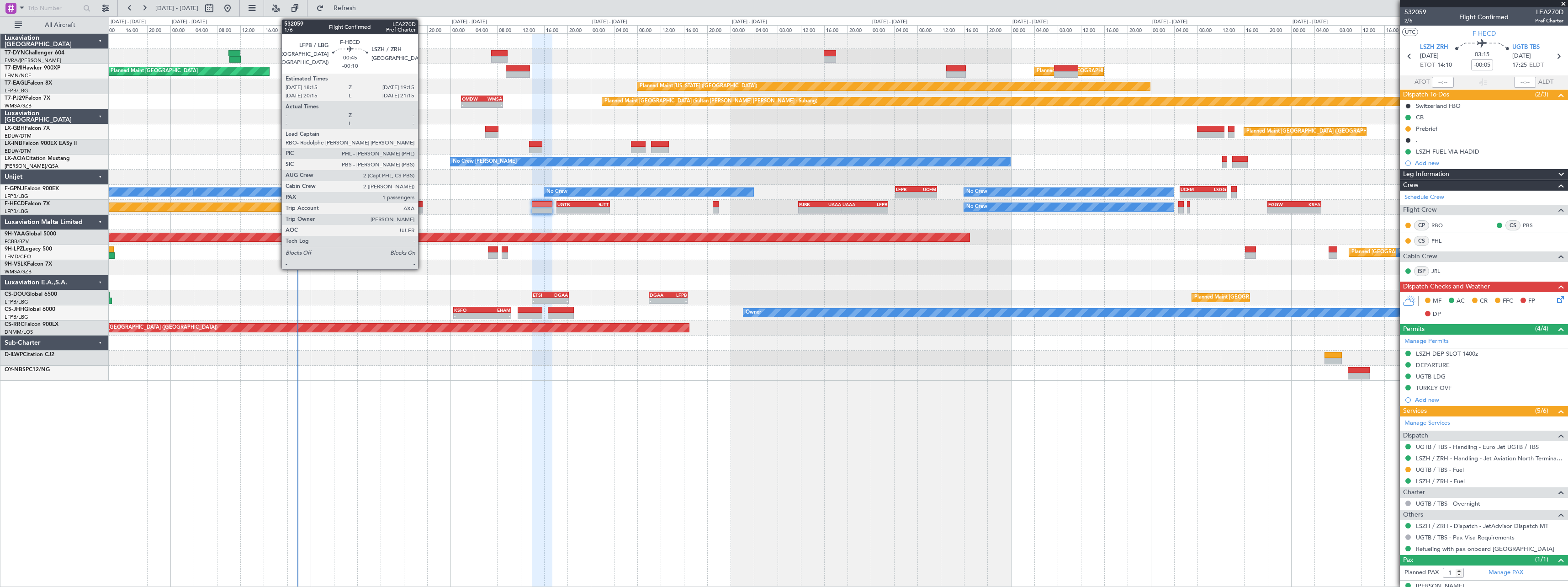
click at [422, 208] on div at bounding box center [420, 210] width 6 height 6
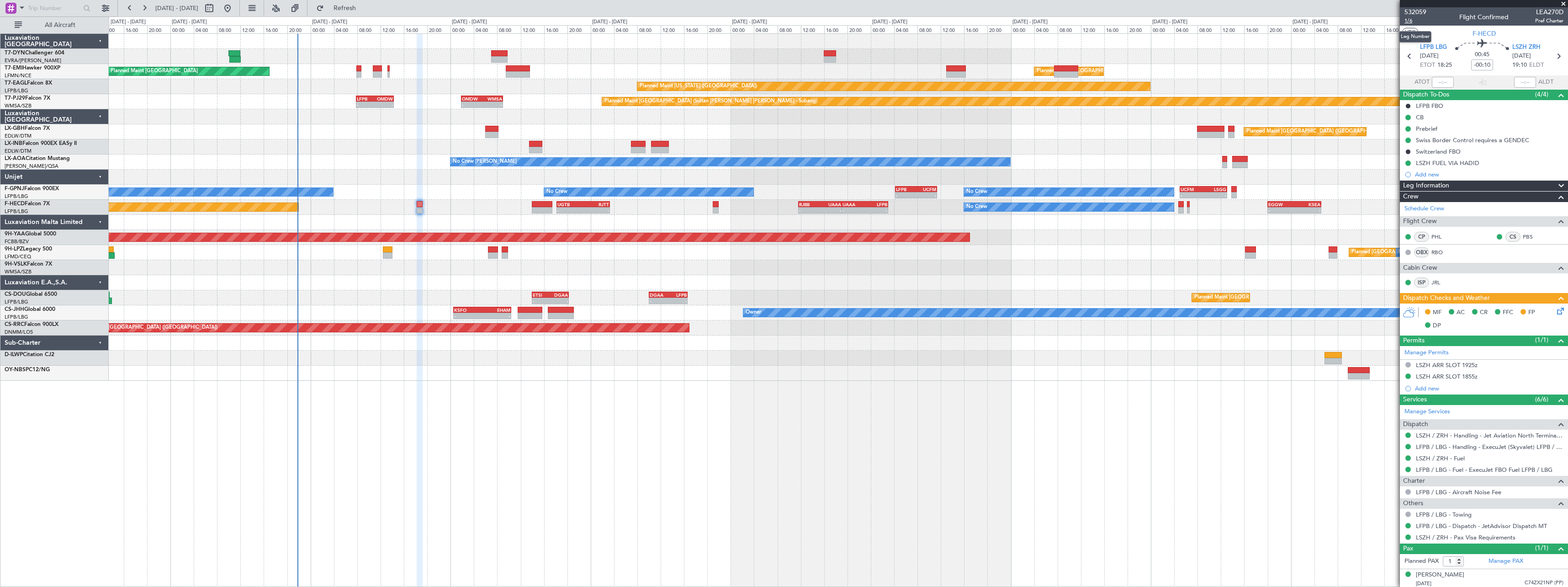
click at [1411, 20] on span "1/6" at bounding box center [1416, 21] width 22 height 8
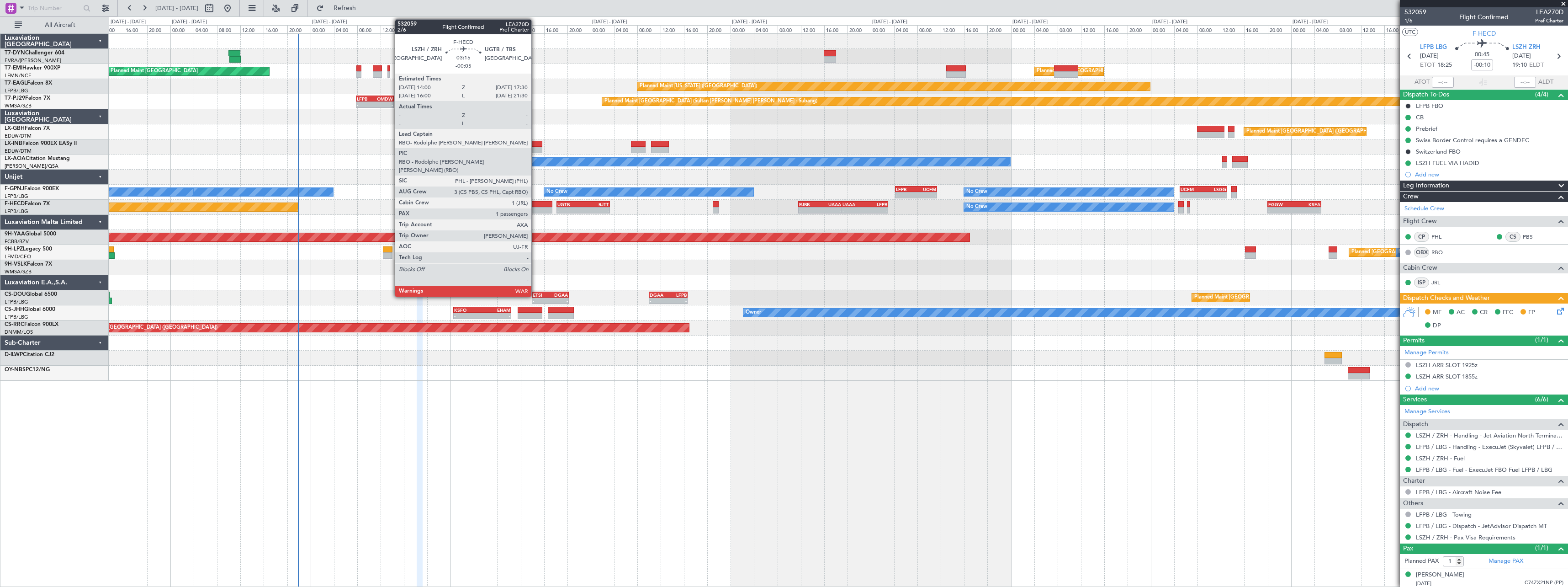
click at [535, 204] on div at bounding box center [542, 204] width 21 height 6
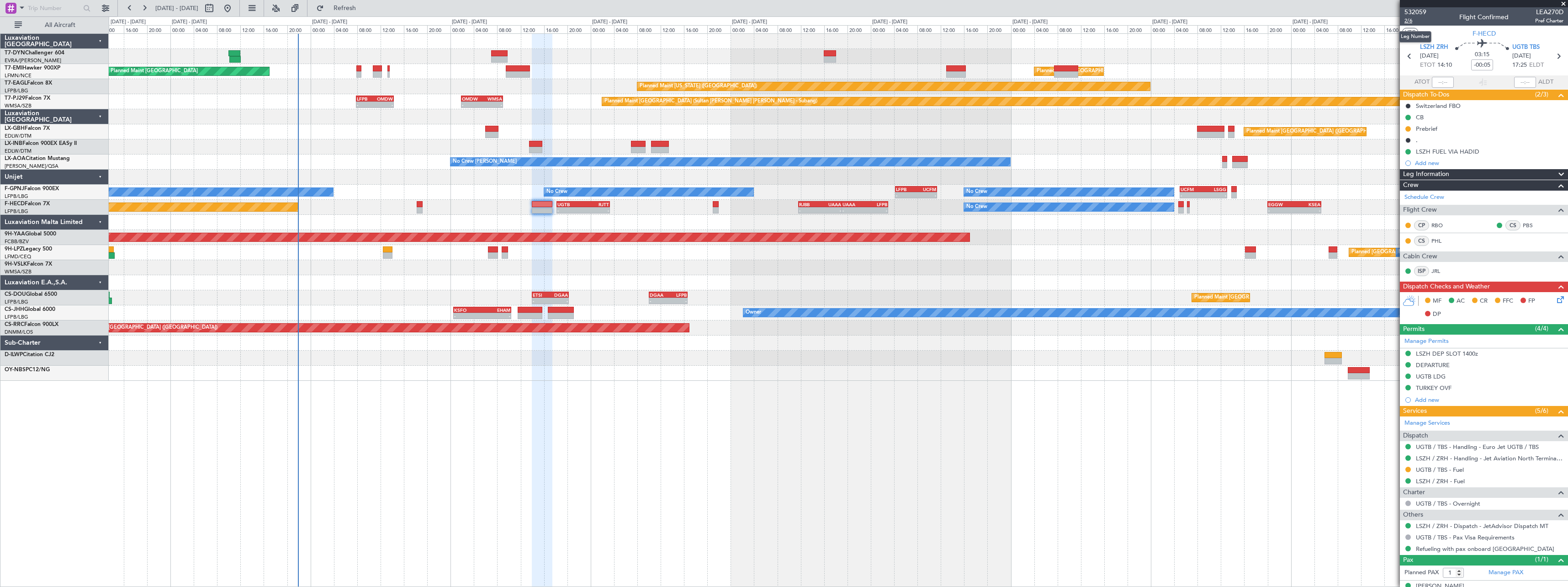
click at [1409, 23] on span "2/6" at bounding box center [1416, 21] width 22 height 8
click at [1414, 21] on span "2/6" at bounding box center [1416, 21] width 22 height 8
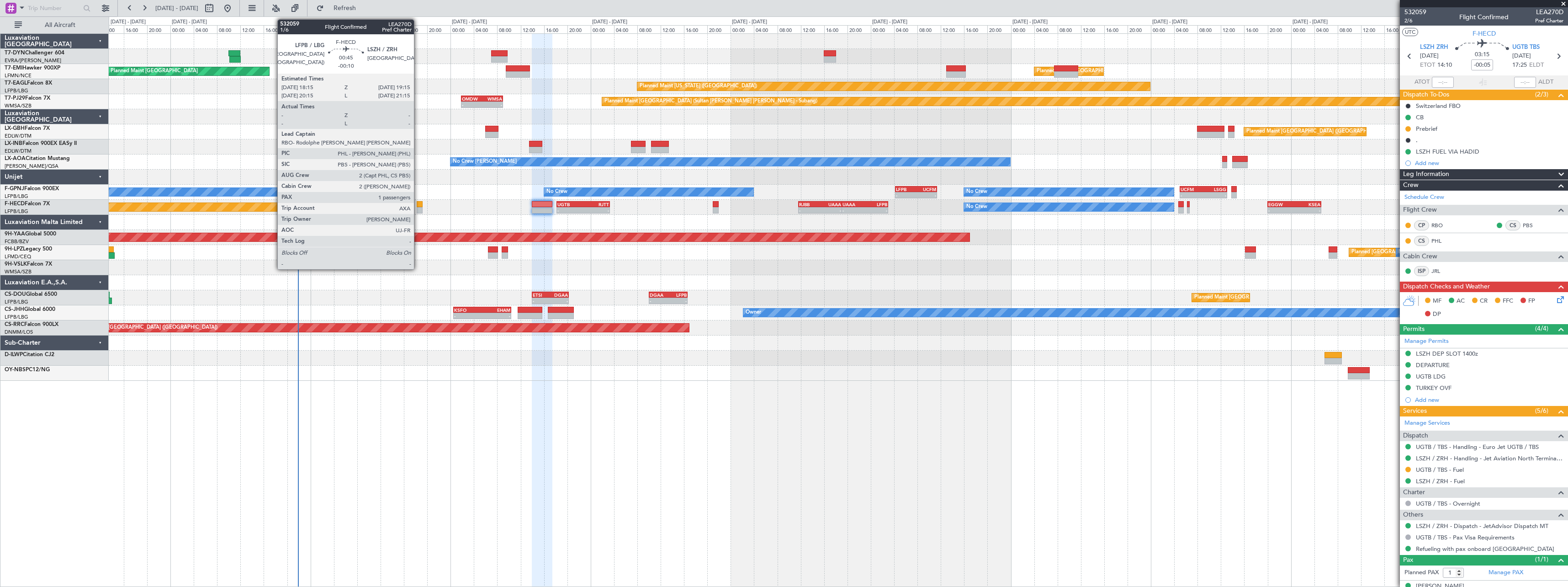
click at [418, 204] on div at bounding box center [420, 204] width 6 height 6
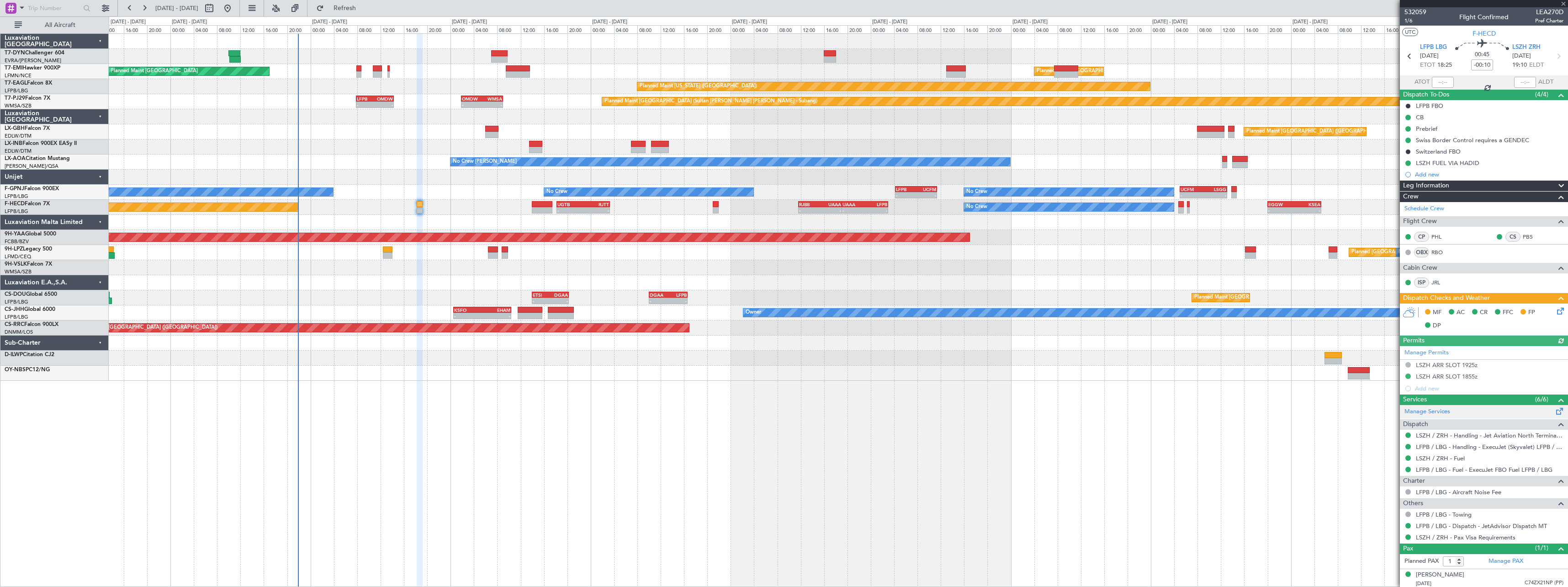
scroll to position [3, 0]
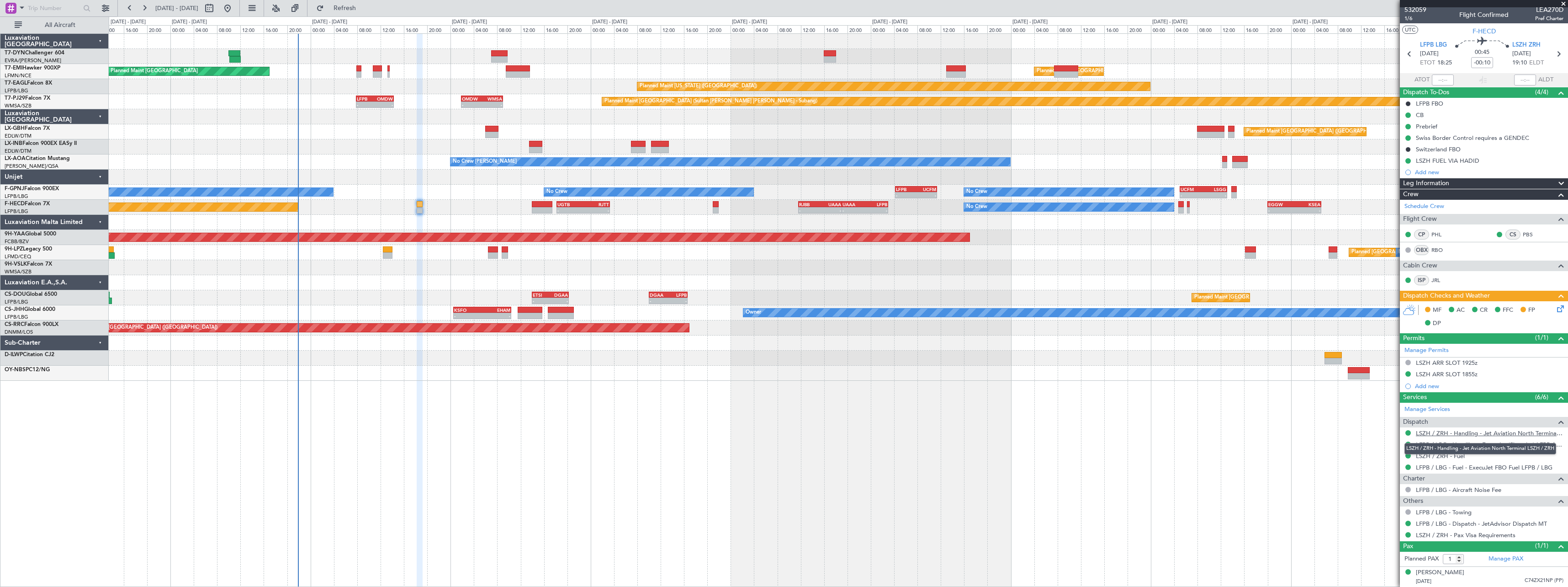
click at [1526, 431] on link "LSZH / ZRH - Handling - Jet Aviation North Terminal LSZH / ZRH" at bounding box center [1490, 433] width 148 height 8
click at [1511, 442] on link "LFPB / LBG - Handling - ExecuJet (Skyvalet) LFPB / LBG" at bounding box center [1490, 445] width 148 height 8
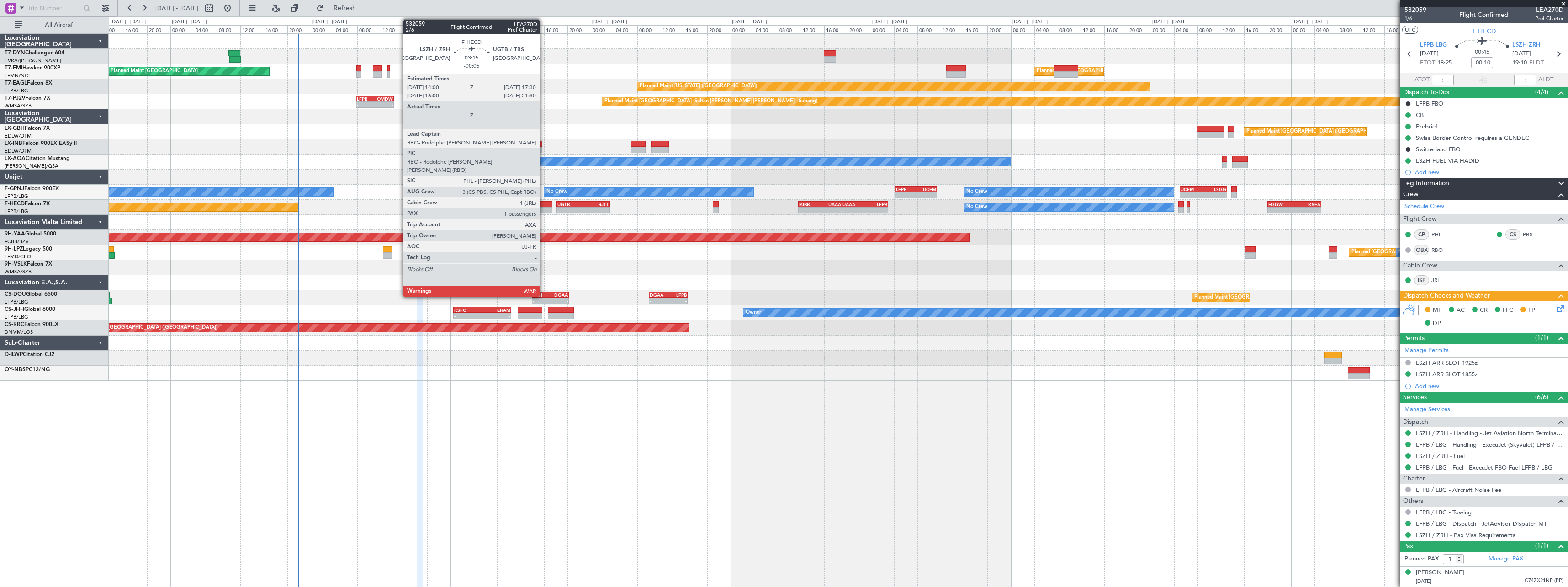
click at [544, 202] on div at bounding box center [542, 204] width 21 height 6
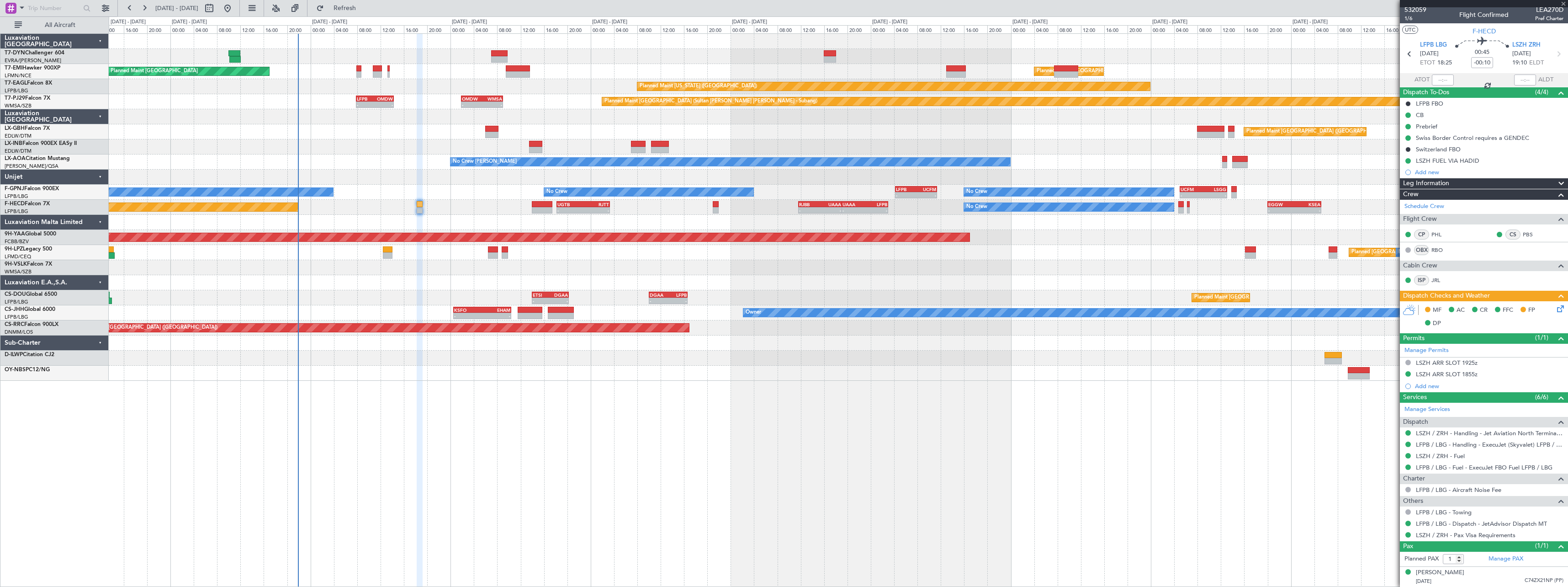
type input "-00:05"
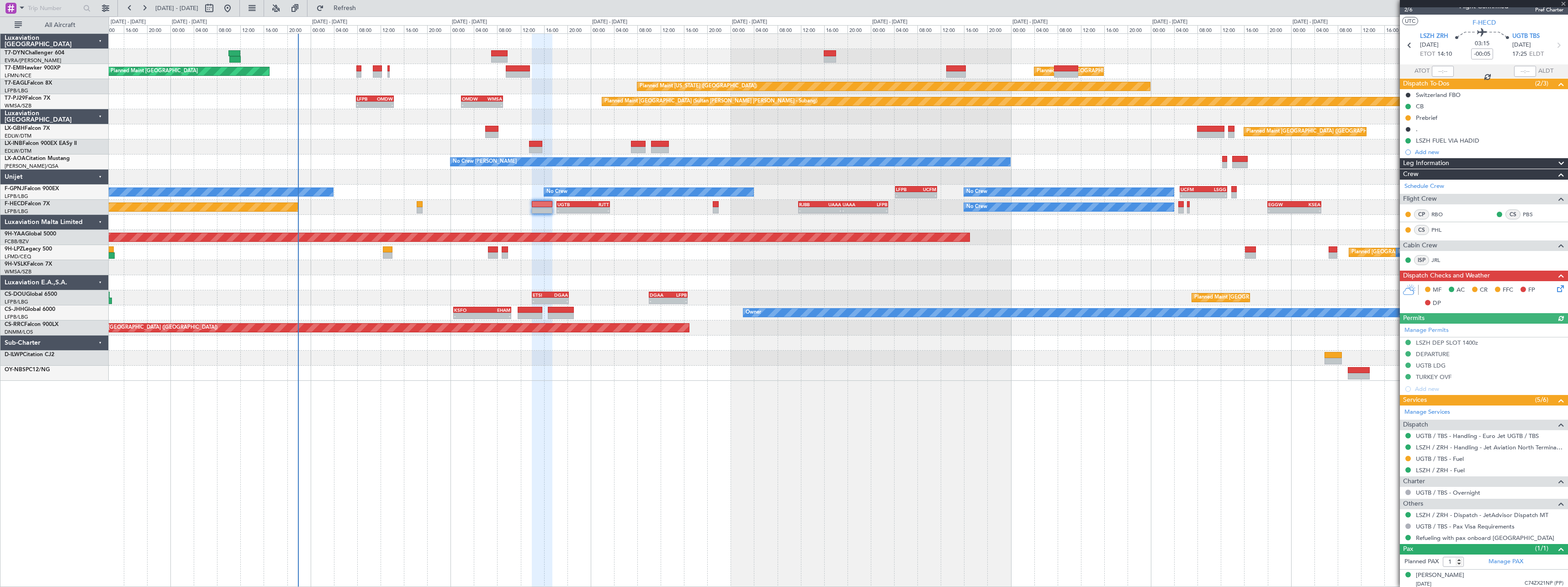
scroll to position [14, 0]
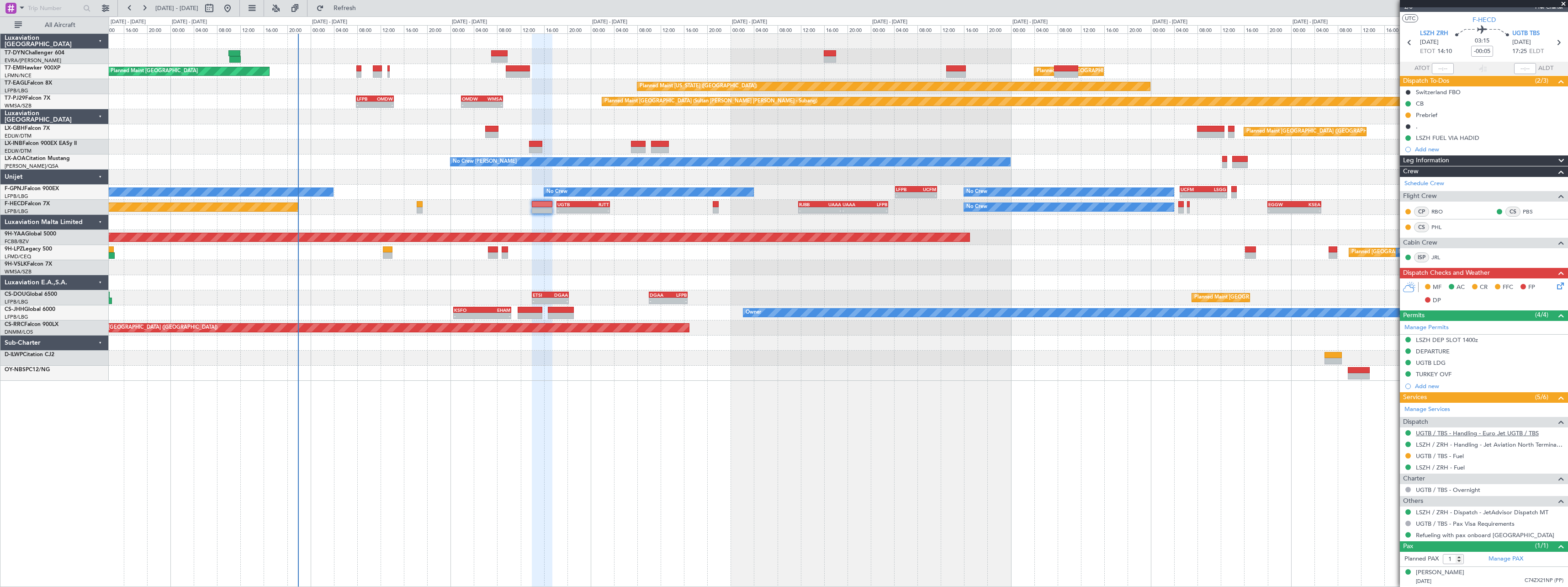
click at [1533, 434] on link "UGTB / TBS - Handling - Euro Jet UGTB / TBS" at bounding box center [1477, 433] width 123 height 8
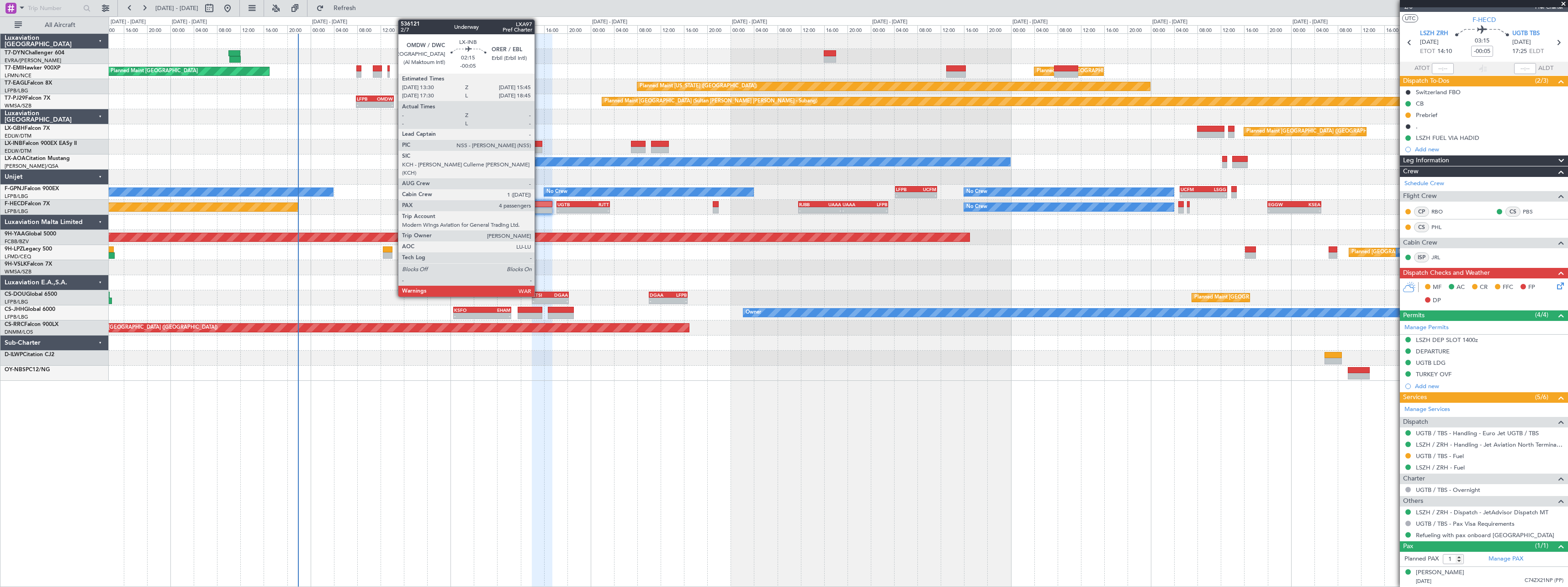
click at [539, 145] on div at bounding box center [535, 143] width 14 height 6
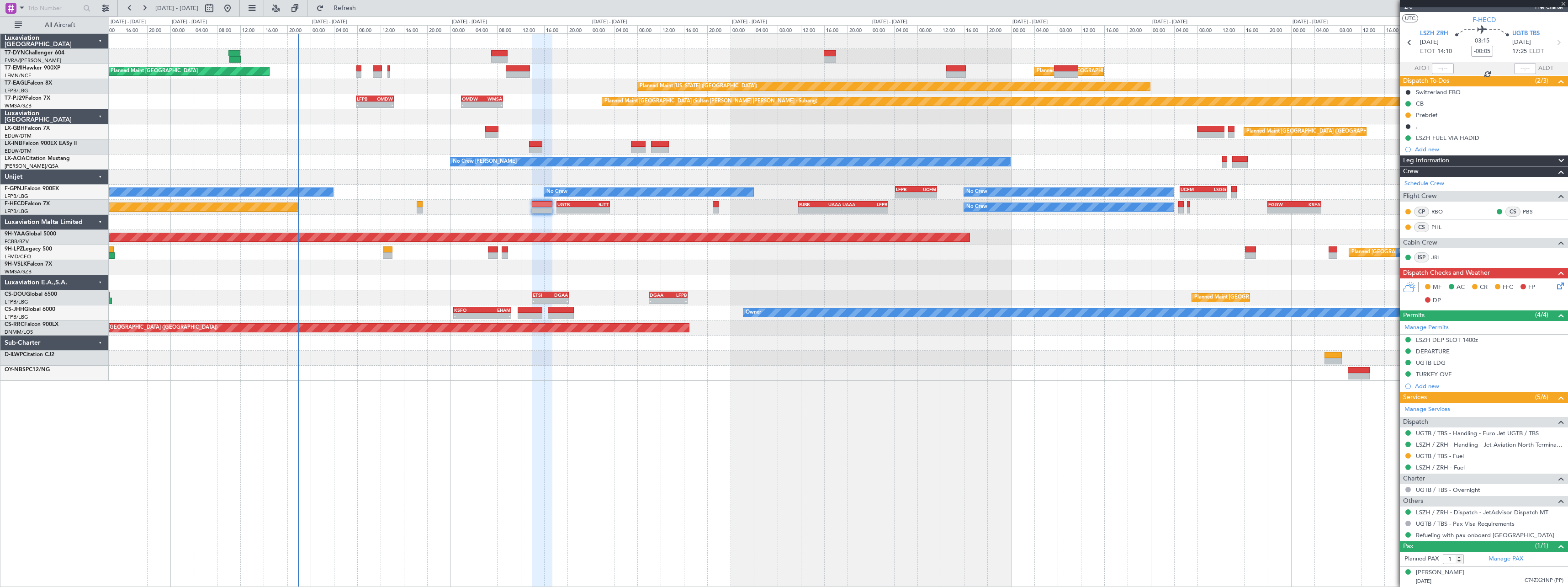
type input "4"
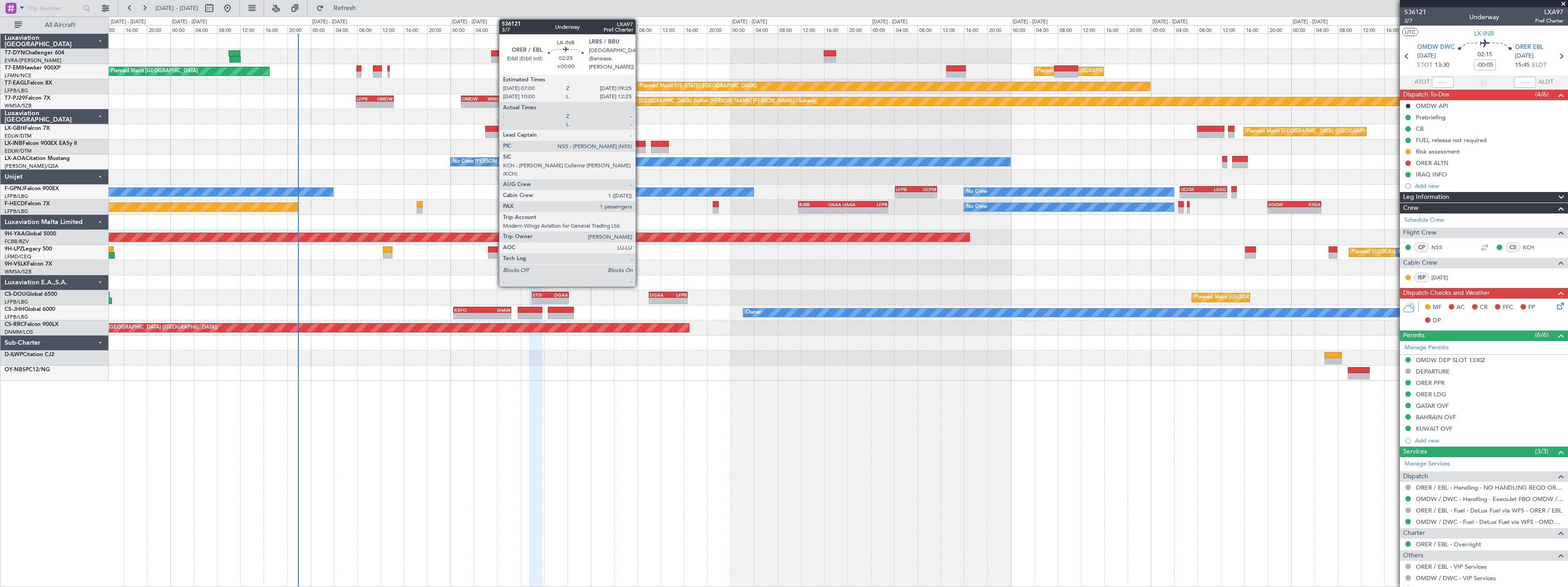
click at [639, 144] on div at bounding box center [639, 143] width 15 height 6
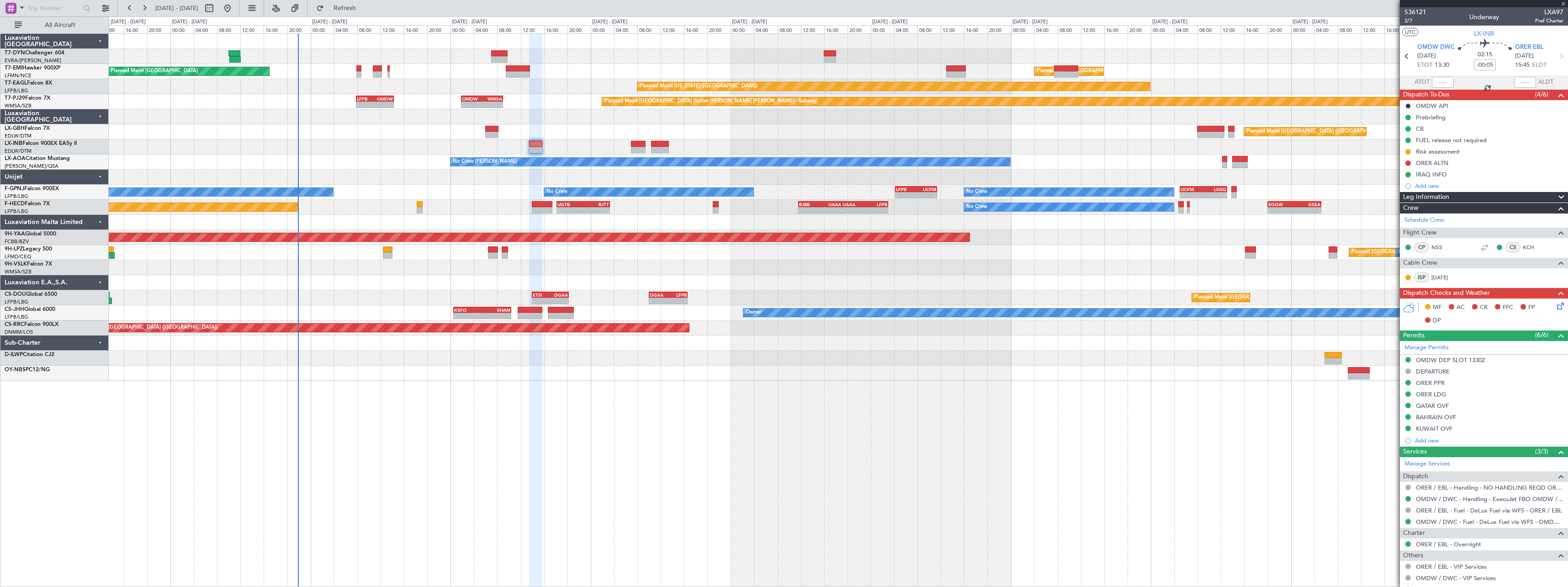
type input "1"
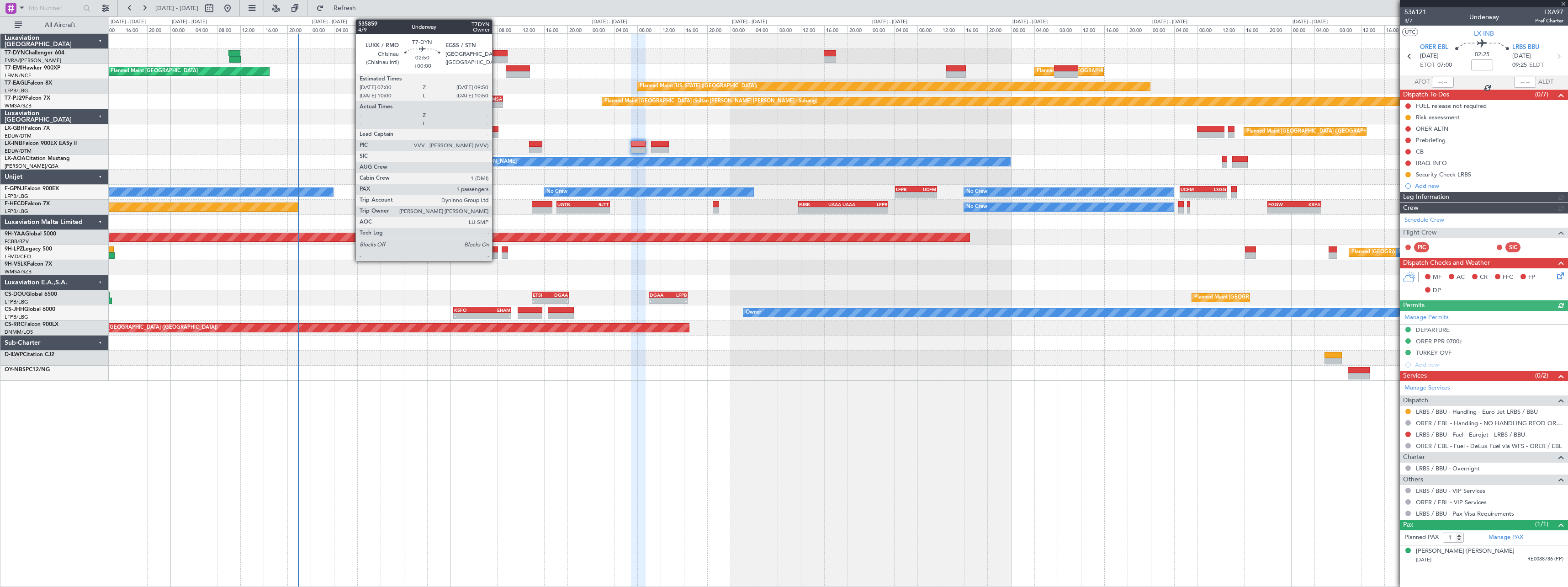
click at [496, 51] on div at bounding box center [499, 53] width 17 height 6
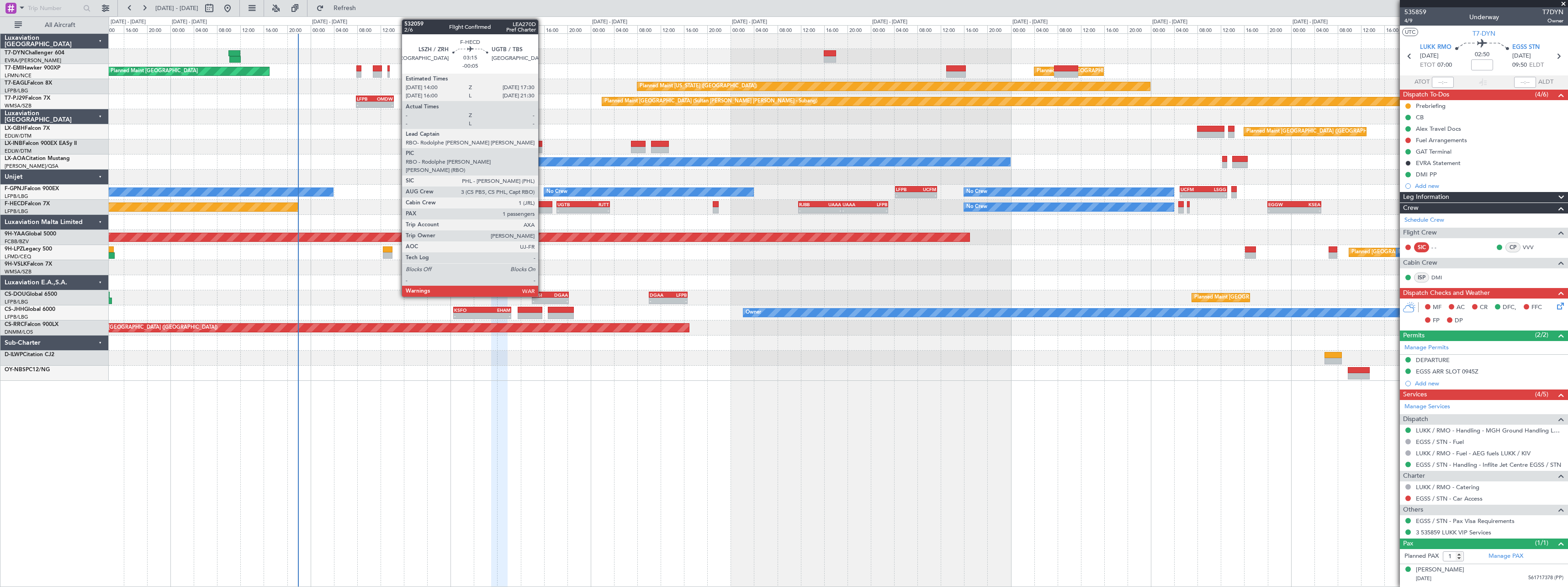
click at [543, 203] on div at bounding box center [542, 204] width 21 height 6
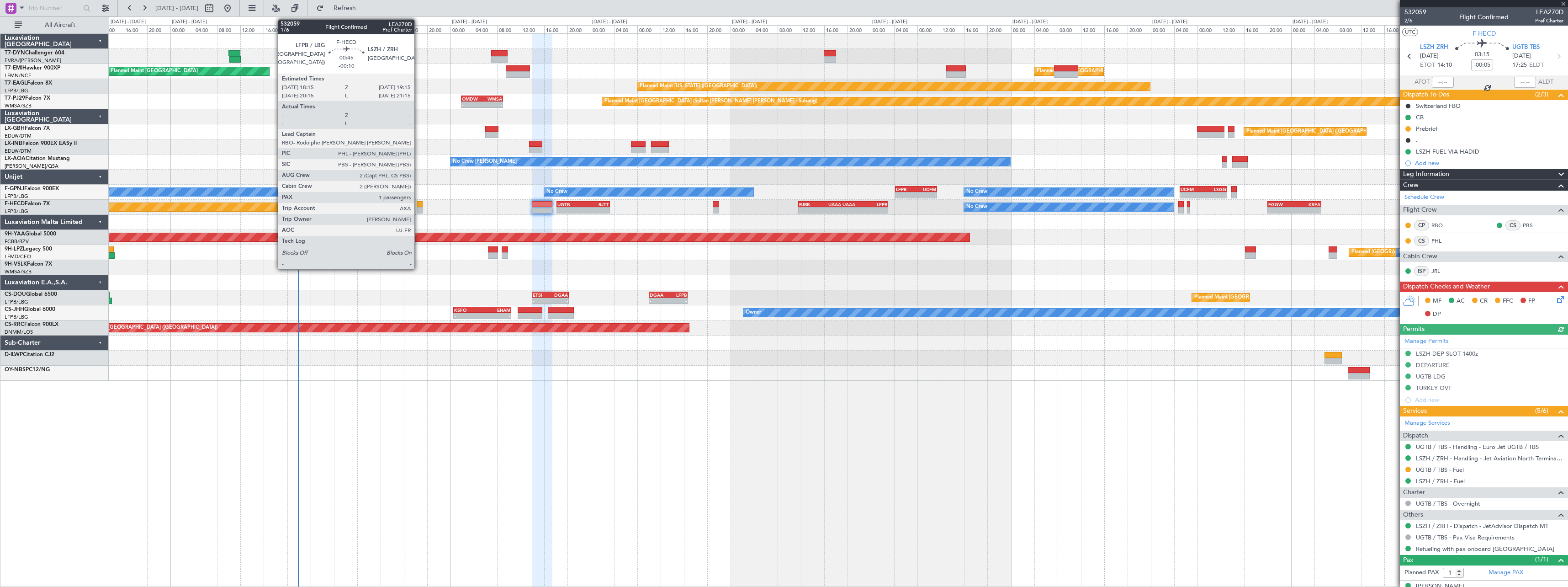
click at [419, 204] on div at bounding box center [420, 204] width 6 height 6
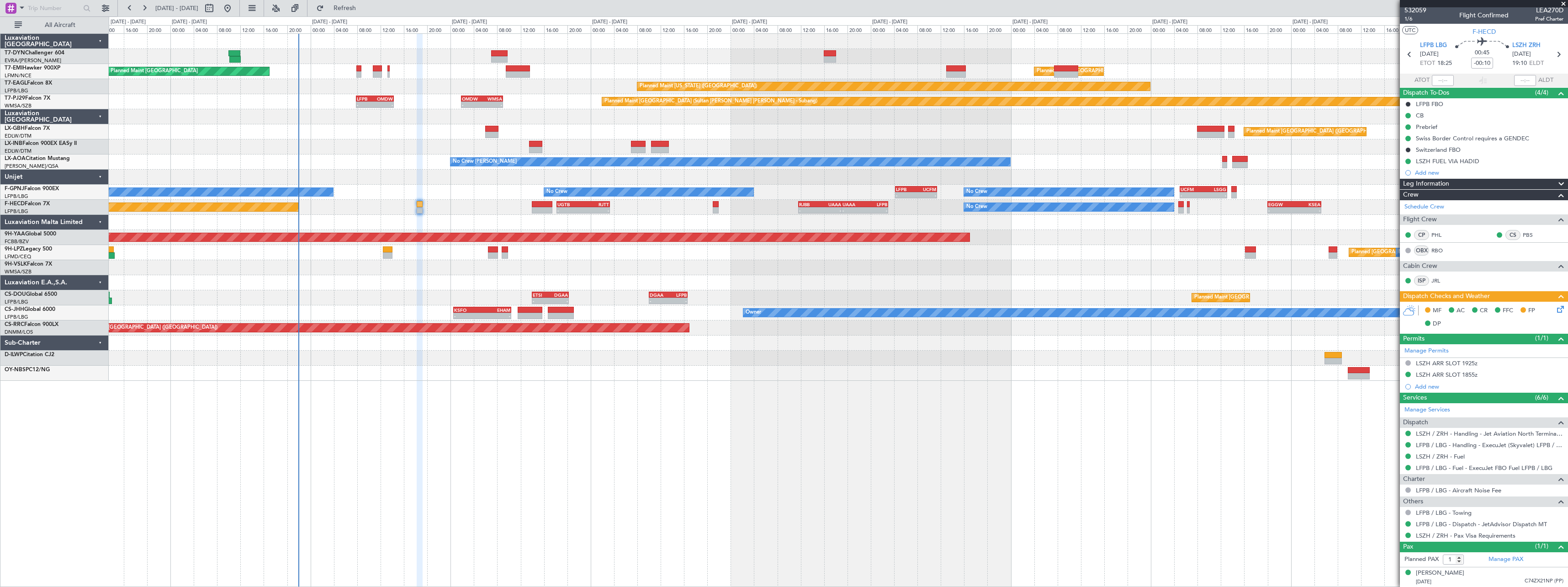
scroll to position [3, 0]
click at [1555, 310] on icon at bounding box center [1559, 308] width 7 height 7
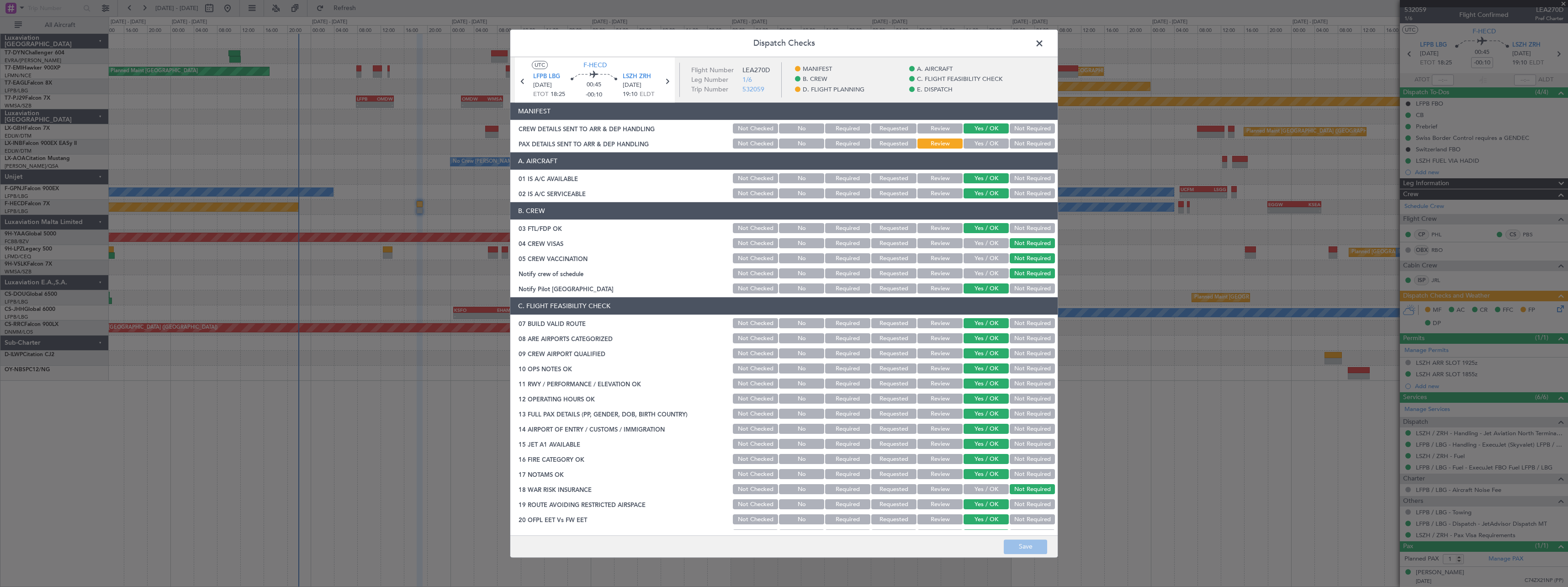
click at [987, 139] on button "Yes / OK" at bounding box center [986, 143] width 46 height 10
click at [1028, 549] on button "Save" at bounding box center [1026, 547] width 44 height 15
click at [1044, 43] on span at bounding box center [1044, 46] width 0 height 18
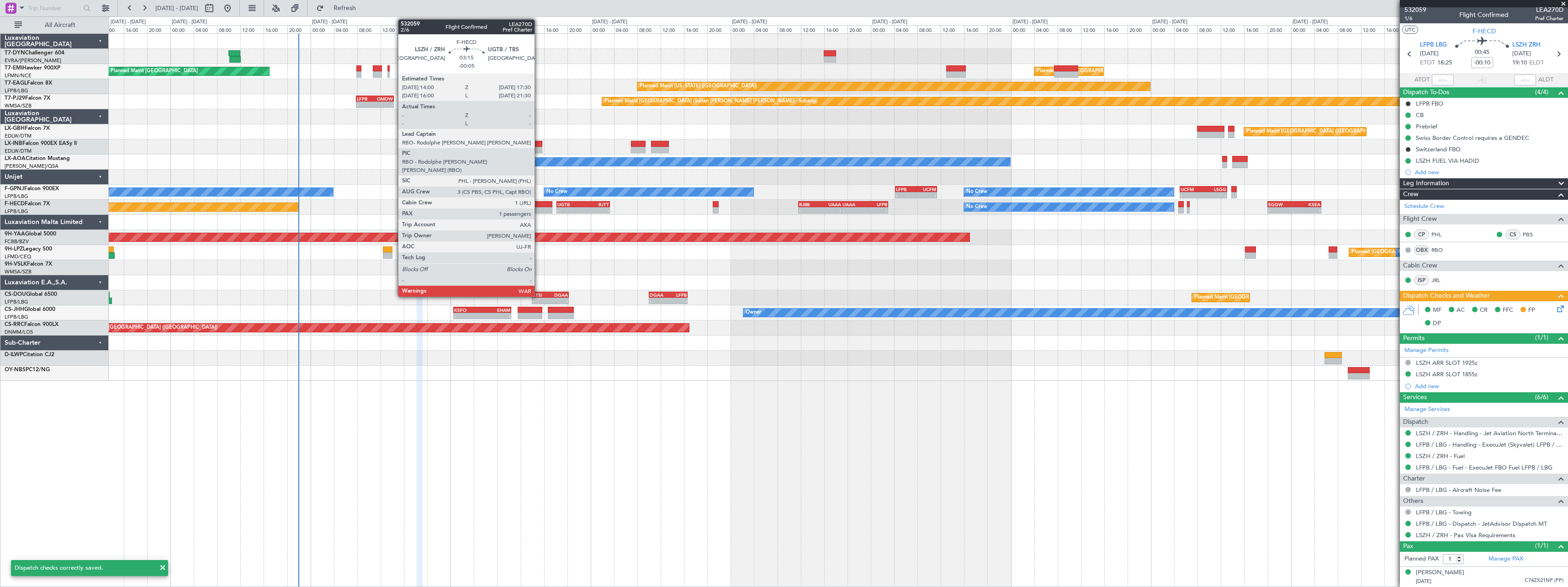
click at [539, 203] on div at bounding box center [542, 204] width 21 height 6
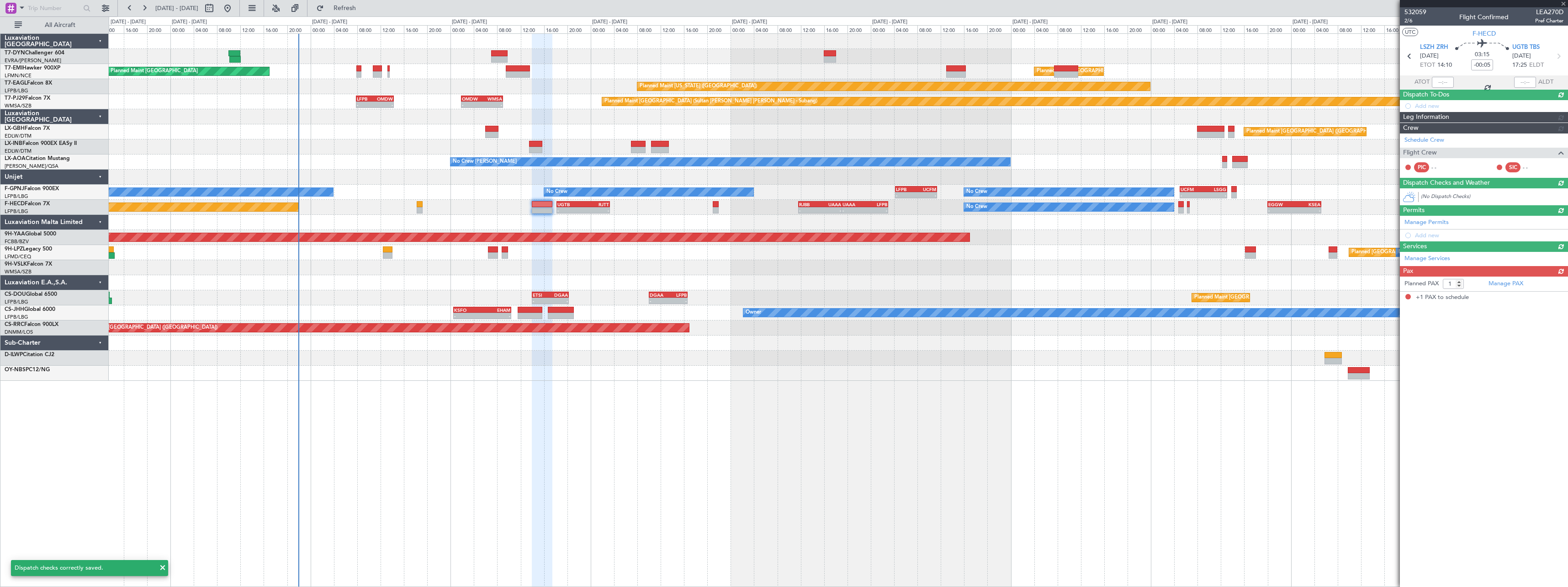
scroll to position [0, 0]
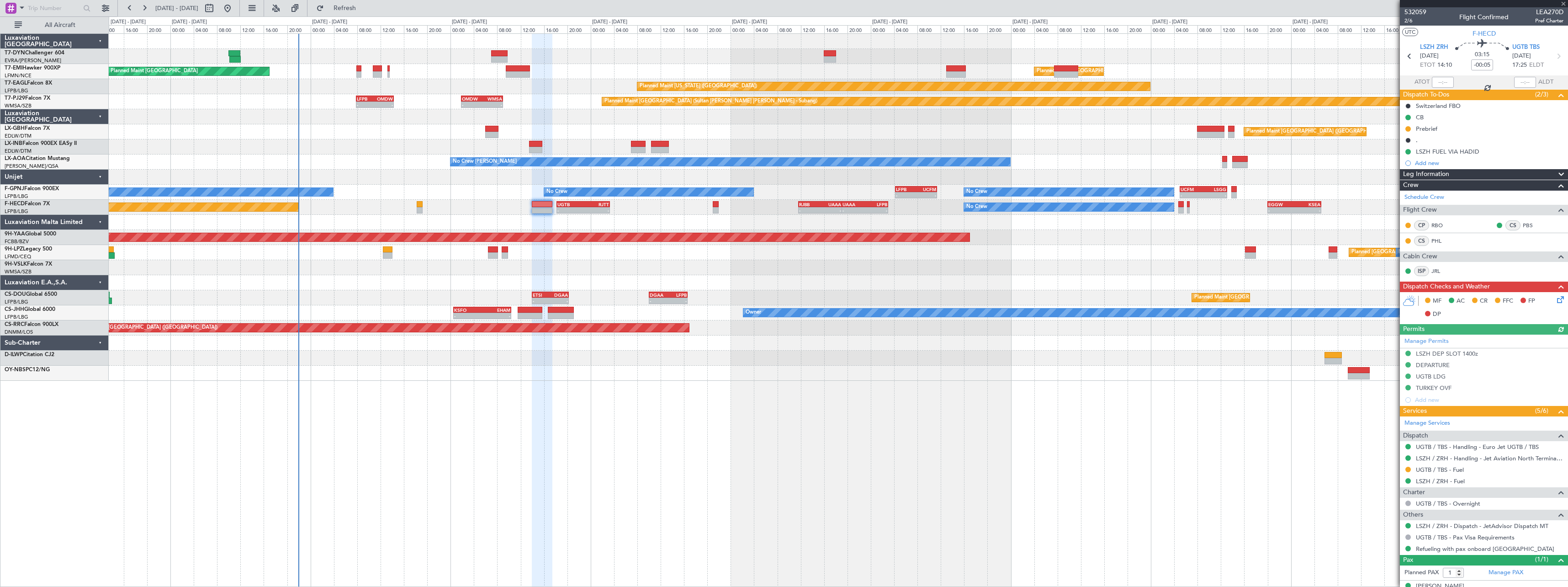
click at [1555, 299] on icon at bounding box center [1559, 299] width 7 height 7
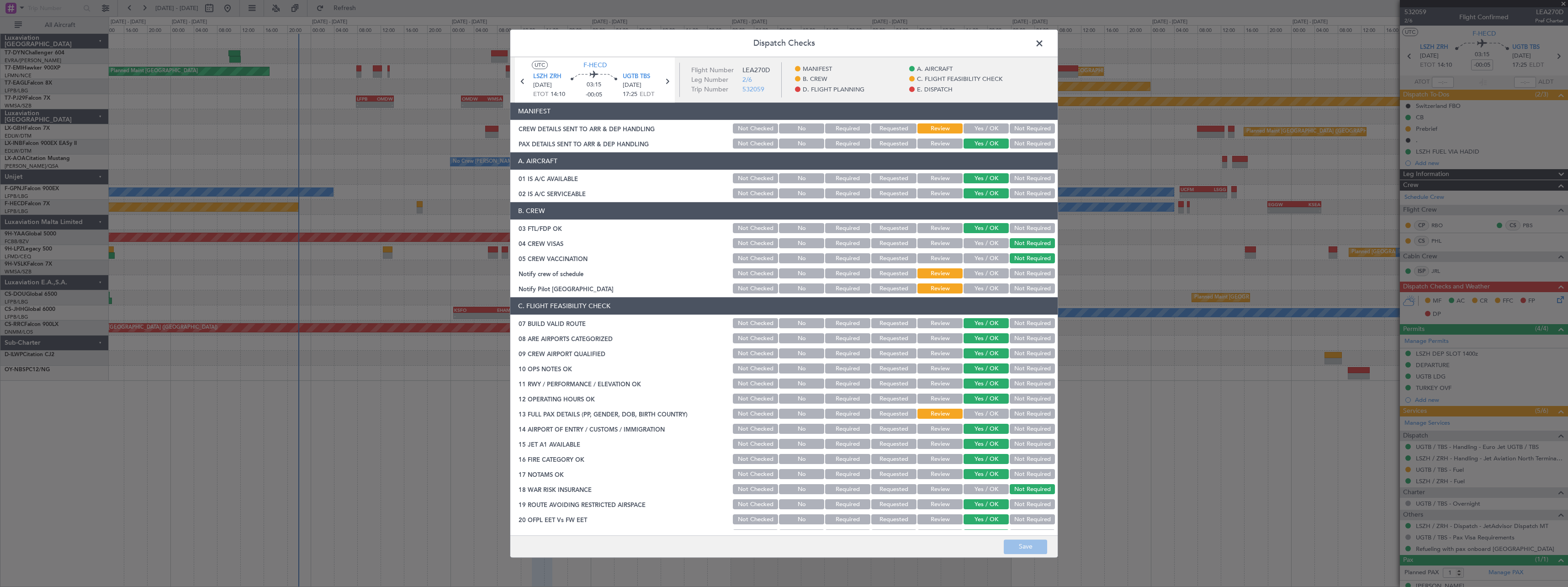
click at [968, 124] on button "Yes / OK" at bounding box center [986, 129] width 46 height 10
click at [1044, 547] on button "Save" at bounding box center [1026, 547] width 44 height 15
click at [1044, 45] on span at bounding box center [1044, 46] width 0 height 18
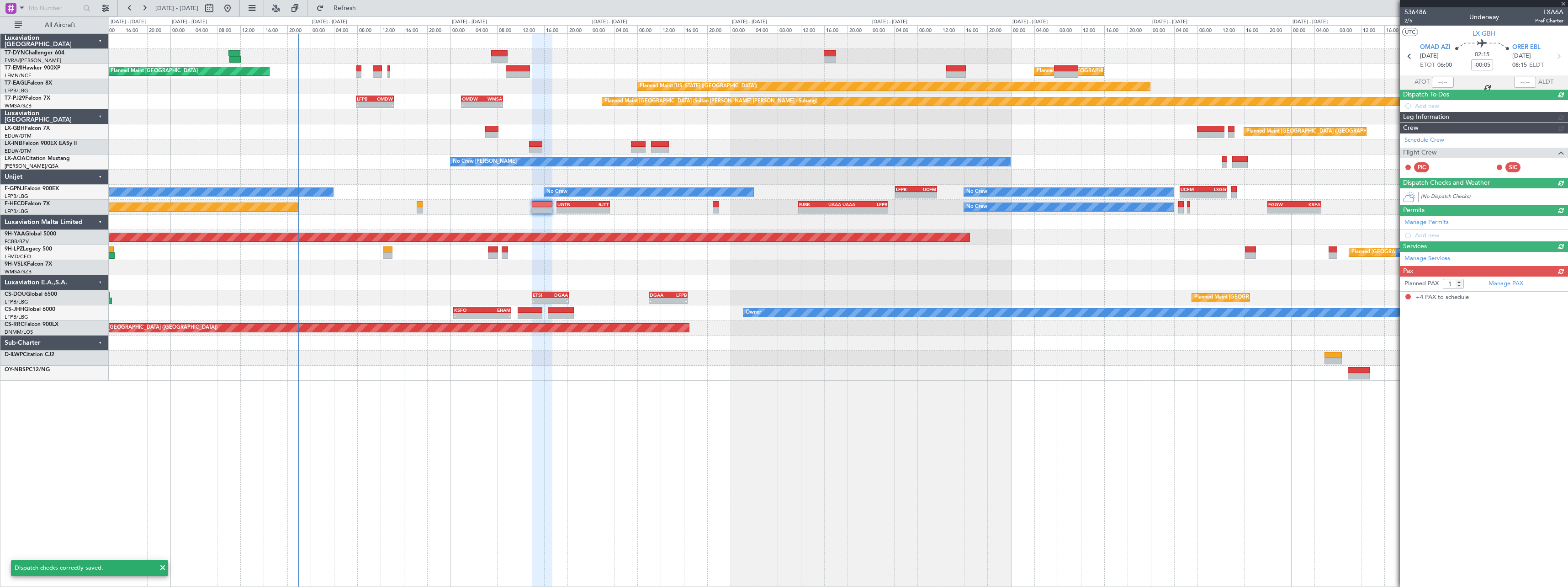
type input "+00:05"
type input "4"
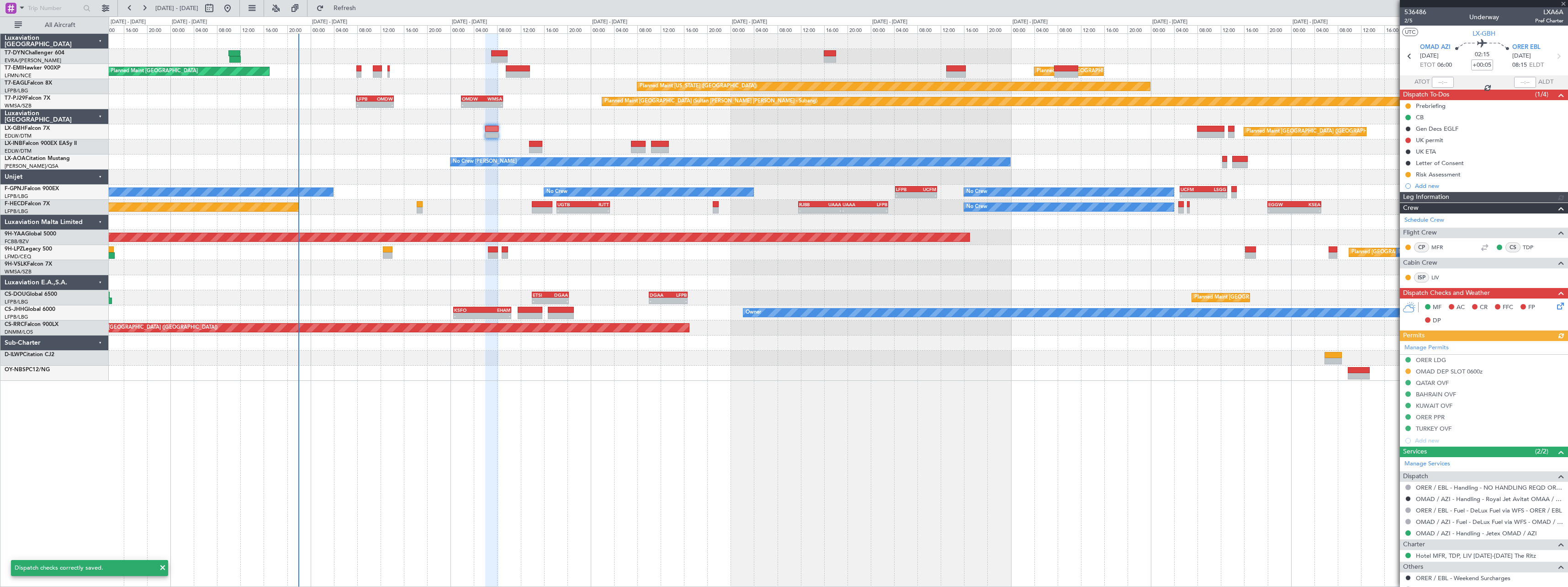
click at [545, 146] on div at bounding box center [837, 147] width 1459 height 16
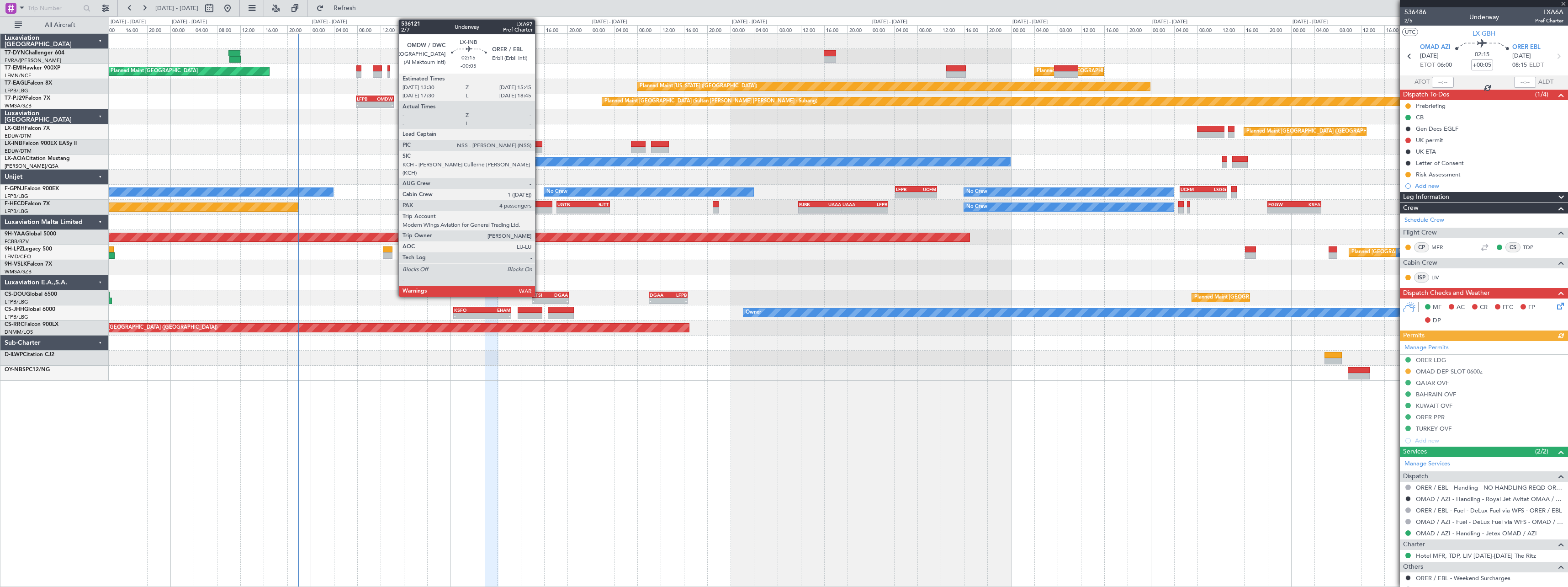
click at [539, 142] on div at bounding box center [535, 143] width 14 height 6
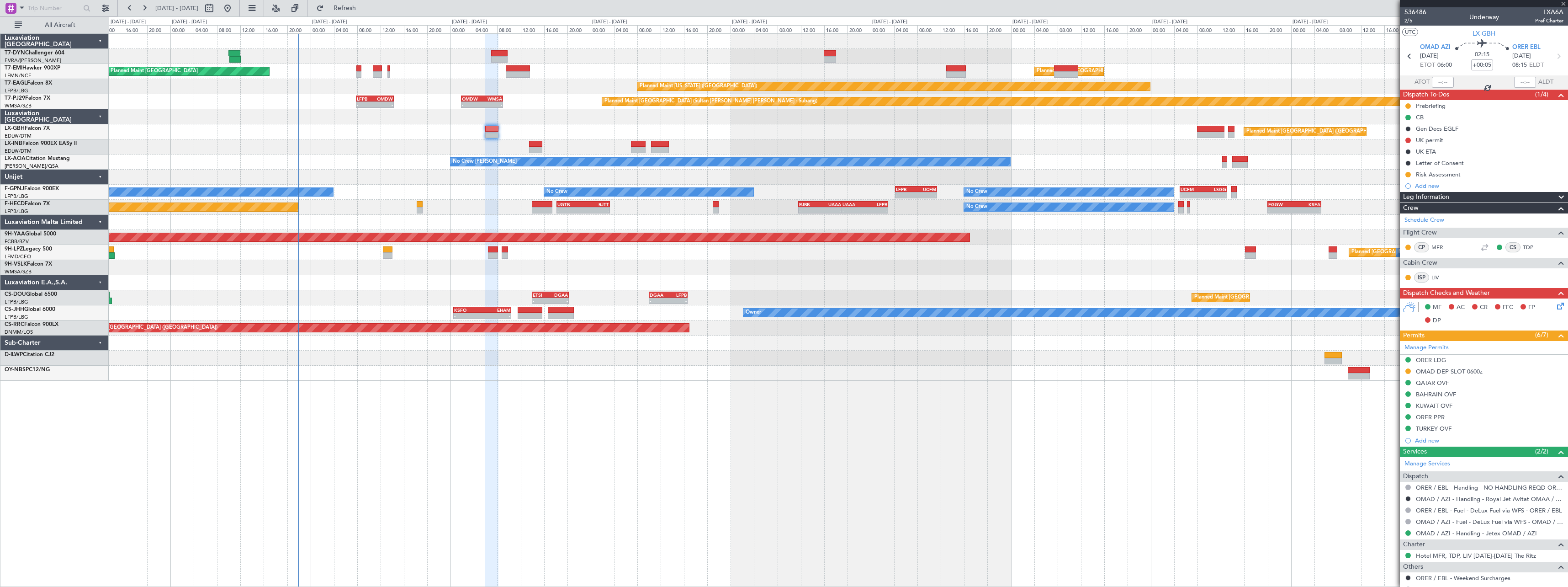
type input "-00:05"
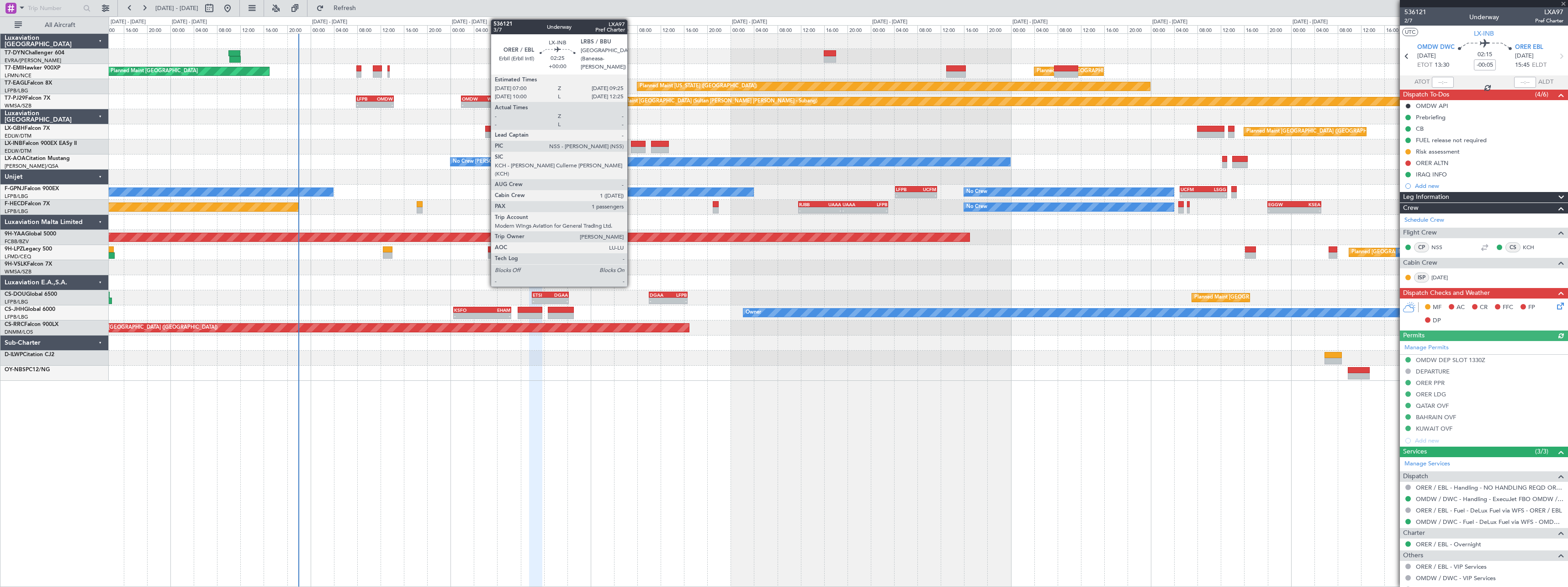
click at [631, 144] on div at bounding box center [639, 143] width 15 height 6
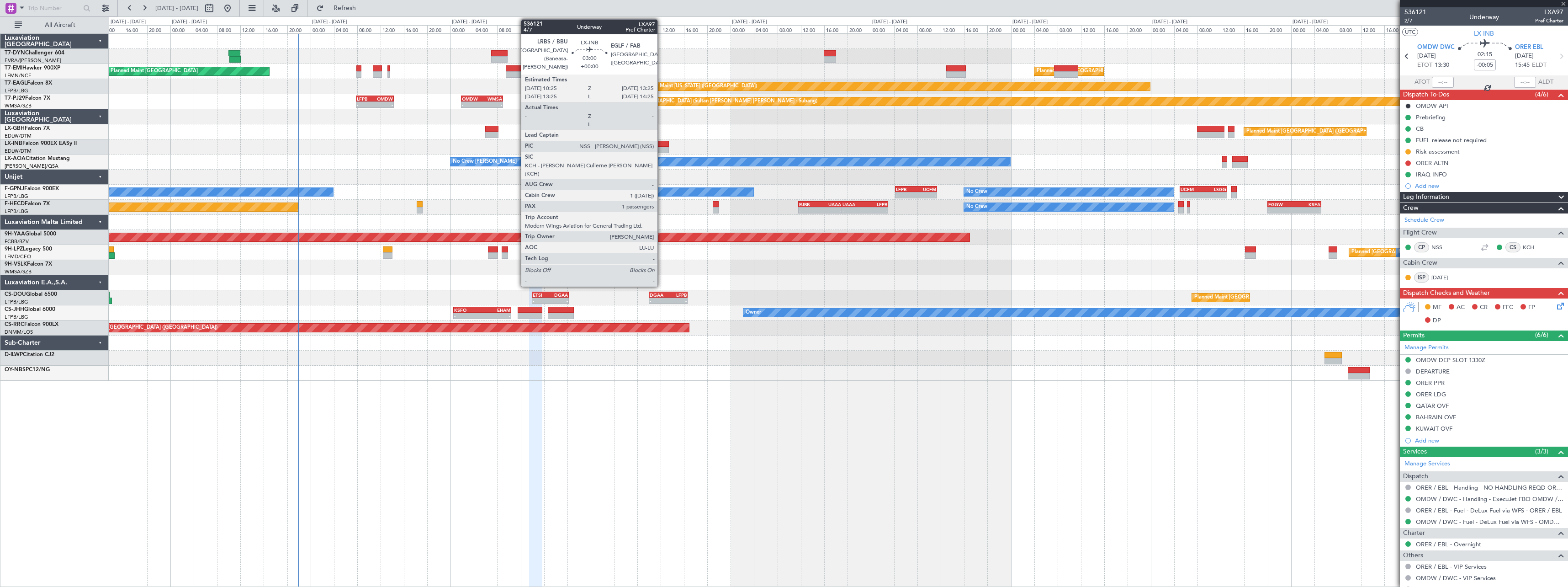
type input "1"
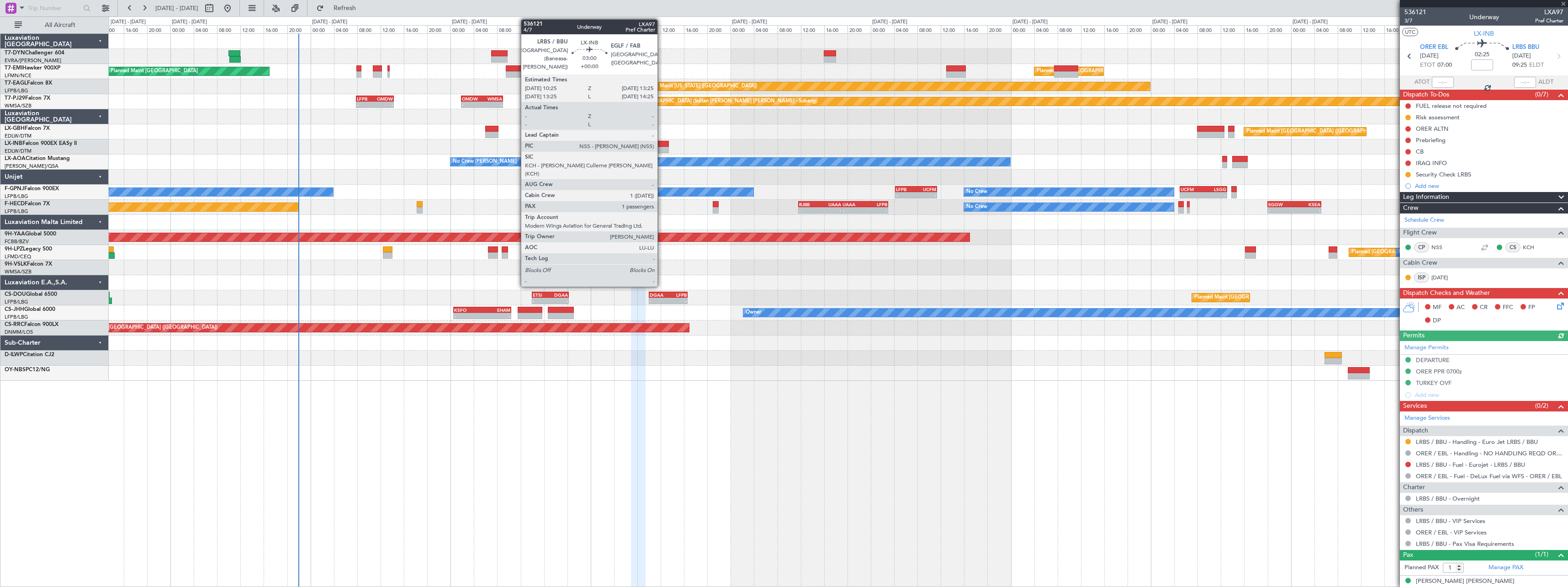
click at [661, 142] on div at bounding box center [660, 143] width 18 height 6
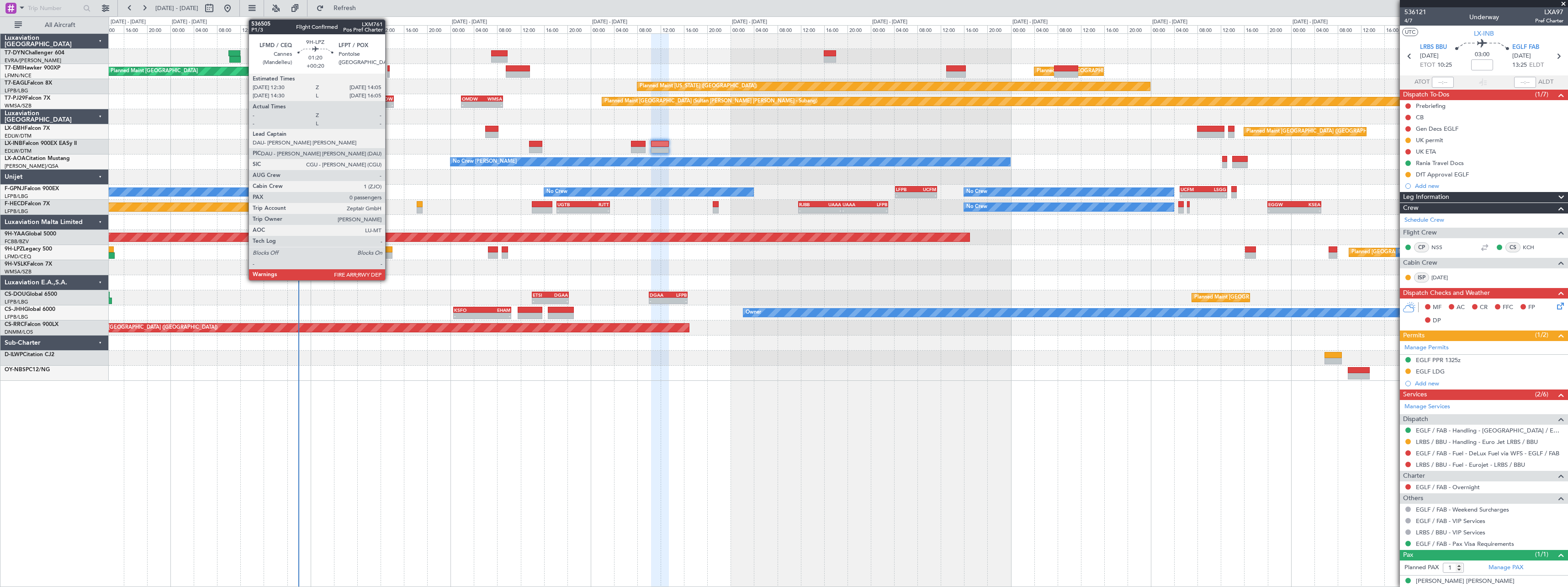
click at [389, 248] on div at bounding box center [388, 249] width 10 height 6
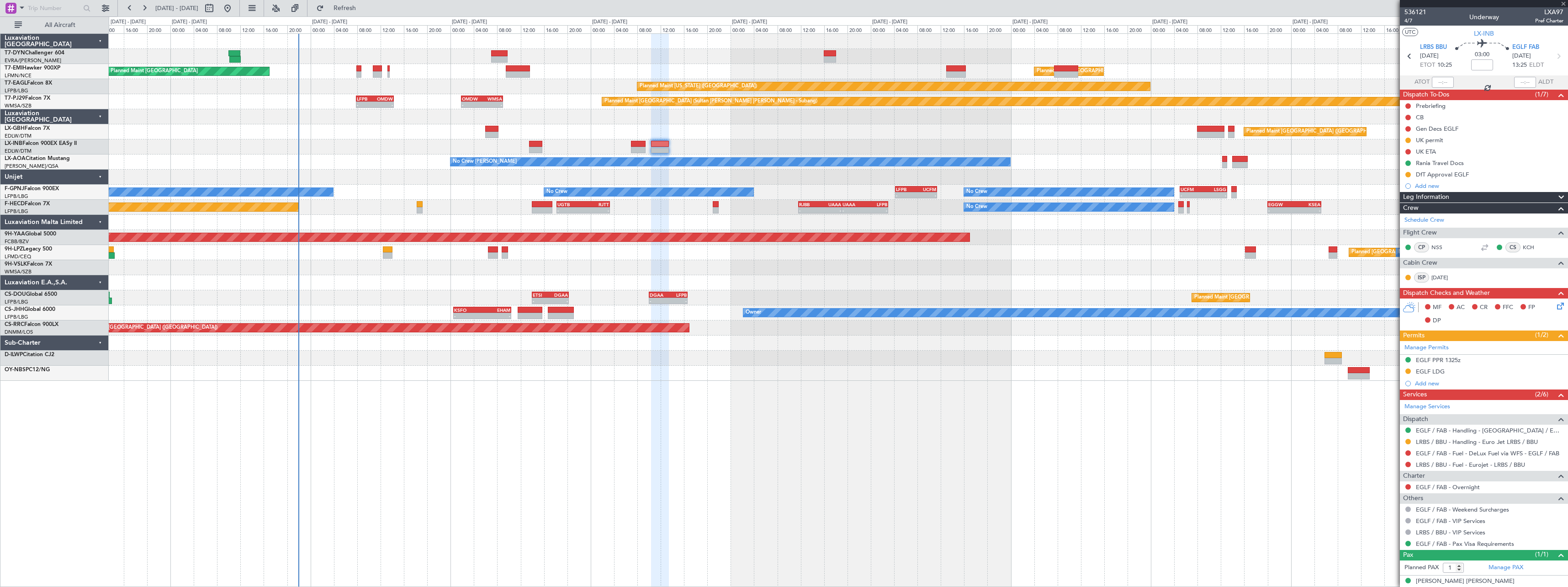
type input "+00:20"
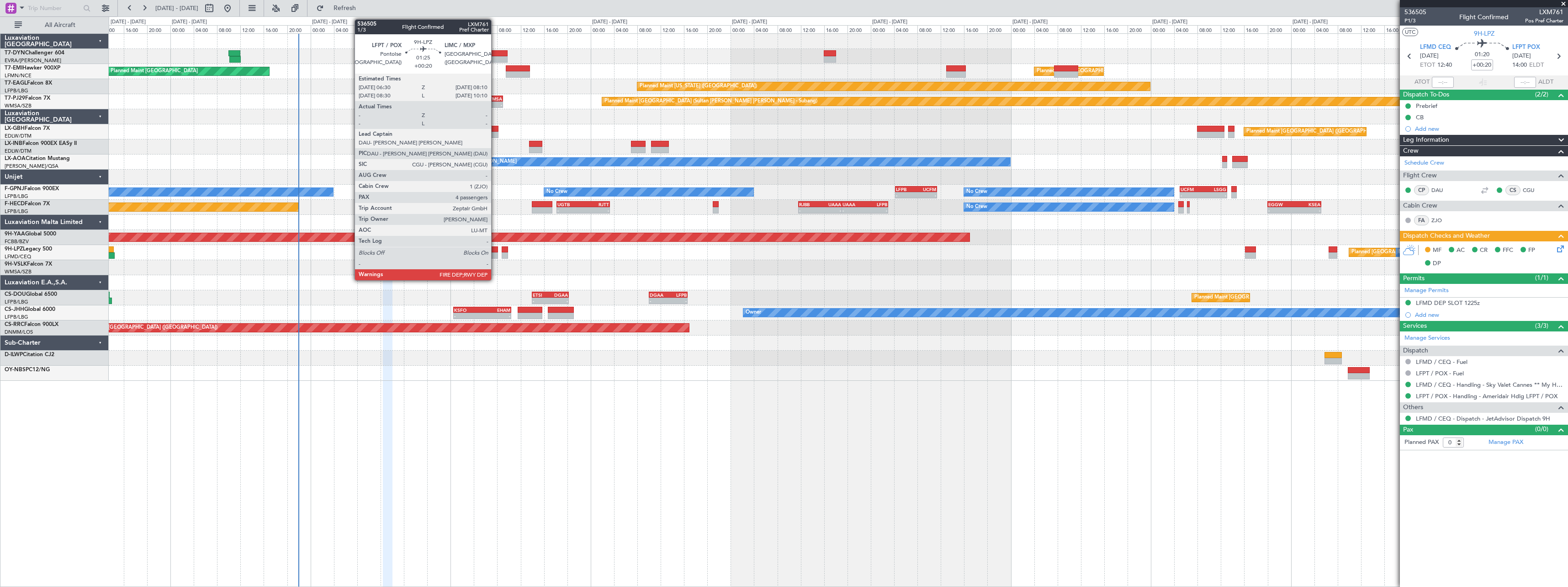
click at [495, 256] on div at bounding box center [493, 256] width 10 height 6
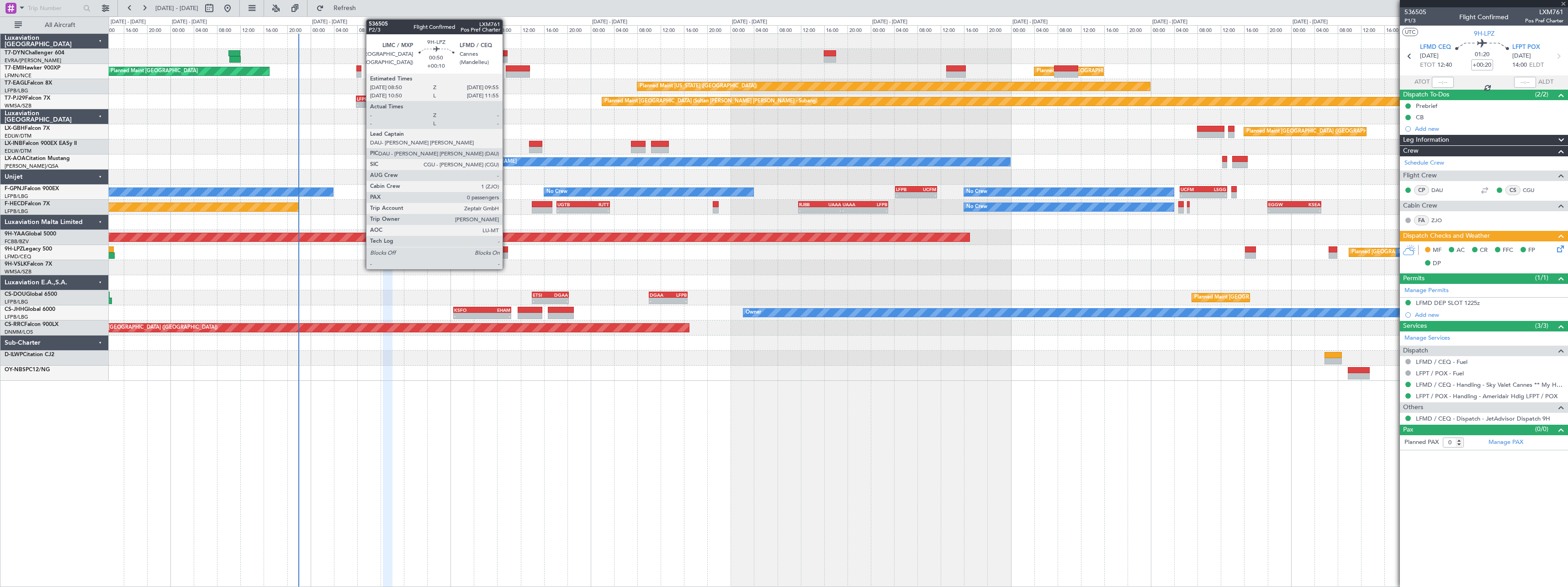
type input "4"
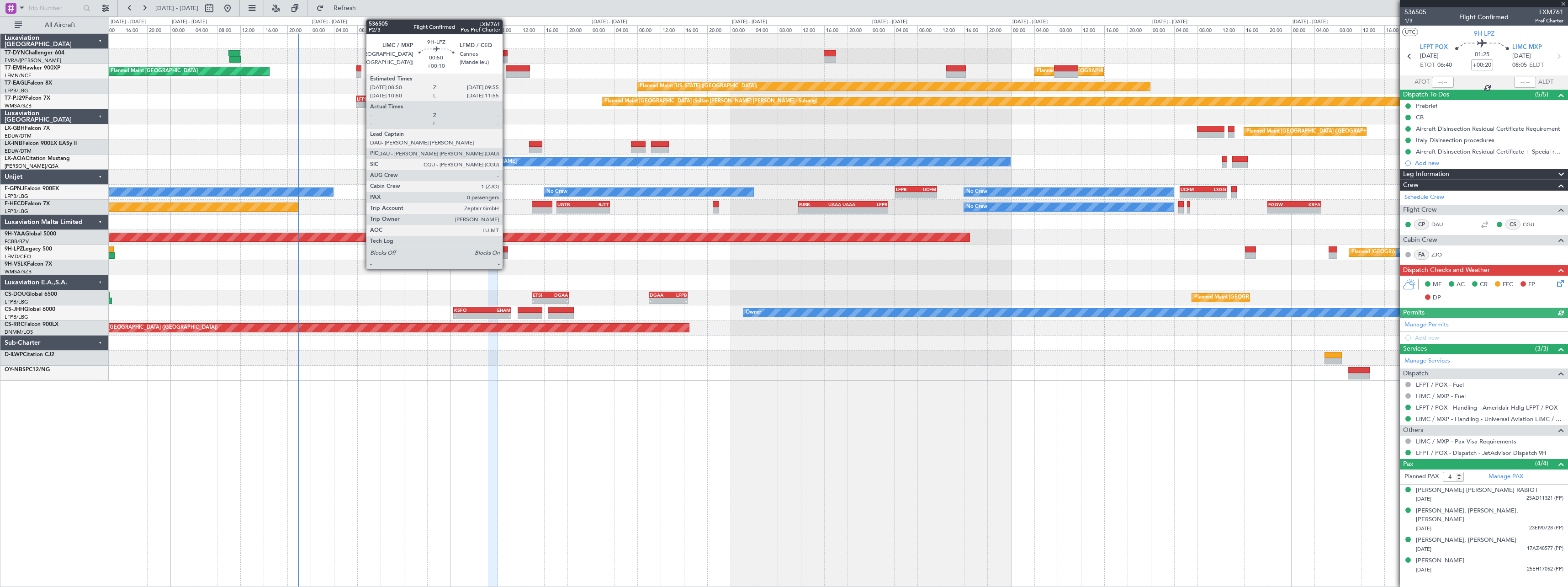
click at [507, 251] on div at bounding box center [504, 249] width 6 height 6
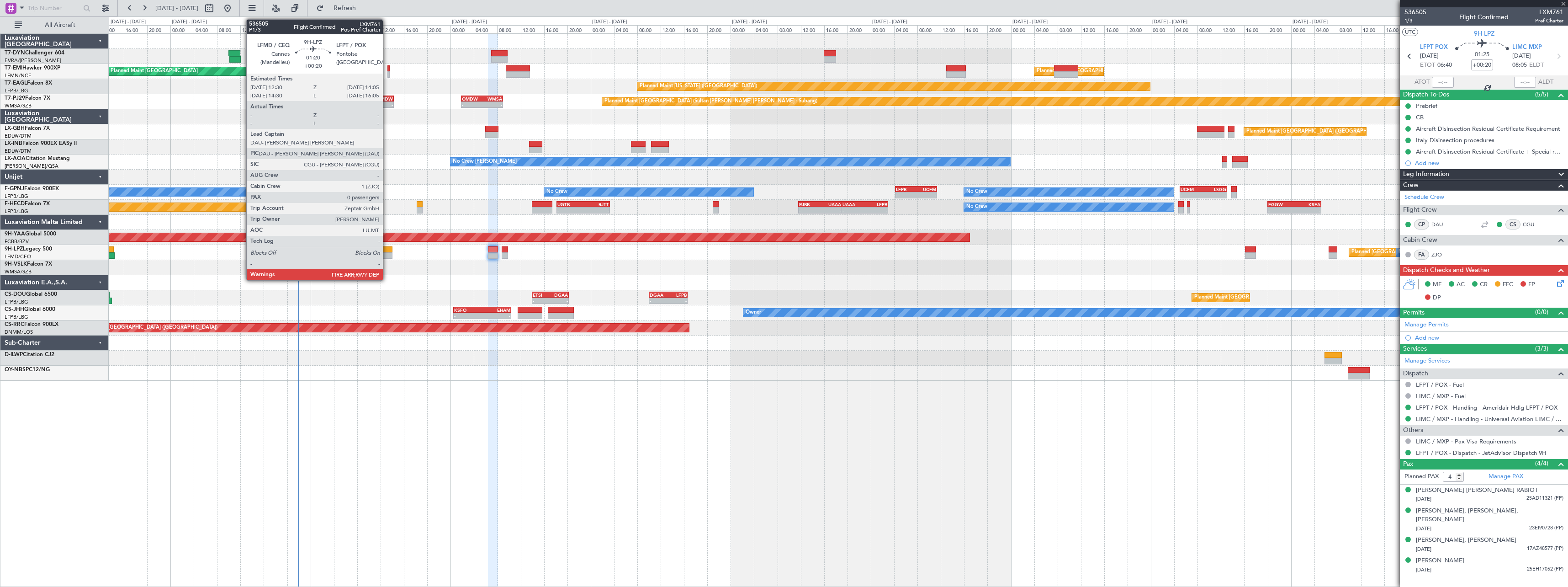
type input "+00:10"
type input "0"
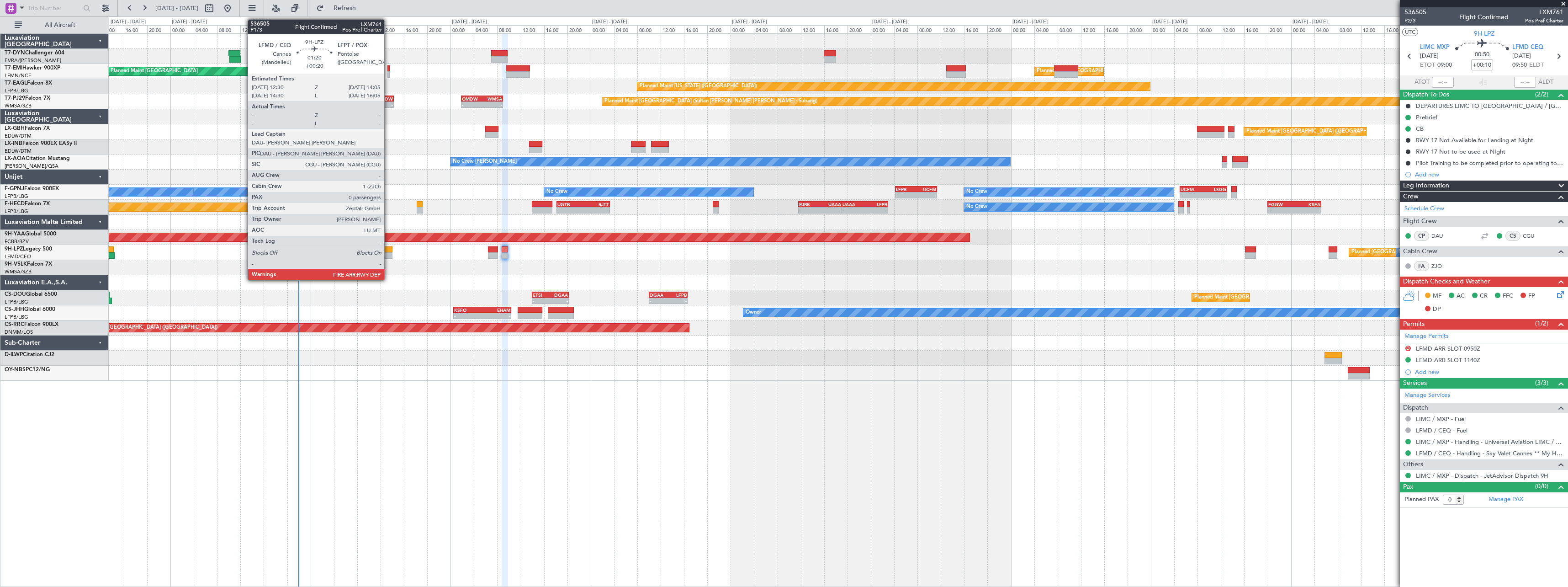
click at [389, 253] on div at bounding box center [388, 256] width 10 height 6
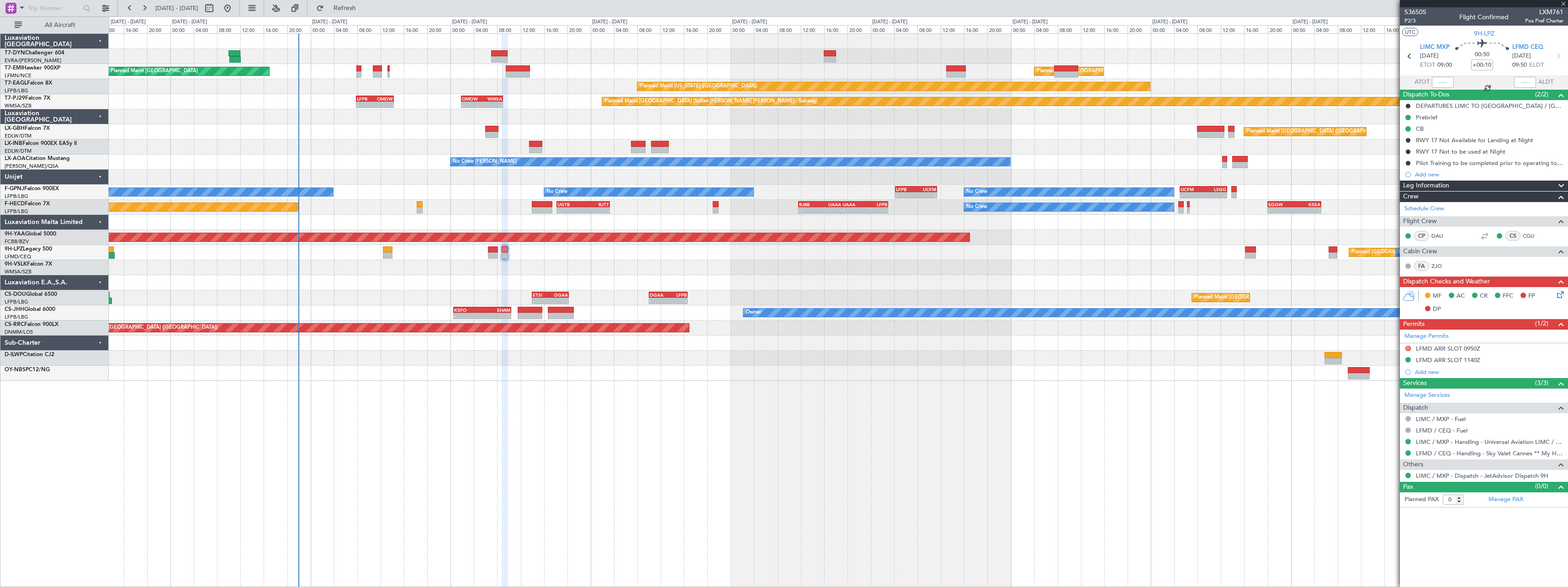
type input "+00:20"
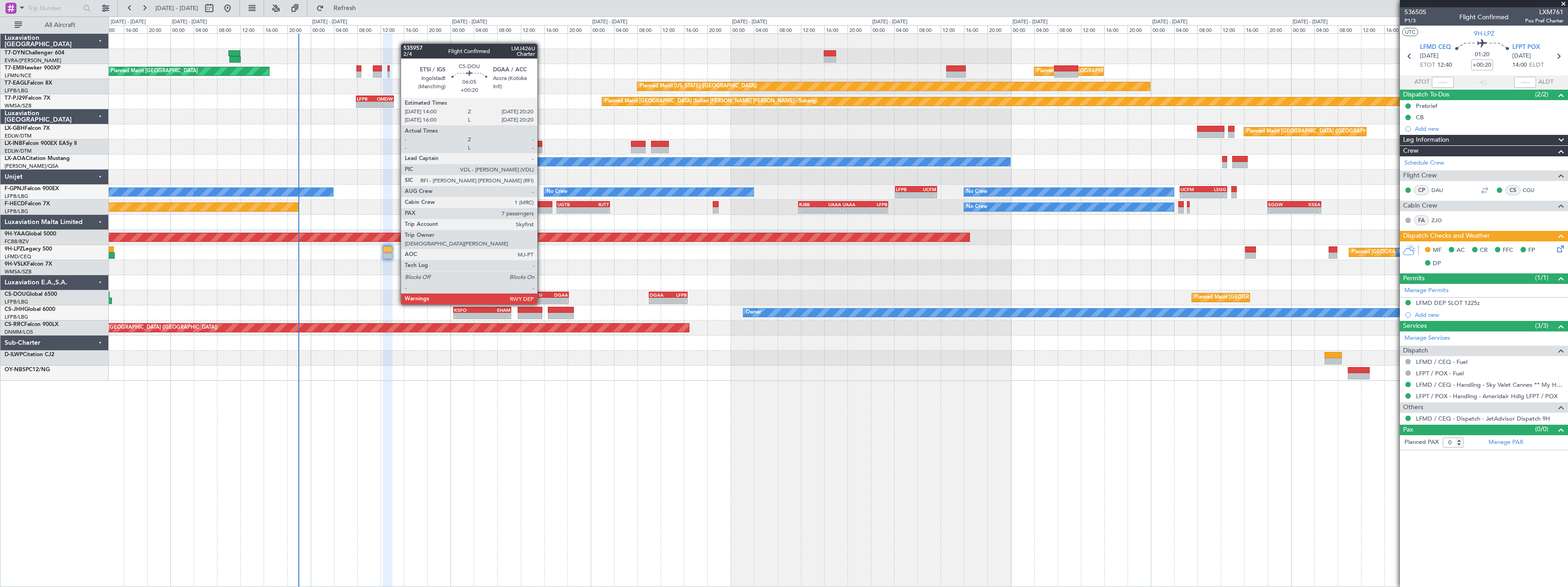
click at [542, 296] on div "ETSI" at bounding box center [542, 295] width 18 height 5
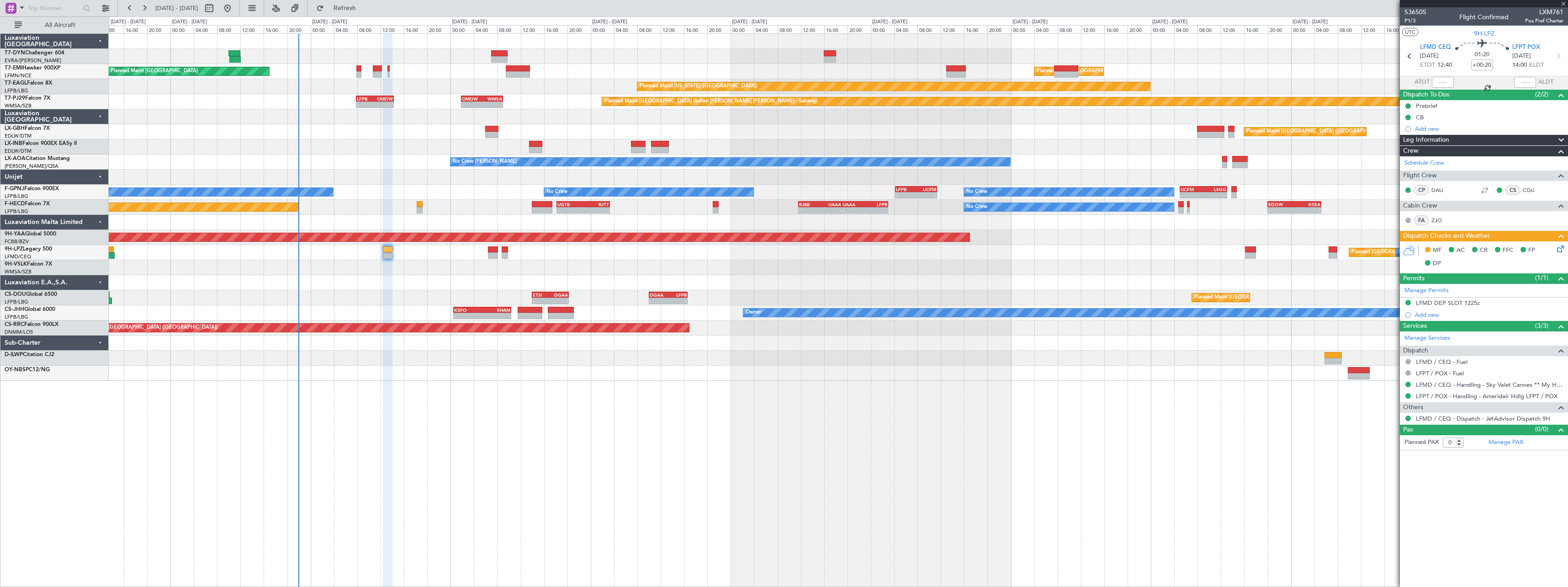
type input "7"
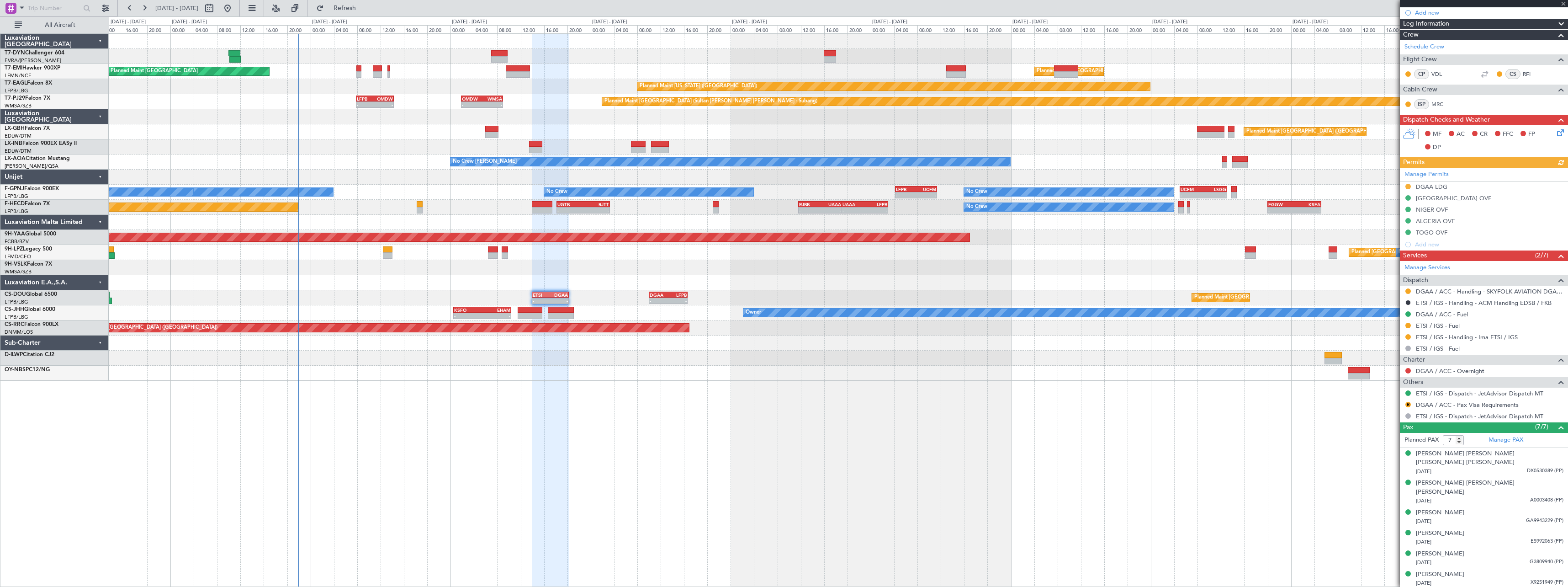
scroll to position [143, 0]
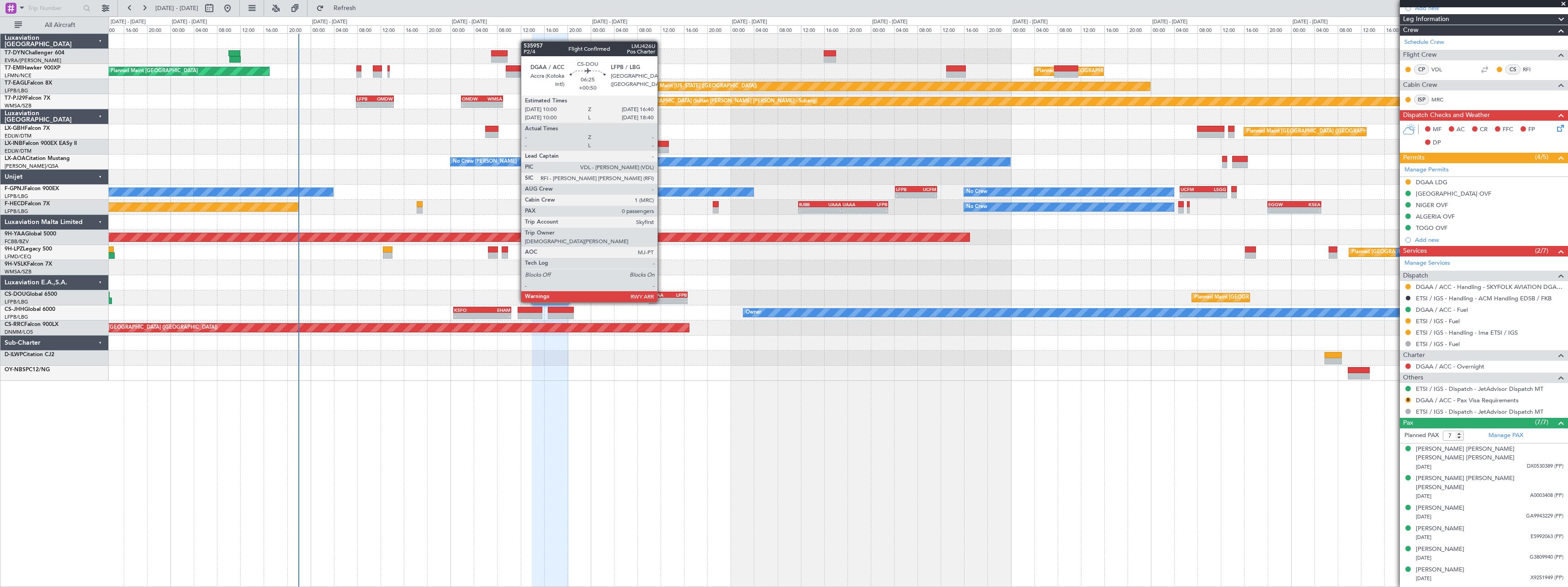
click at [661, 293] on div "DGAA" at bounding box center [659, 295] width 19 height 5
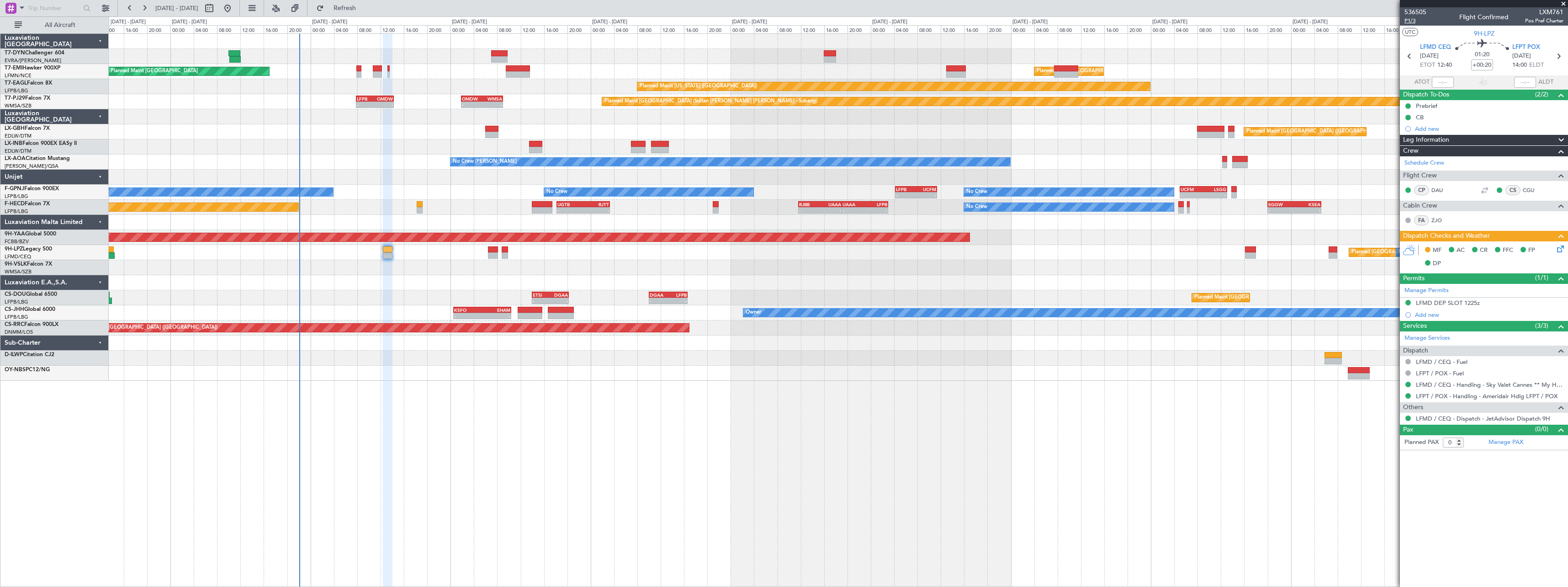
click at [1418, 22] on span "P1/3" at bounding box center [1416, 21] width 22 height 8
click at [1530, 393] on link "LFPT / POX - Handling - Ameridair Hdlg LFPT / POX" at bounding box center [1486, 396] width 141 height 8
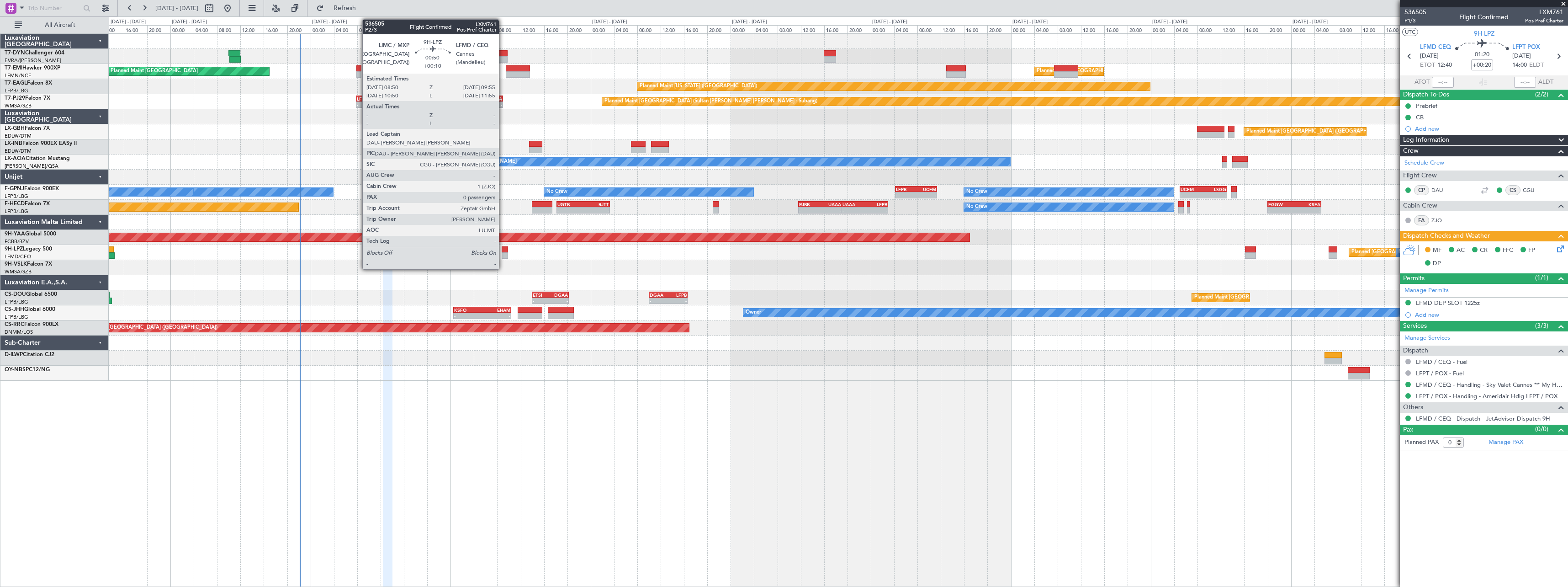
click at [504, 251] on div at bounding box center [504, 249] width 6 height 6
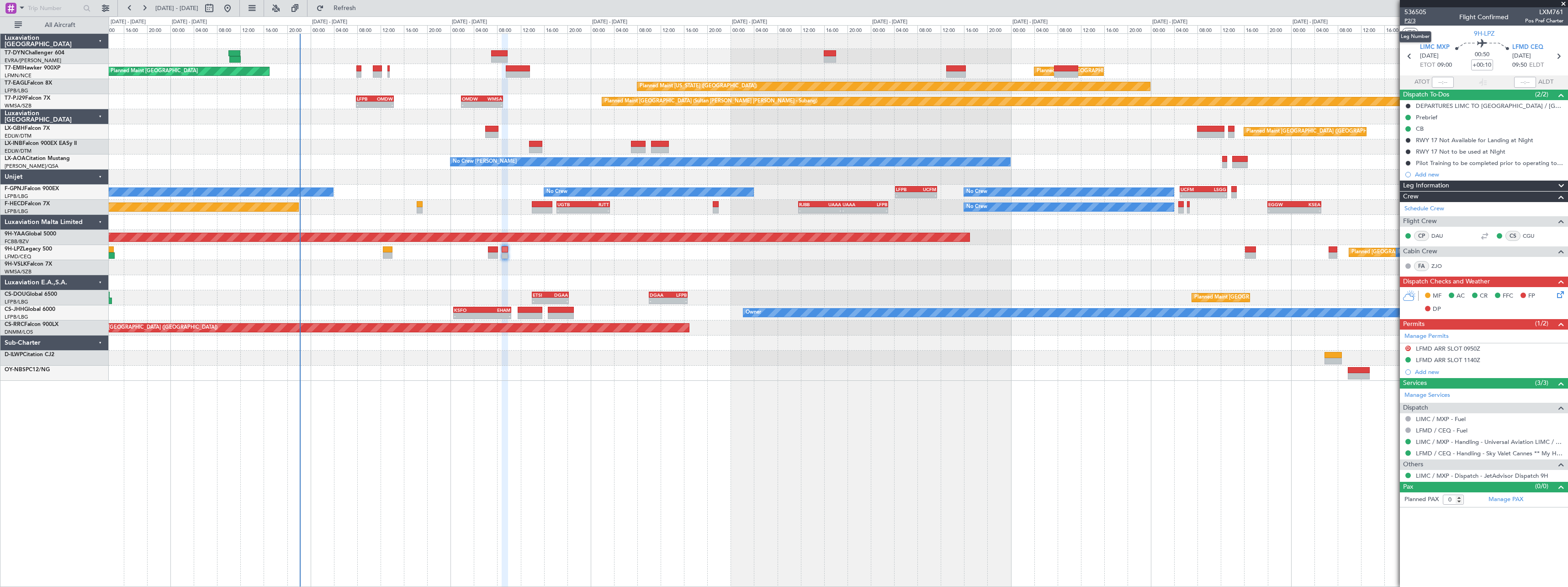
click at [1413, 18] on span "P2/3" at bounding box center [1416, 21] width 22 height 8
click at [1542, 442] on link "LIMC / MXP - Handling - Universal Aviation LIMC / MXP" at bounding box center [1490, 442] width 148 height 8
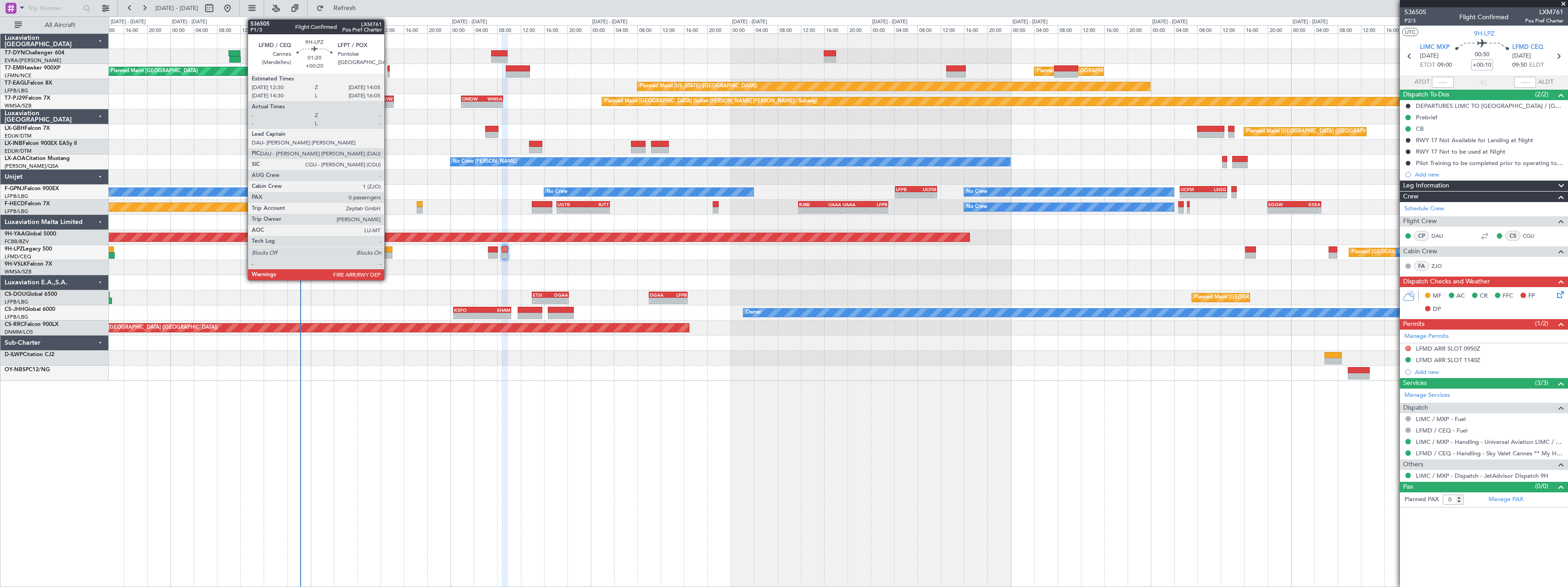
click at [389, 248] on div at bounding box center [388, 249] width 10 height 6
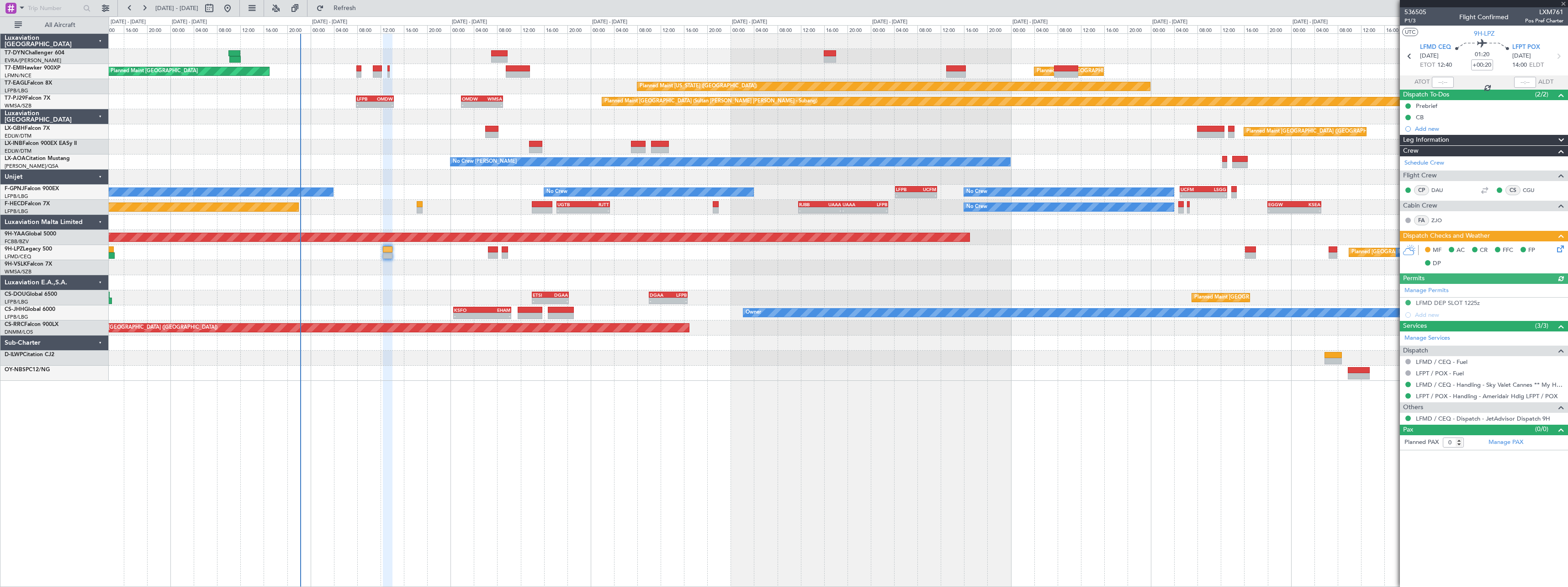
click at [1557, 248] on icon at bounding box center [1559, 247] width 7 height 7
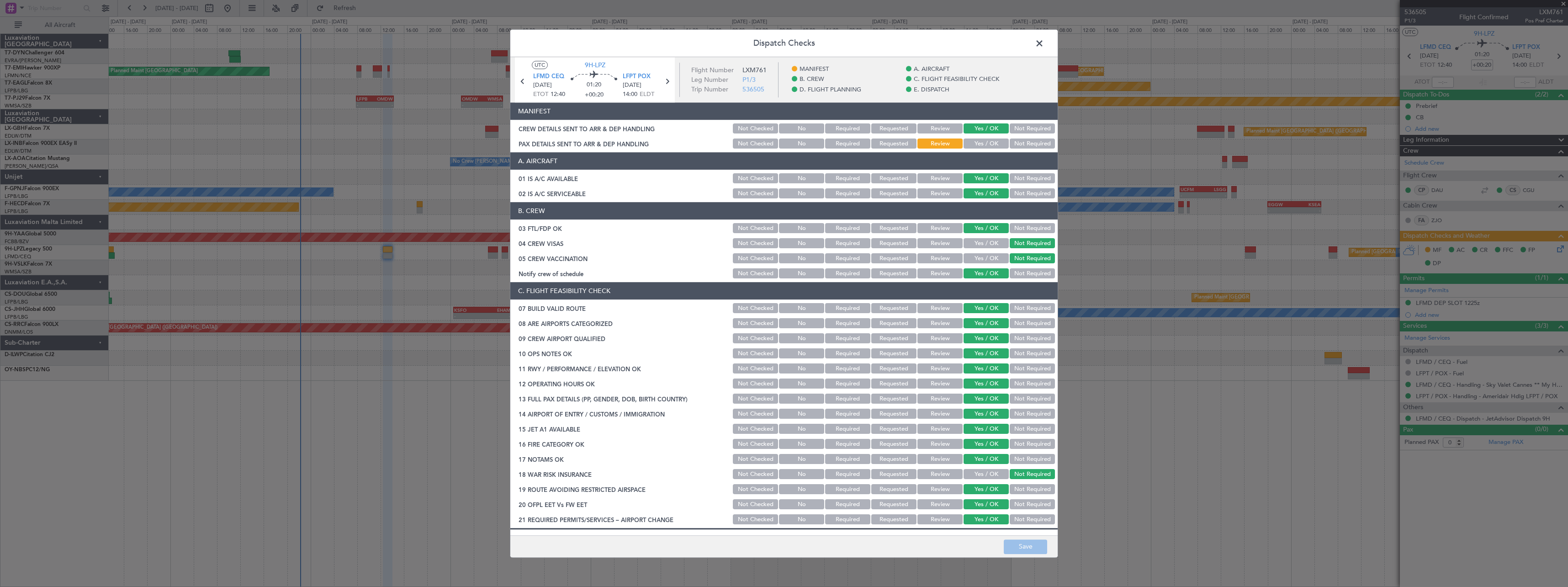
click at [979, 141] on button "Yes / OK" at bounding box center [986, 143] width 46 height 10
click at [1025, 548] on button "Save" at bounding box center [1026, 547] width 44 height 15
click at [1044, 42] on span at bounding box center [1044, 46] width 0 height 18
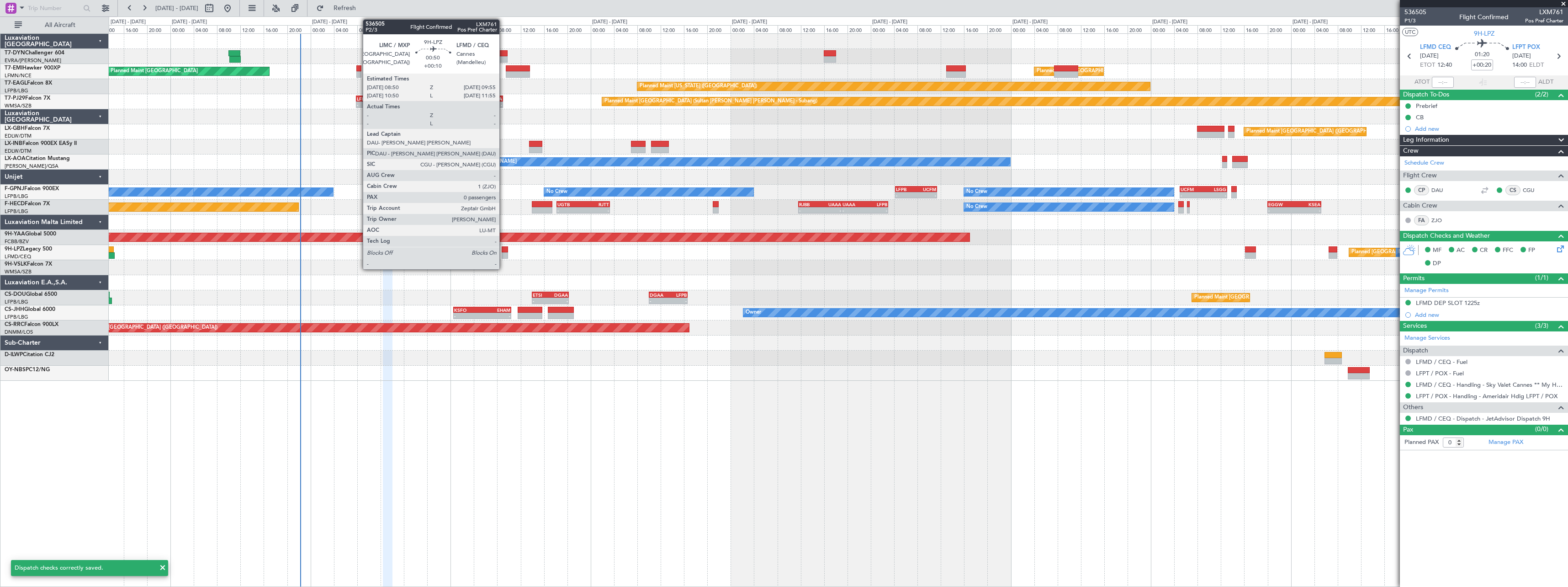
click at [504, 248] on div at bounding box center [504, 249] width 6 height 6
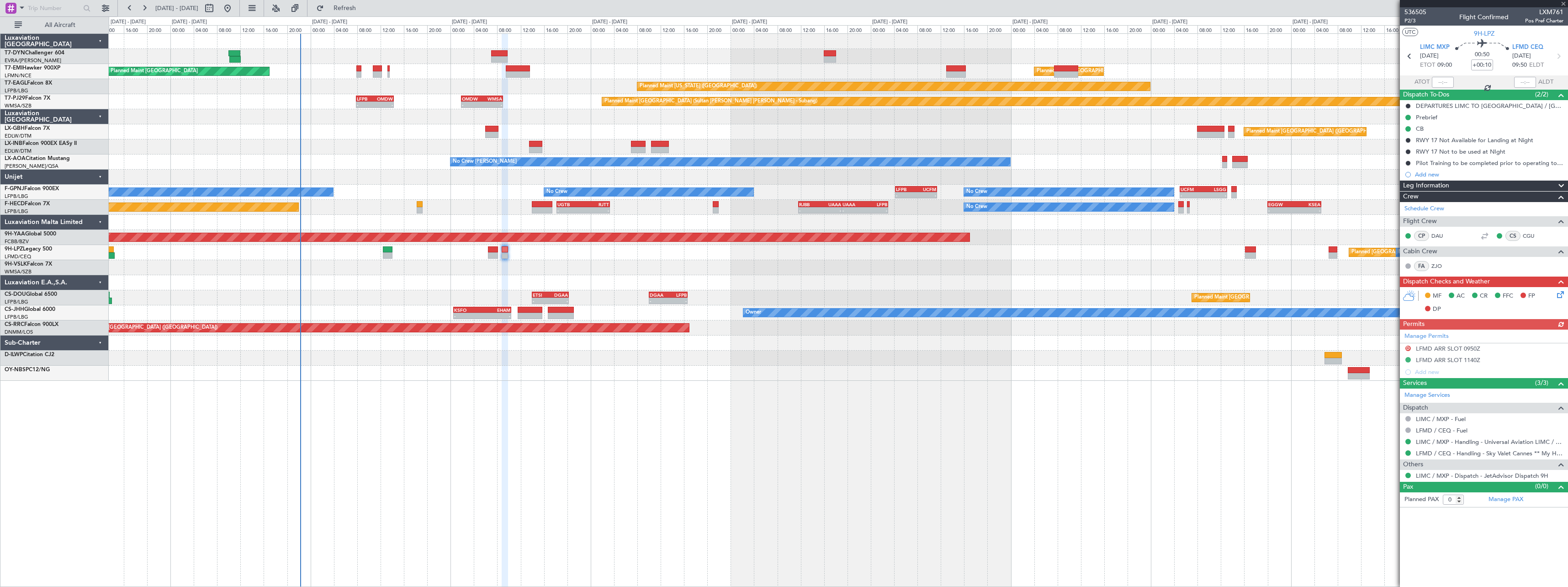
click at [1561, 294] on icon at bounding box center [1559, 293] width 7 height 7
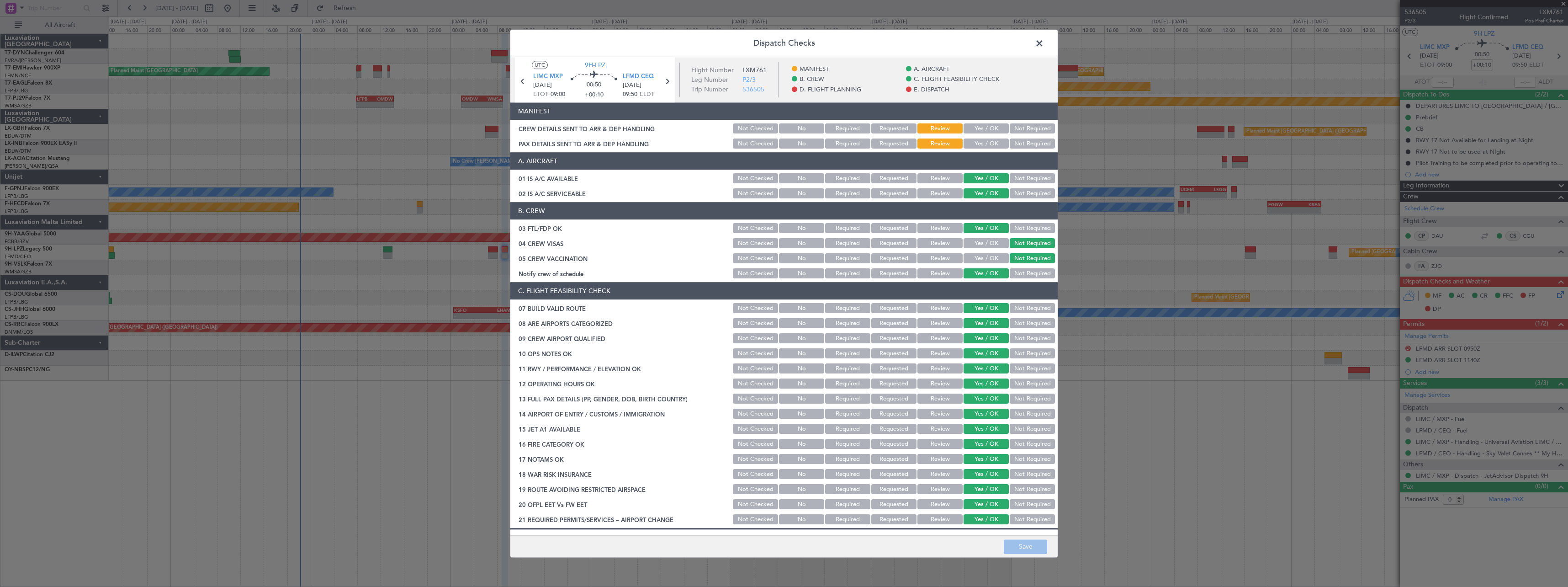
click at [969, 131] on button "Yes / OK" at bounding box center [986, 129] width 46 height 10
click at [972, 149] on div "Yes / OK" at bounding box center [985, 144] width 47 height 13
click at [971, 144] on button "Yes / OK" at bounding box center [986, 143] width 46 height 10
click at [1043, 550] on button "Save" at bounding box center [1026, 547] width 44 height 15
click at [1044, 41] on span at bounding box center [1044, 46] width 0 height 18
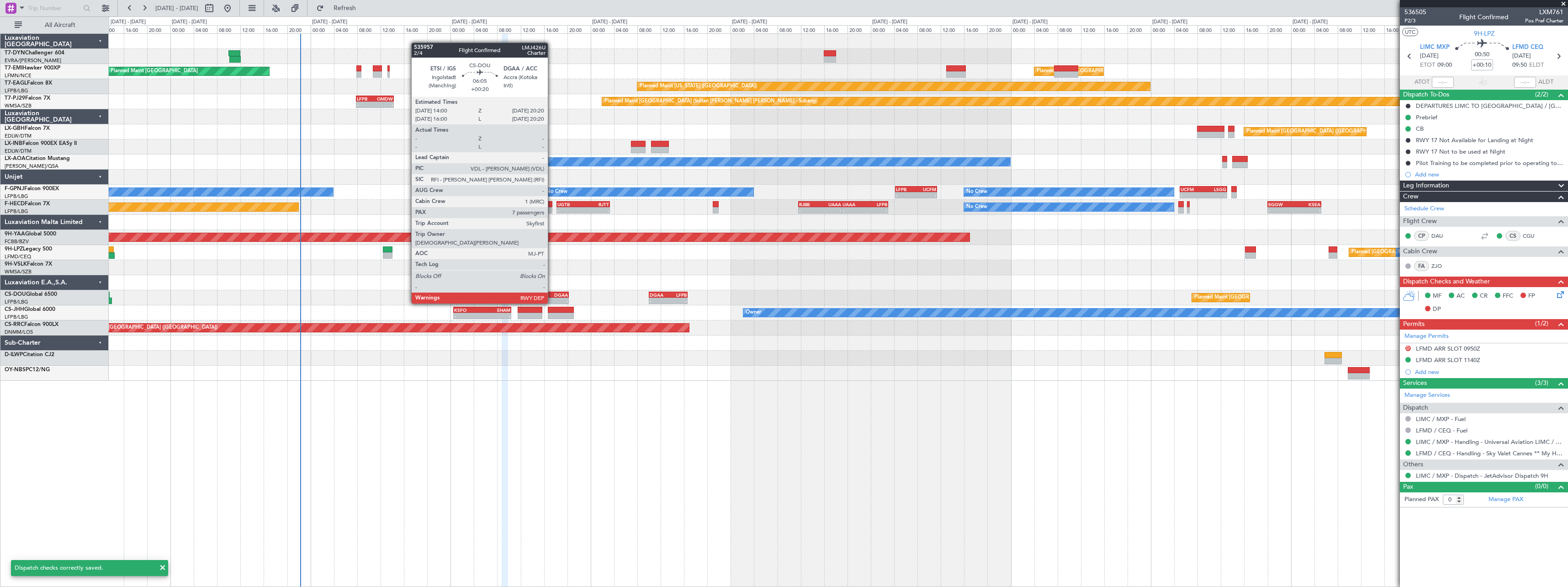
click at [552, 295] on div "DGAA" at bounding box center [560, 295] width 18 height 5
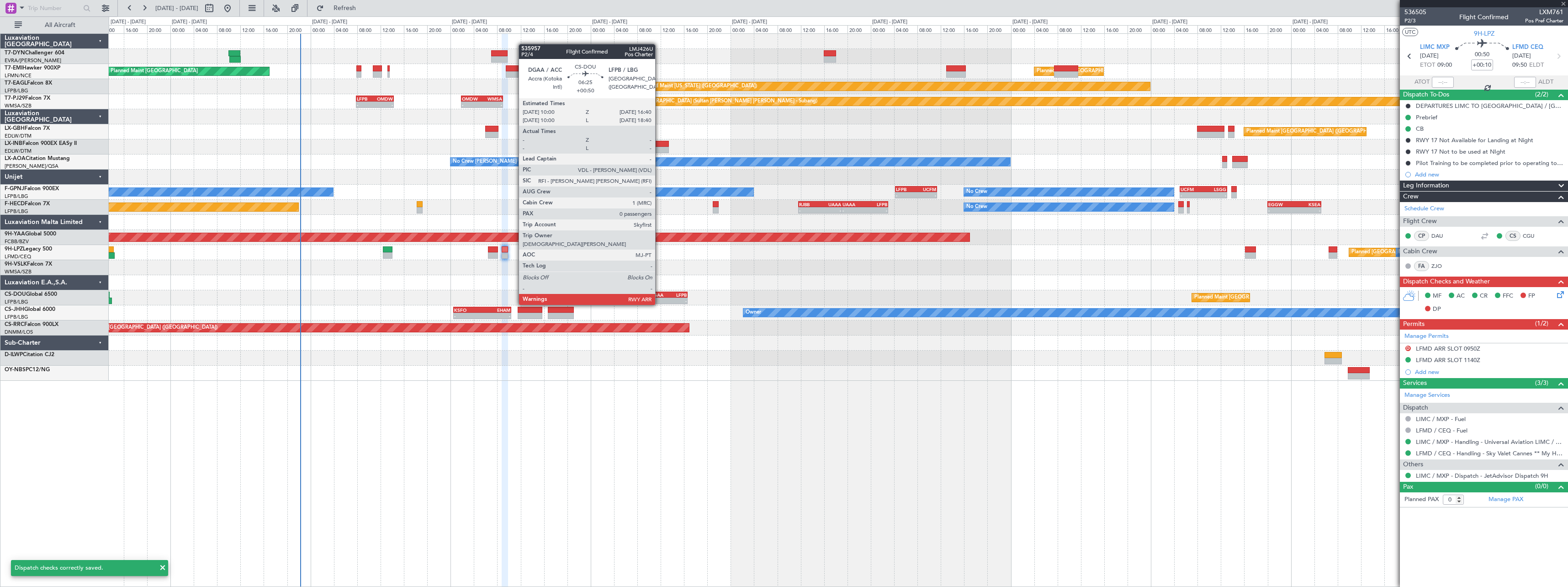
type input "+00:20"
type input "7"
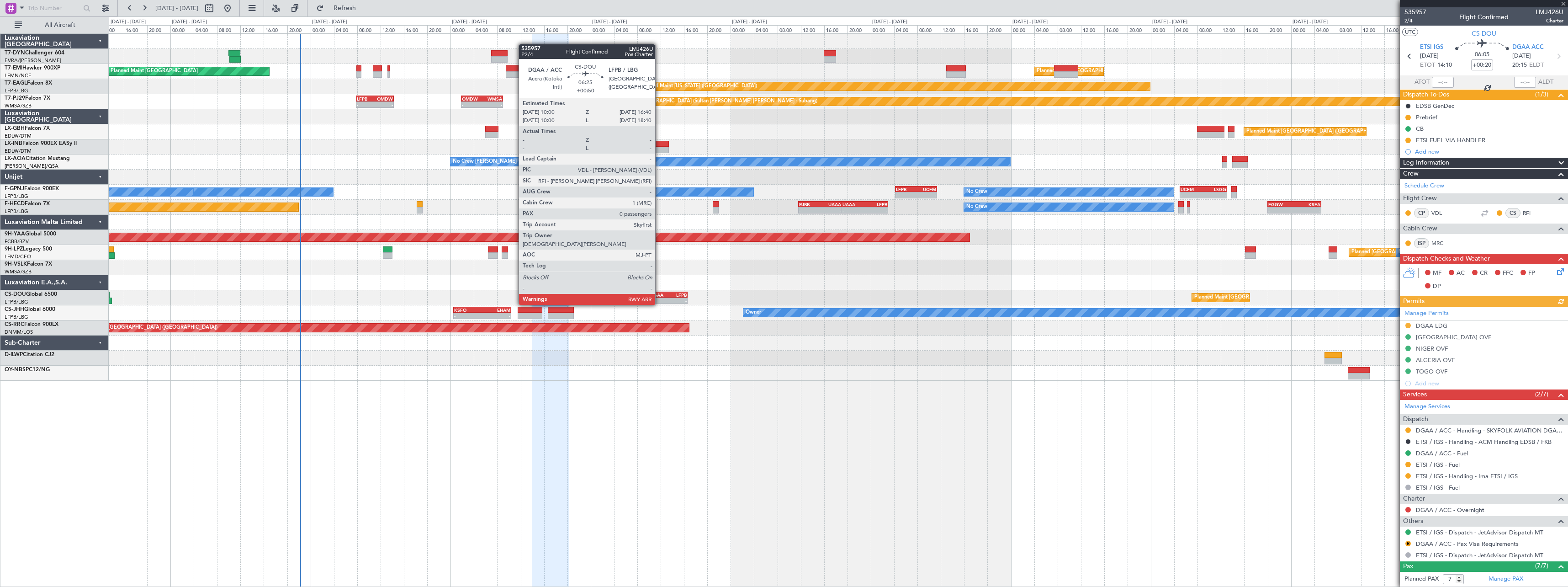
click at [659, 296] on div "DGAA" at bounding box center [659, 295] width 19 height 5
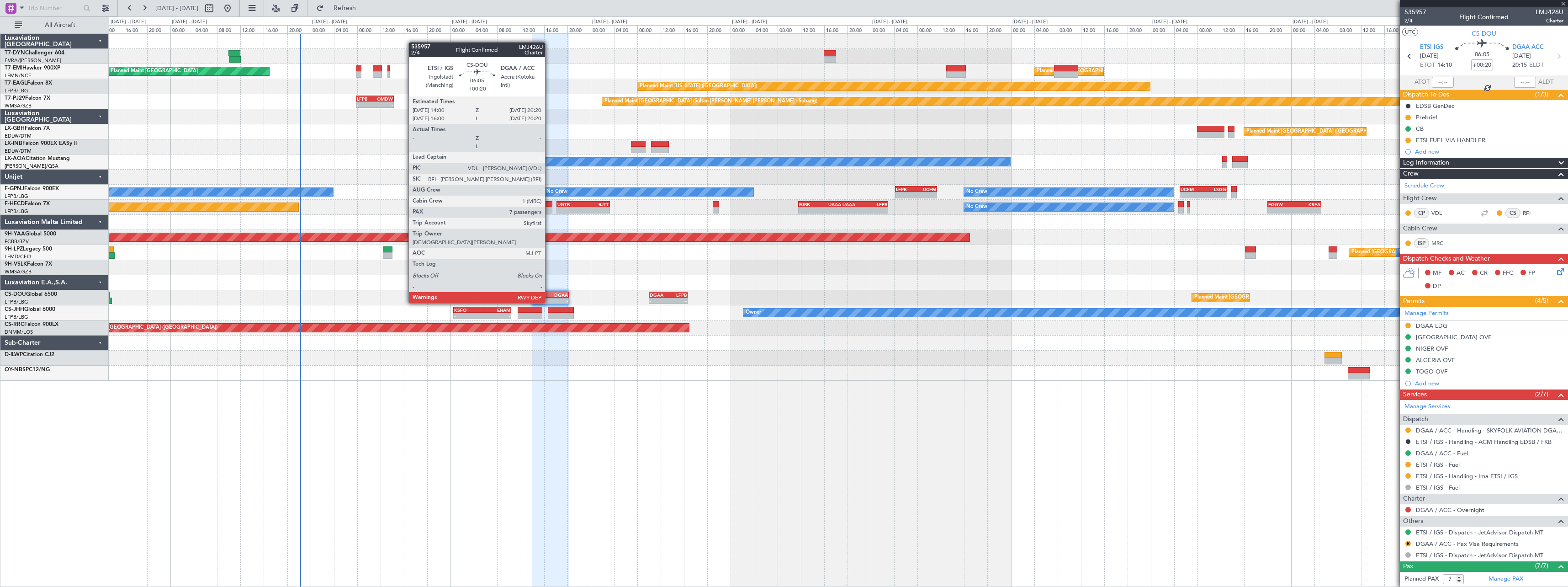
type input "+00:50"
type input "0"
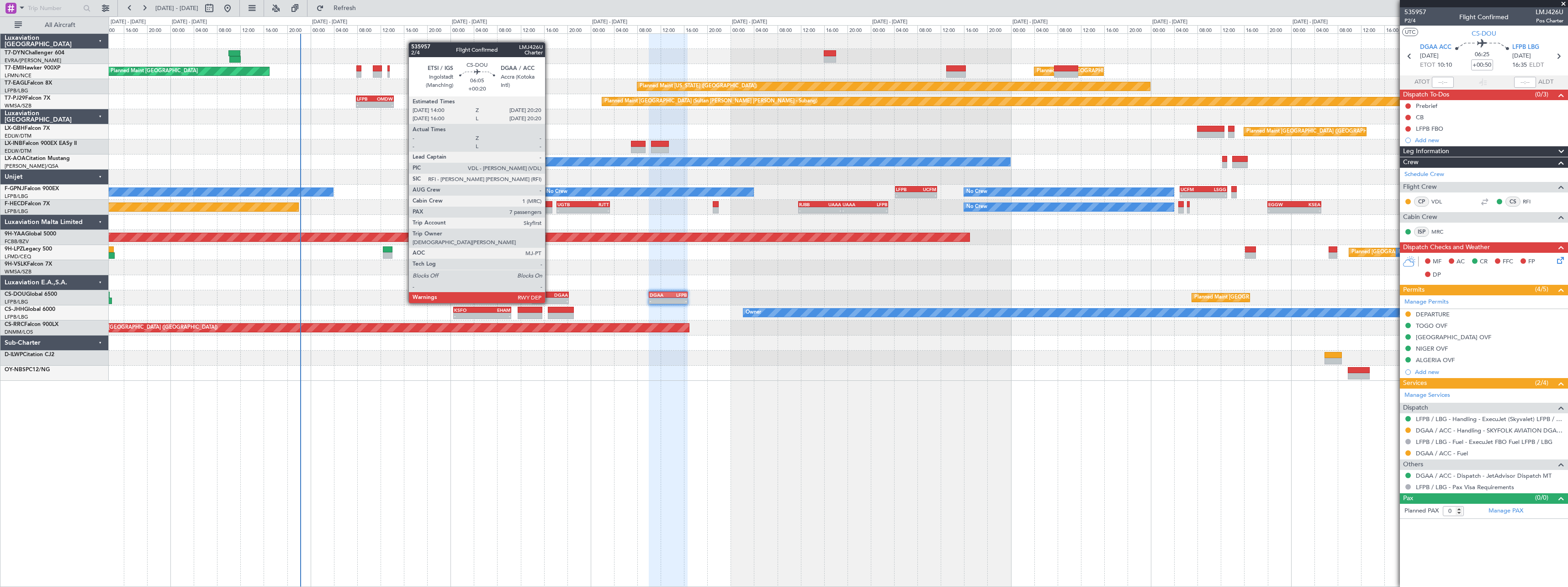
click at [549, 294] on div "ETSI" at bounding box center [542, 295] width 18 height 5
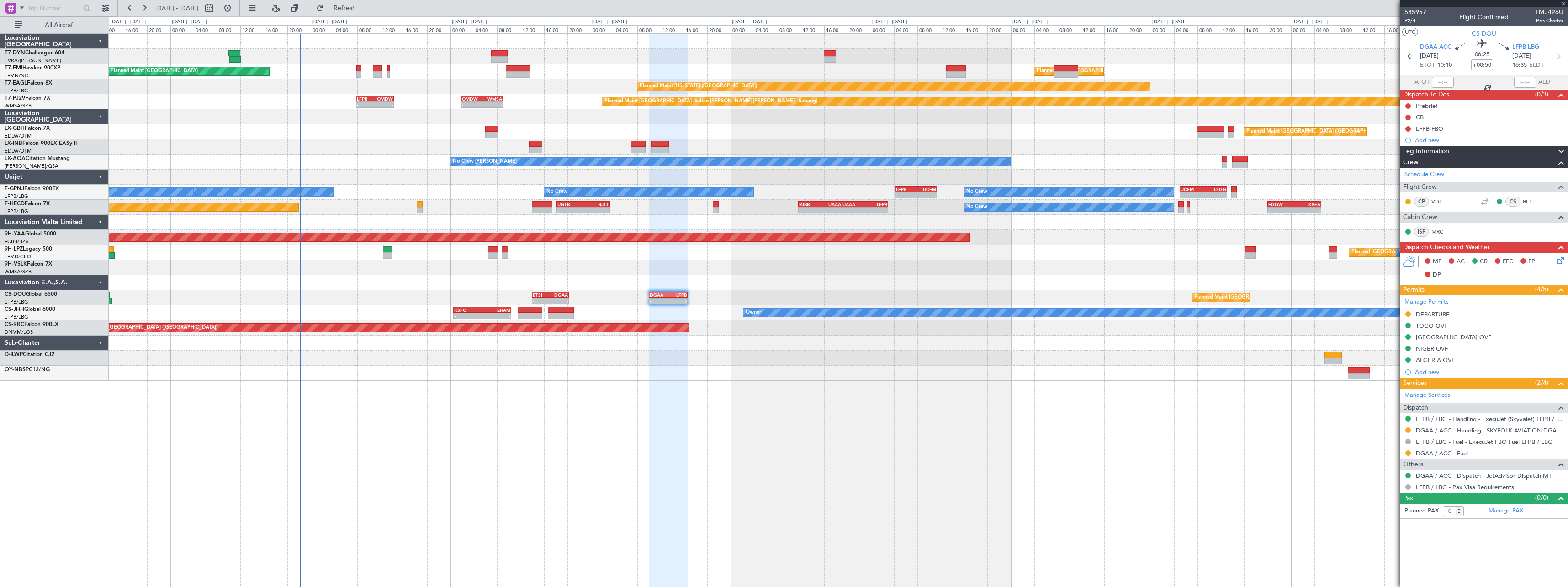
type input "+00:20"
type input "7"
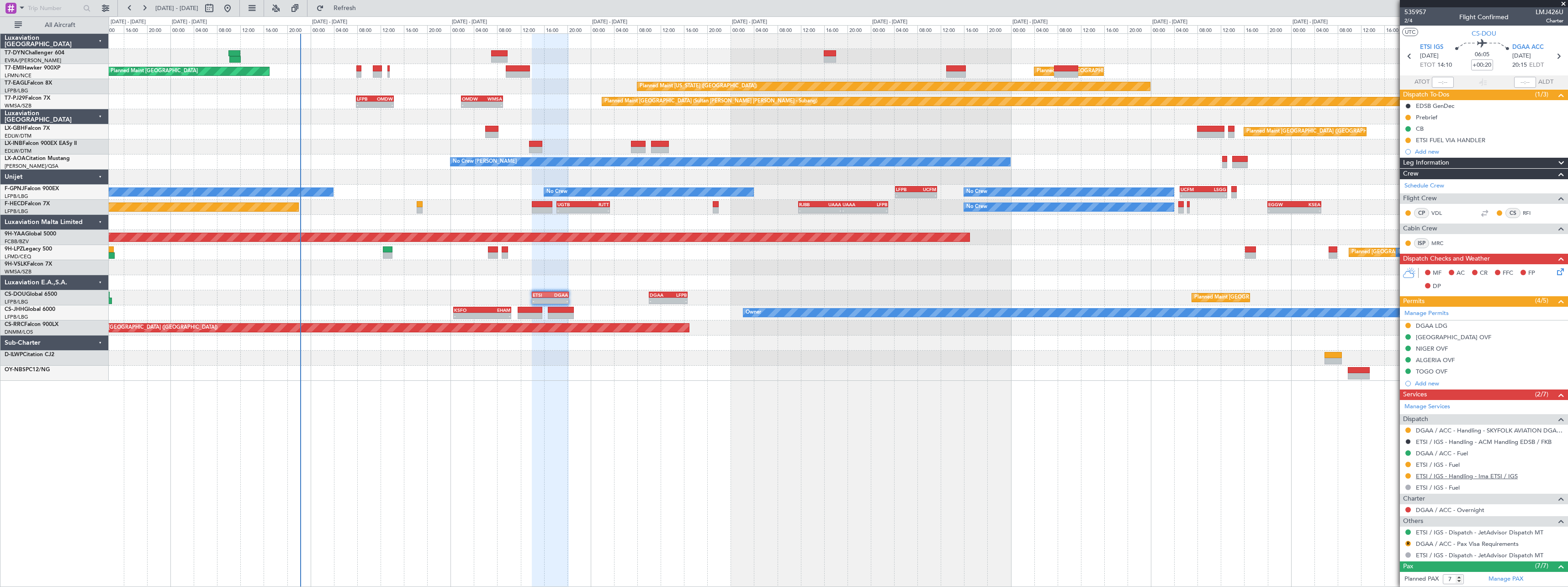
scroll to position [137, 0]
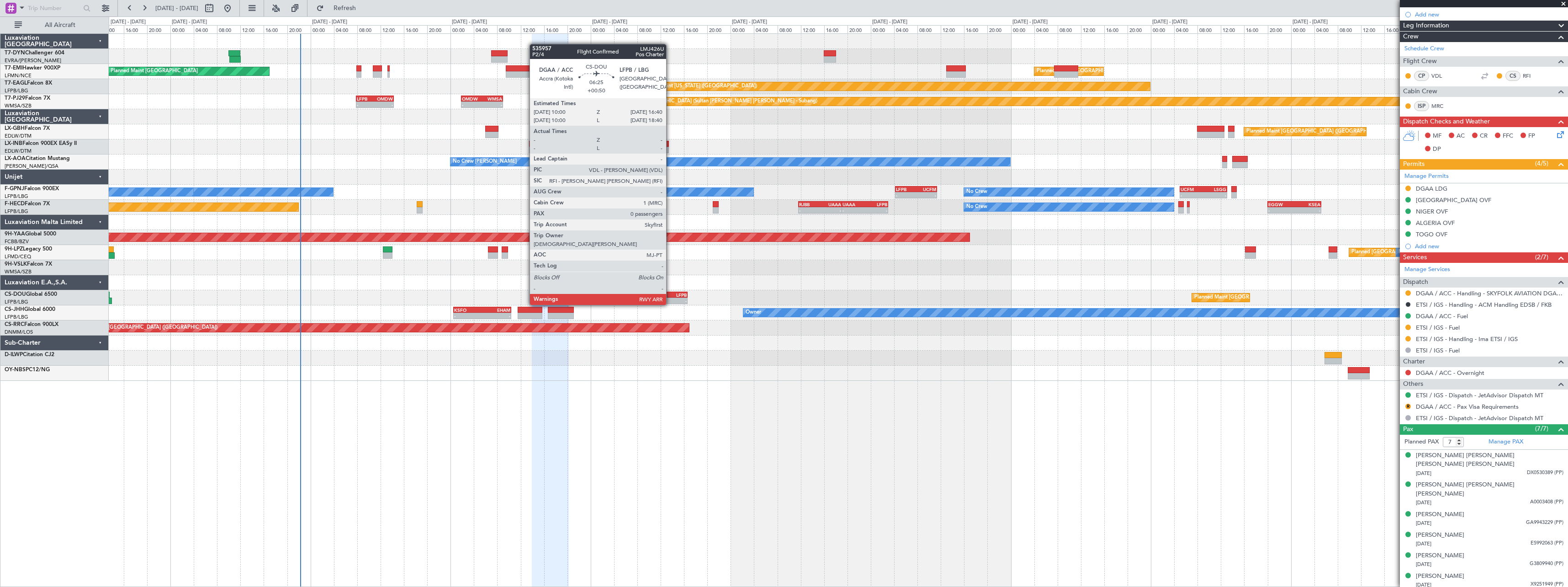
click at [670, 296] on div "LFPB" at bounding box center [677, 295] width 19 height 5
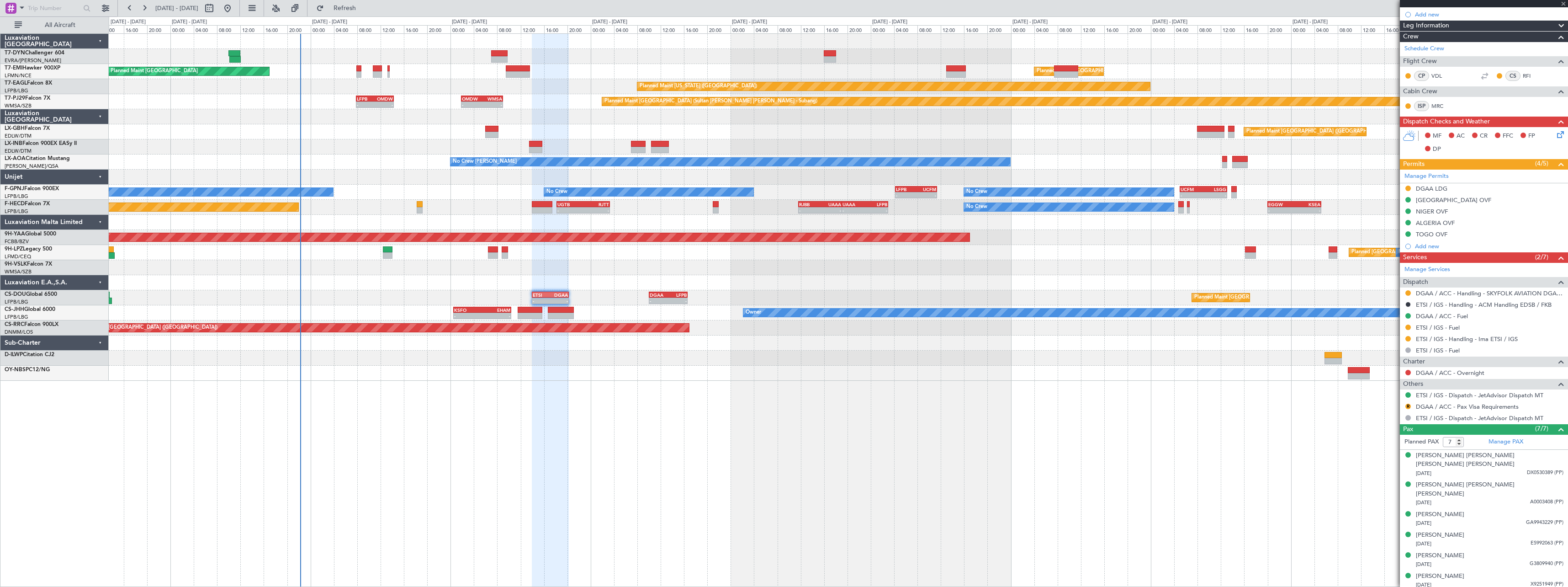
type input "+00:50"
type input "0"
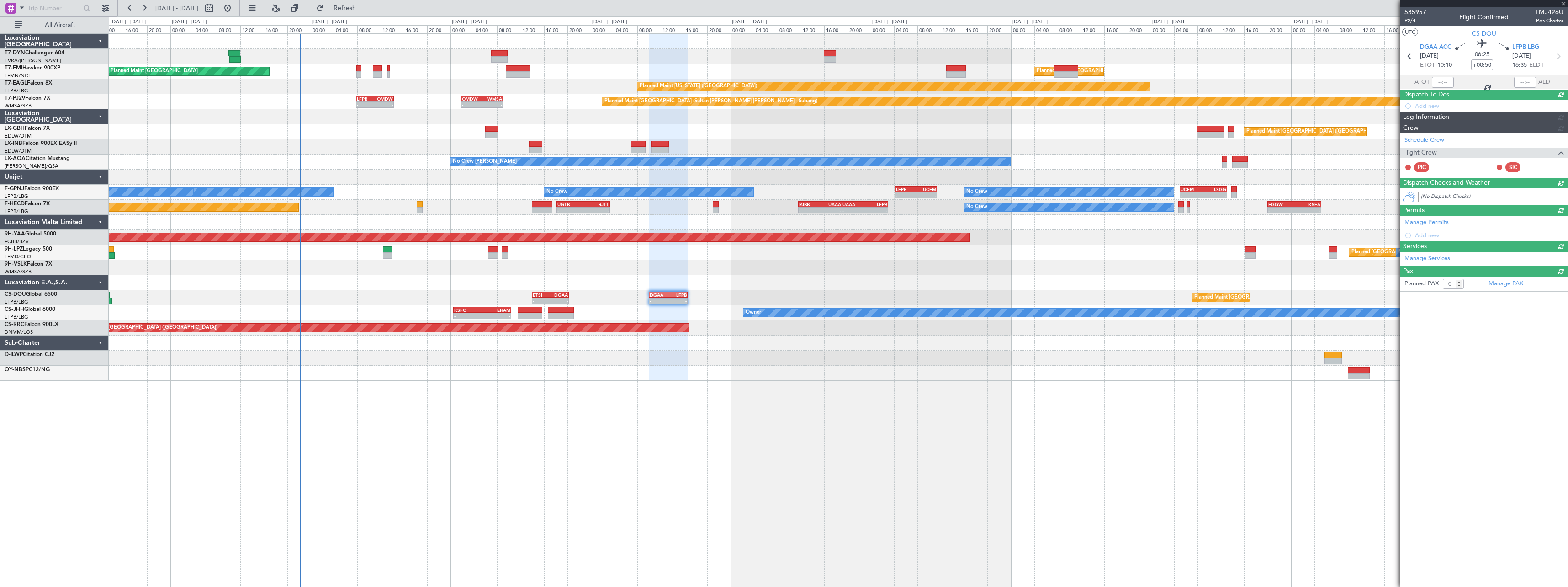
scroll to position [0, 0]
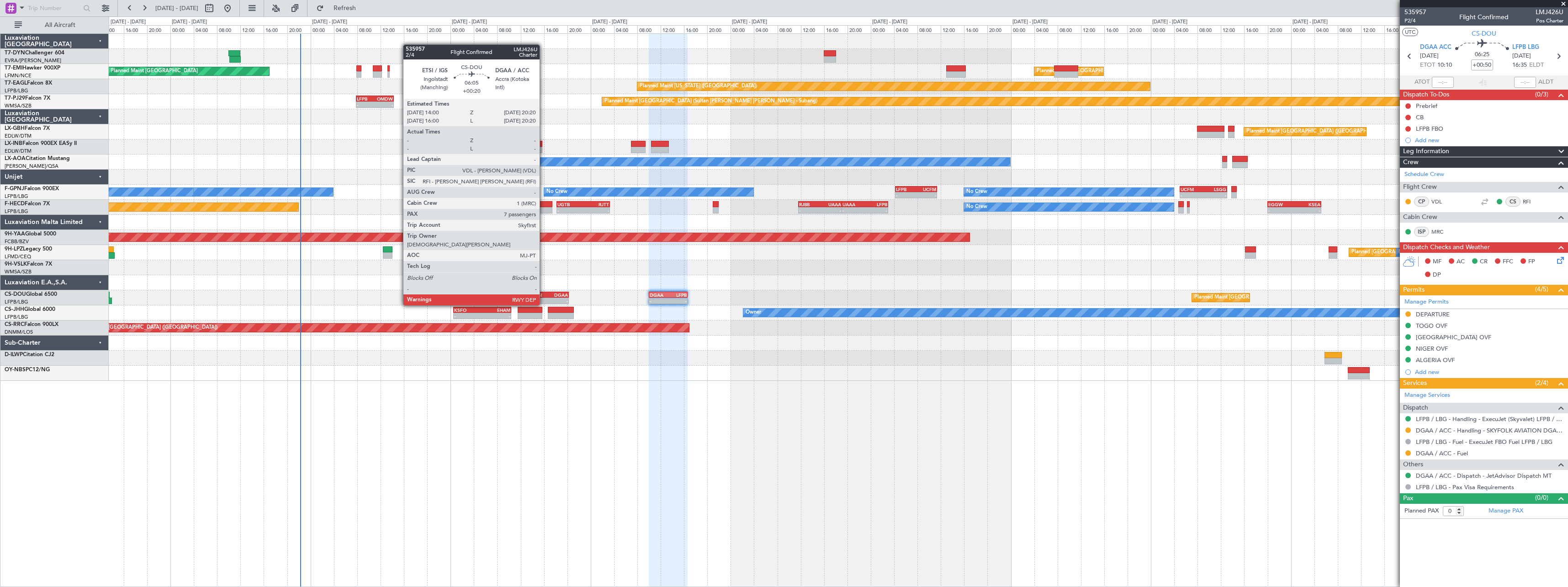
click at [544, 297] on div "ETSI" at bounding box center [542, 295] width 18 height 5
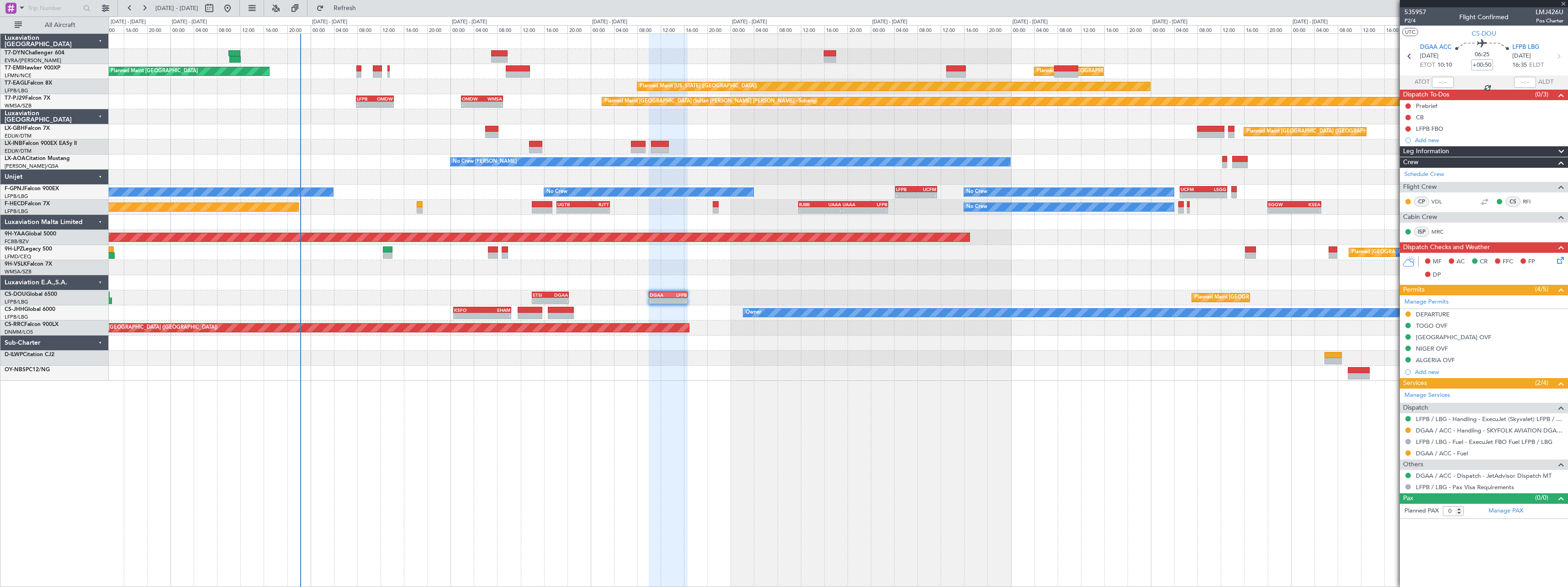
type input "+00:20"
type input "7"
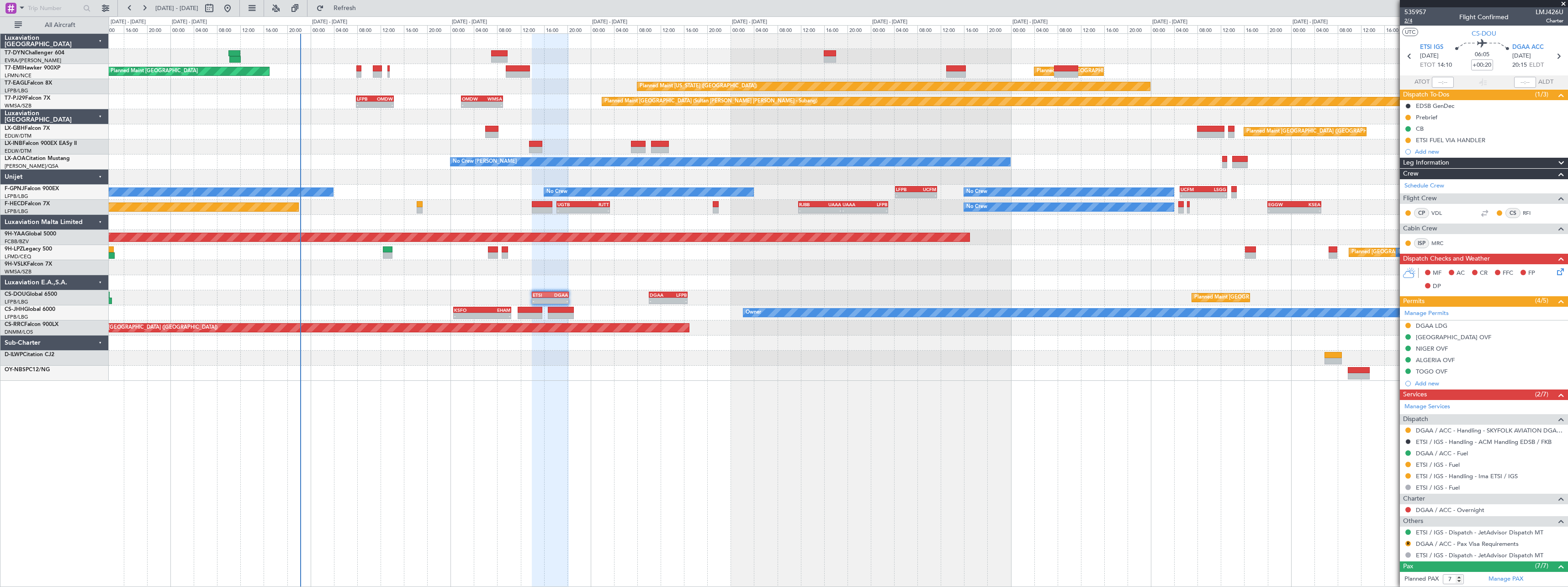
click at [1409, 20] on span "2/4" at bounding box center [1416, 21] width 22 height 8
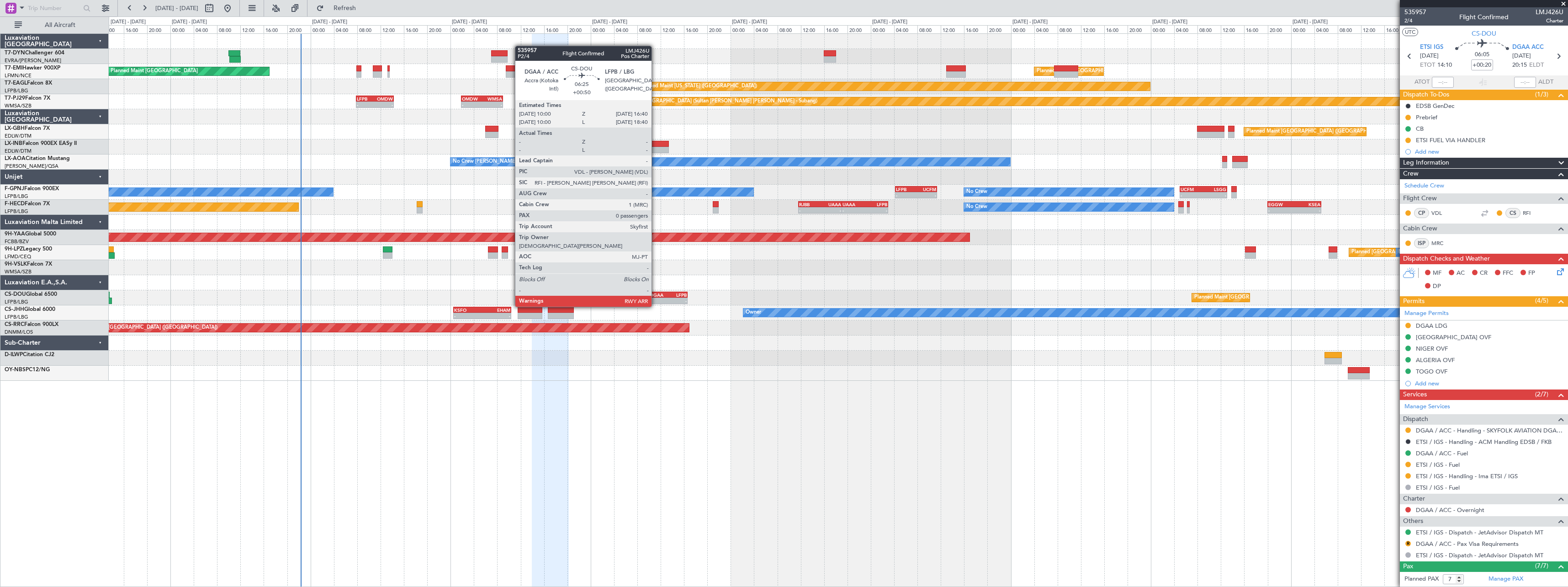
click at [656, 298] on div "- -" at bounding box center [668, 300] width 39 height 6
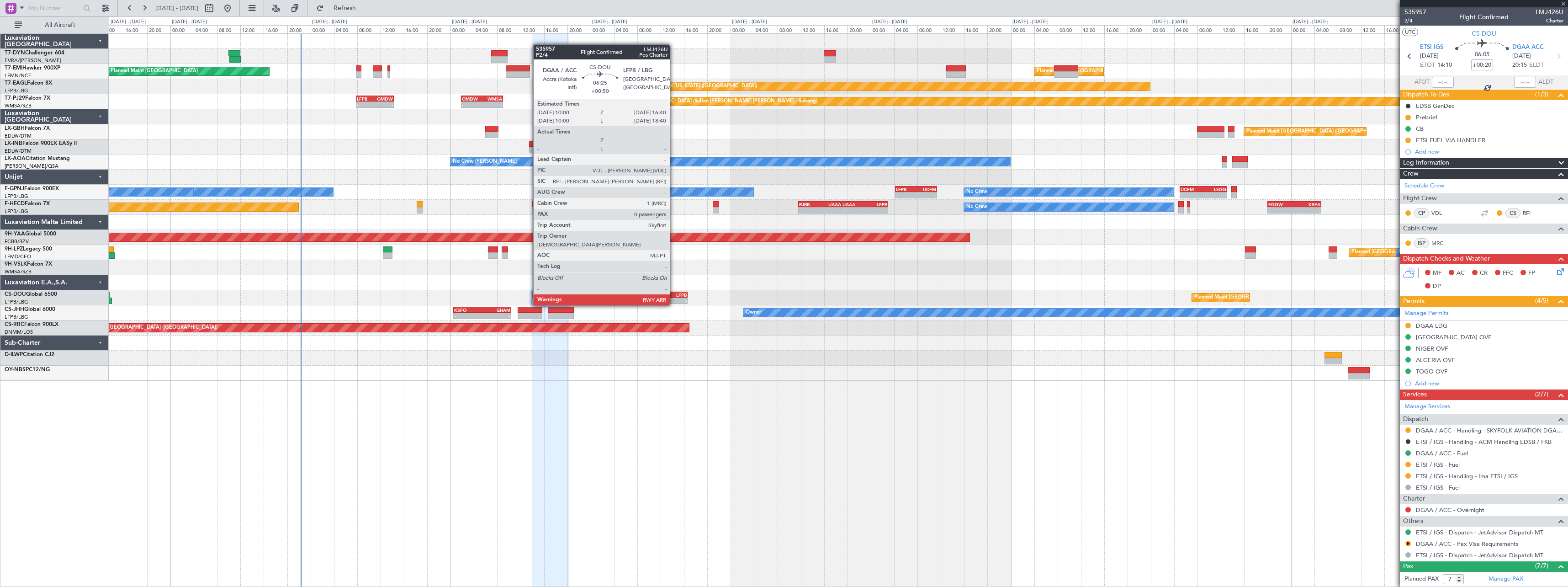
type input "+00:50"
type input "0"
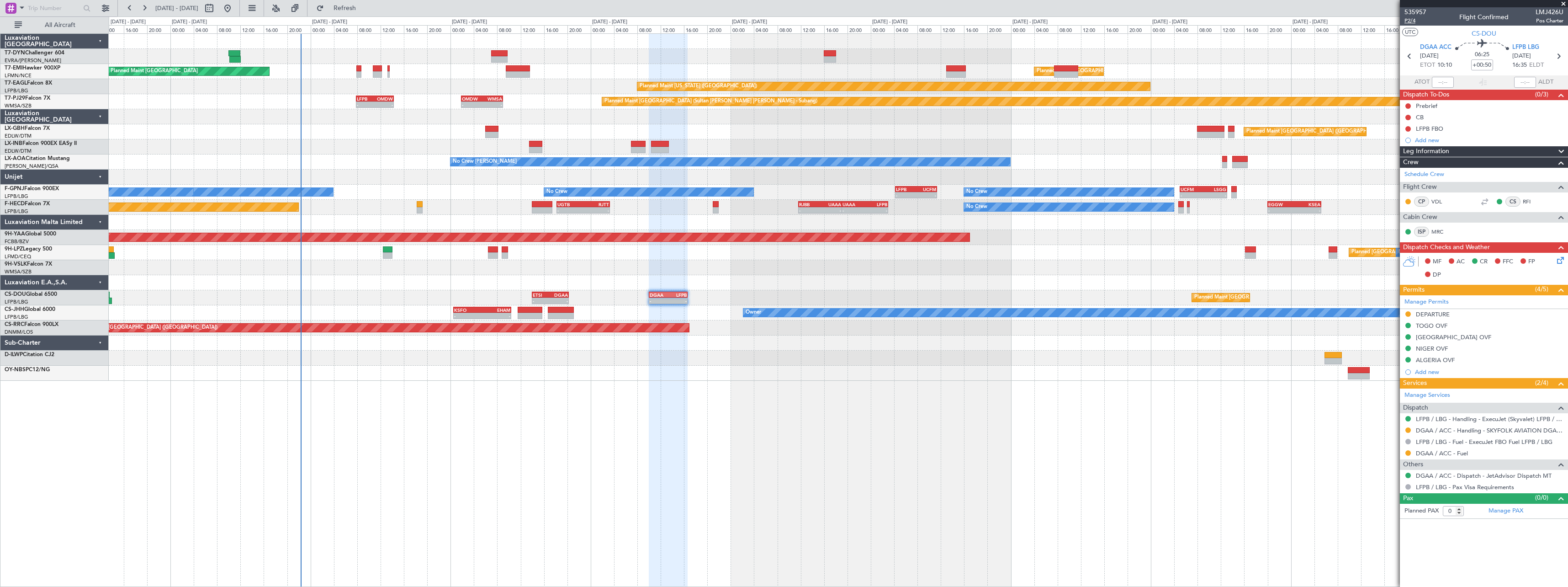
click at [1407, 24] on span "P2/4" at bounding box center [1416, 21] width 22 height 8
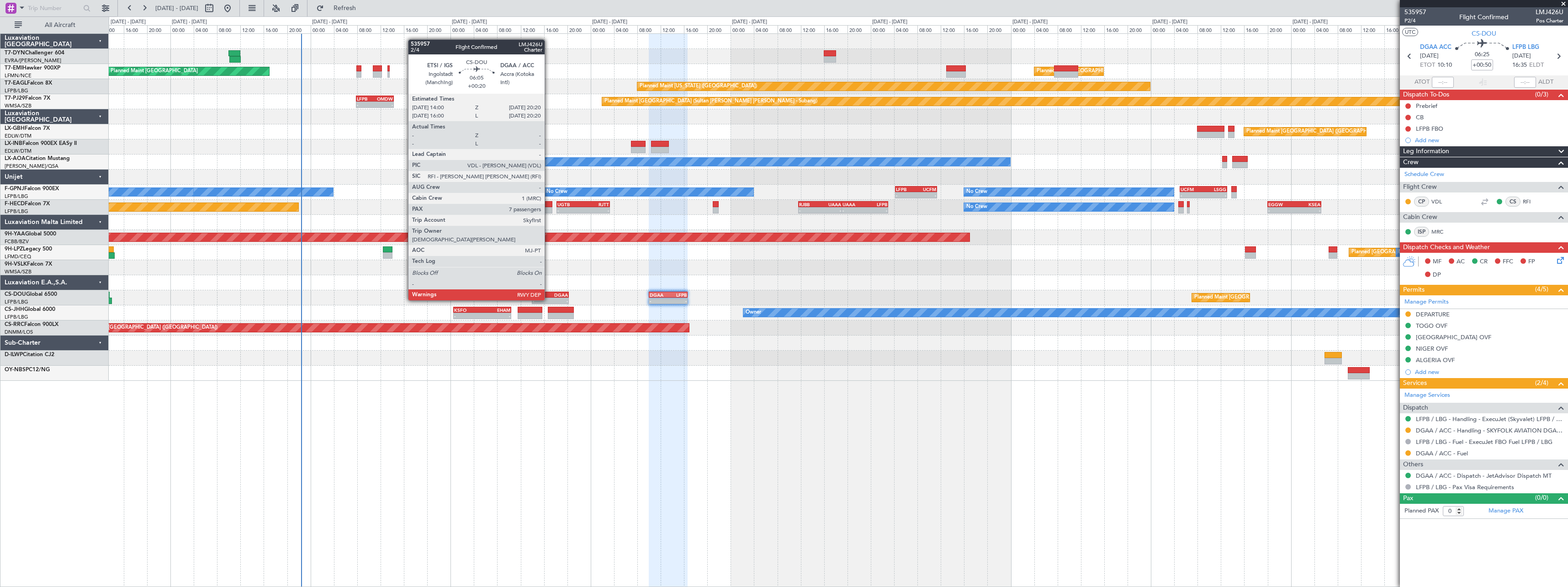
click at [549, 292] on div "ETSI 14:00 Z DGAA 20:20 Z" at bounding box center [550, 295] width 37 height 6
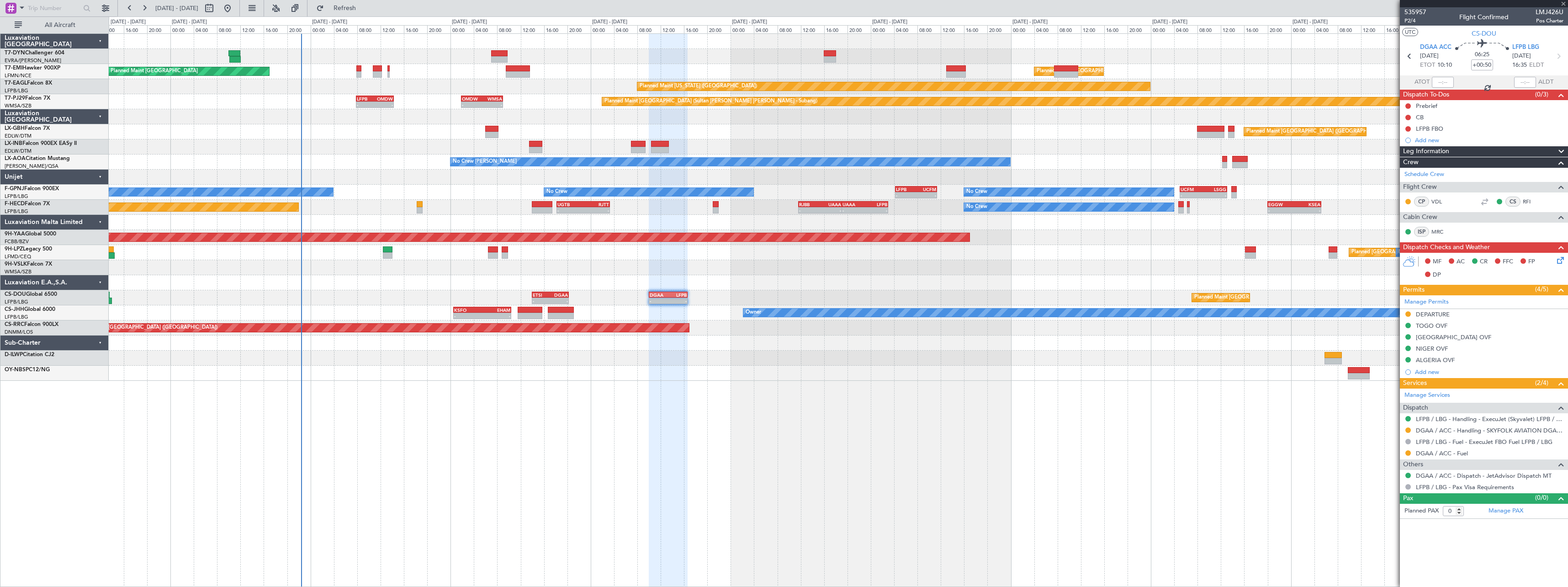
type input "+00:20"
type input "7"
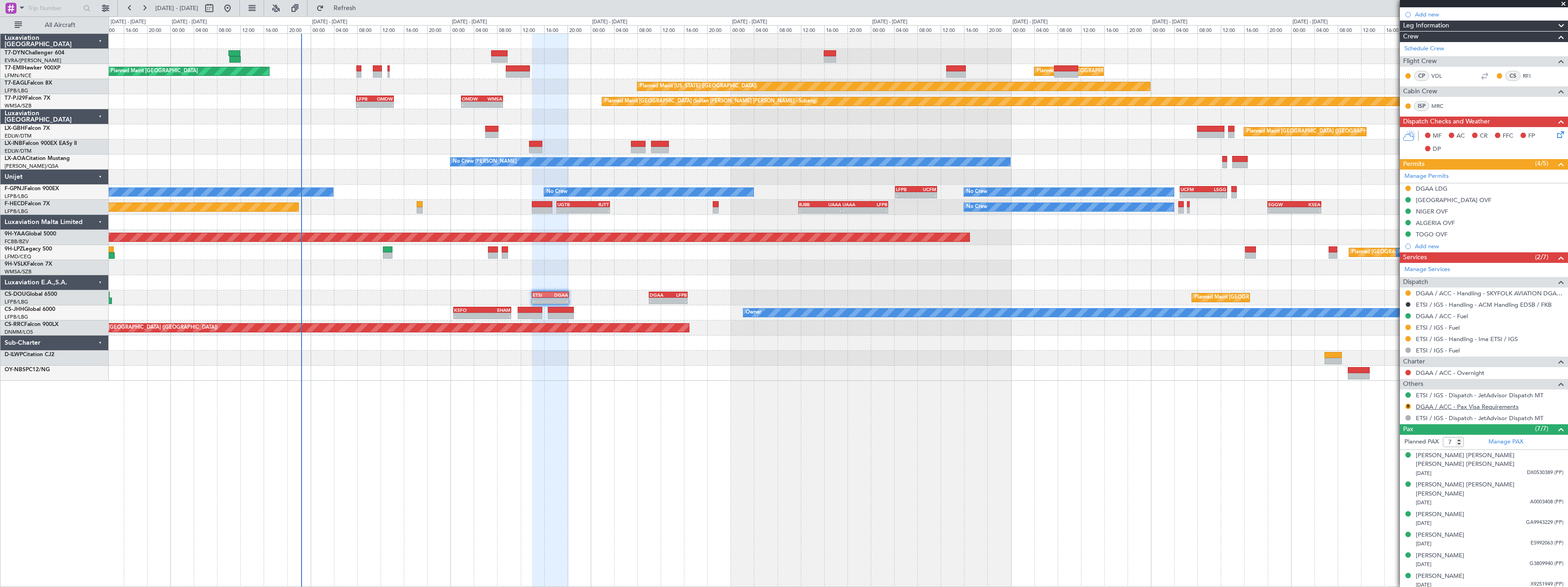
scroll to position [143, 0]
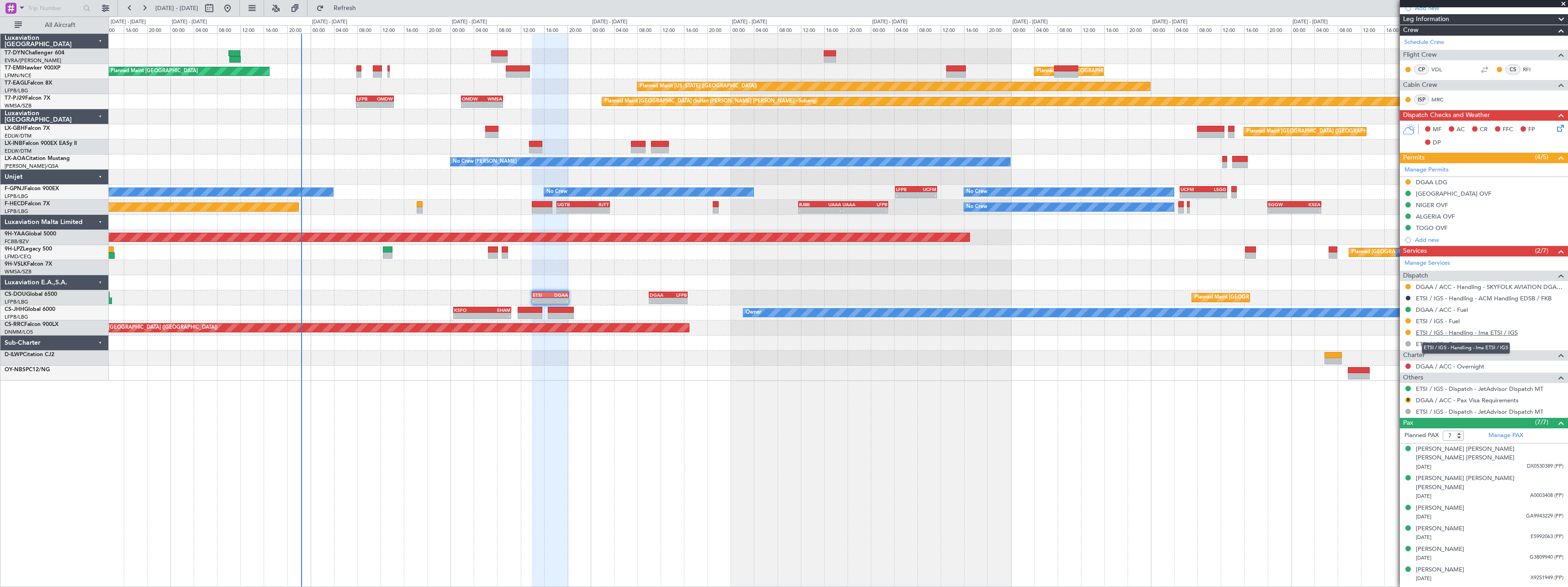
click at [1498, 334] on link "ETSI / IGS - Handling - Ima ETSI / IGS" at bounding box center [1467, 332] width 102 height 8
click at [1534, 288] on link "DGAA / ACC - Handling - SKYFOLK AVIATION DGAA/ACC" at bounding box center [1490, 287] width 148 height 8
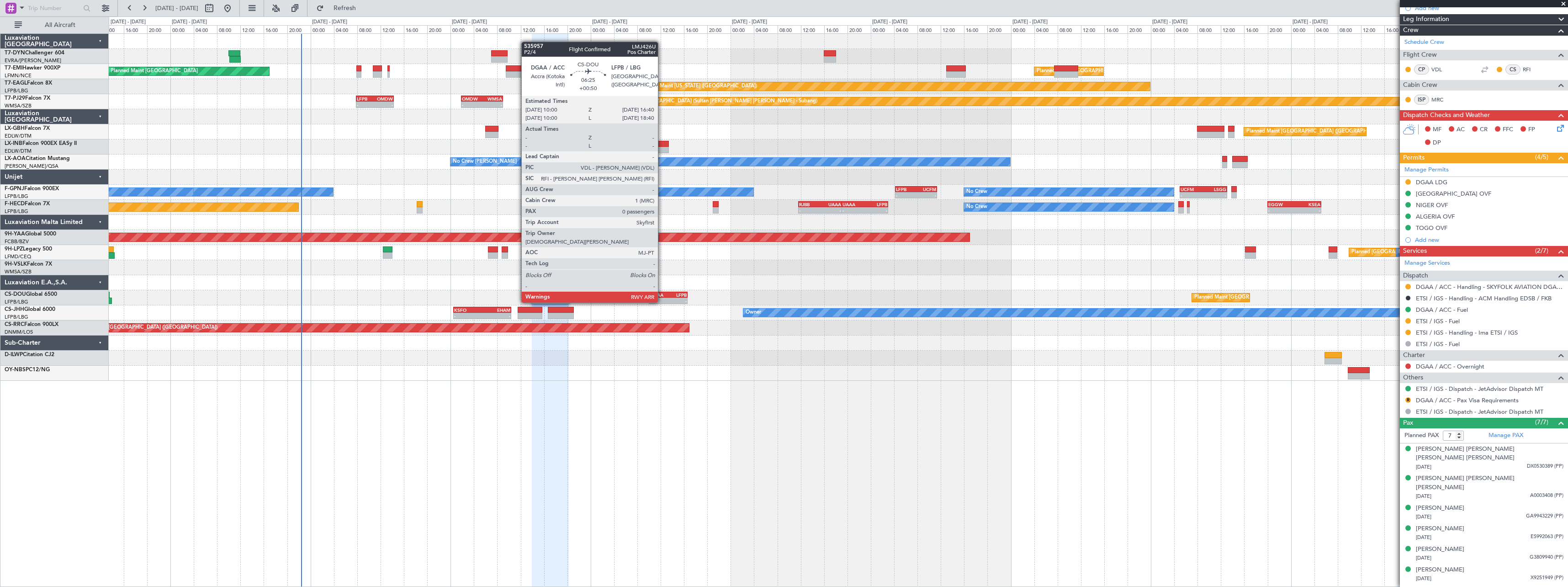
click at [662, 294] on div "DGAA" at bounding box center [659, 295] width 19 height 5
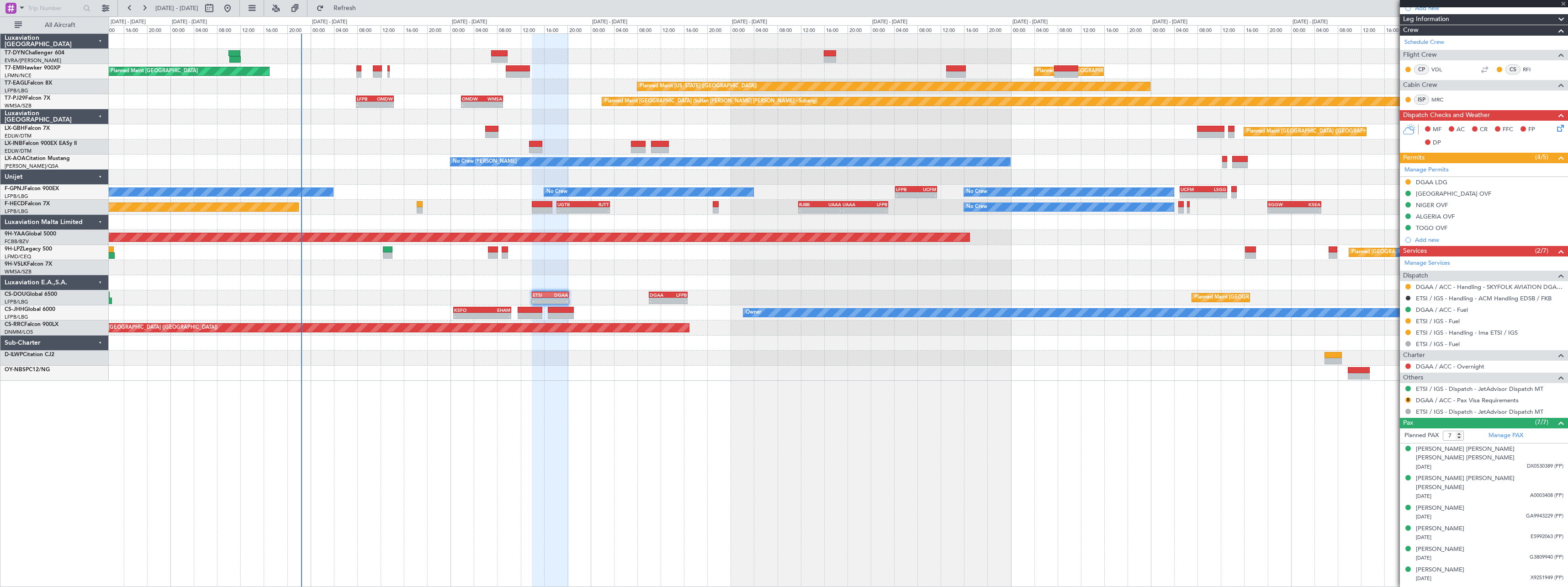
type input "+00:50"
type input "0"
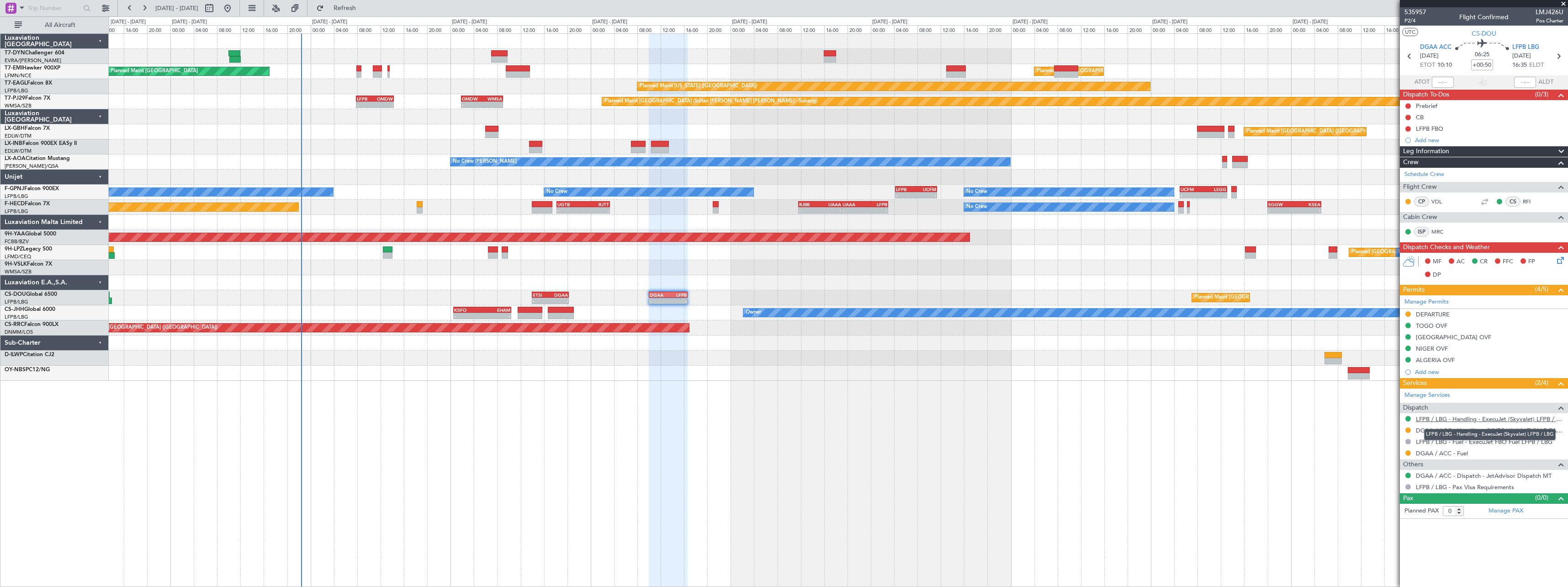
click at [1538, 417] on link "LFPB / LBG - Handling - ExecuJet (Skyvalet) LFPB / LBG" at bounding box center [1490, 419] width 148 height 8
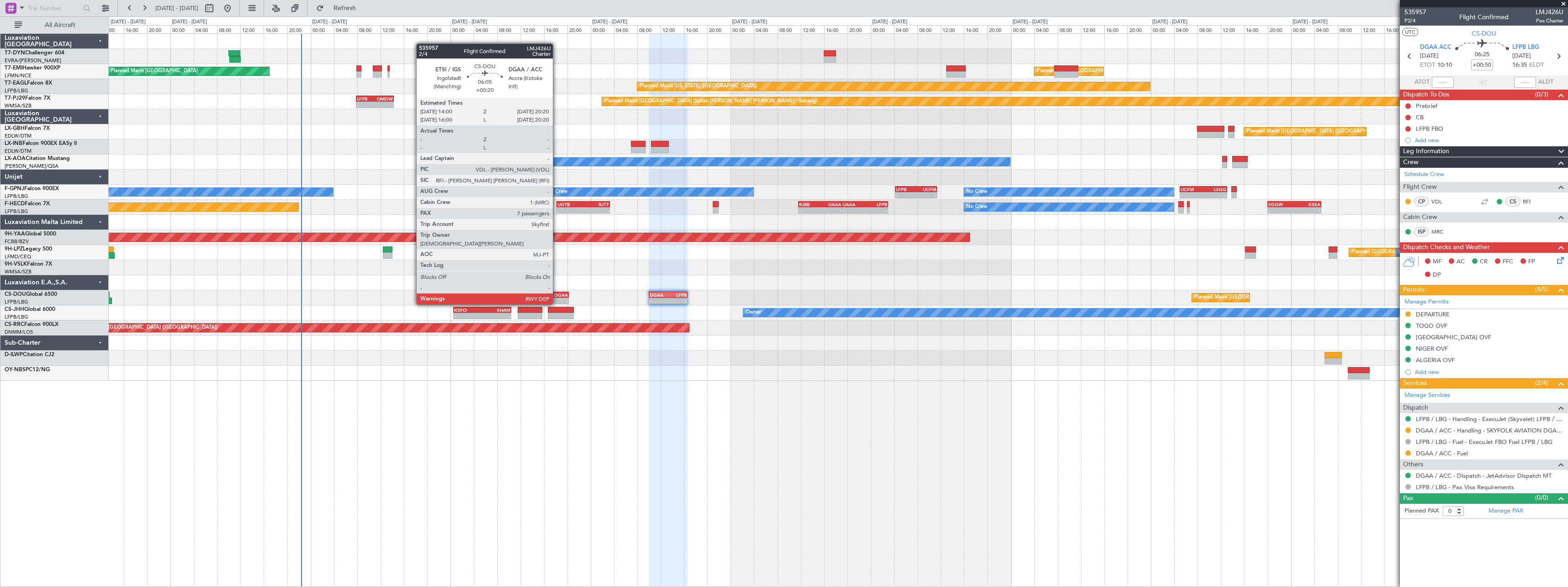
click at [557, 296] on div "DGAA" at bounding box center [560, 295] width 18 height 5
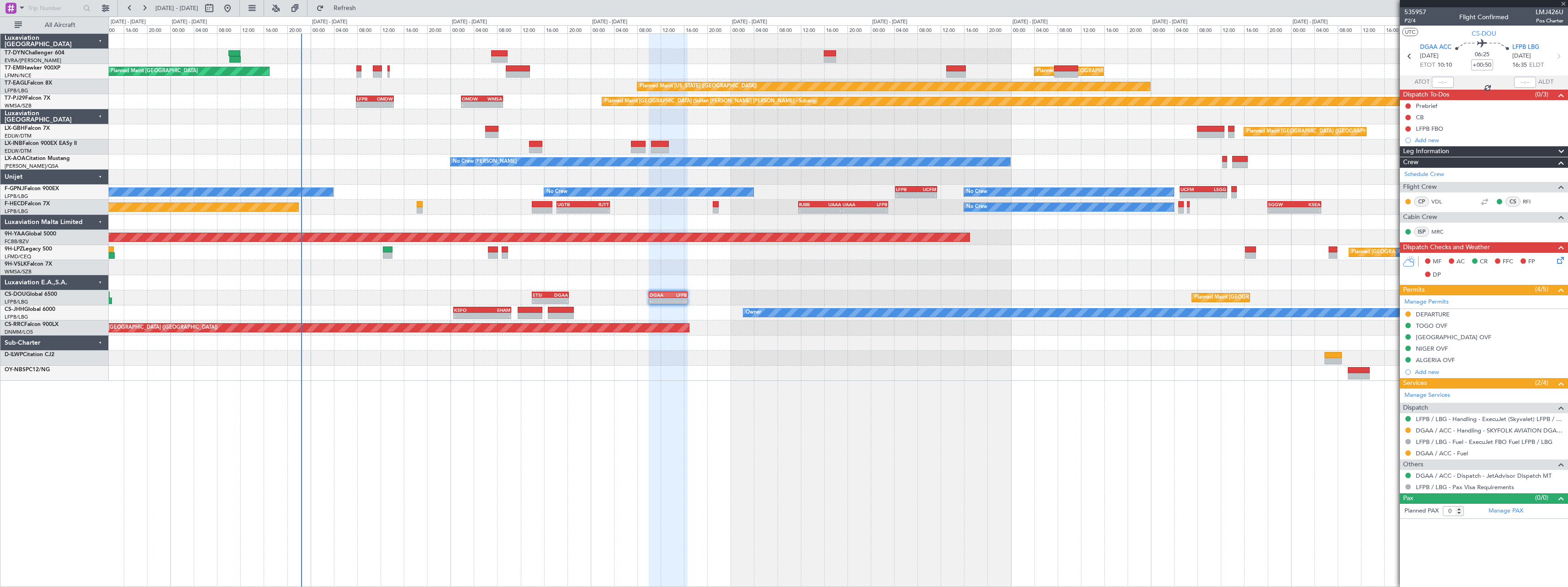
type input "+00:20"
type input "7"
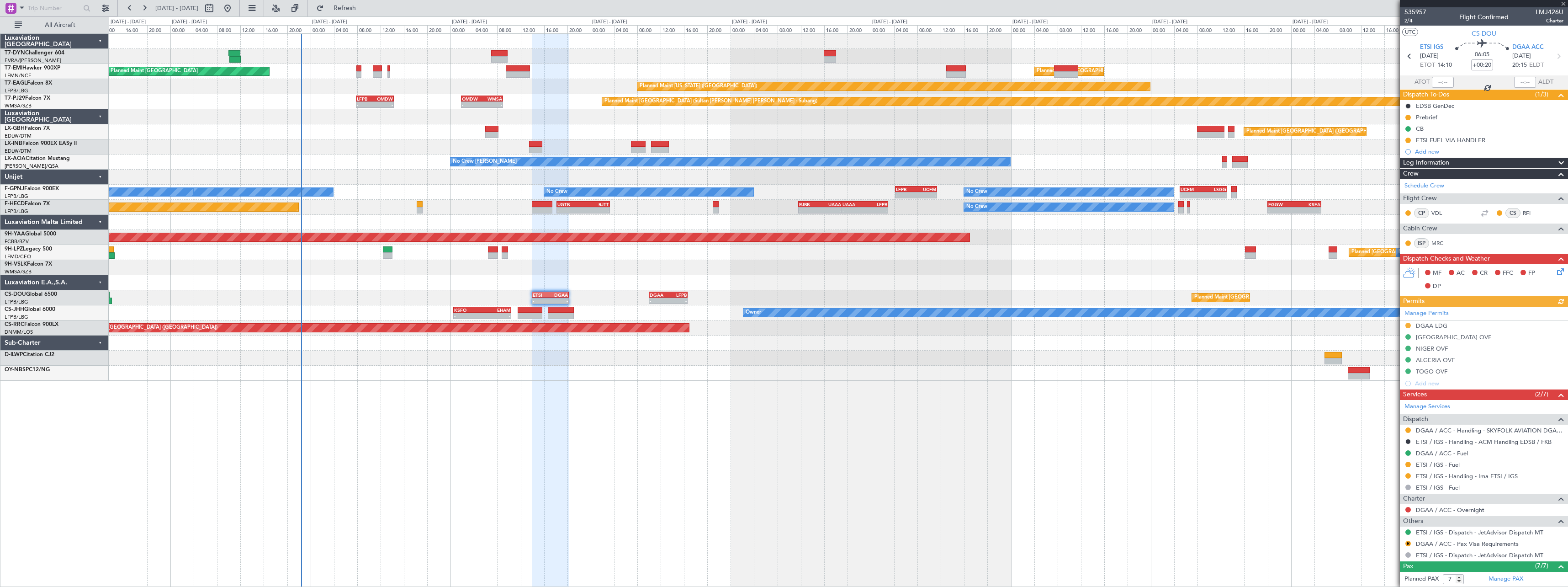
click at [1555, 274] on icon at bounding box center [1559, 270] width 7 height 7
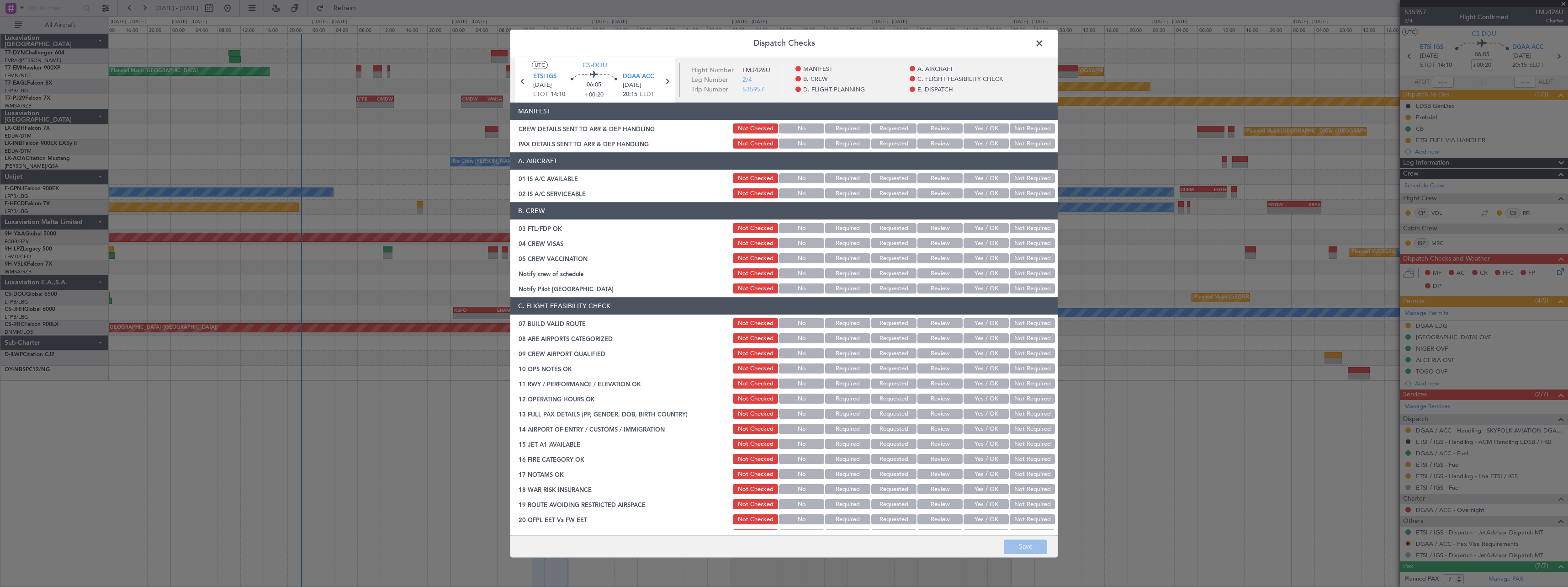
click at [992, 130] on button "Yes / OK" at bounding box center [986, 129] width 46 height 10
click at [981, 146] on button "Yes / OK" at bounding box center [986, 143] width 46 height 10
click at [1026, 548] on button "Save" at bounding box center [1026, 547] width 44 height 15
click at [1044, 44] on span at bounding box center [1044, 46] width 0 height 18
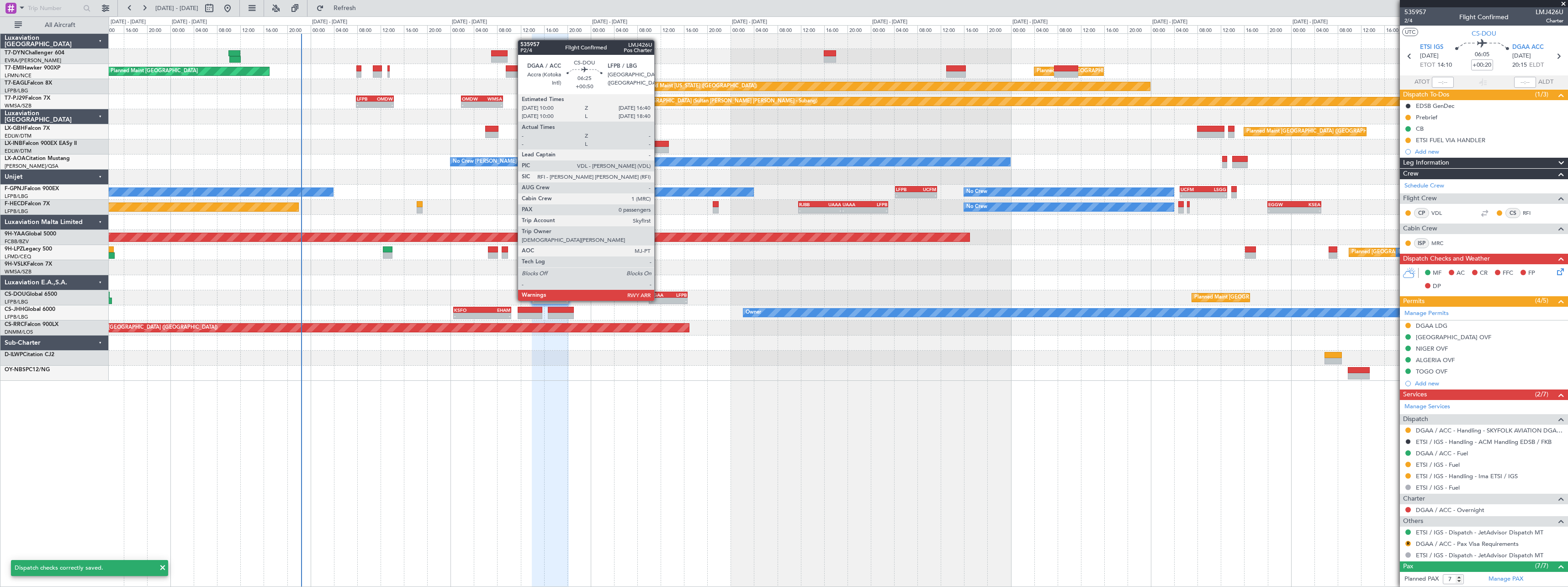
click at [659, 292] on div "DGAA 10:00 Z LFPB 16:40 Z" at bounding box center [668, 295] width 39 height 6
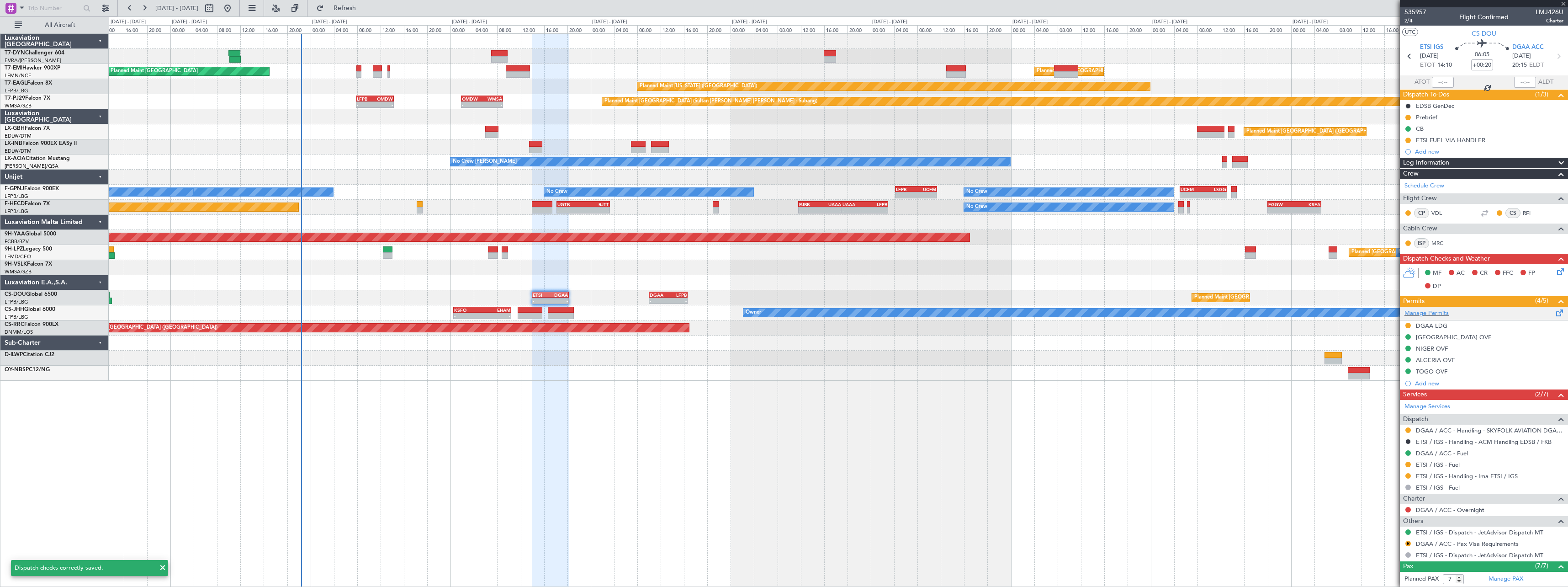
type input "+00:50"
type input "0"
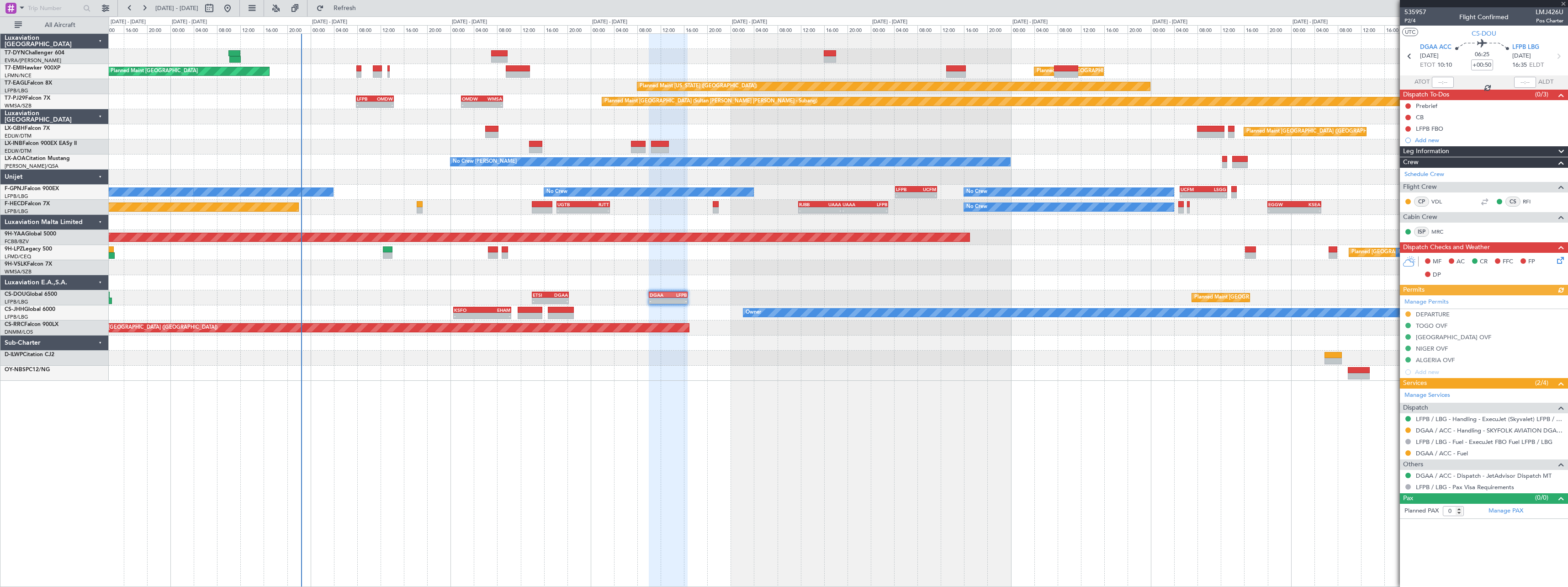
click at [1563, 257] on icon at bounding box center [1559, 259] width 7 height 7
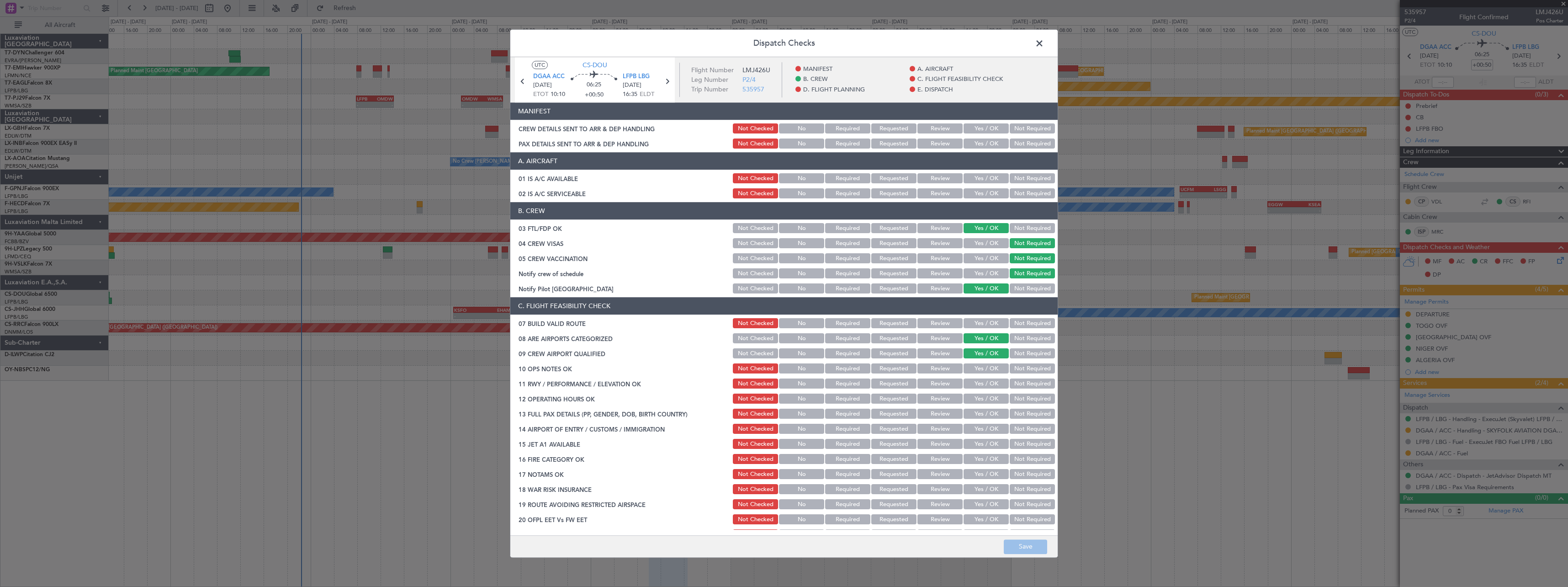
click at [985, 129] on button "Yes / OK" at bounding box center [986, 129] width 46 height 10
drag, startPoint x: 985, startPoint y: 143, endPoint x: 988, endPoint y: 157, distance: 14.3
click at [987, 143] on button "Yes / OK" at bounding box center [986, 143] width 46 height 10
click at [1035, 545] on button "Save" at bounding box center [1026, 547] width 44 height 15
click at [1044, 45] on span at bounding box center [1044, 46] width 0 height 18
